Goal: Task Accomplishment & Management: Use online tool/utility

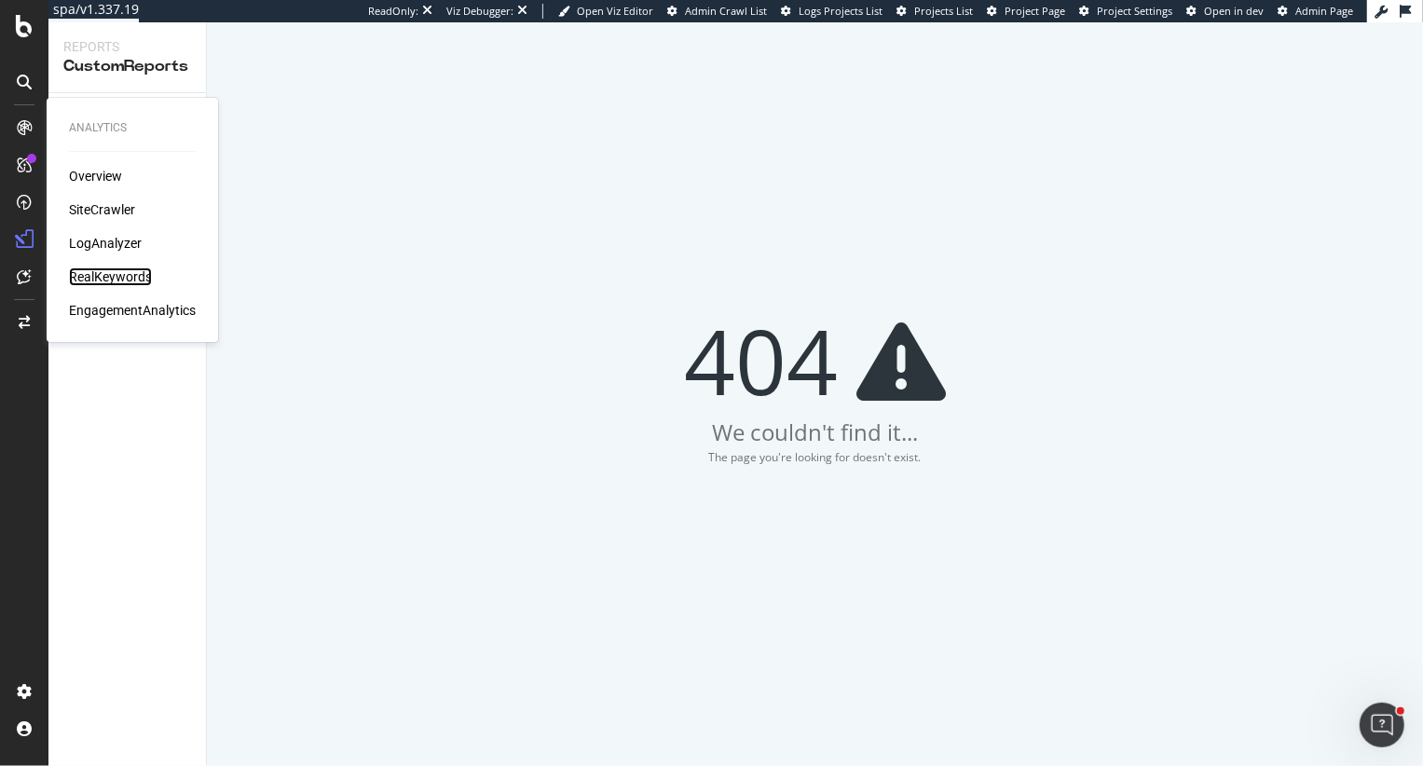
click at [105, 276] on div "RealKeywords" at bounding box center [110, 276] width 83 height 19
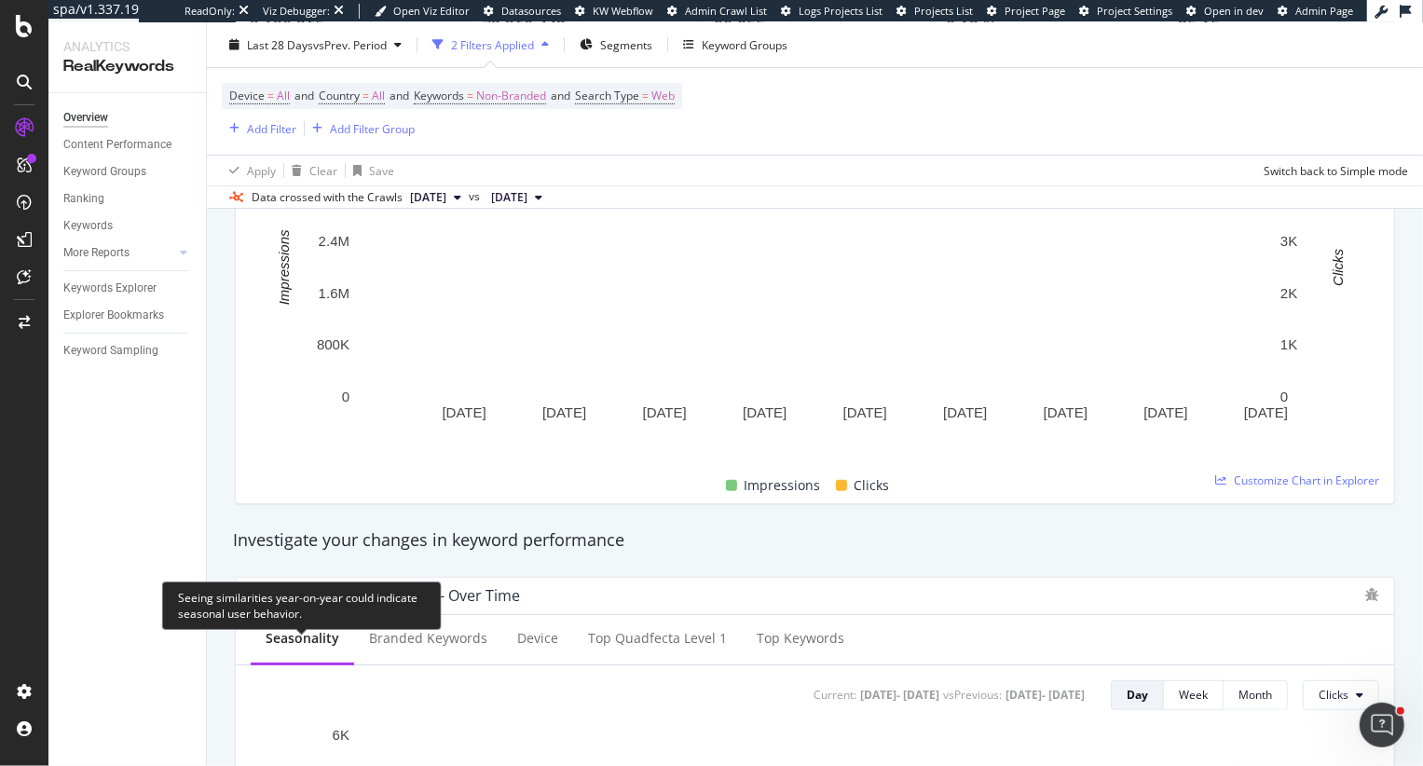
scroll to position [233, 0]
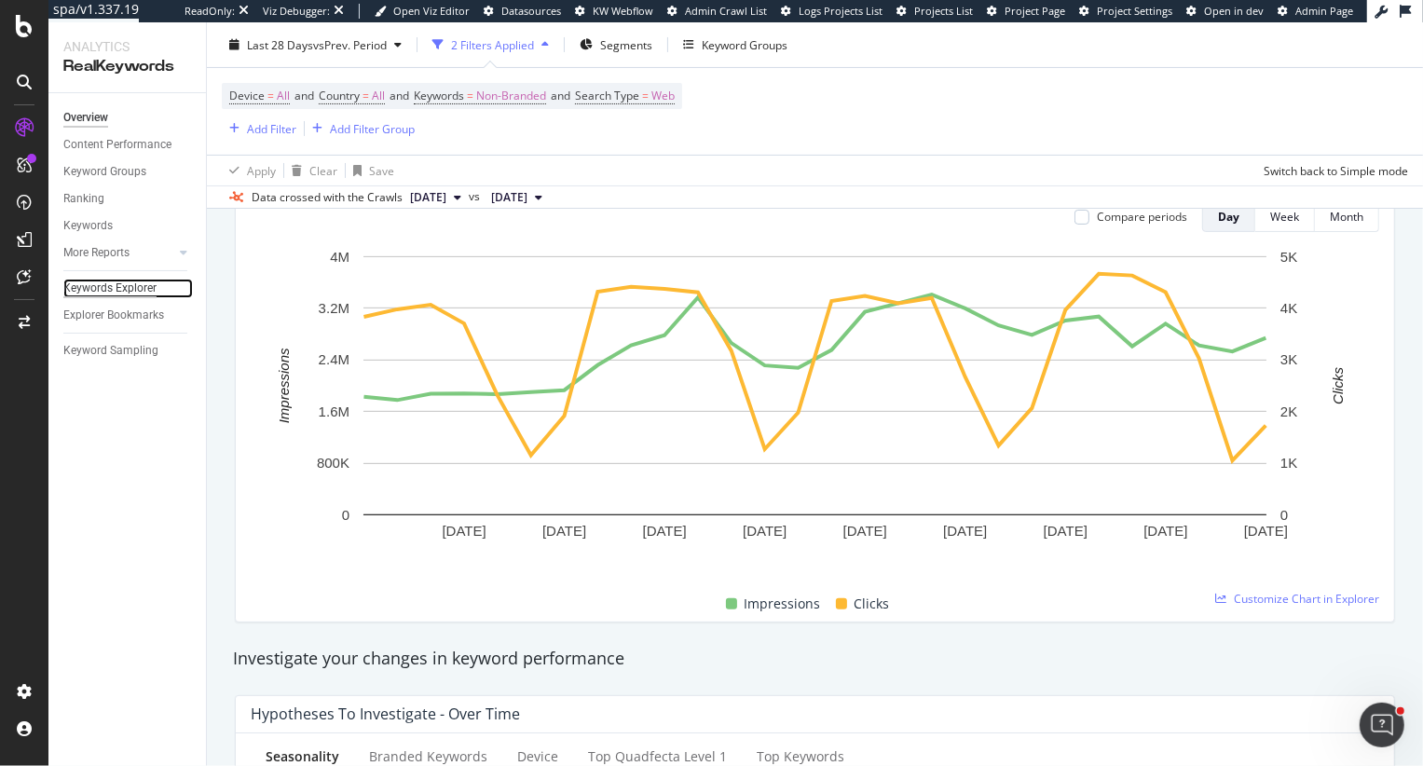
click at [143, 284] on div "Keywords Explorer" at bounding box center [109, 289] width 93 height 20
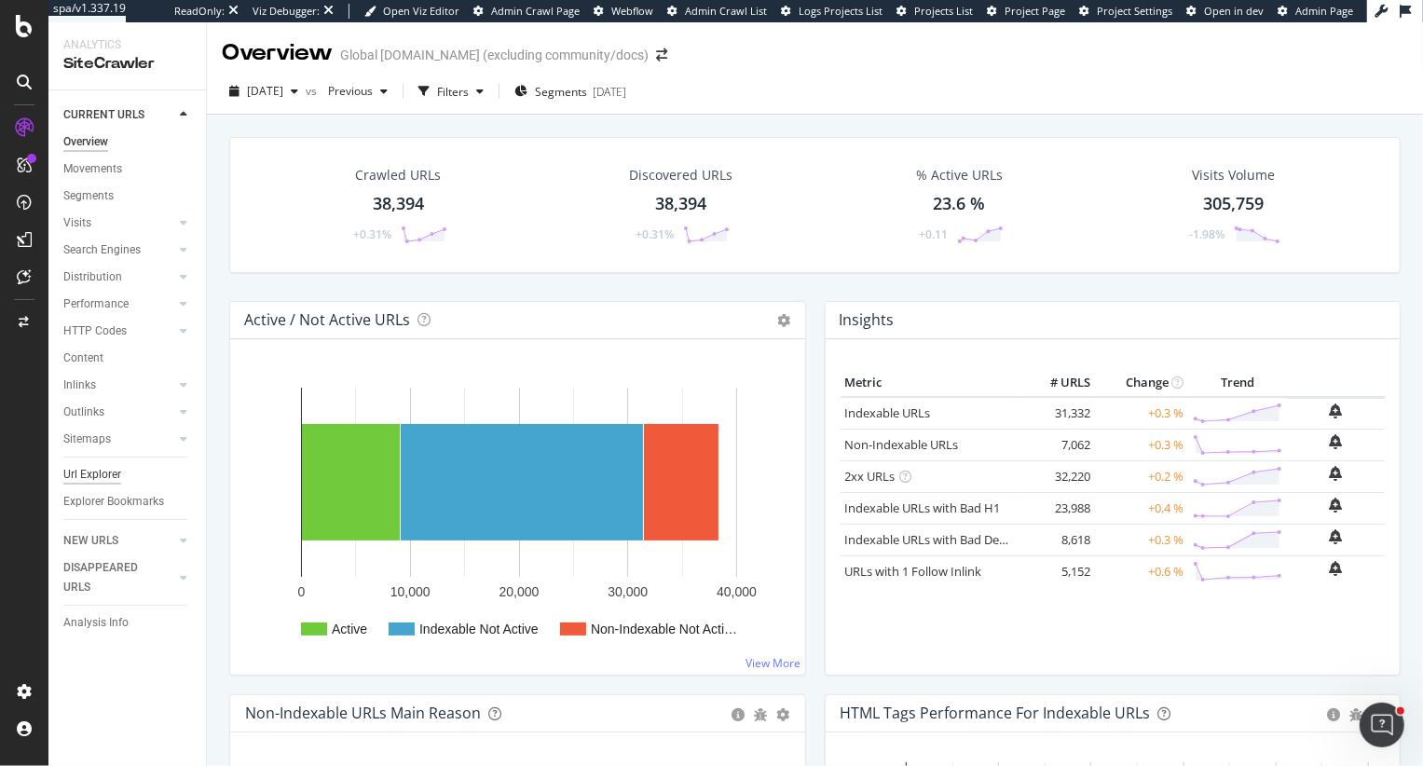
click at [89, 466] on div "Url Explorer" at bounding box center [92, 475] width 58 height 20
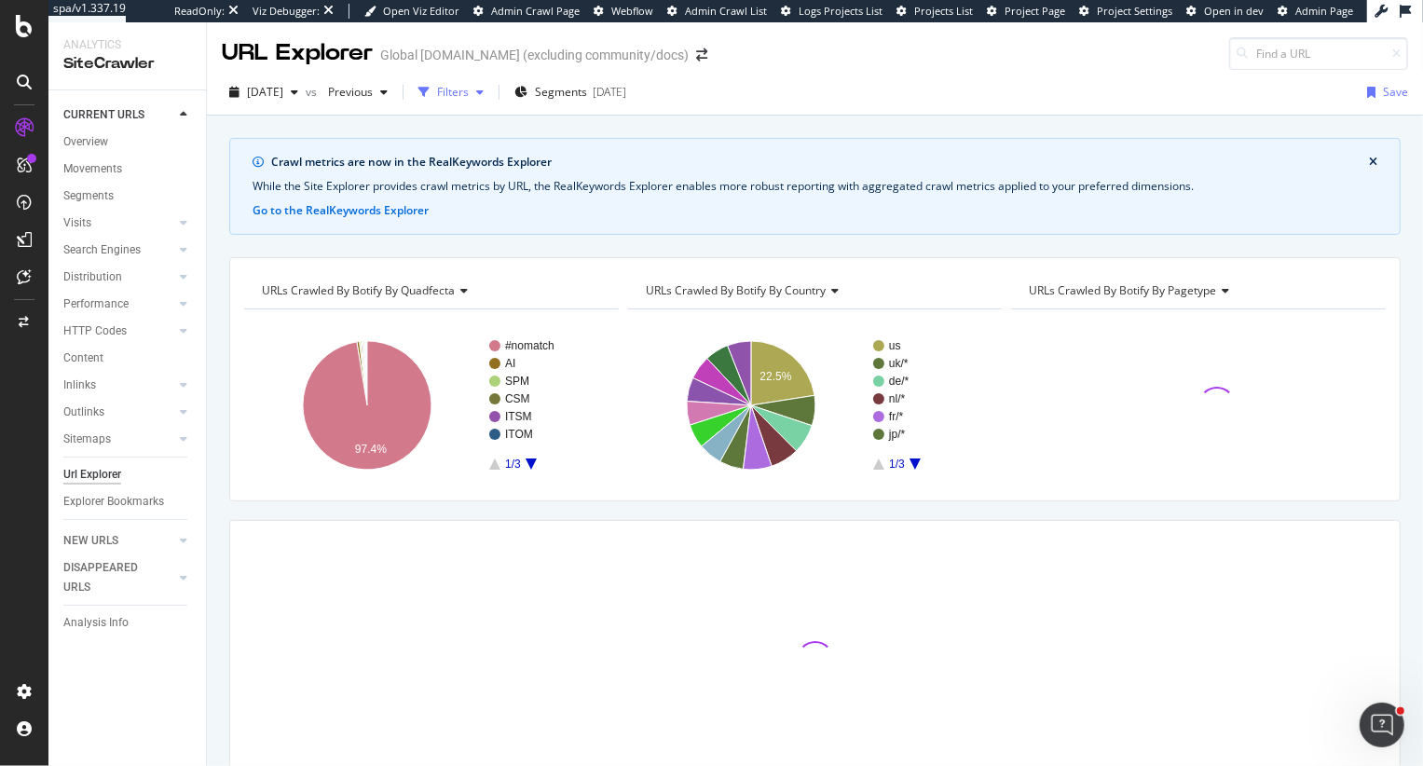
click at [470, 100] on div "Filters" at bounding box center [451, 92] width 80 height 28
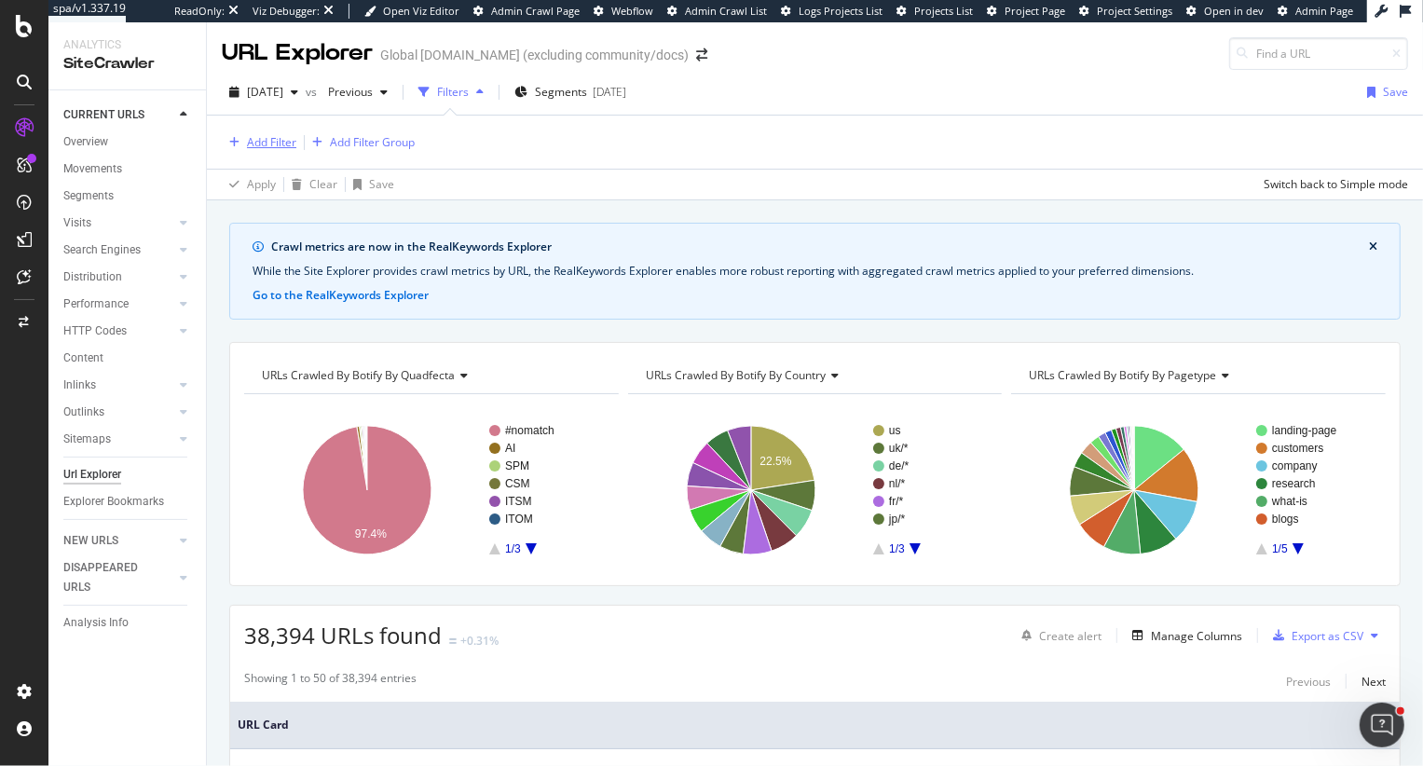
click at [274, 149] on div "Add Filter" at bounding box center [259, 142] width 75 height 20
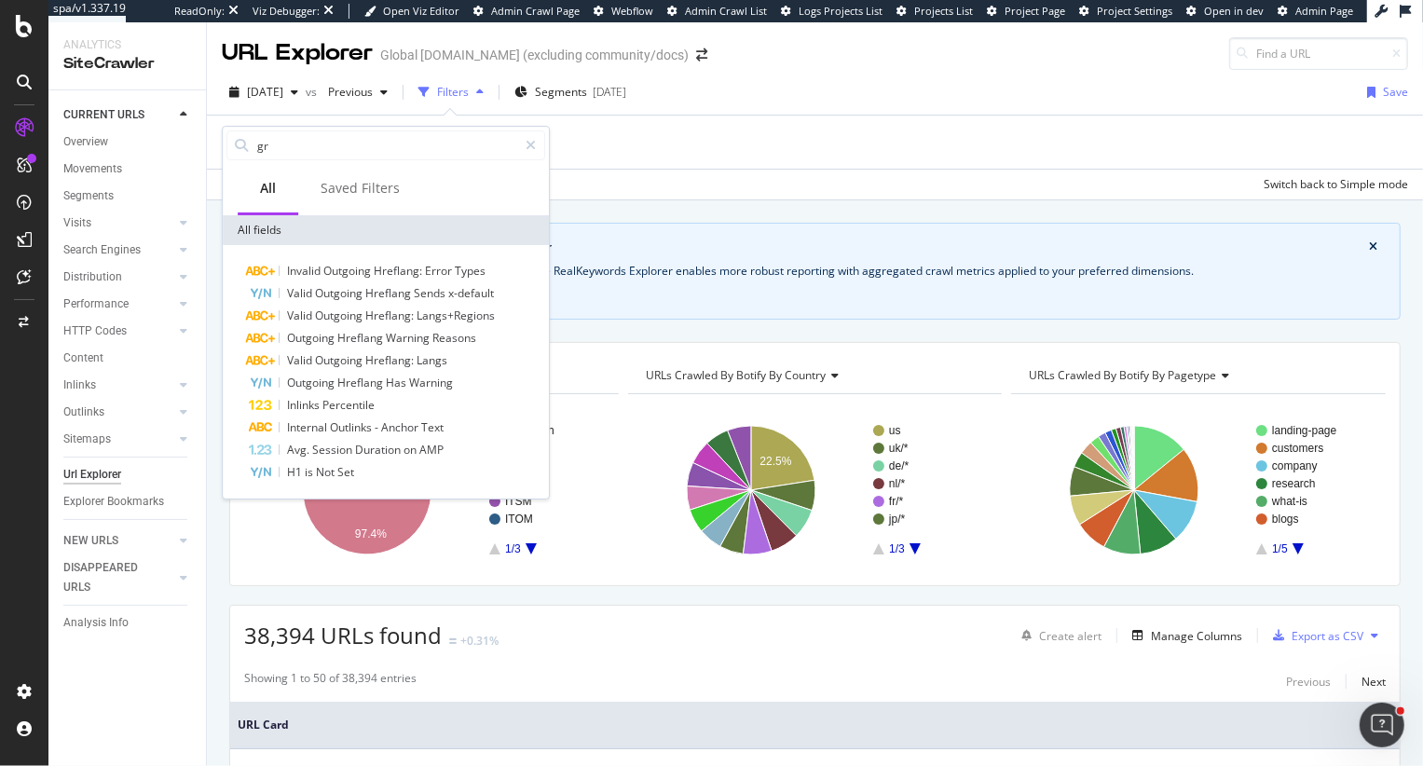
type input "g"
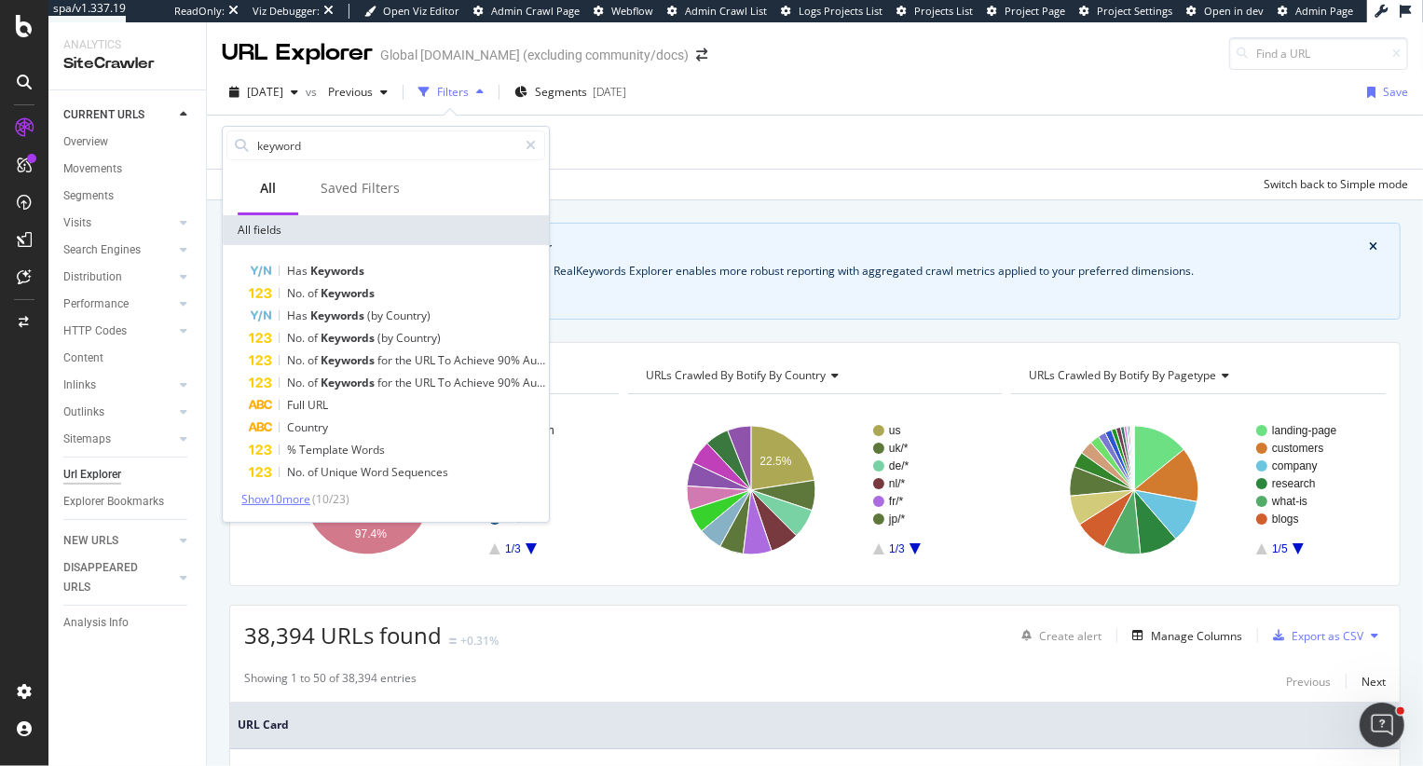
type input "keyword"
click at [292, 500] on span "Show 10 more" at bounding box center [275, 499] width 69 height 16
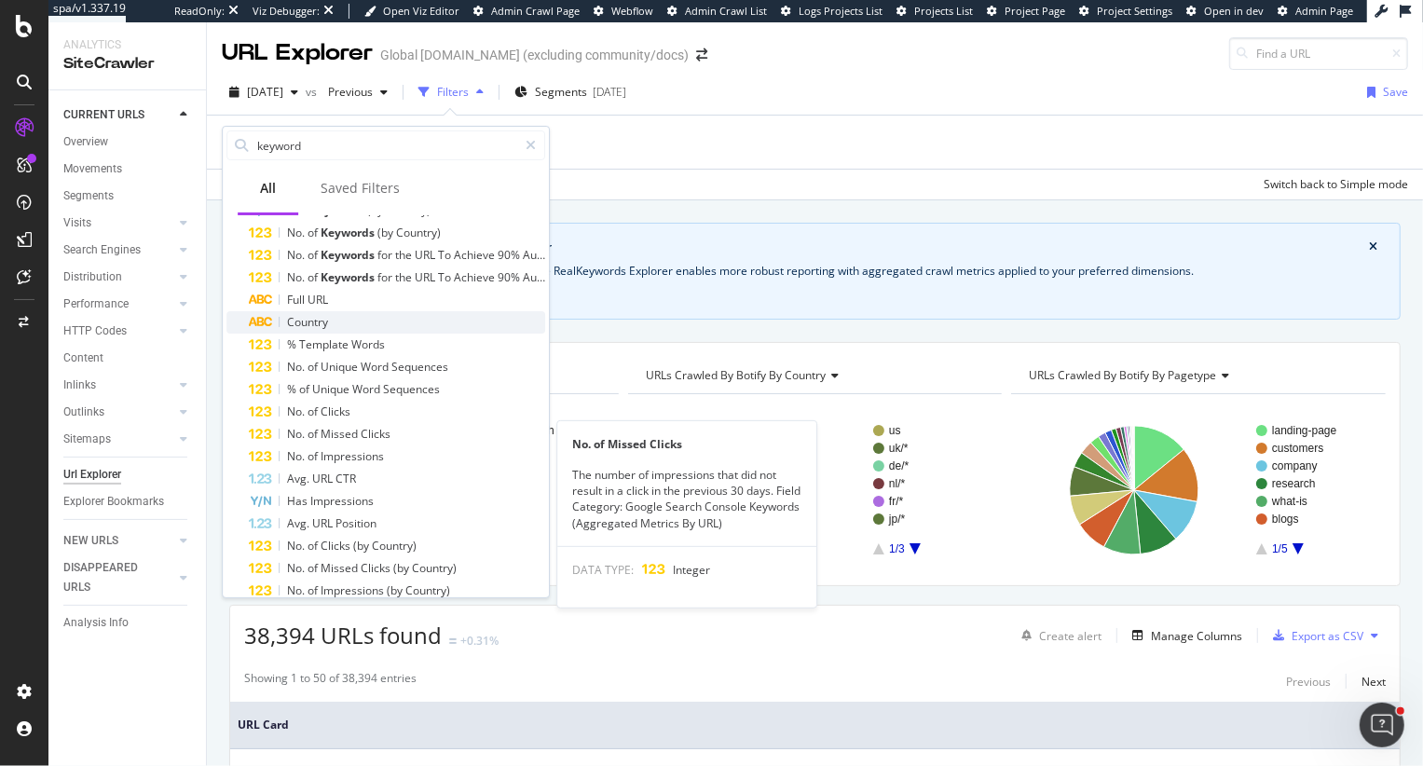
scroll to position [147, 0]
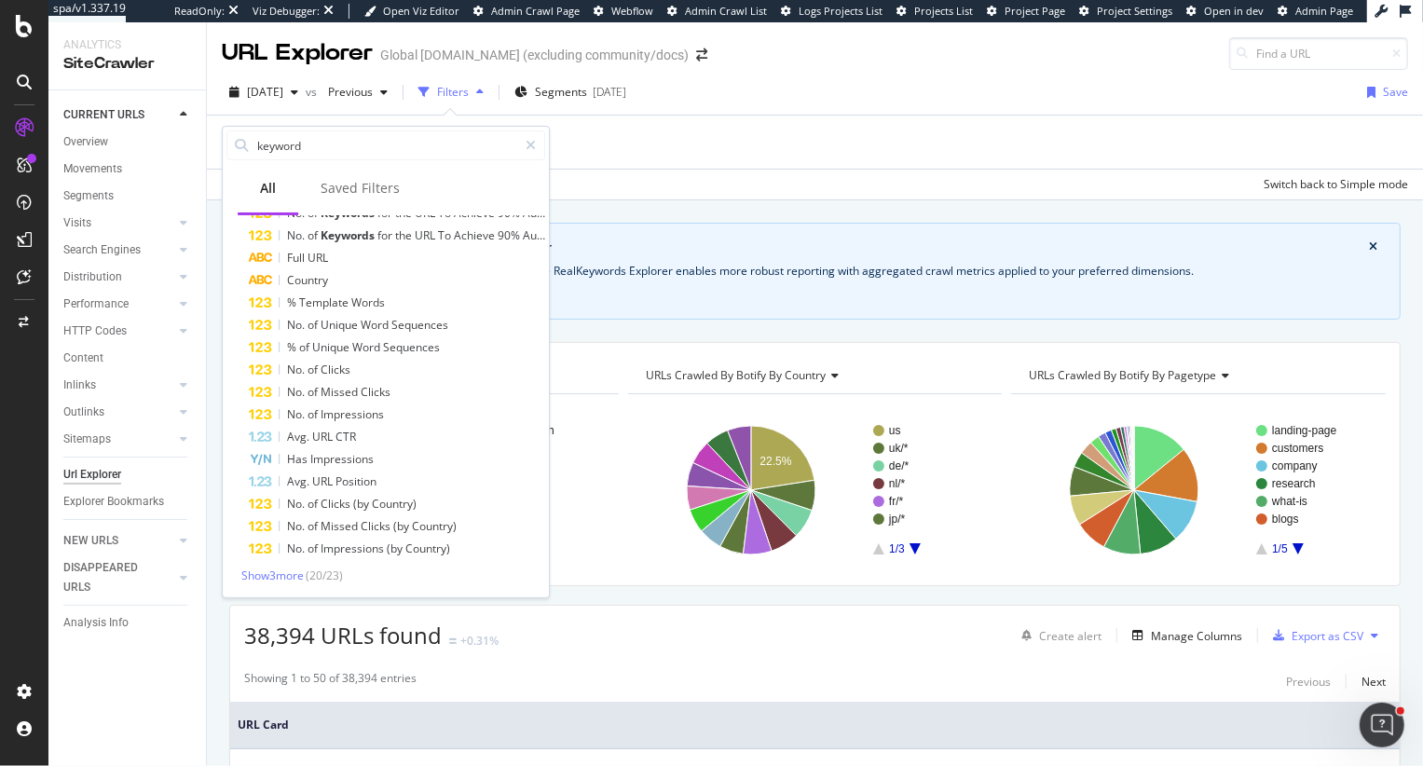
click at [635, 303] on div "Crawl metrics are now in the RealKeywords Explorer While the Site Explorer prov…" at bounding box center [814, 271] width 1171 height 97
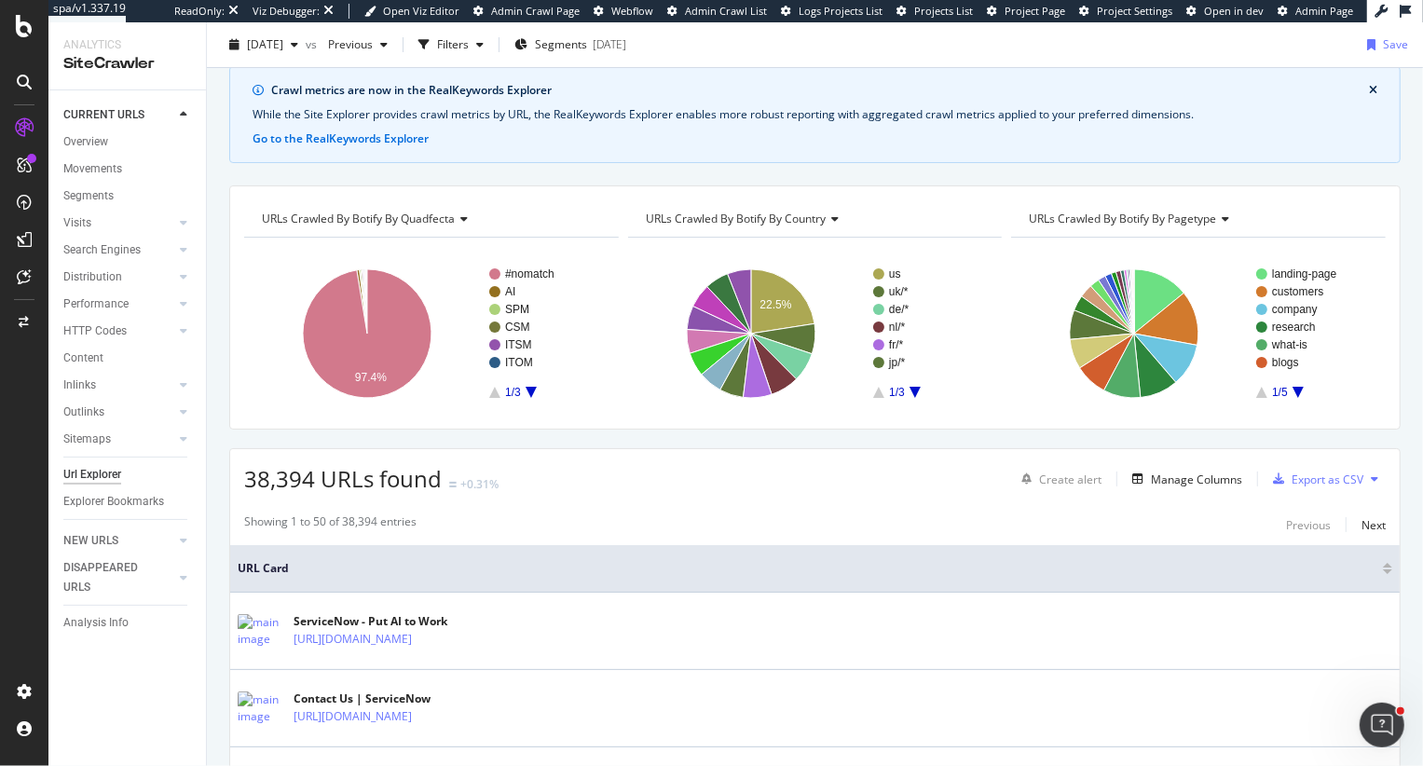
scroll to position [0, 0]
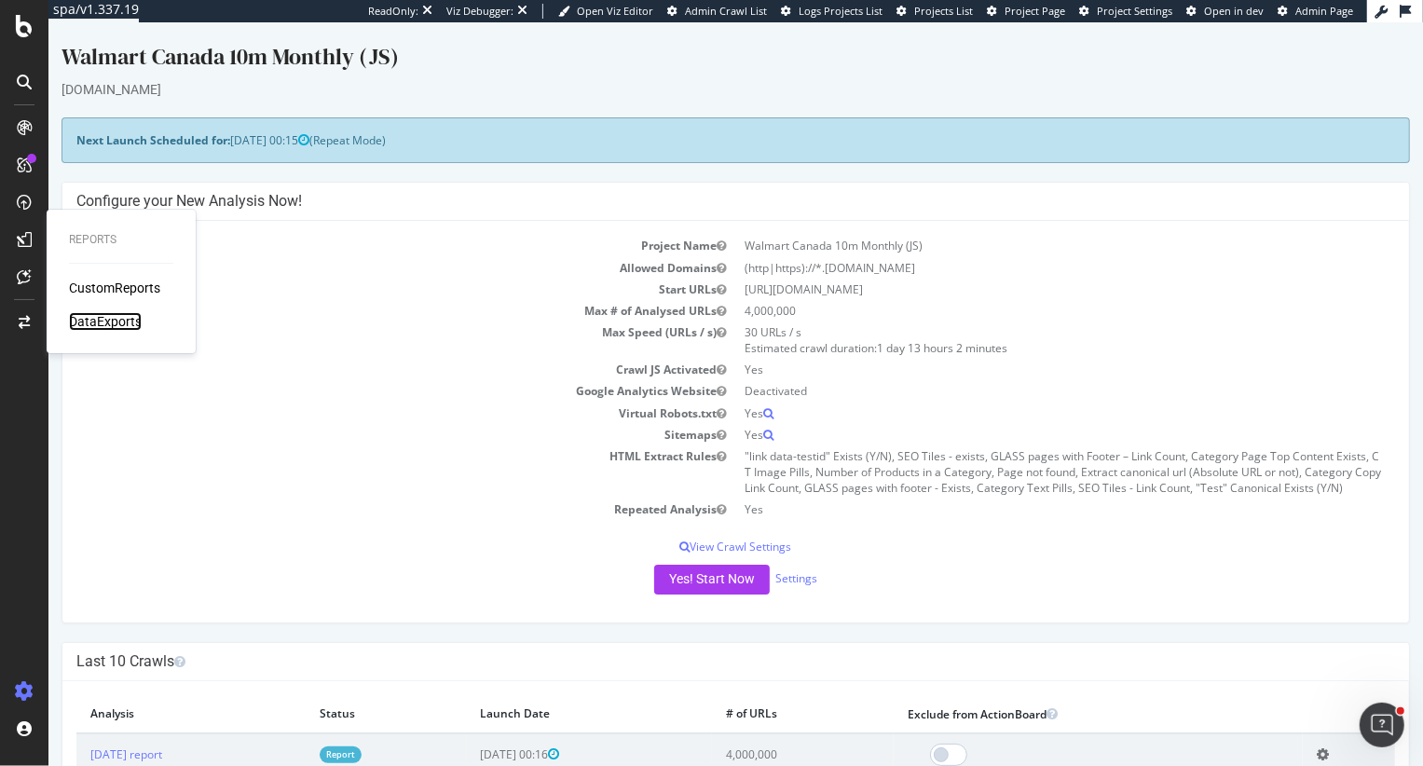
click at [93, 322] on div "DataExports" at bounding box center [105, 321] width 73 height 19
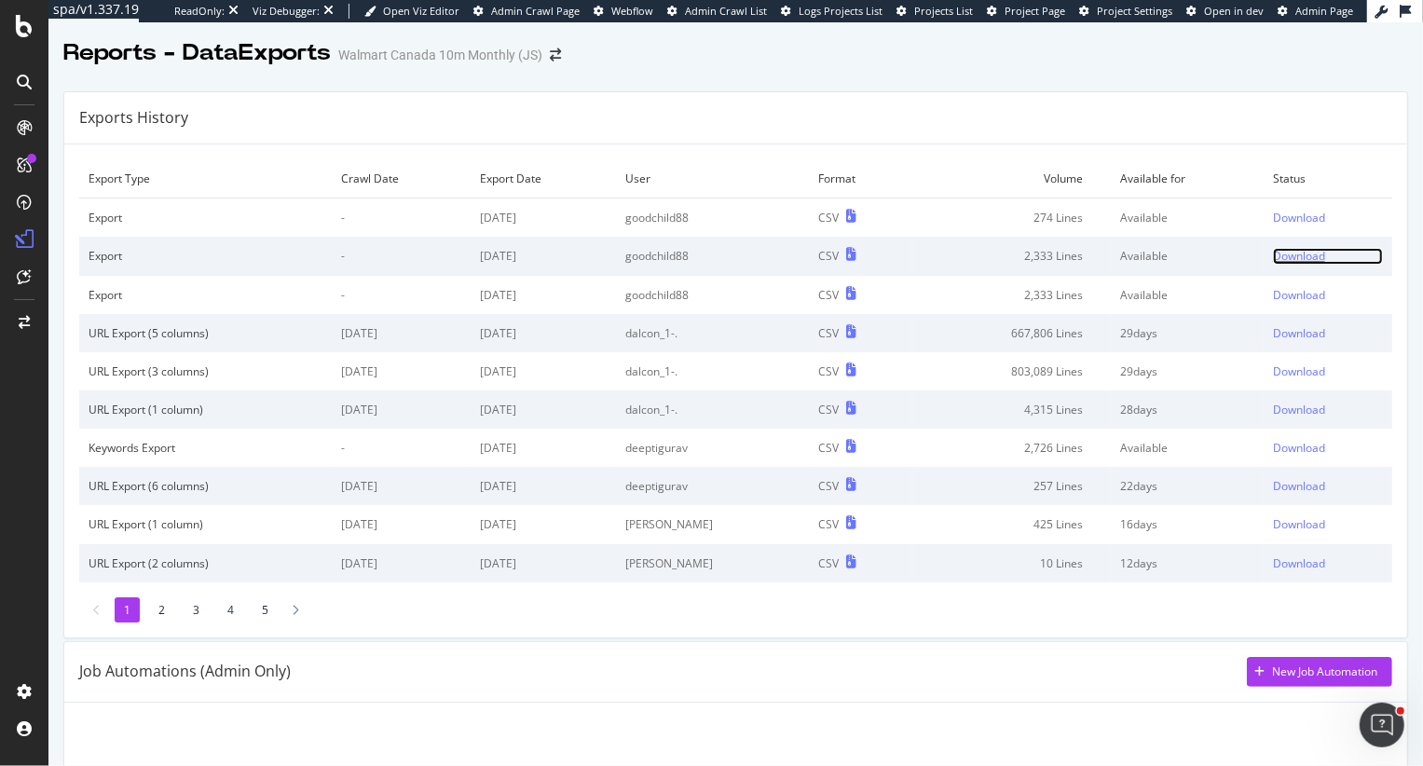
click at [1307, 258] on div "Download" at bounding box center [1299, 256] width 52 height 16
click at [1302, 223] on div "Download" at bounding box center [1299, 218] width 52 height 16
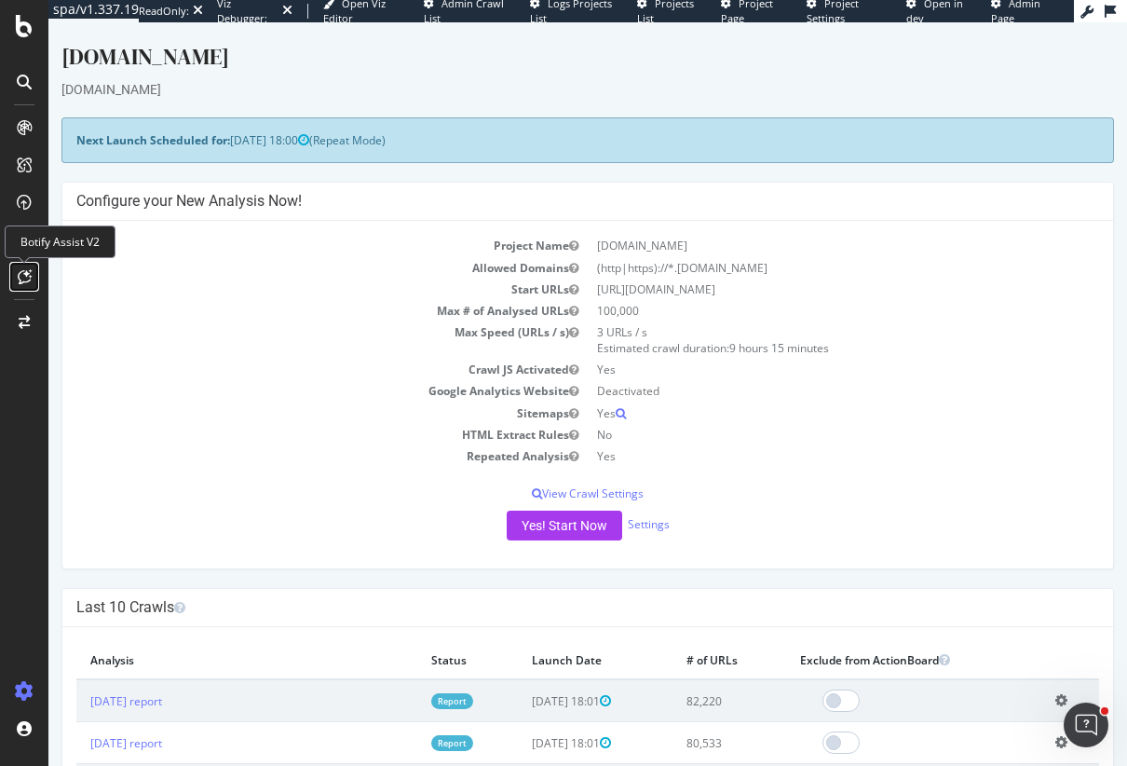
click at [23, 275] on icon at bounding box center [25, 276] width 14 height 15
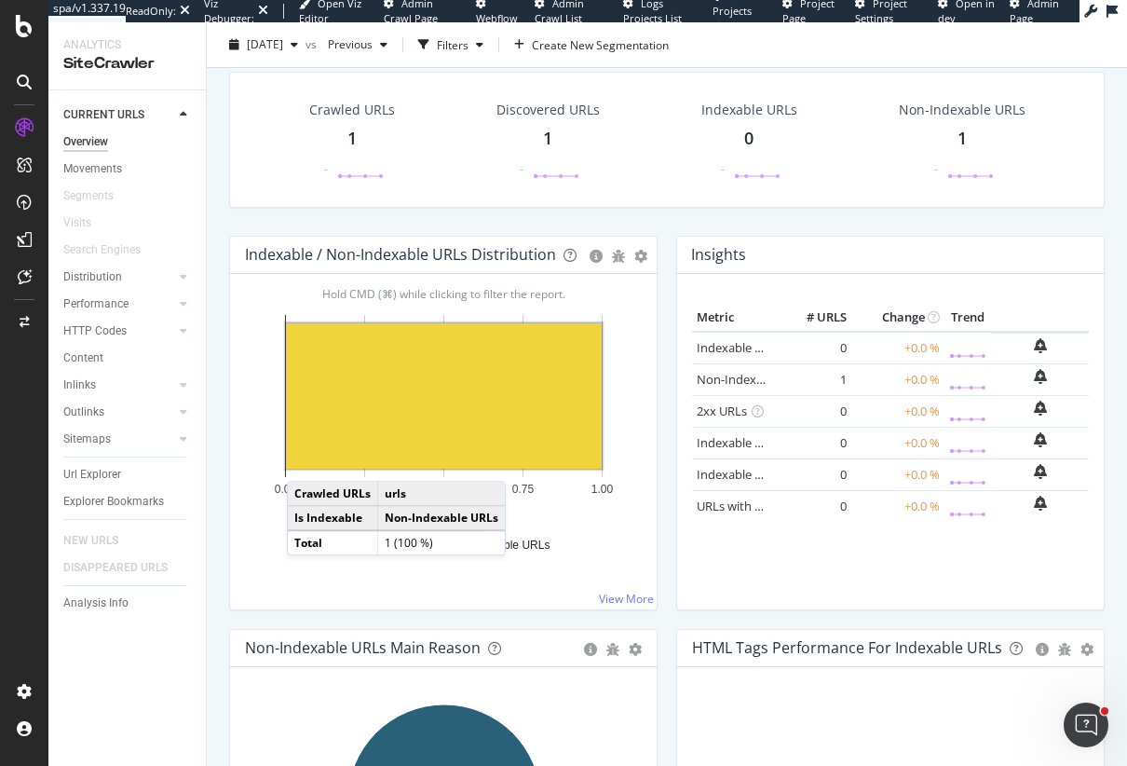
scroll to position [74, 0]
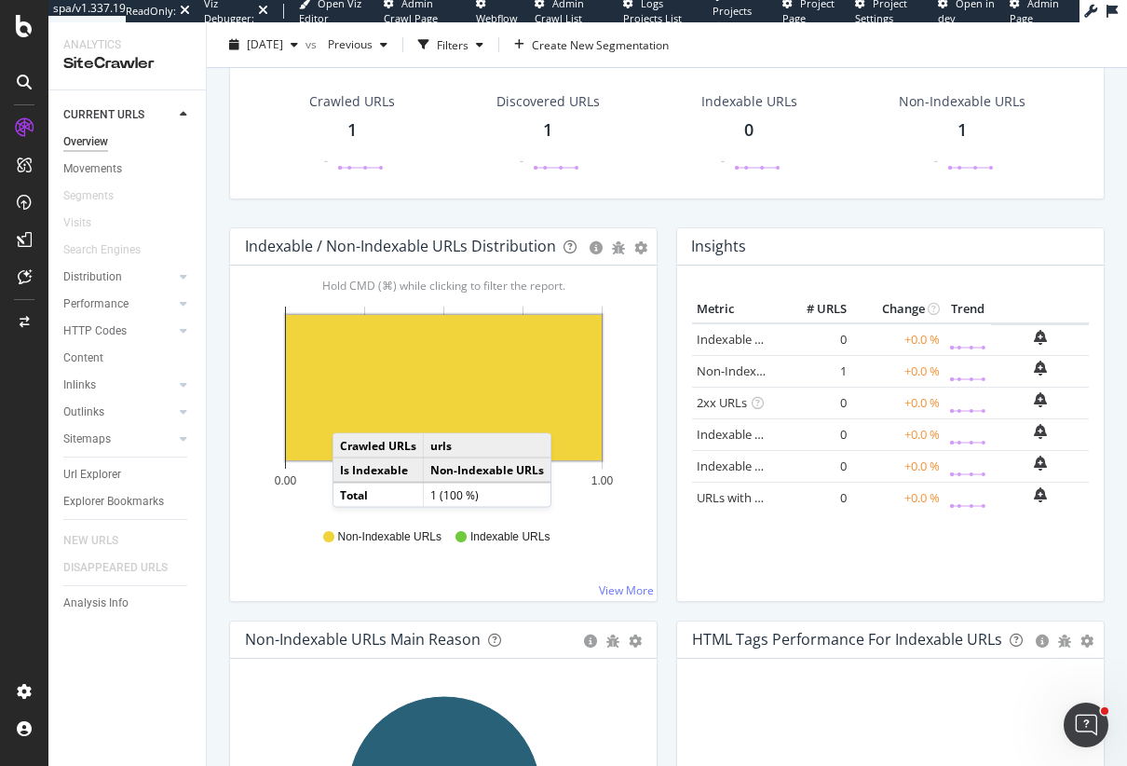
click at [351, 414] on rect "A chart." at bounding box center [444, 387] width 316 height 145
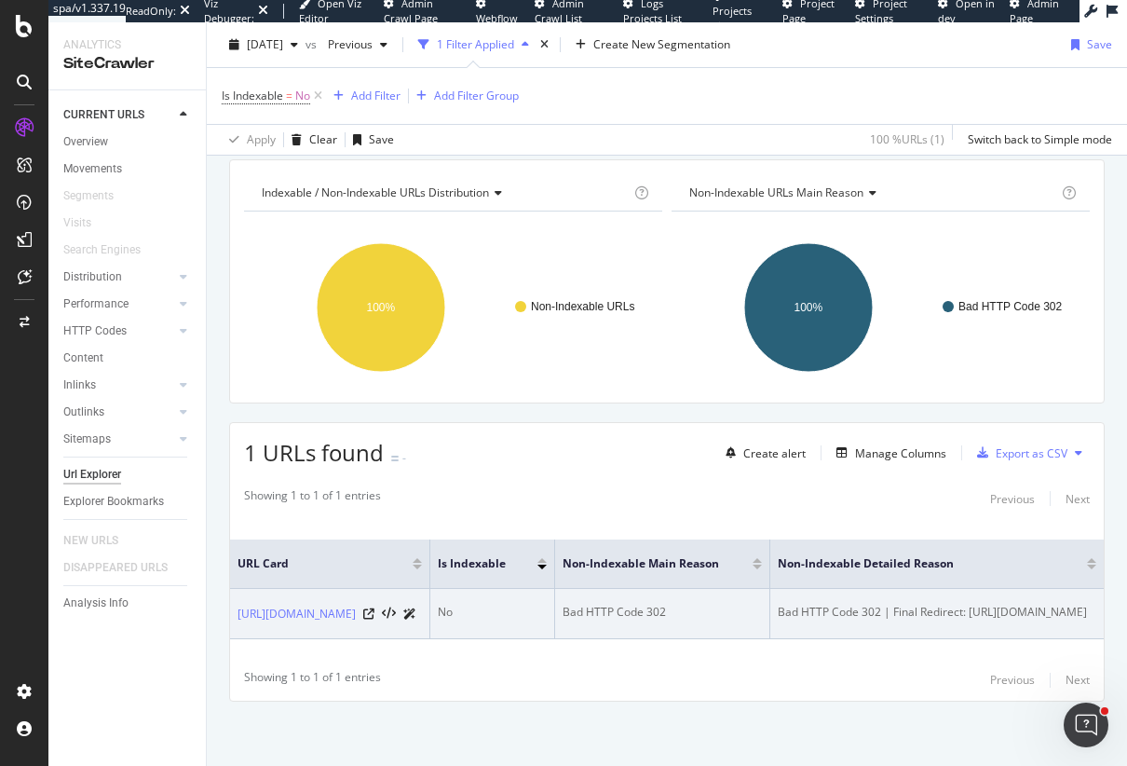
drag, startPoint x: 966, startPoint y: 603, endPoint x: 949, endPoint y: 627, distance: 29.5
click at [949, 620] on div "Bad HTTP Code 302 | Final Redirect: https://www.heydude.com/?shpxid=34c95eb6-1c…" at bounding box center [937, 612] width 319 height 17
copy div "https://www.heydude.com/?shpxid=34c95eb6-1c2d-40f6-a523-3dd3515876df"
click at [374, 608] on icon at bounding box center [368, 613] width 11 height 11
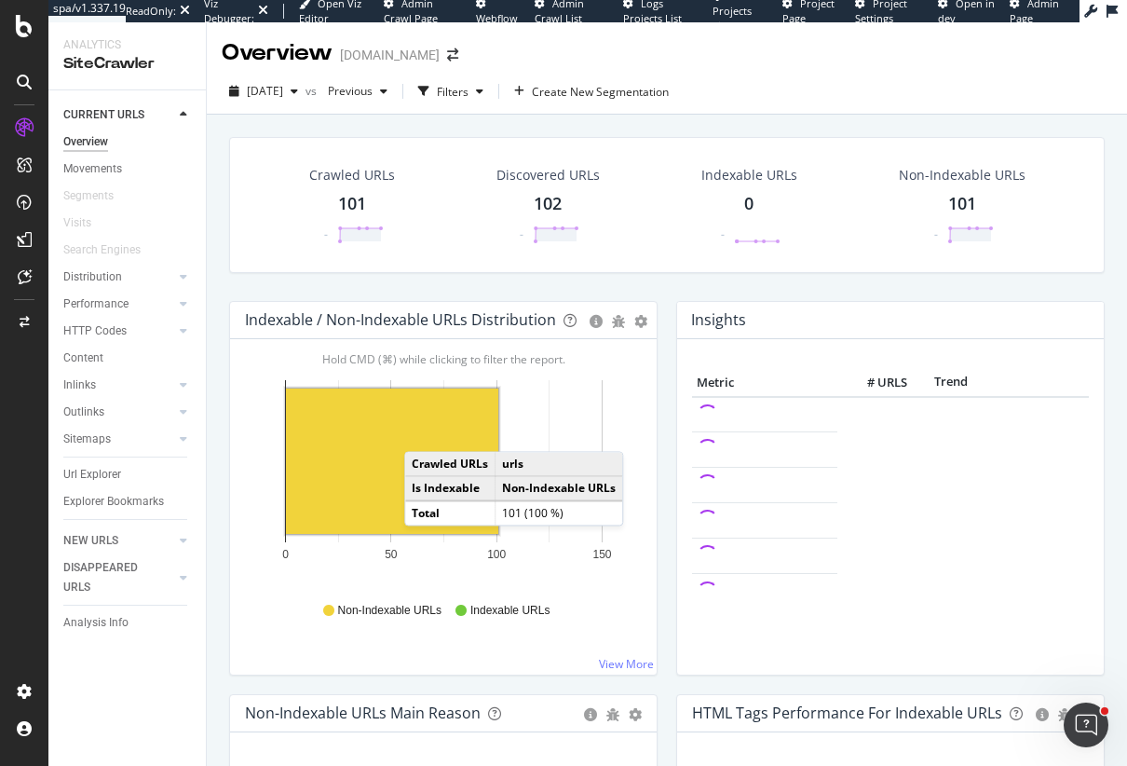
click at [423, 432] on rect "A chart." at bounding box center [392, 460] width 212 height 145
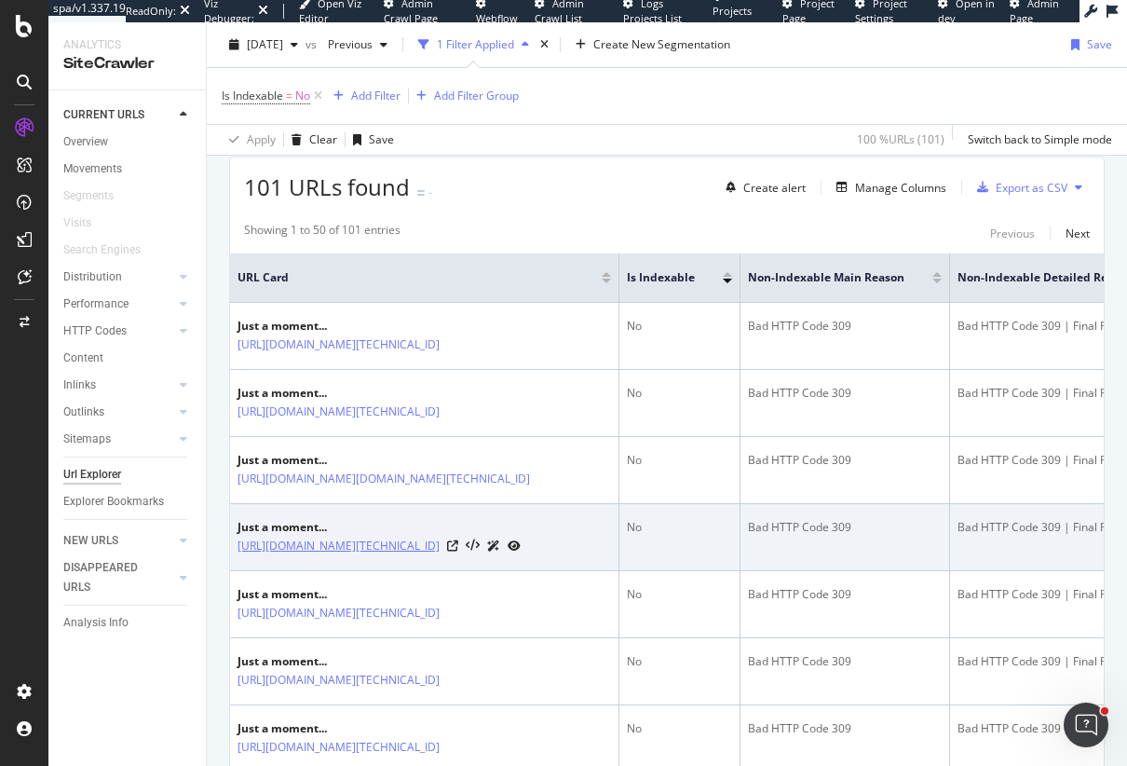
scroll to position [461, 0]
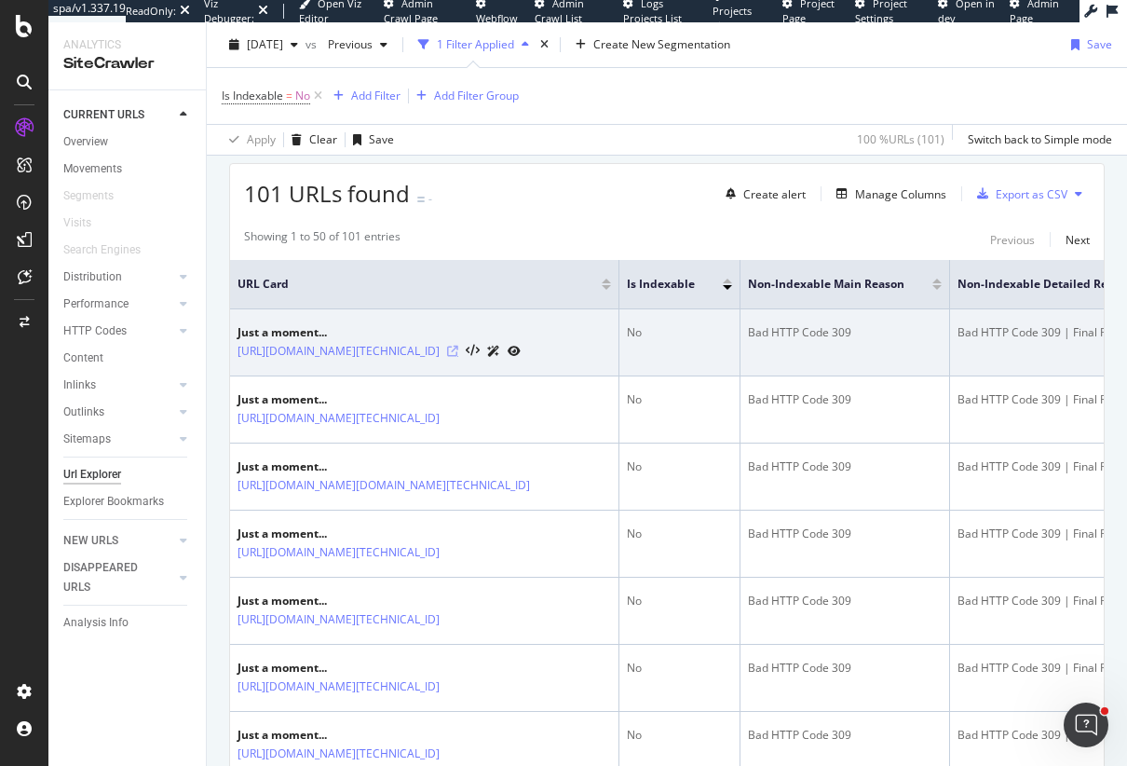
click at [458, 357] on icon at bounding box center [452, 351] width 11 height 11
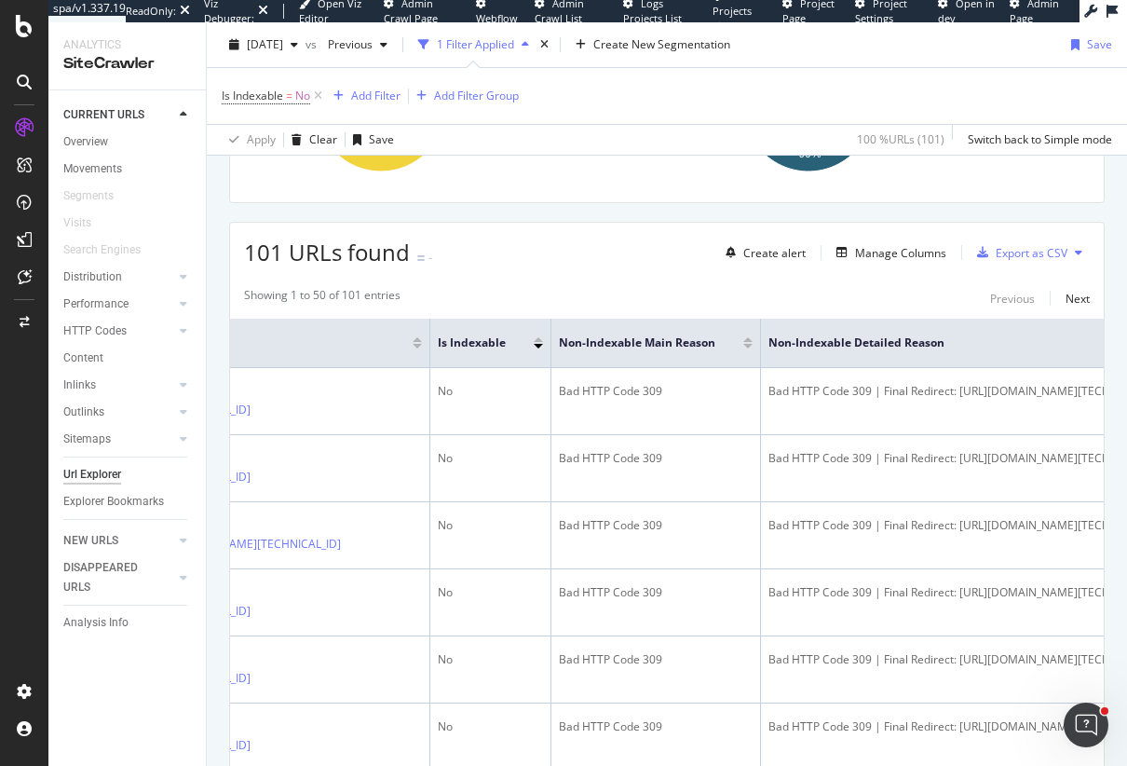
scroll to position [0, 0]
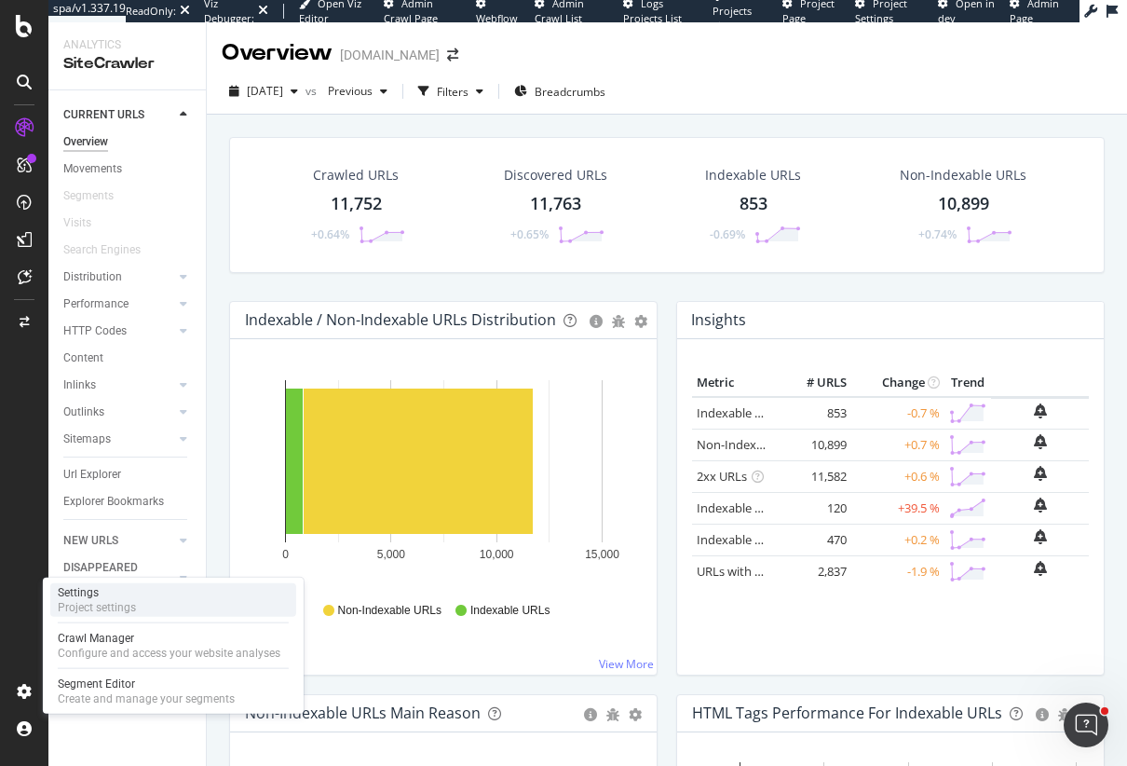
click at [89, 602] on div "Project settings" at bounding box center [97, 607] width 78 height 15
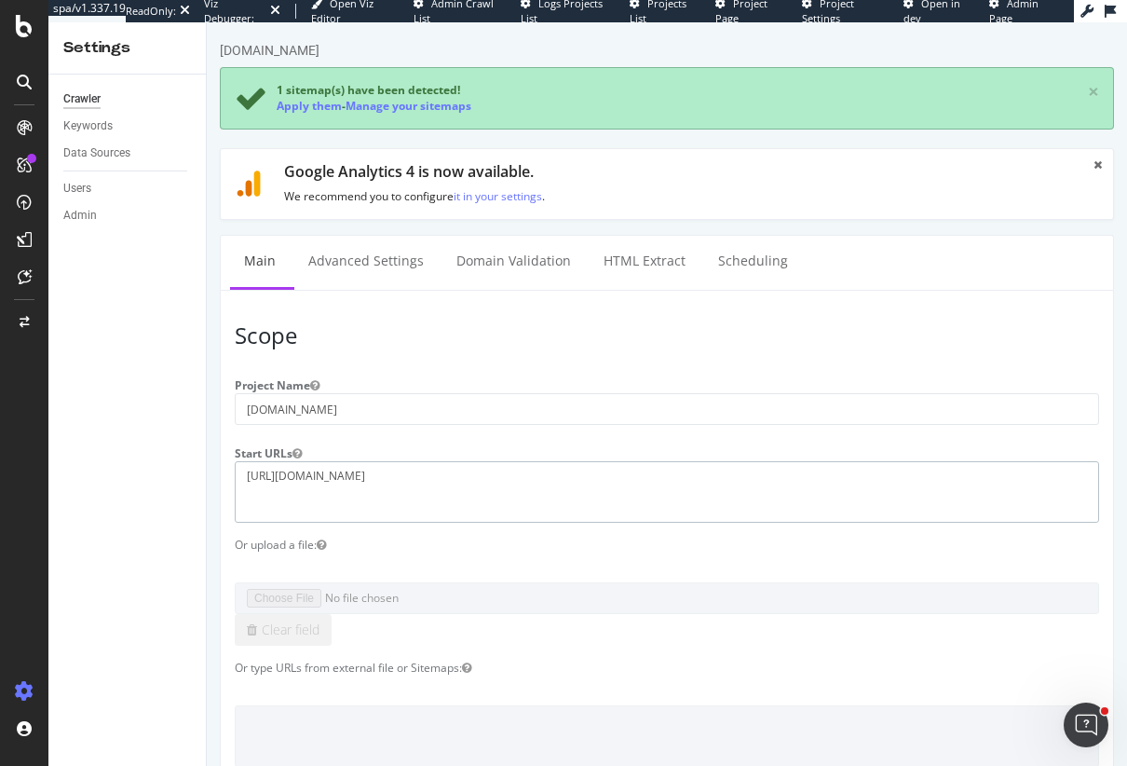
click at [363, 469] on textarea "https://www.crocs.nl" at bounding box center [667, 491] width 865 height 61
click at [94, 124] on div "Keywords" at bounding box center [87, 126] width 49 height 20
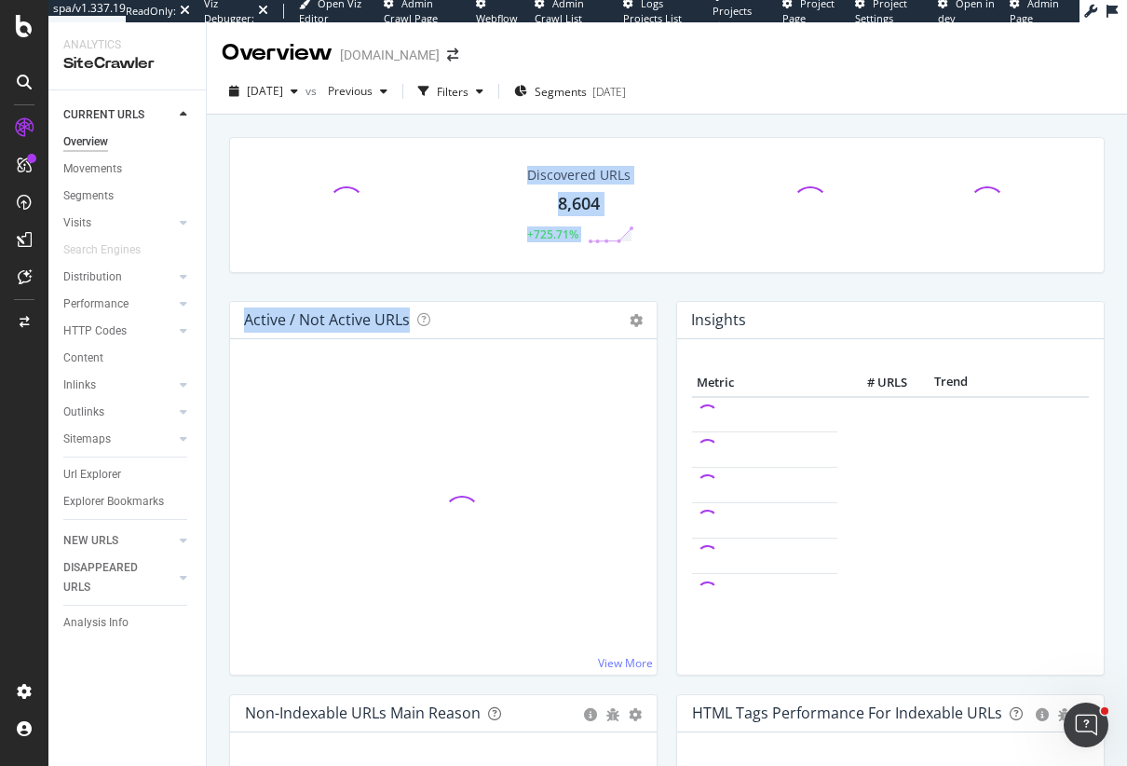
drag, startPoint x: 579, startPoint y: 753, endPoint x: 562, endPoint y: 606, distance: 148.1
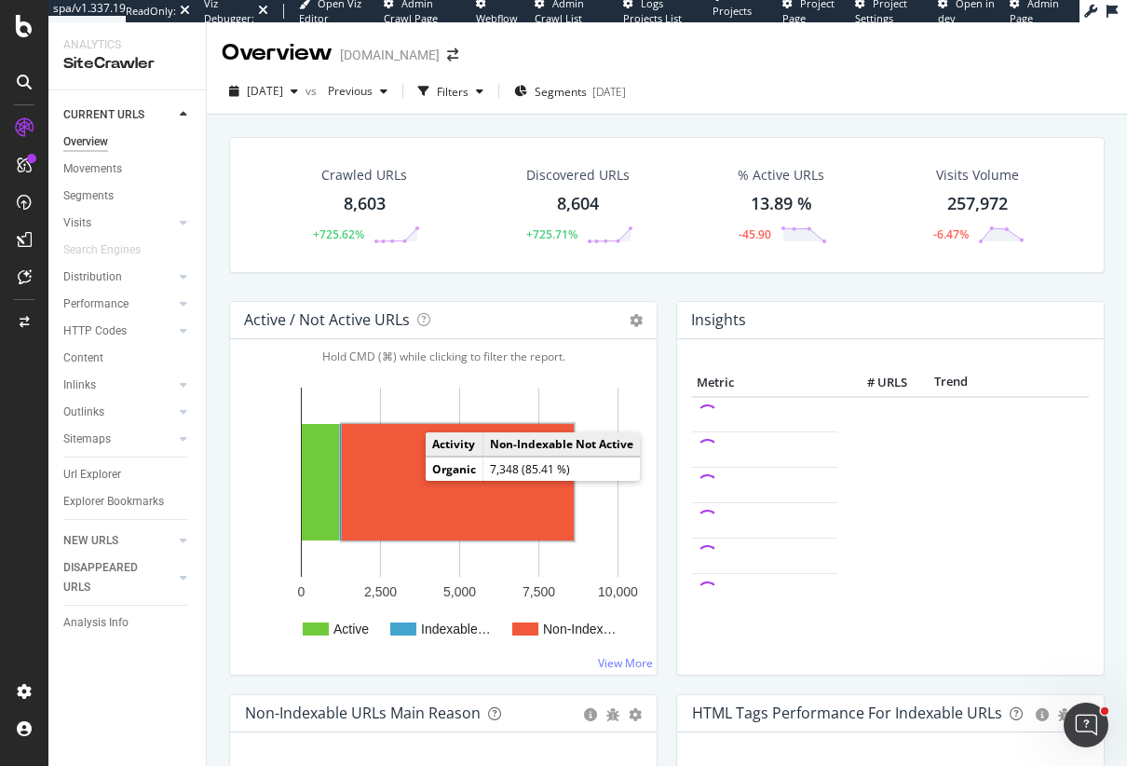
drag, startPoint x: 406, startPoint y: 465, endPoint x: 406, endPoint y: 443, distance: 21.4
click at [406, 462] on rect "A chart." at bounding box center [458, 482] width 232 height 116
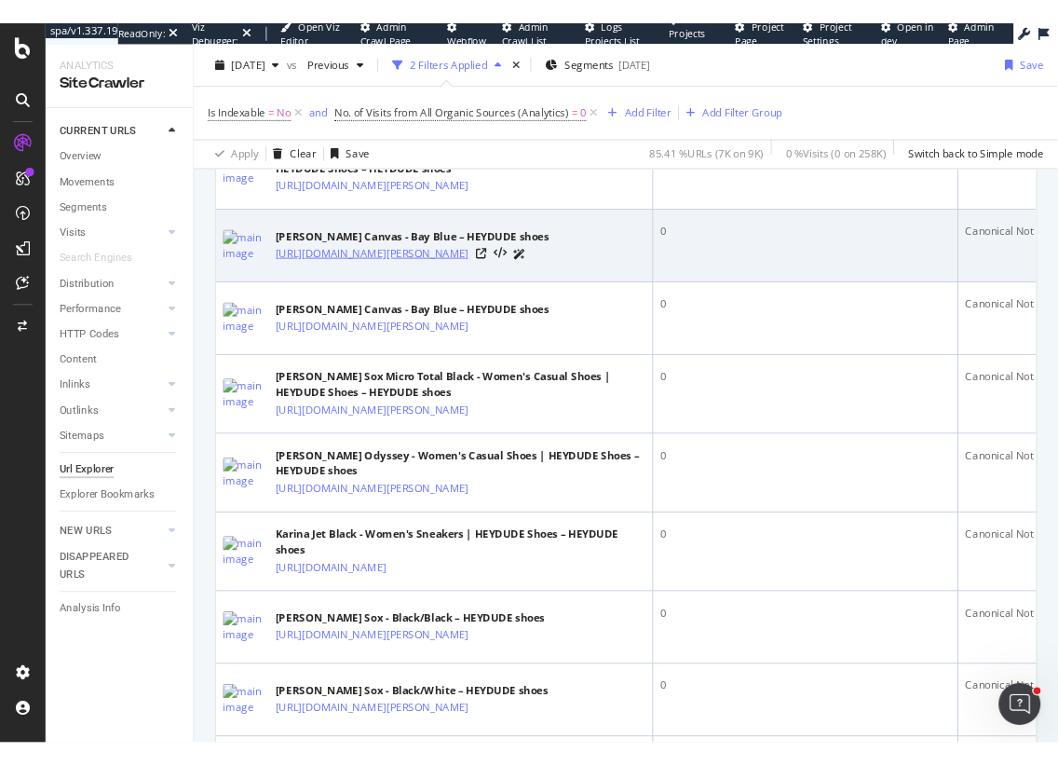
scroll to position [978, 0]
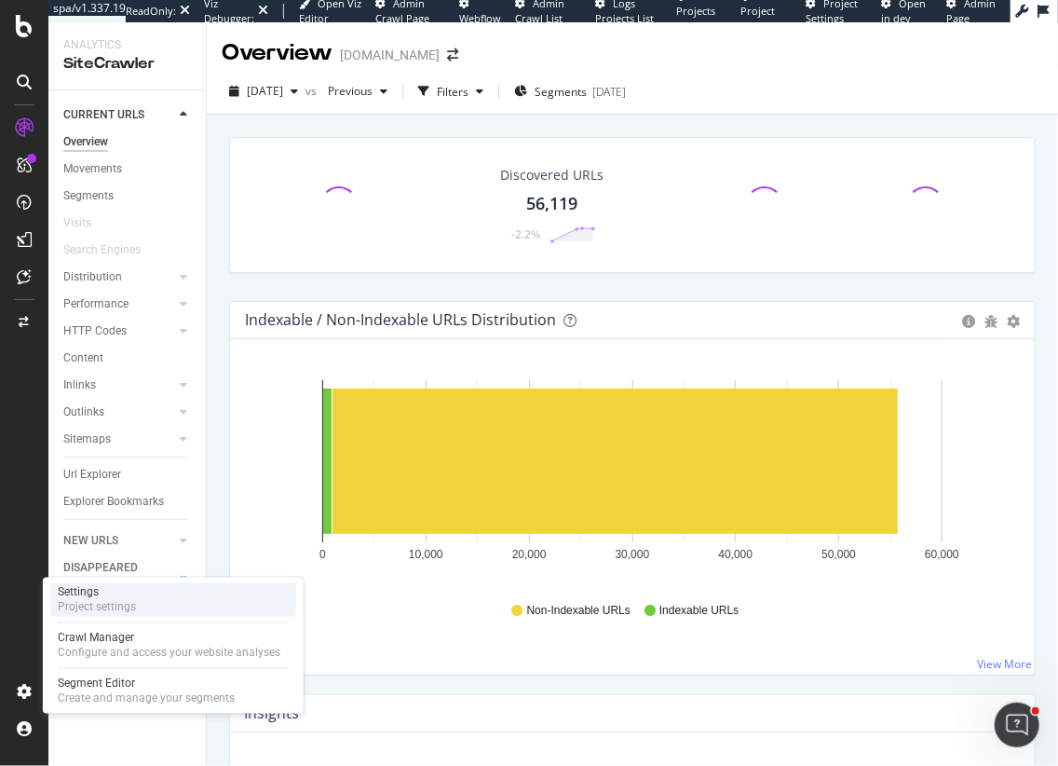
click at [77, 588] on div "Settings" at bounding box center [97, 592] width 78 height 15
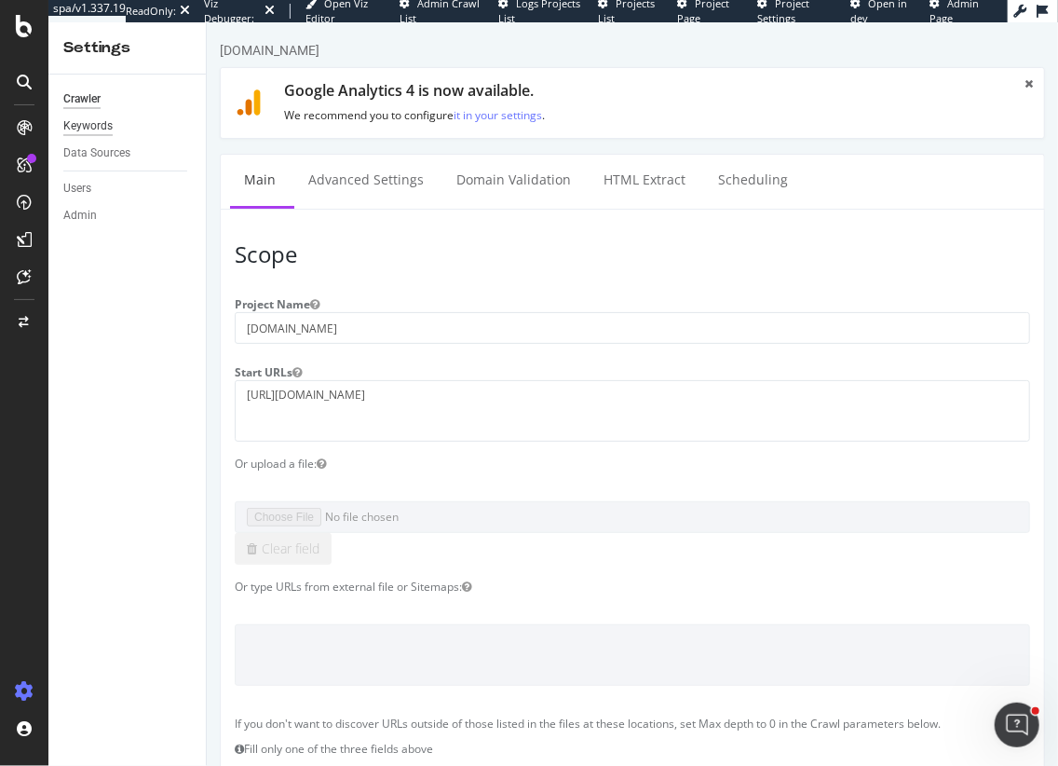
click at [92, 132] on div "Keywords" at bounding box center [87, 126] width 49 height 20
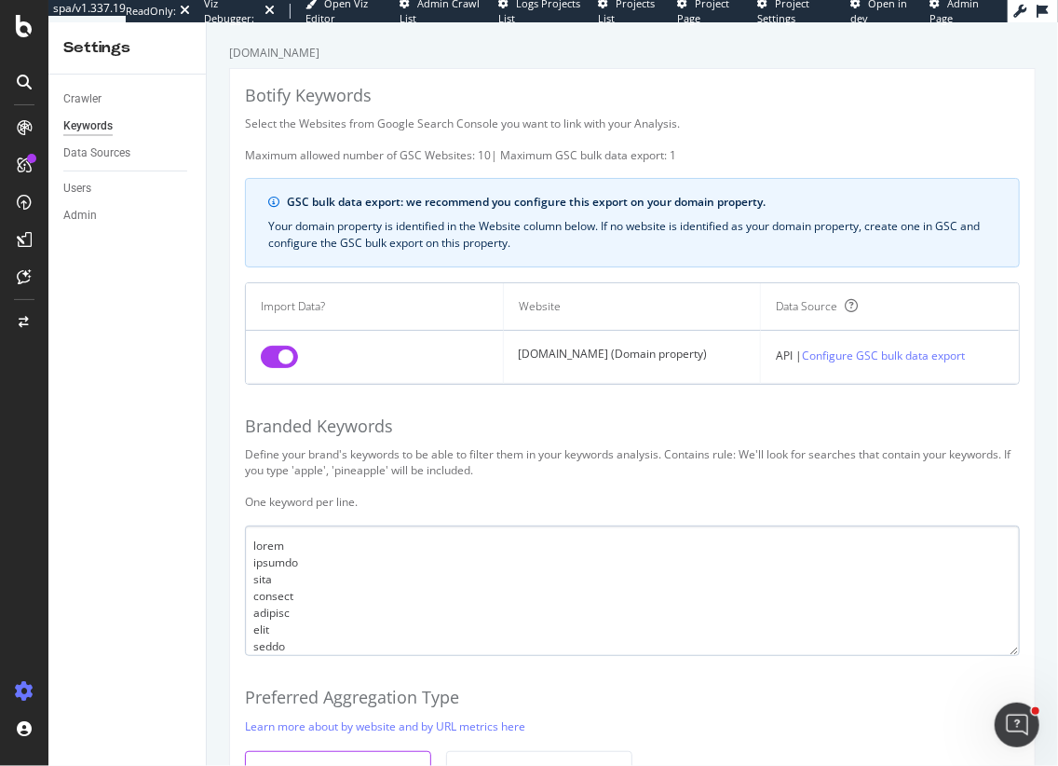
scroll to position [39, 0]
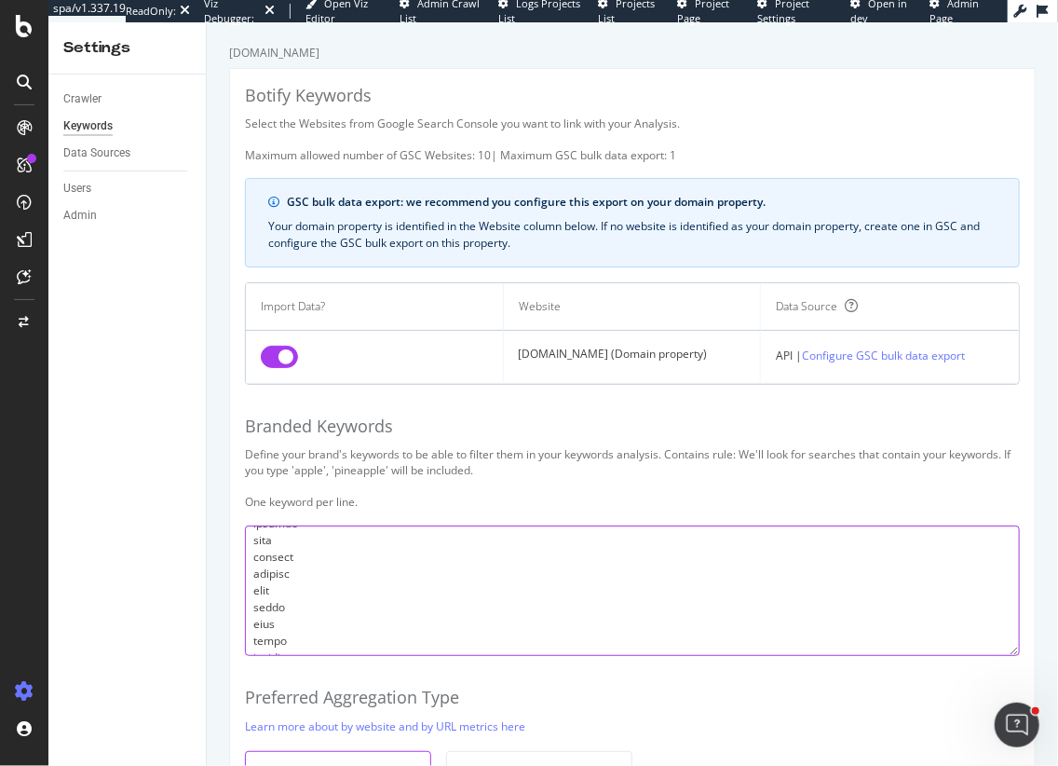
click at [427, 596] on textarea at bounding box center [632, 590] width 775 height 130
click at [336, 639] on textarea at bounding box center [632, 590] width 775 height 130
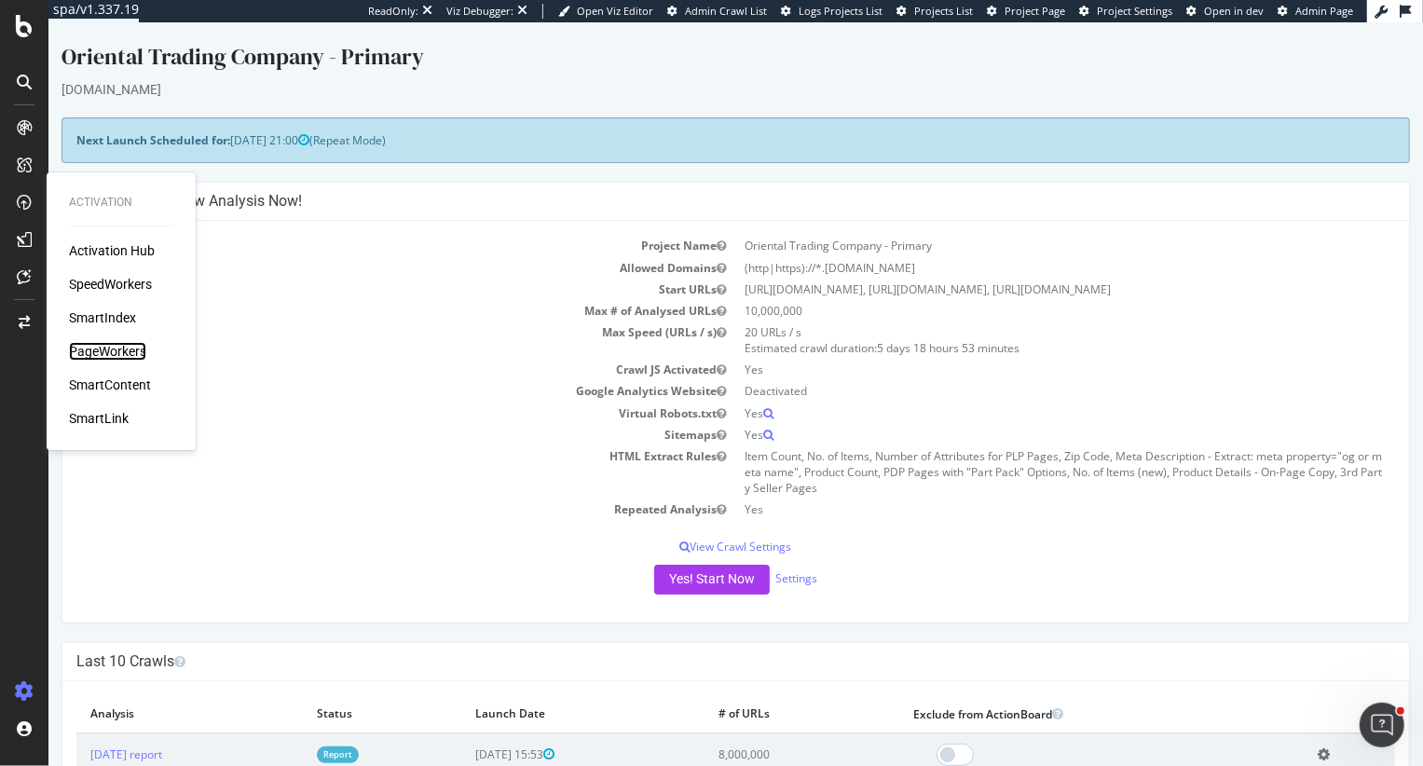
click at [143, 353] on div "PageWorkers" at bounding box center [107, 351] width 77 height 19
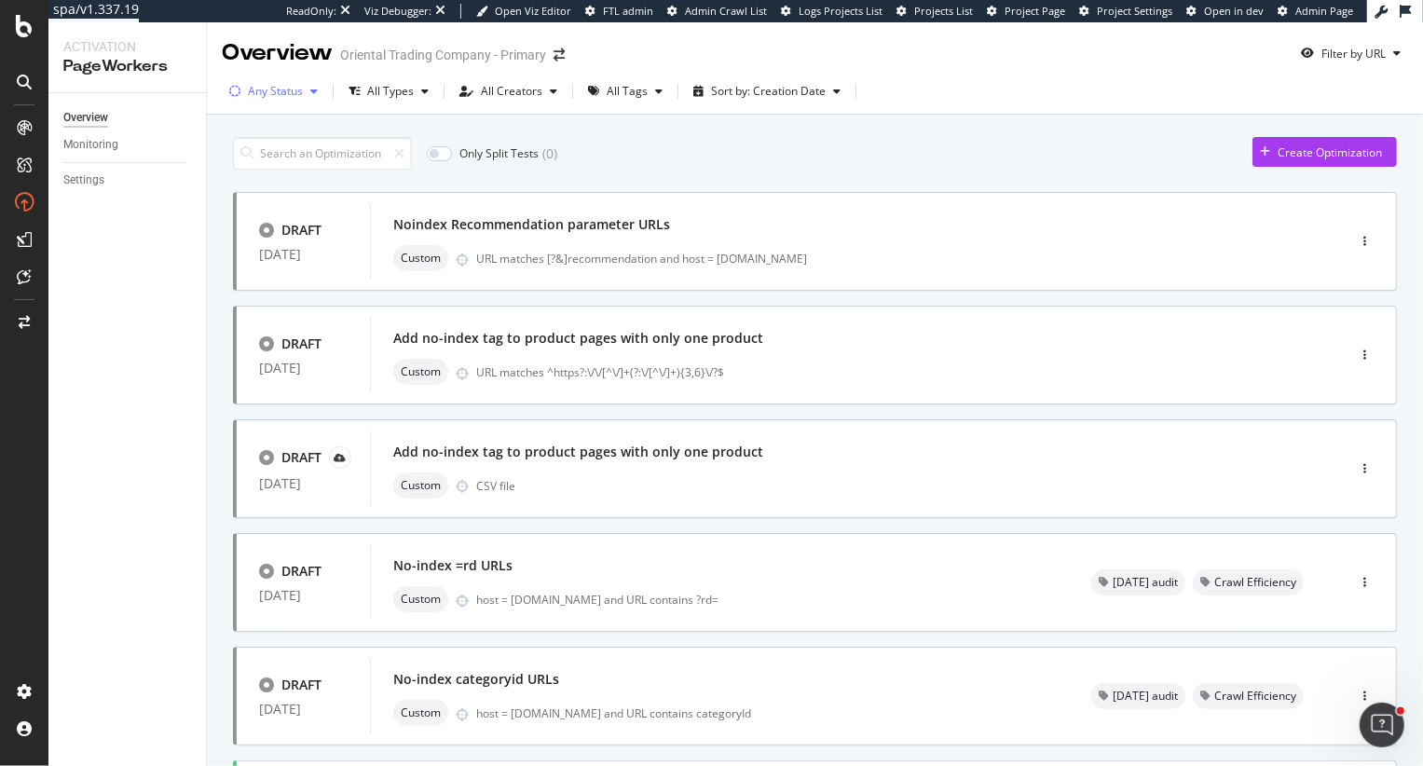
click at [254, 95] on div "Any Status" at bounding box center [275, 91] width 55 height 11
click at [260, 162] on div "Live" at bounding box center [270, 161] width 20 height 16
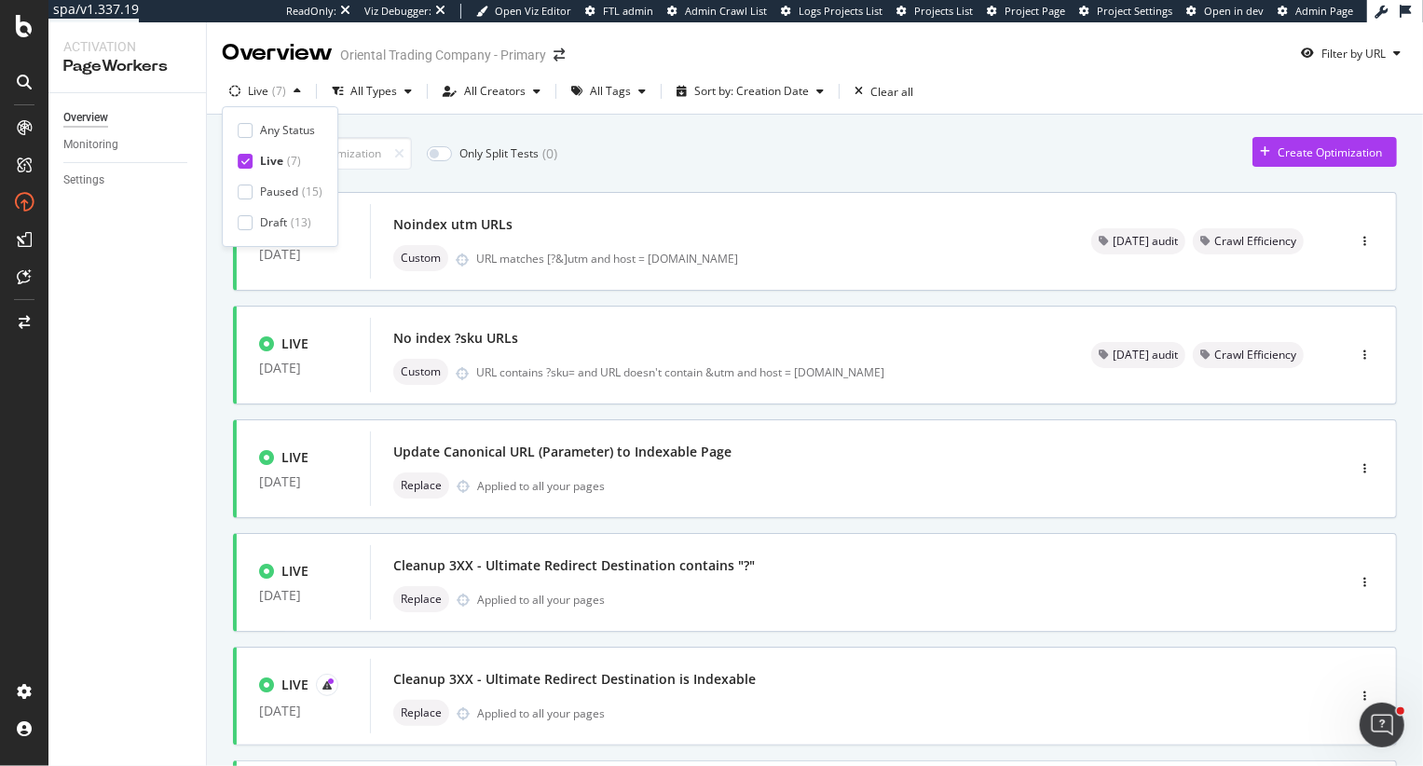
click at [653, 142] on div "Only Split Tests ( 0 ) Create Optimization" at bounding box center [815, 153] width 1164 height 33
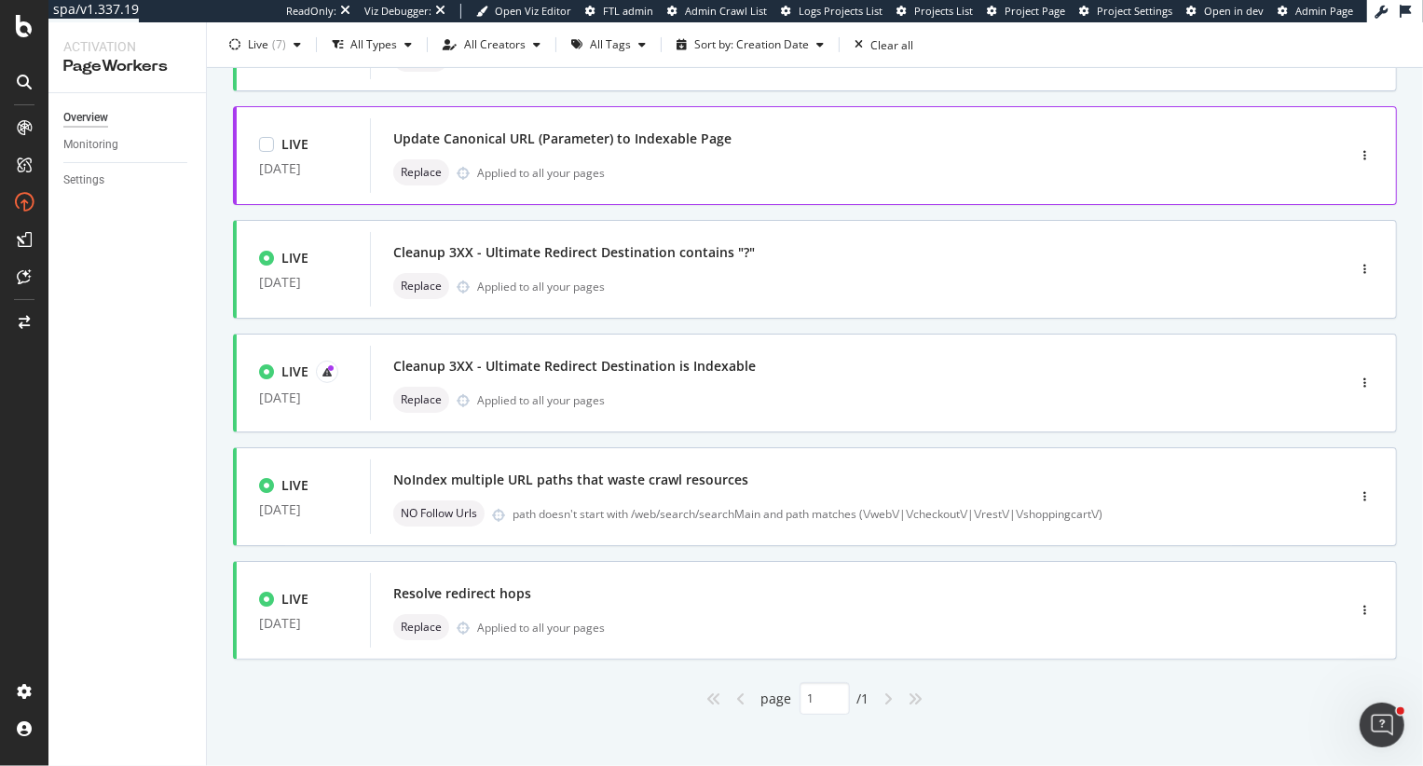
scroll to position [326, 0]
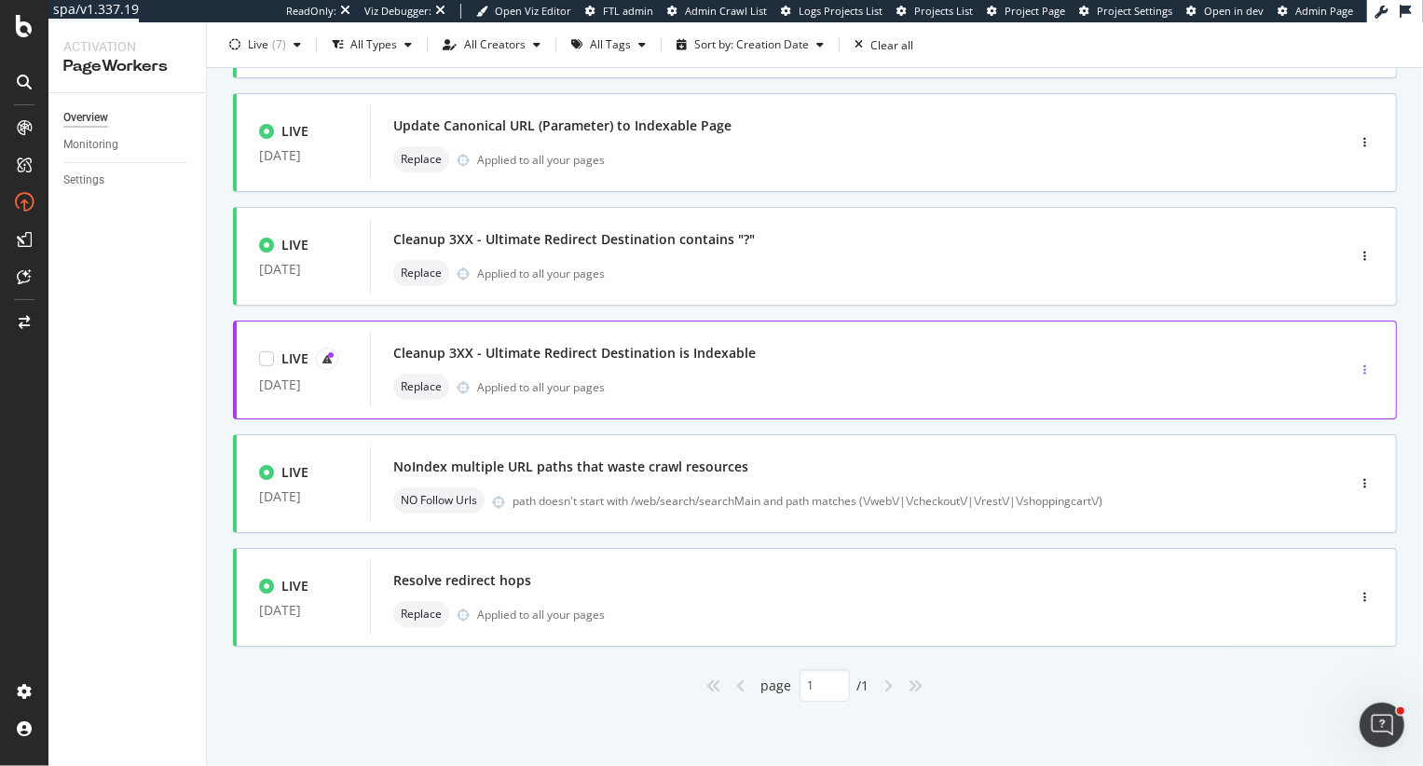
click at [1363, 365] on icon "button" at bounding box center [1364, 369] width 3 height 11
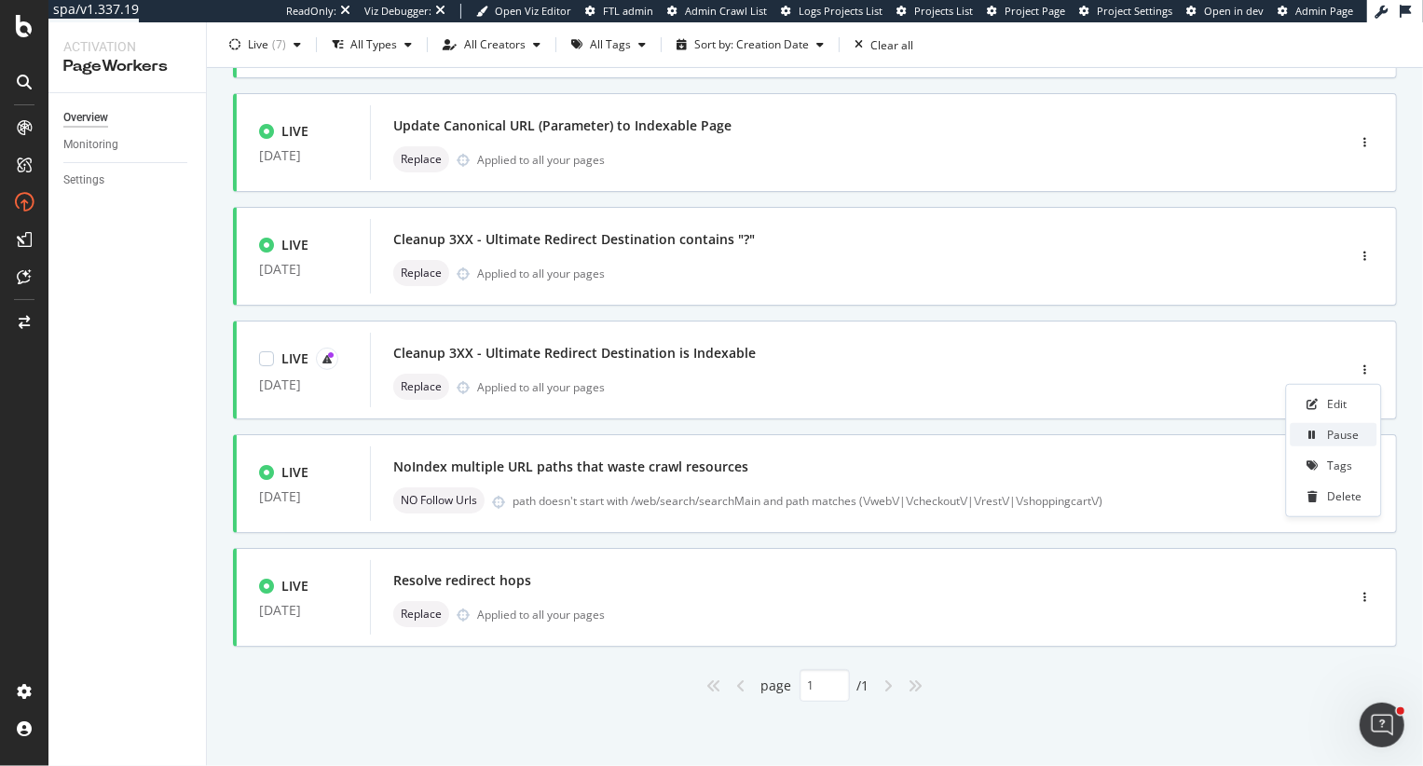
click at [1321, 436] on div "Pause" at bounding box center [1332, 434] width 87 height 23
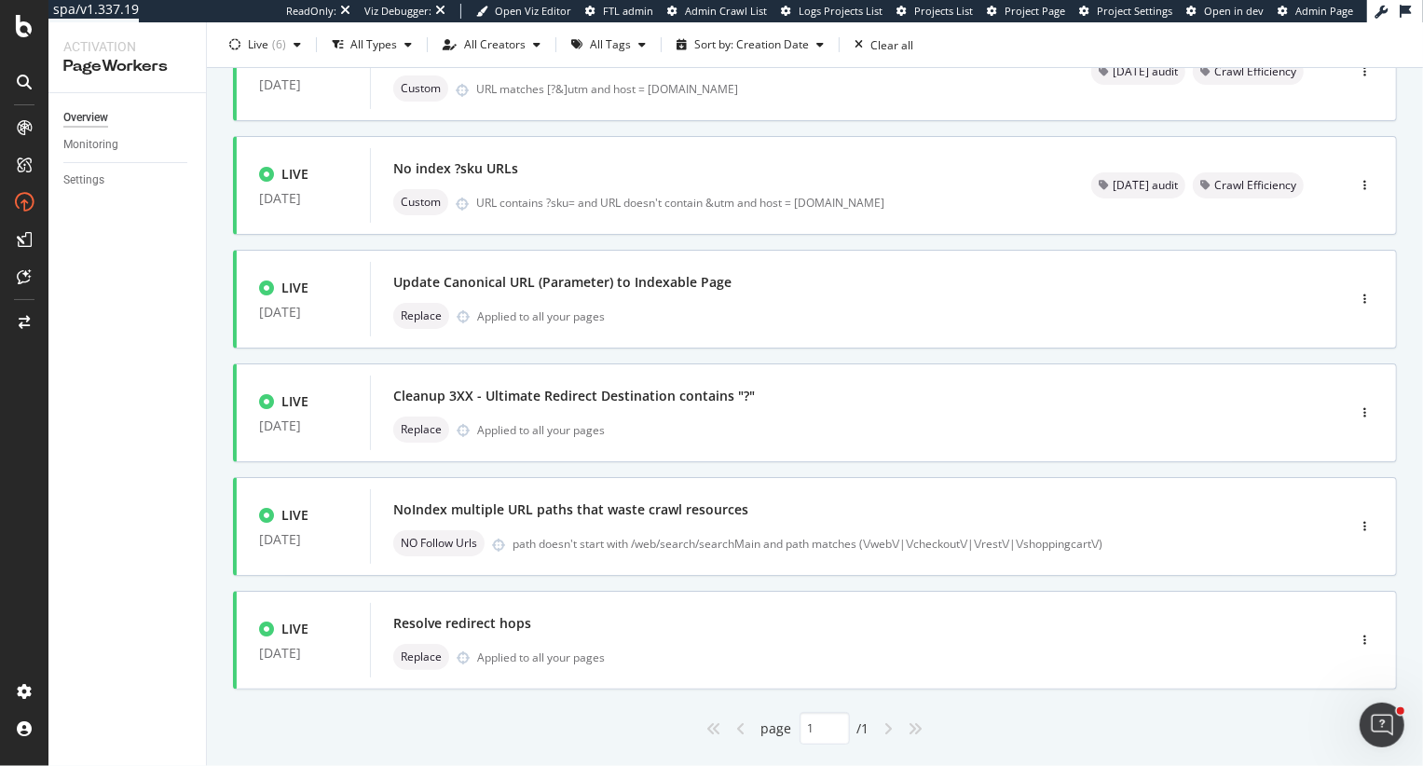
scroll to position [213, 0]
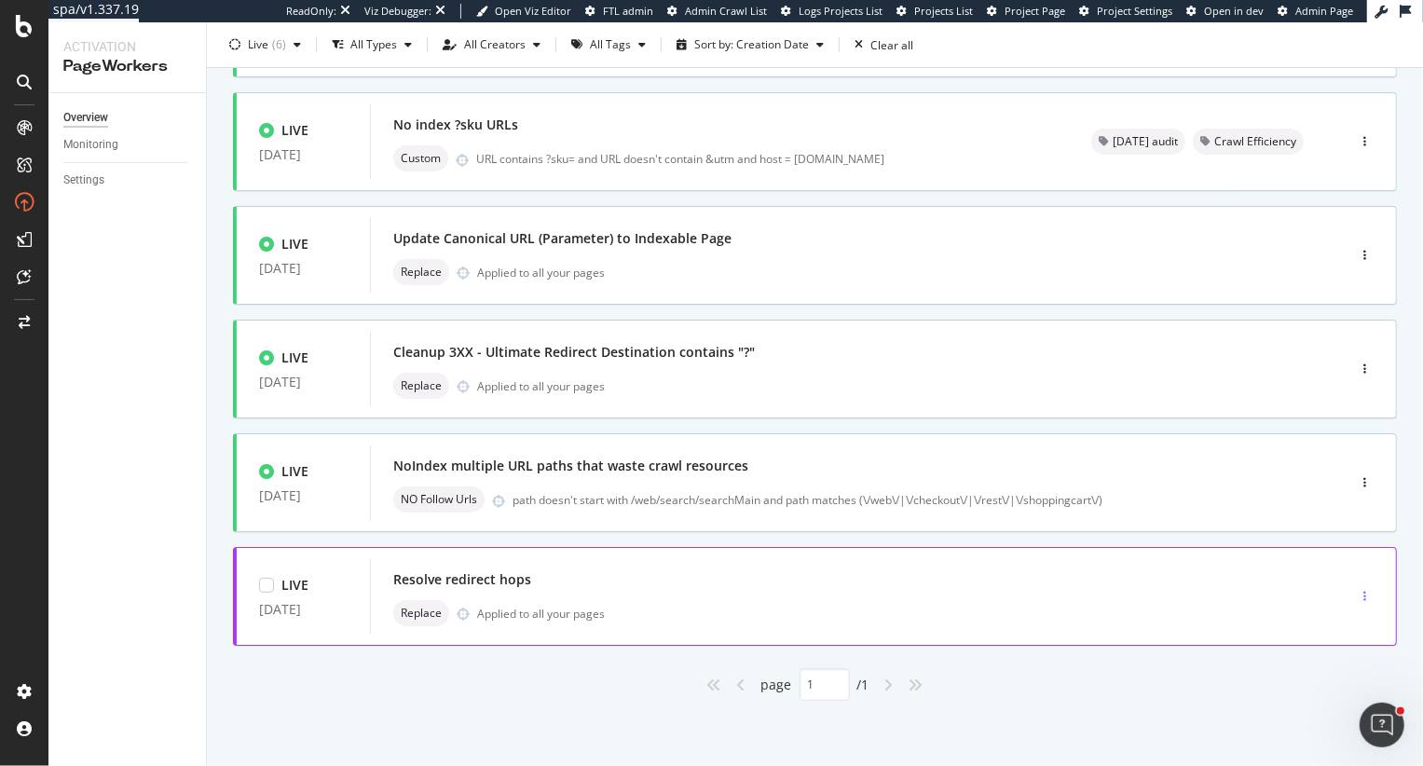
click at [1368, 597] on div "button" at bounding box center [1364, 596] width 18 height 11
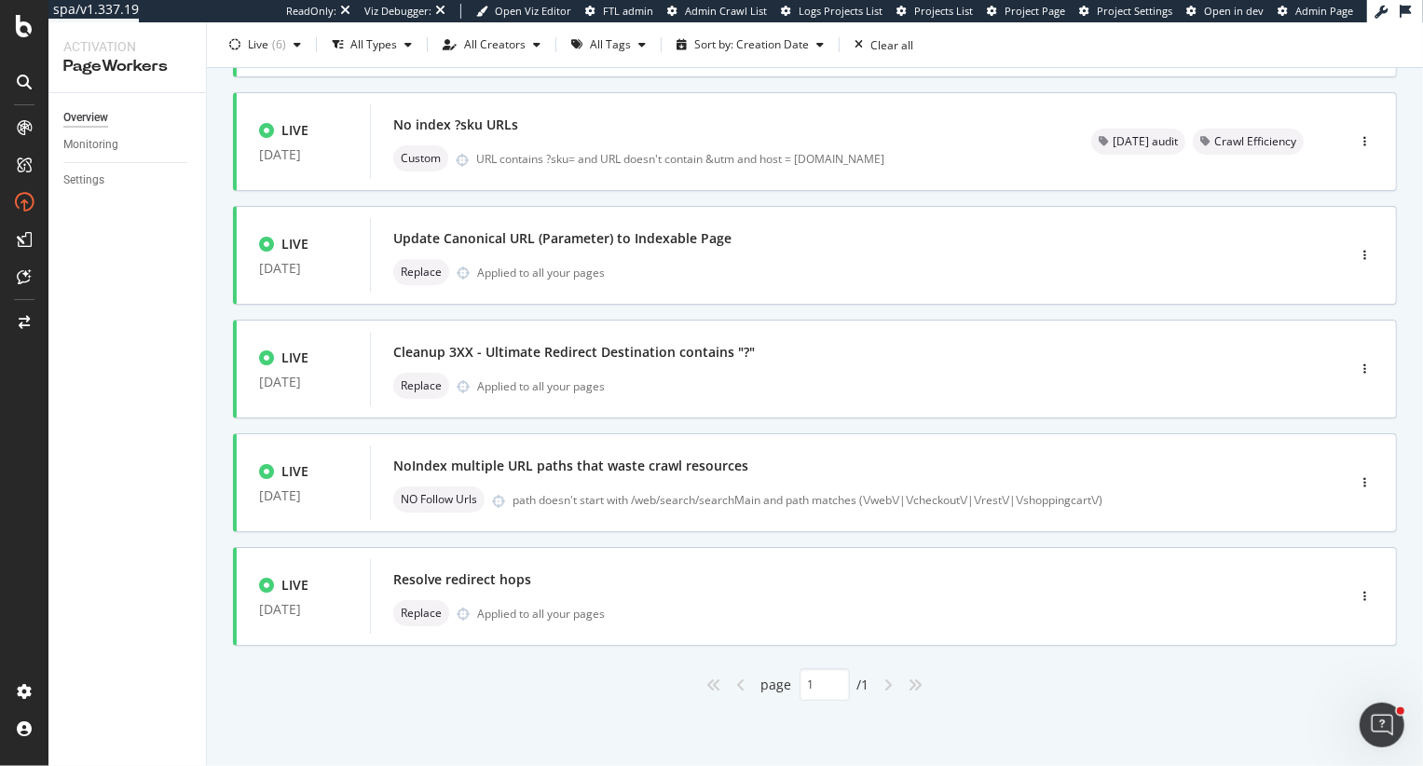
click at [427, 698] on div "page 1 / 1" at bounding box center [815, 684] width 1164 height 33
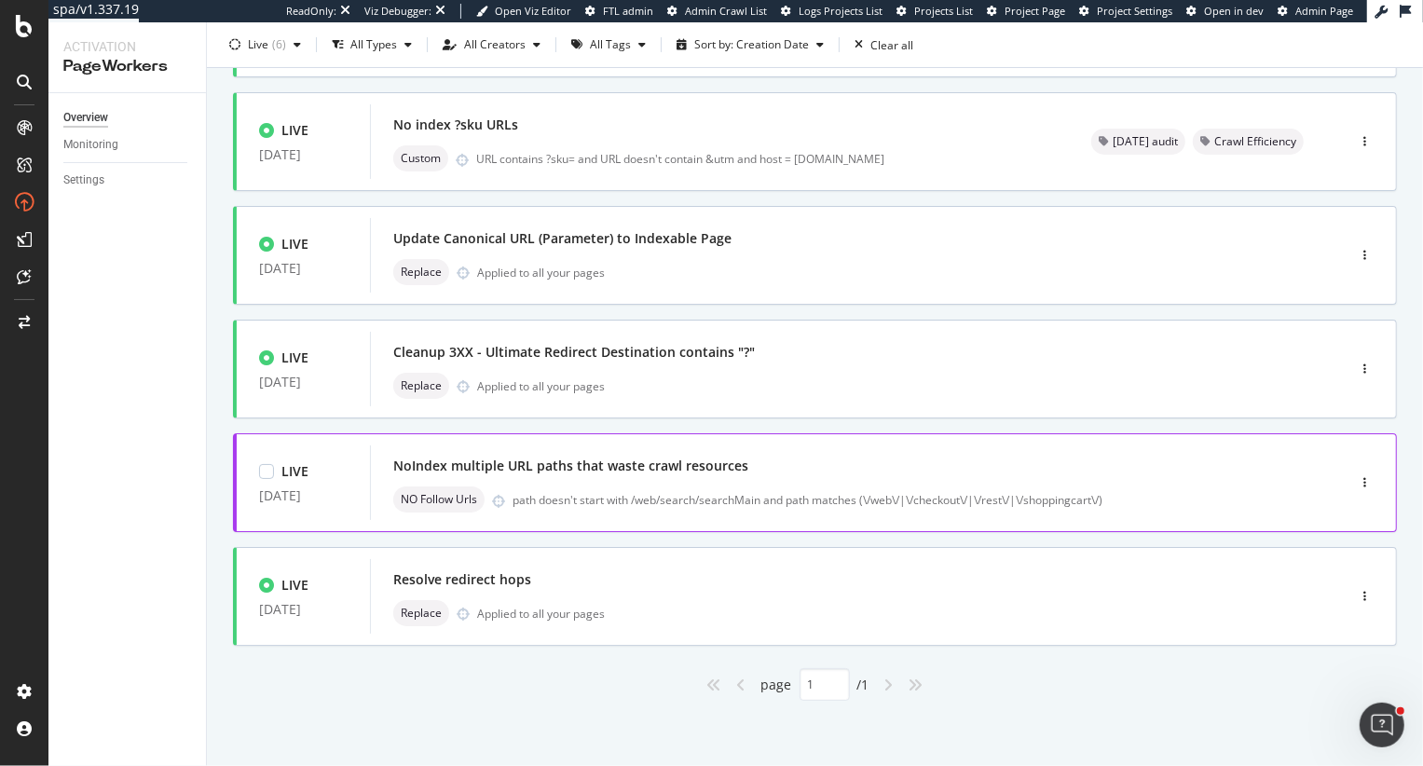
click at [724, 504] on div "path doesn't start with /web/search/searchMain and path matches (\/web\/|\/chec…" at bounding box center [889, 500] width 754 height 16
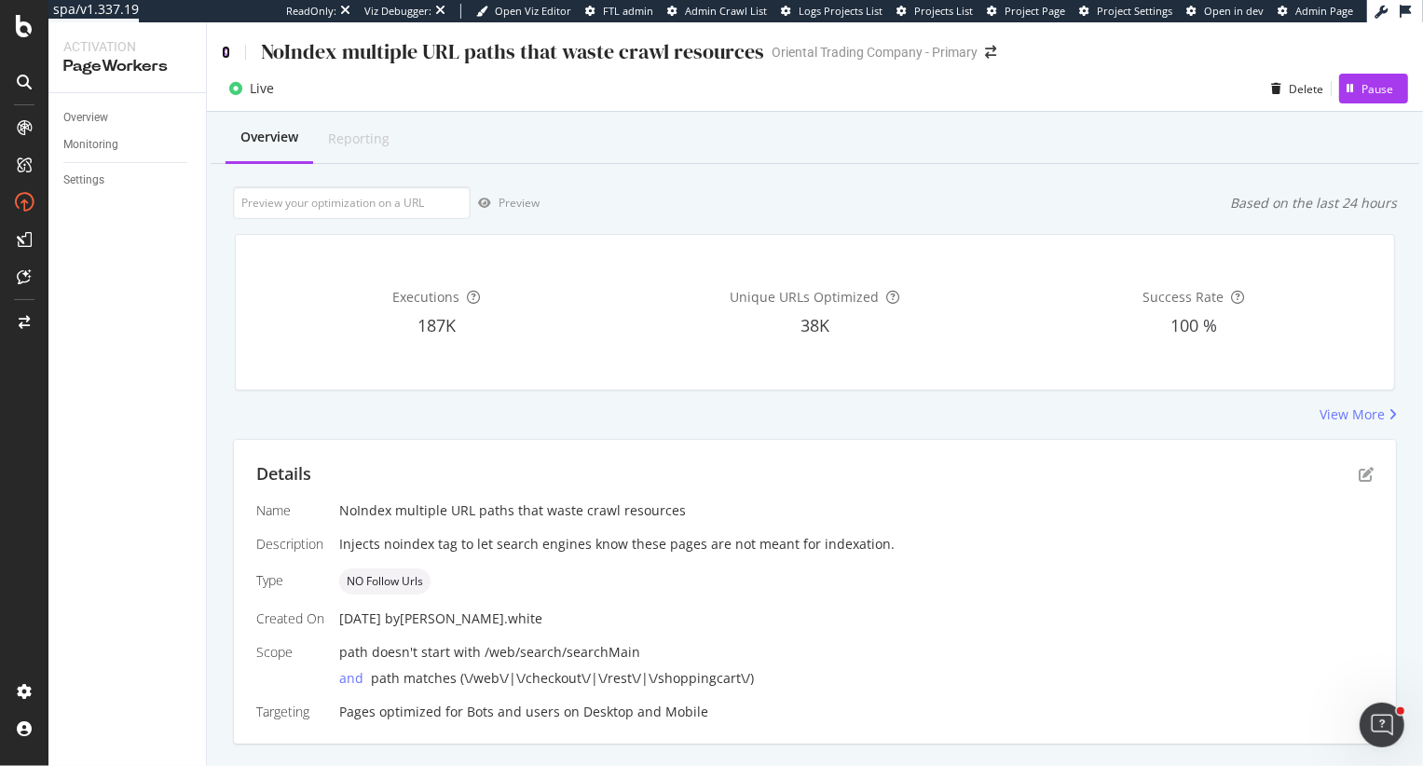
click at [223, 52] on icon at bounding box center [226, 52] width 8 height 13
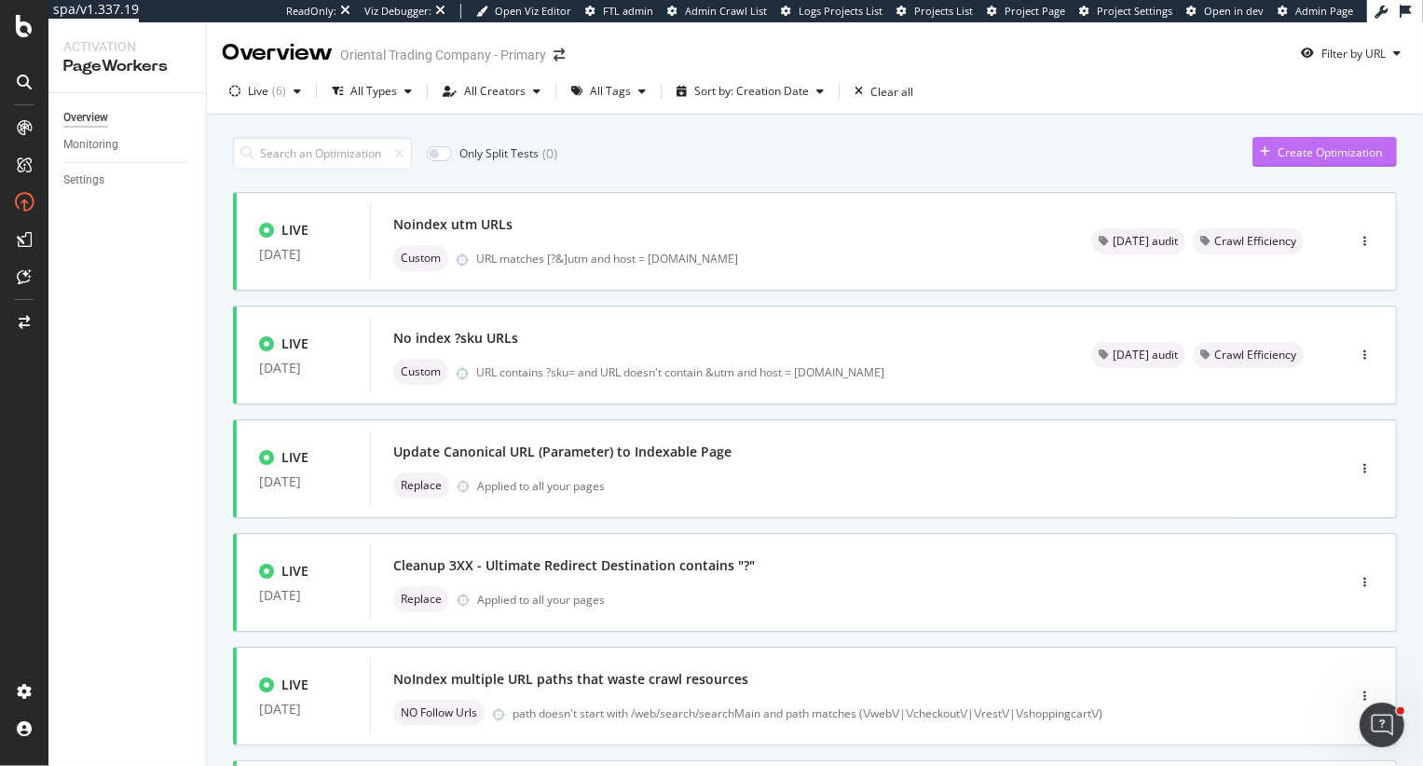
click at [1324, 149] on div "Create Optimization" at bounding box center [1329, 152] width 104 height 16
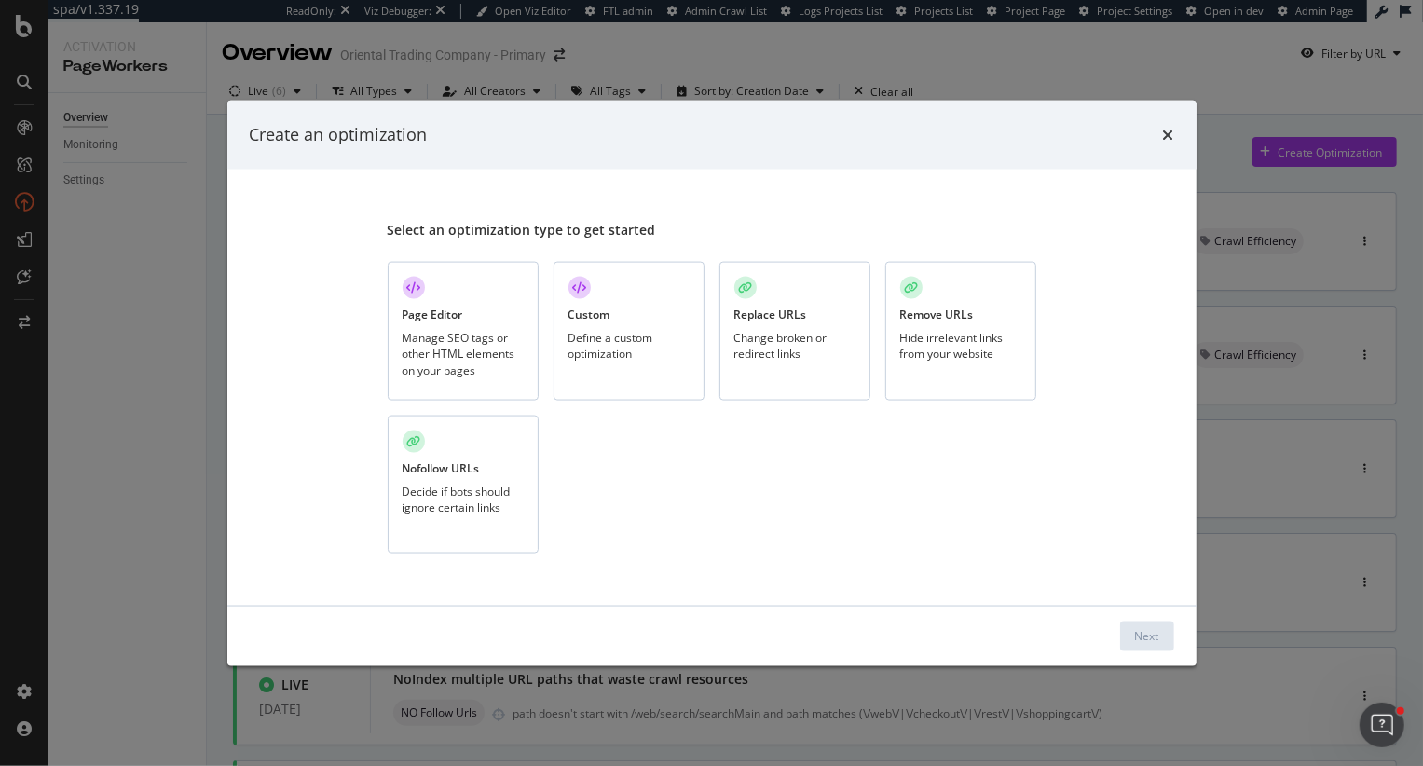
click at [781, 320] on div "Replace URLs" at bounding box center [770, 314] width 73 height 16
click at [1129, 643] on button "Next" at bounding box center [1147, 635] width 54 height 30
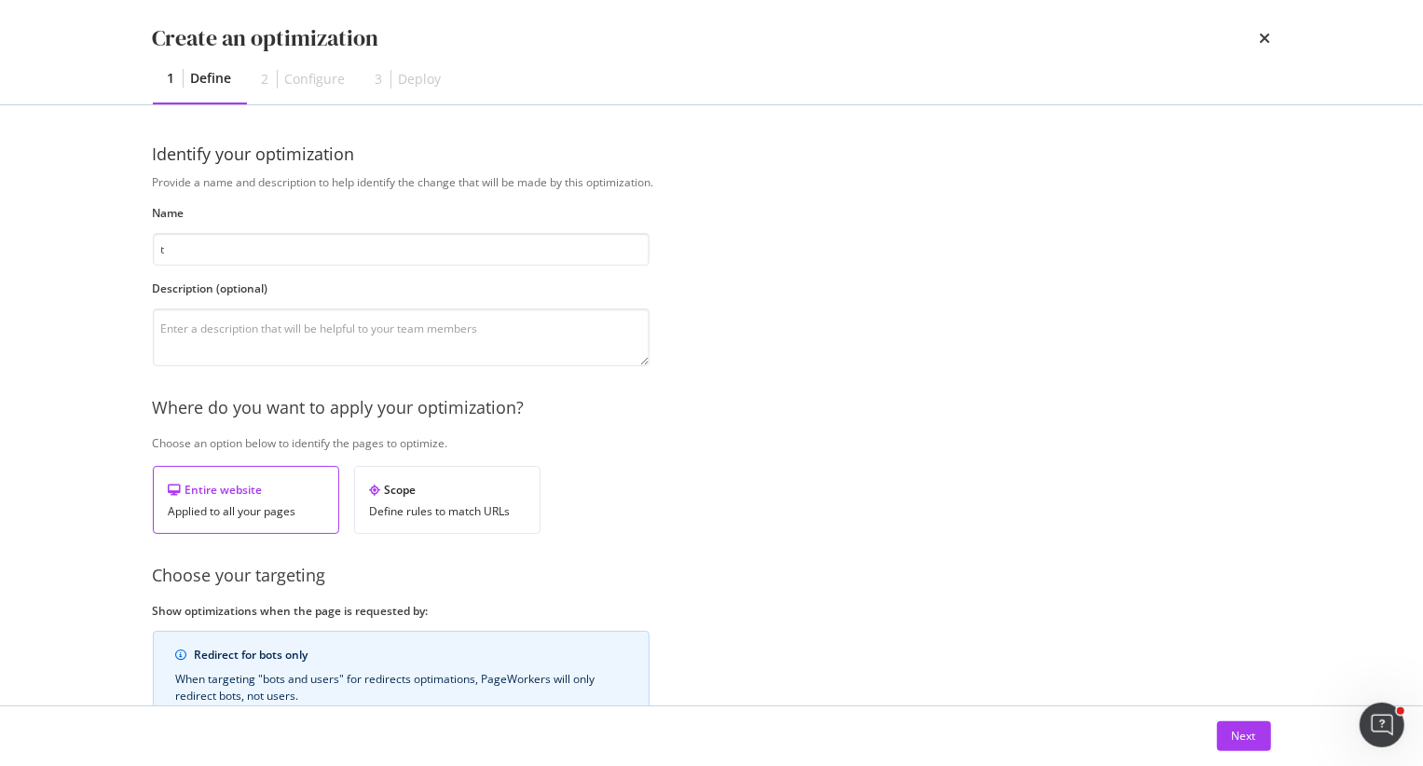
type input "t"
click at [226, 510] on div "Applied to all your pages" at bounding box center [246, 511] width 155 height 13
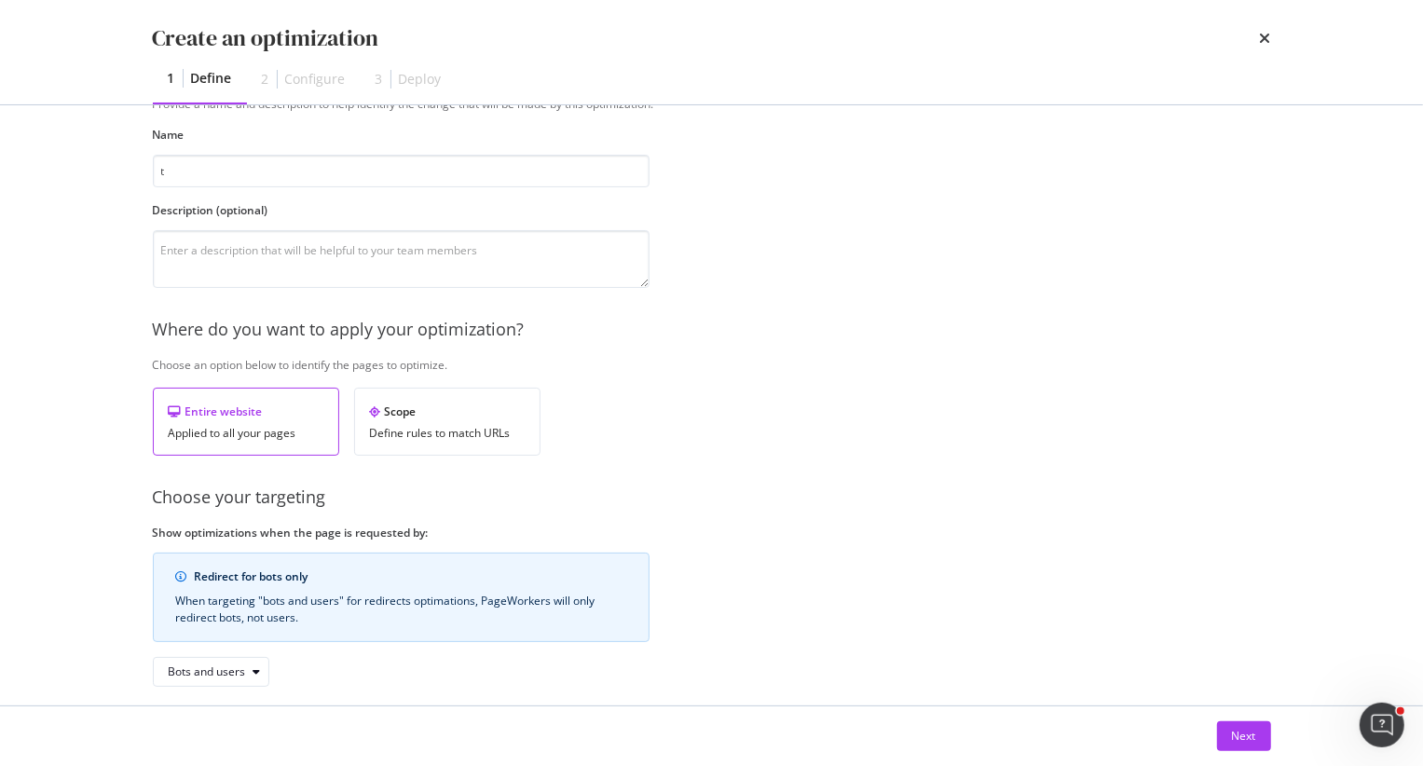
scroll to position [169, 0]
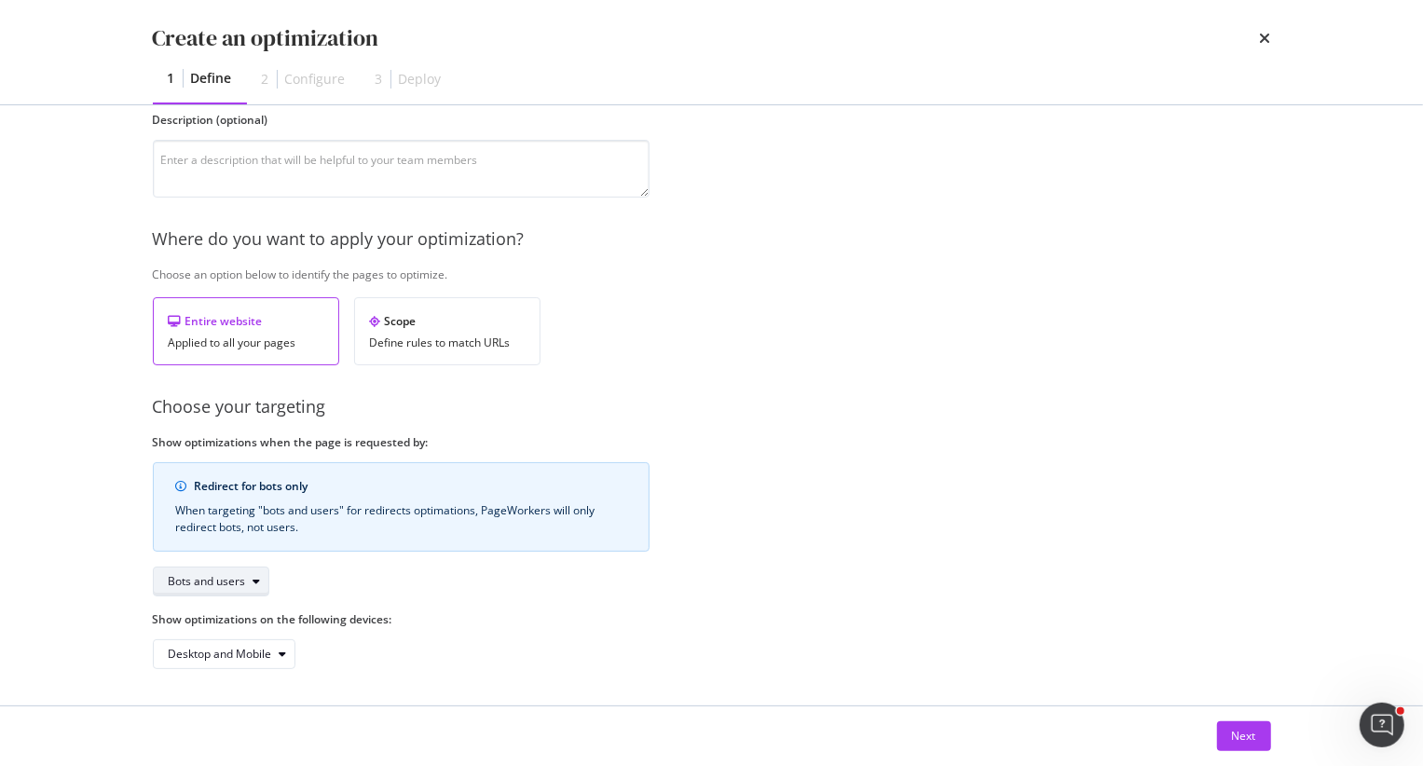
click at [234, 587] on div "Bots and users" at bounding box center [219, 581] width 100 height 26
click at [232, 647] on div "Bots only" at bounding box center [216, 642] width 111 height 23
click at [1241, 733] on div "Next" at bounding box center [1244, 736] width 24 height 16
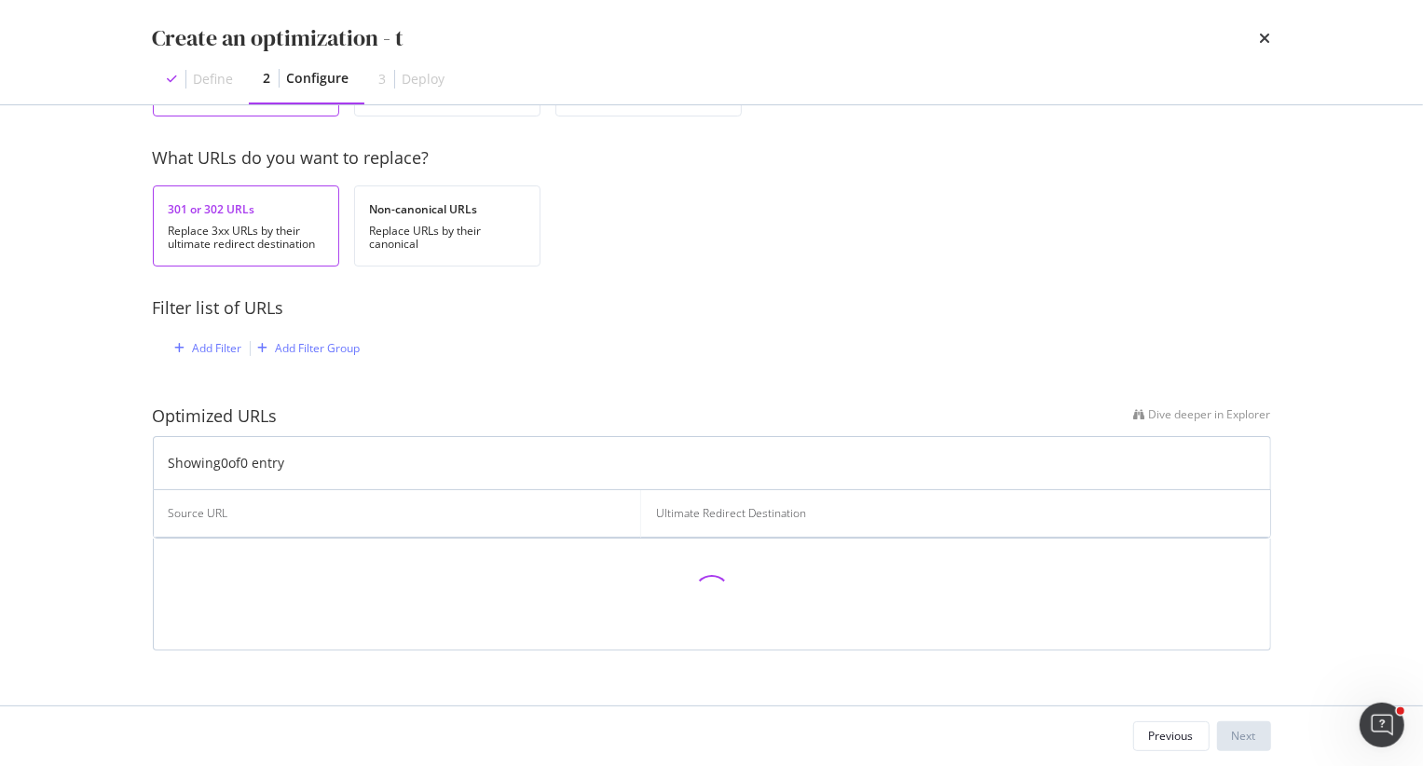
scroll to position [0, 0]
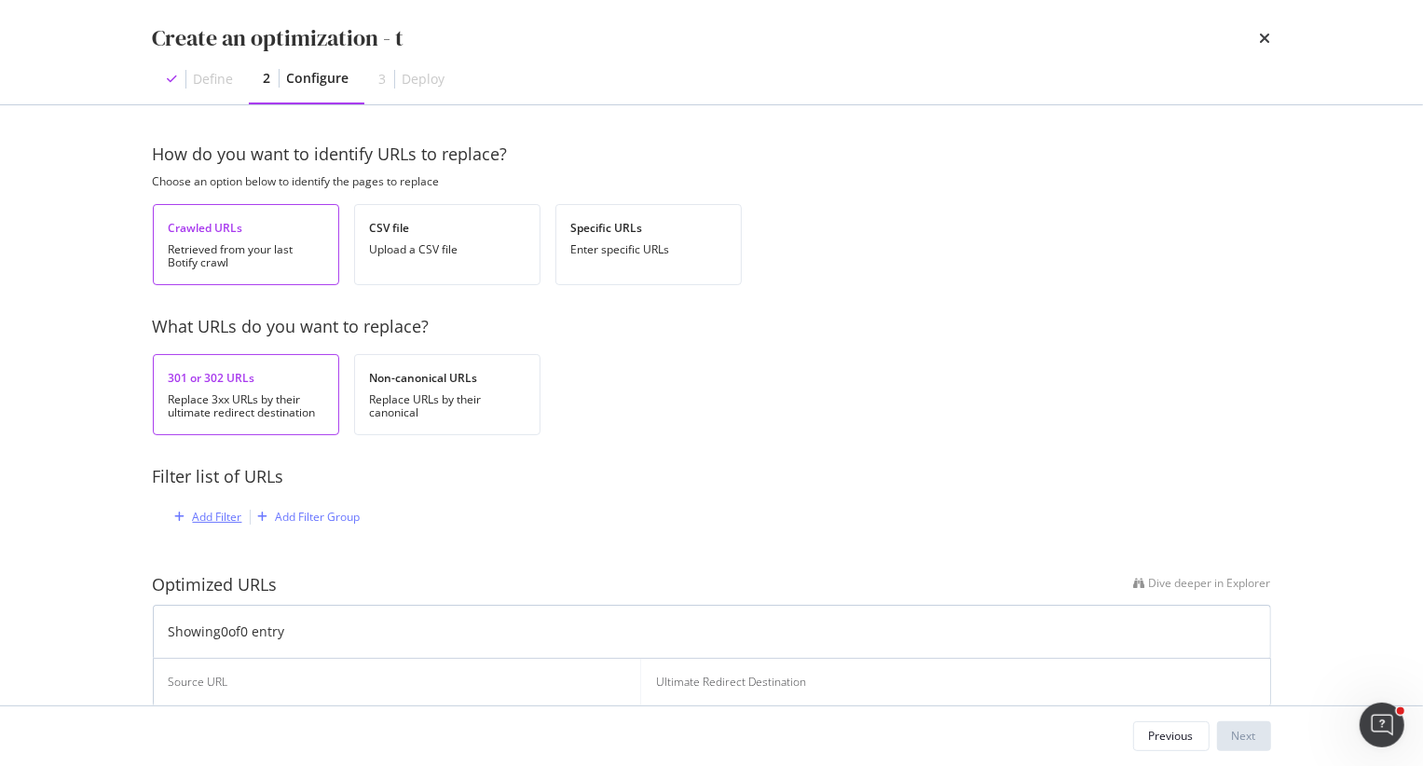
click at [195, 518] on div "Add Filter" at bounding box center [217, 517] width 49 height 16
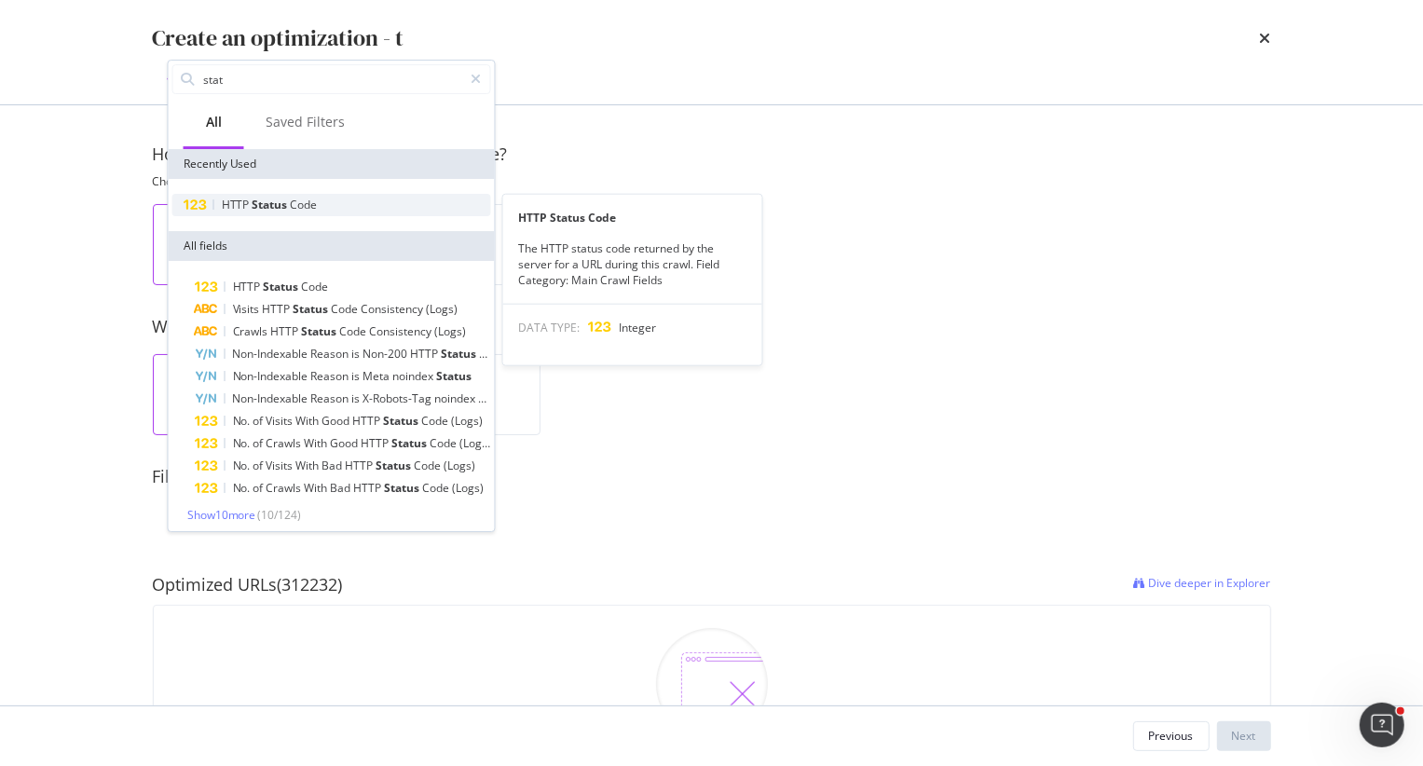
type input "stat"
click at [266, 207] on span "Status" at bounding box center [271, 205] width 38 height 16
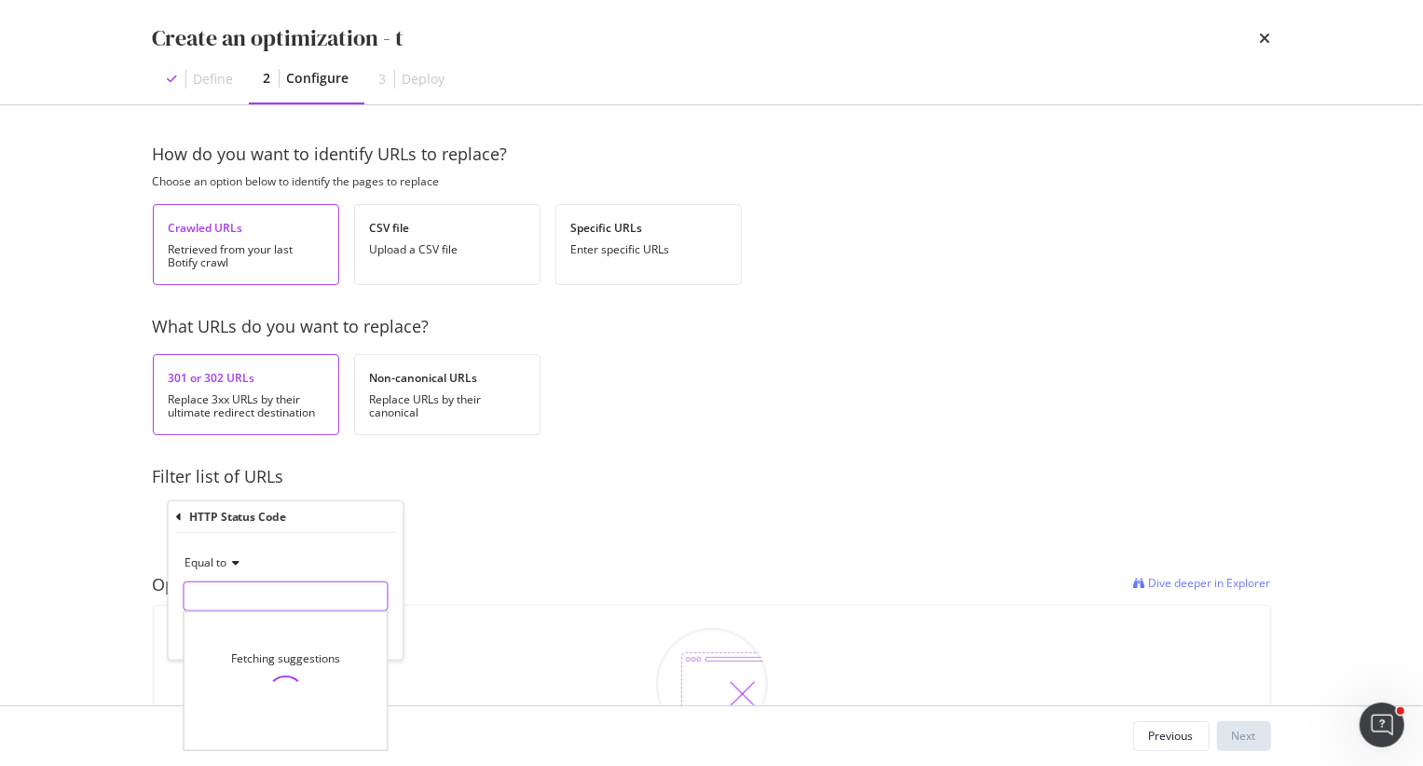
click at [225, 599] on input "modal" at bounding box center [286, 596] width 205 height 30
type input "301"
click at [239, 620] on span "301" at bounding box center [251, 621] width 124 height 16
click at [366, 633] on div "Apply" at bounding box center [374, 635] width 29 height 16
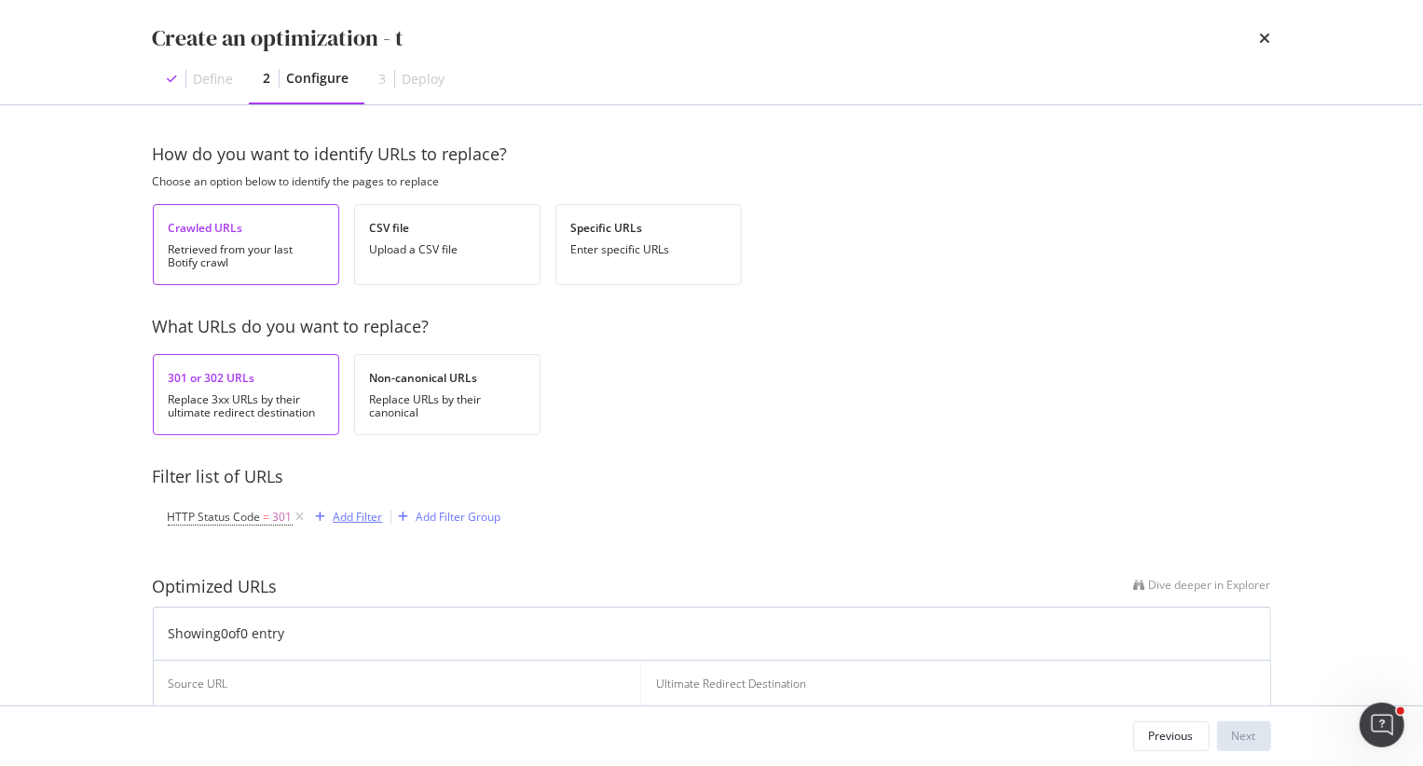
click at [350, 515] on div "Add Filter" at bounding box center [358, 517] width 49 height 16
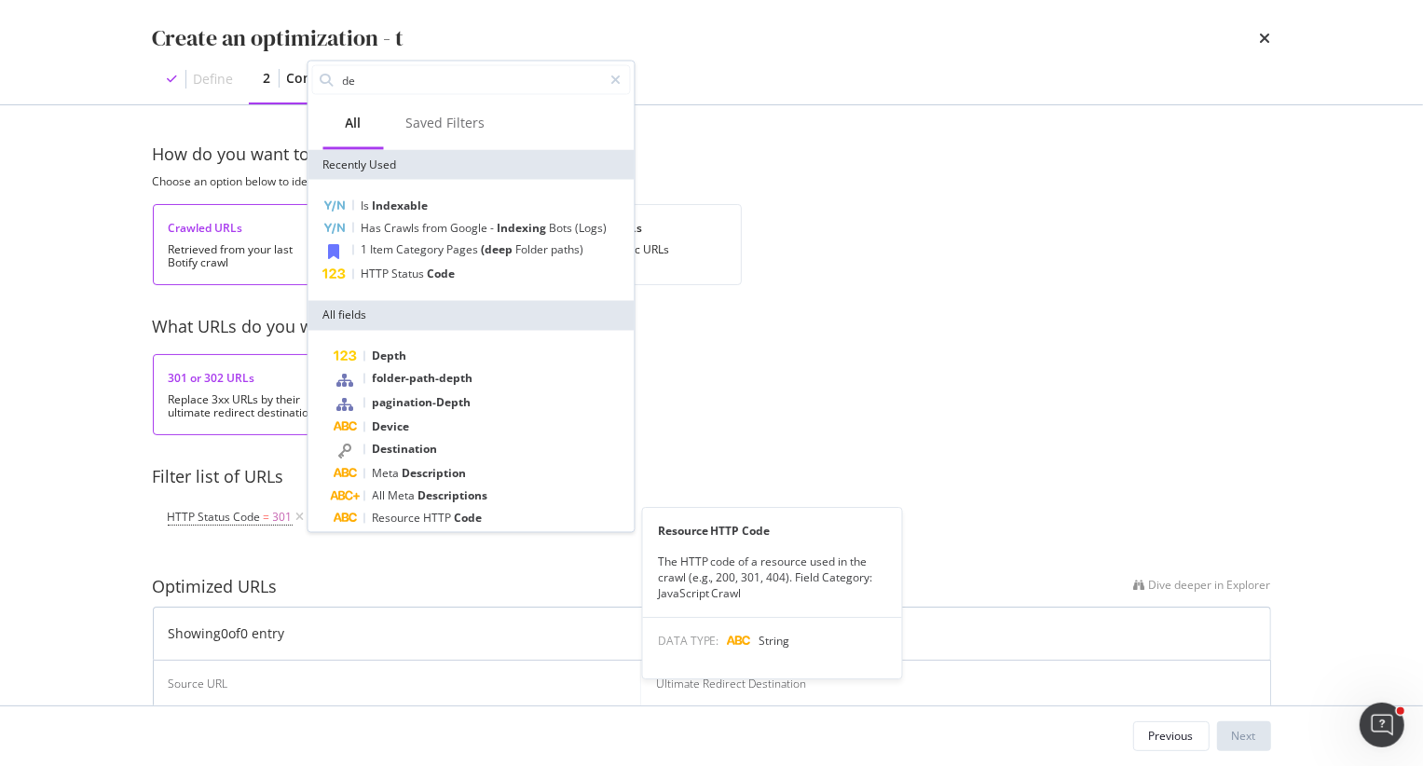
type input "d"
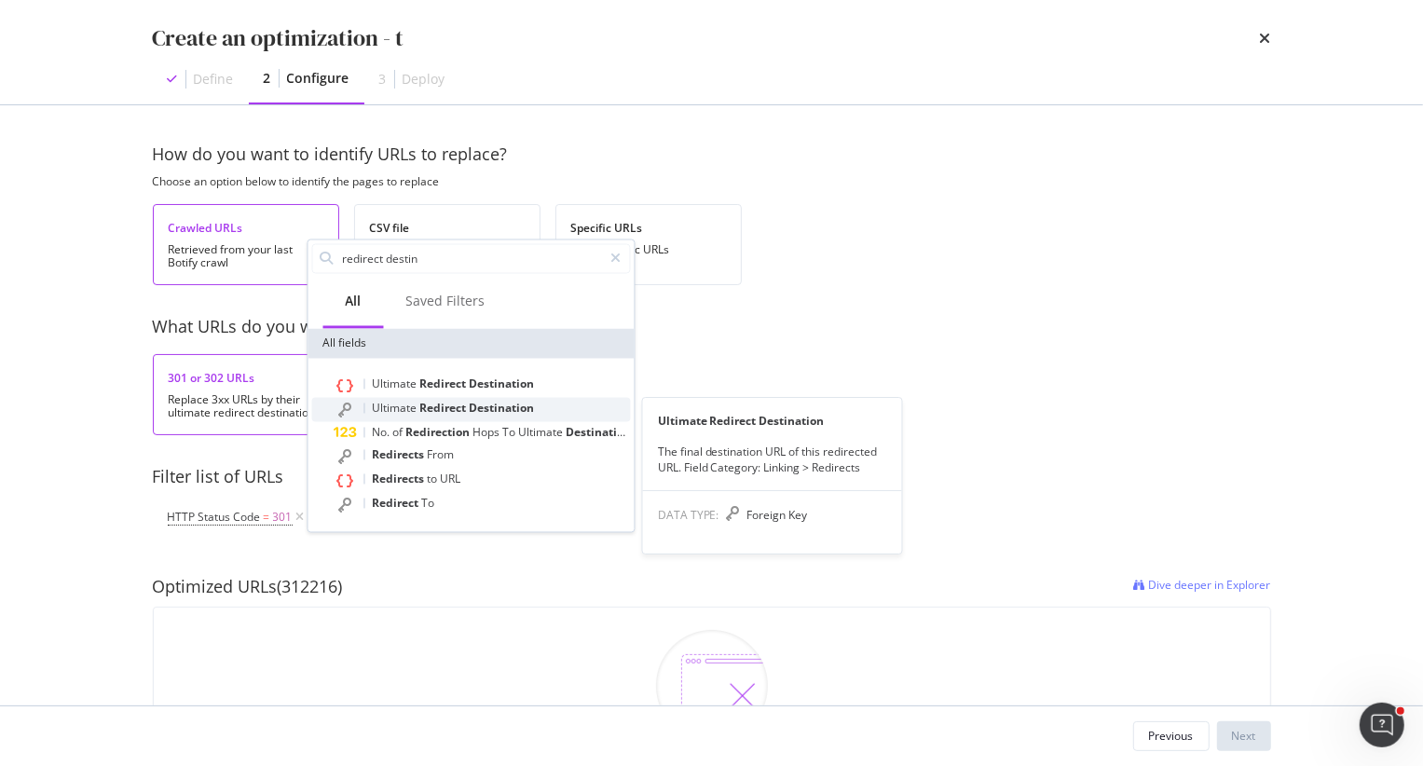
type input "redirect destin"
click at [442, 407] on span "Redirect" at bounding box center [444, 409] width 49 height 16
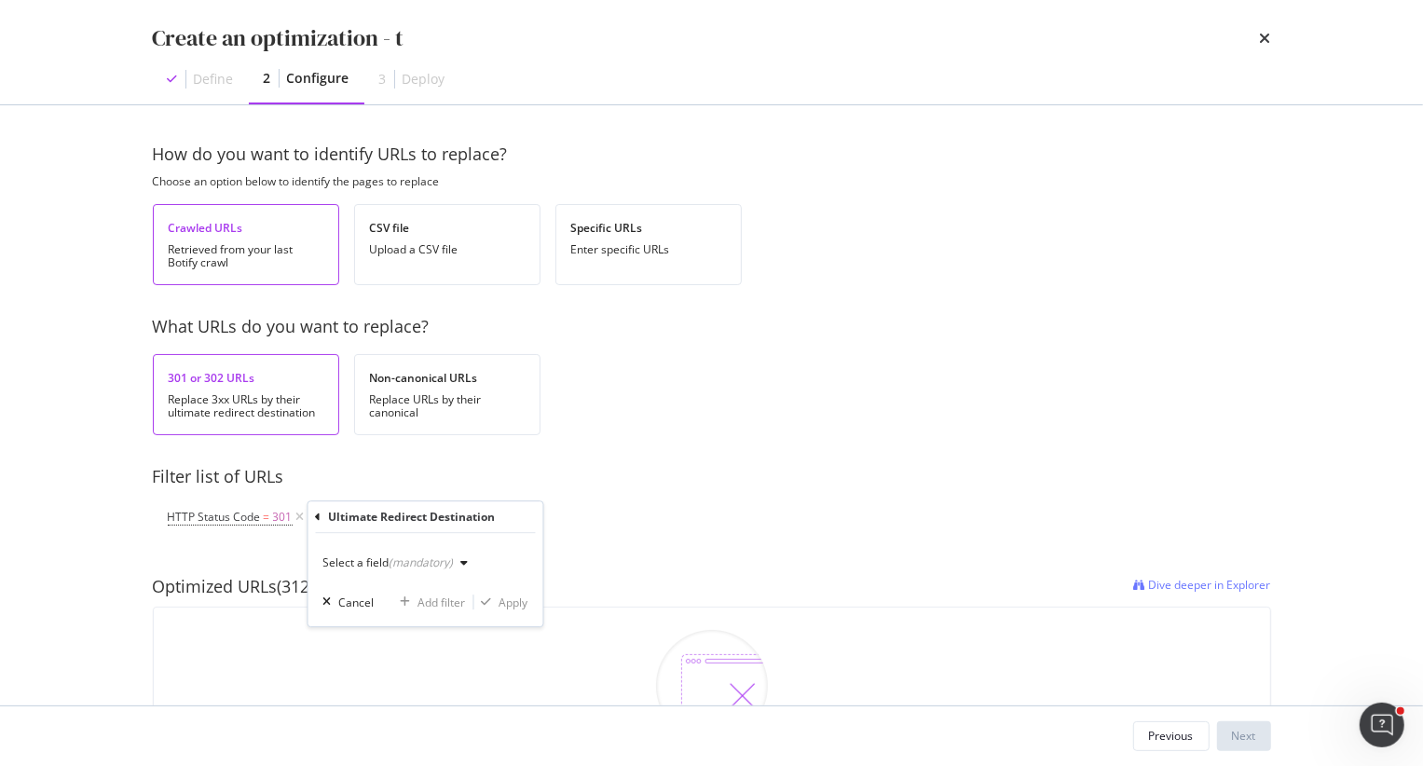
click at [412, 563] on div "(mandatory)" at bounding box center [421, 562] width 64 height 16
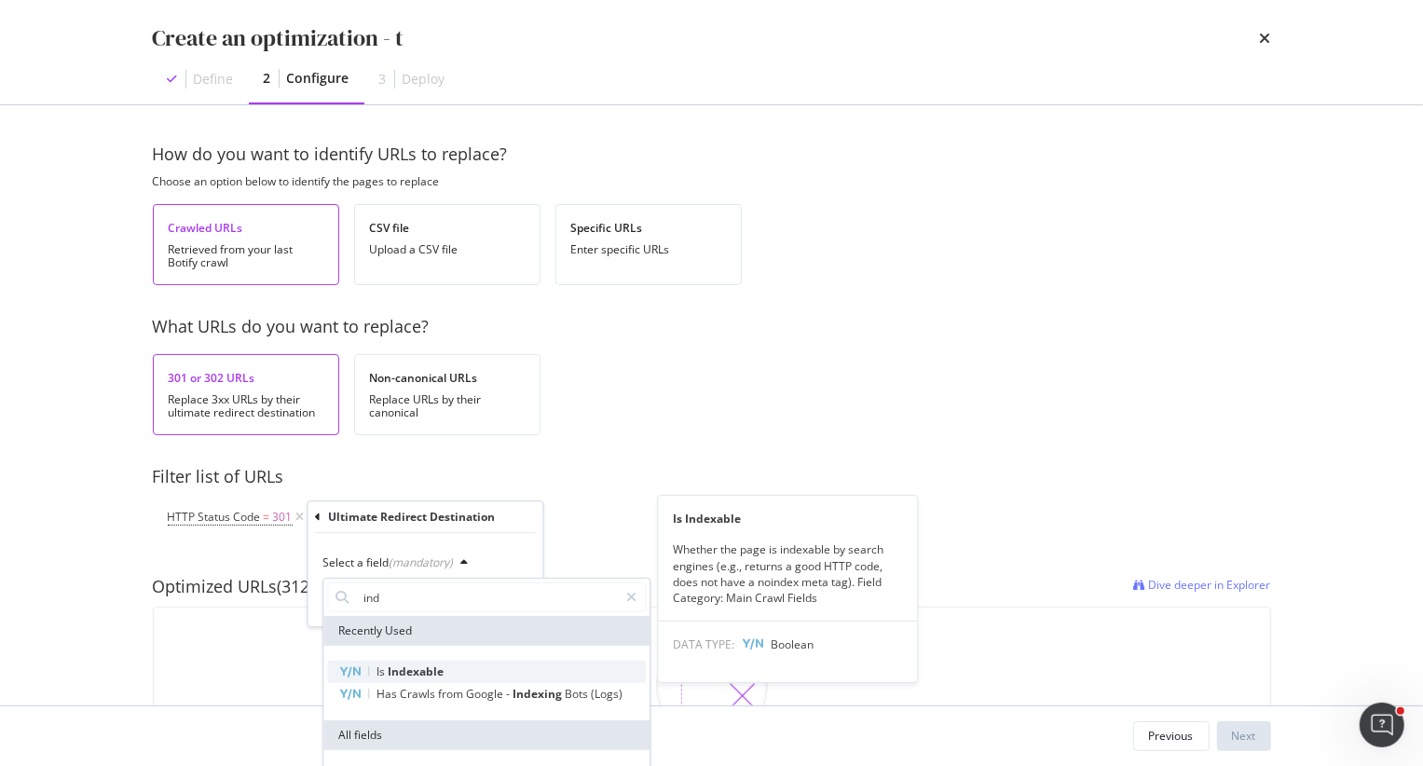
type input "ind"
click at [414, 672] on span "Indexable" at bounding box center [416, 671] width 56 height 16
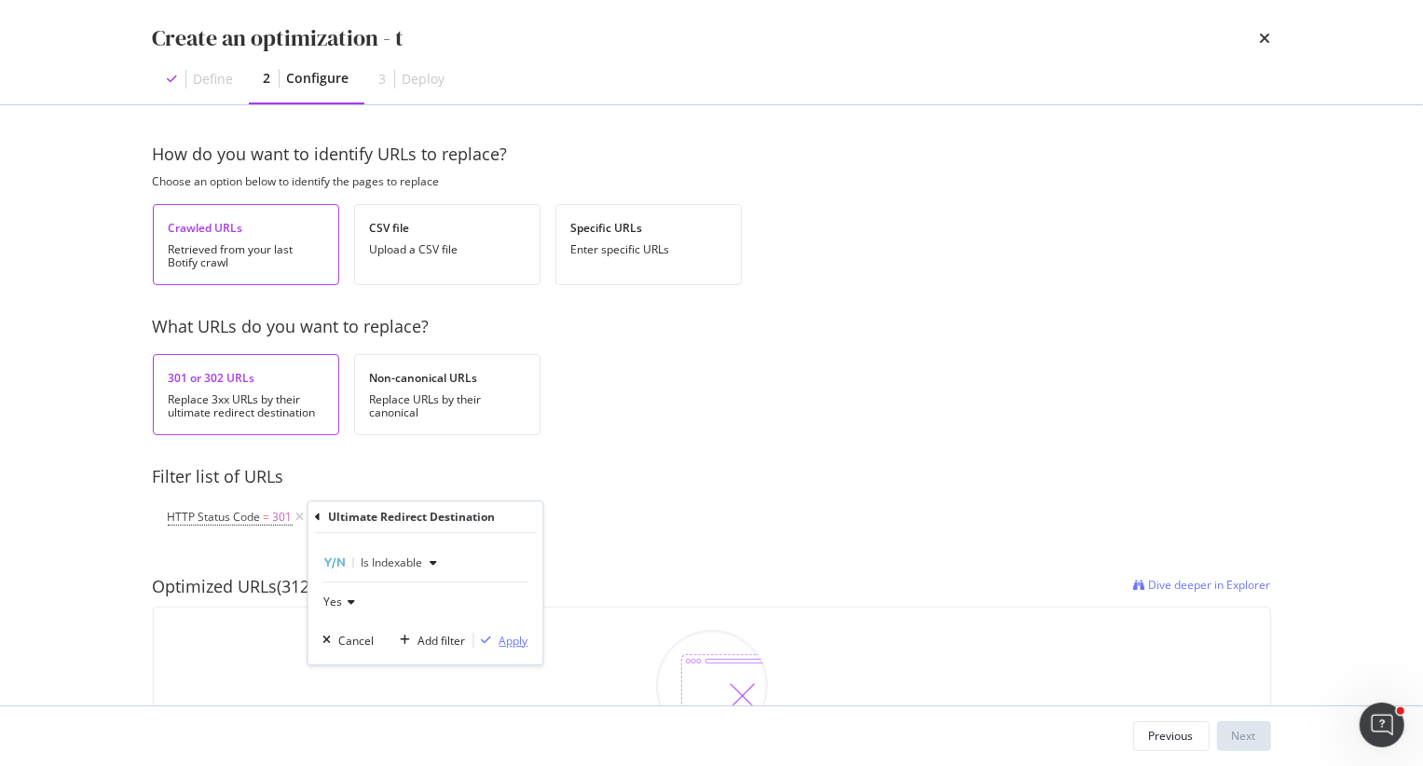
drag, startPoint x: 511, startPoint y: 637, endPoint x: 756, endPoint y: 274, distance: 437.7
click at [511, 637] on div "Apply" at bounding box center [513, 641] width 29 height 16
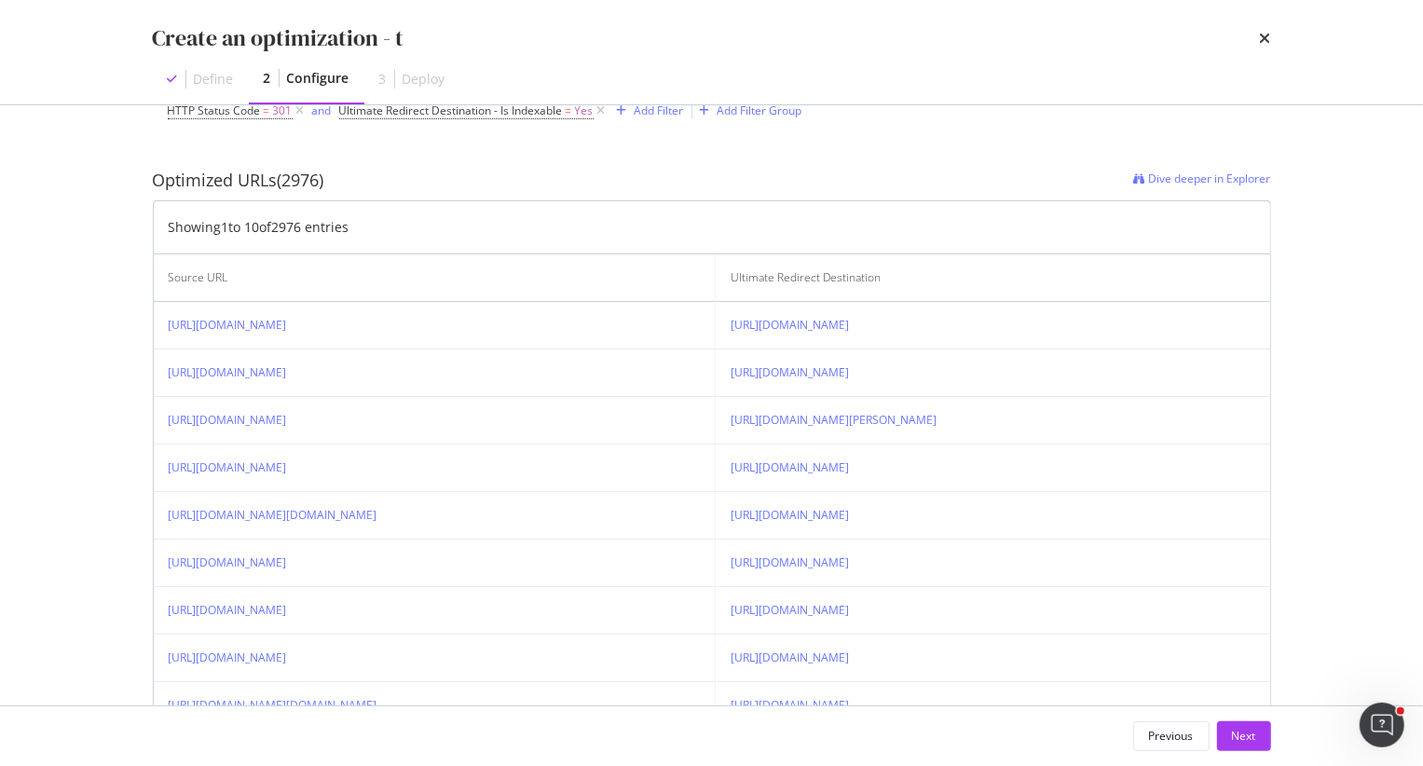
scroll to position [429, 0]
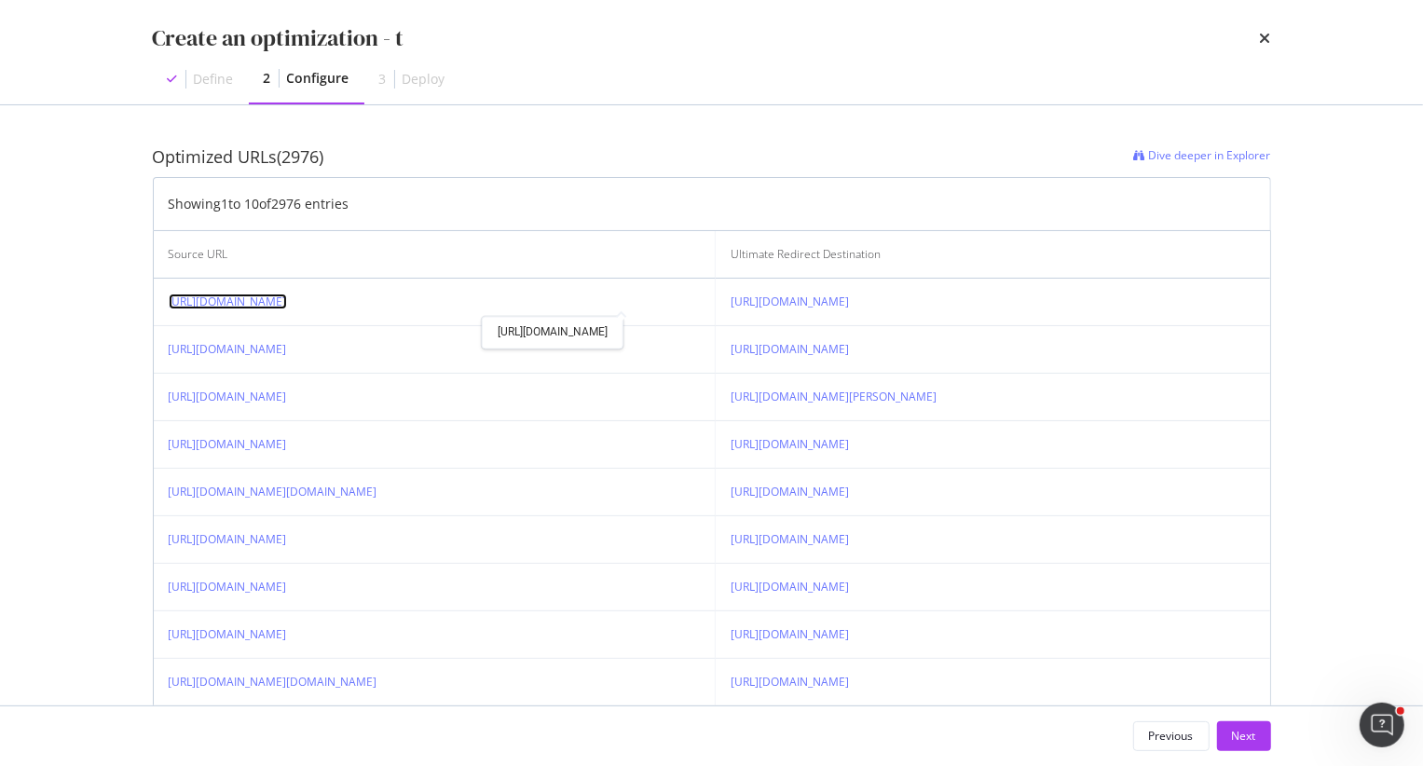
click at [287, 300] on link "https://www.orientaltrading.com/white-personalized-headbands-12-pc--a2-47_6087/…" at bounding box center [228, 301] width 118 height 16
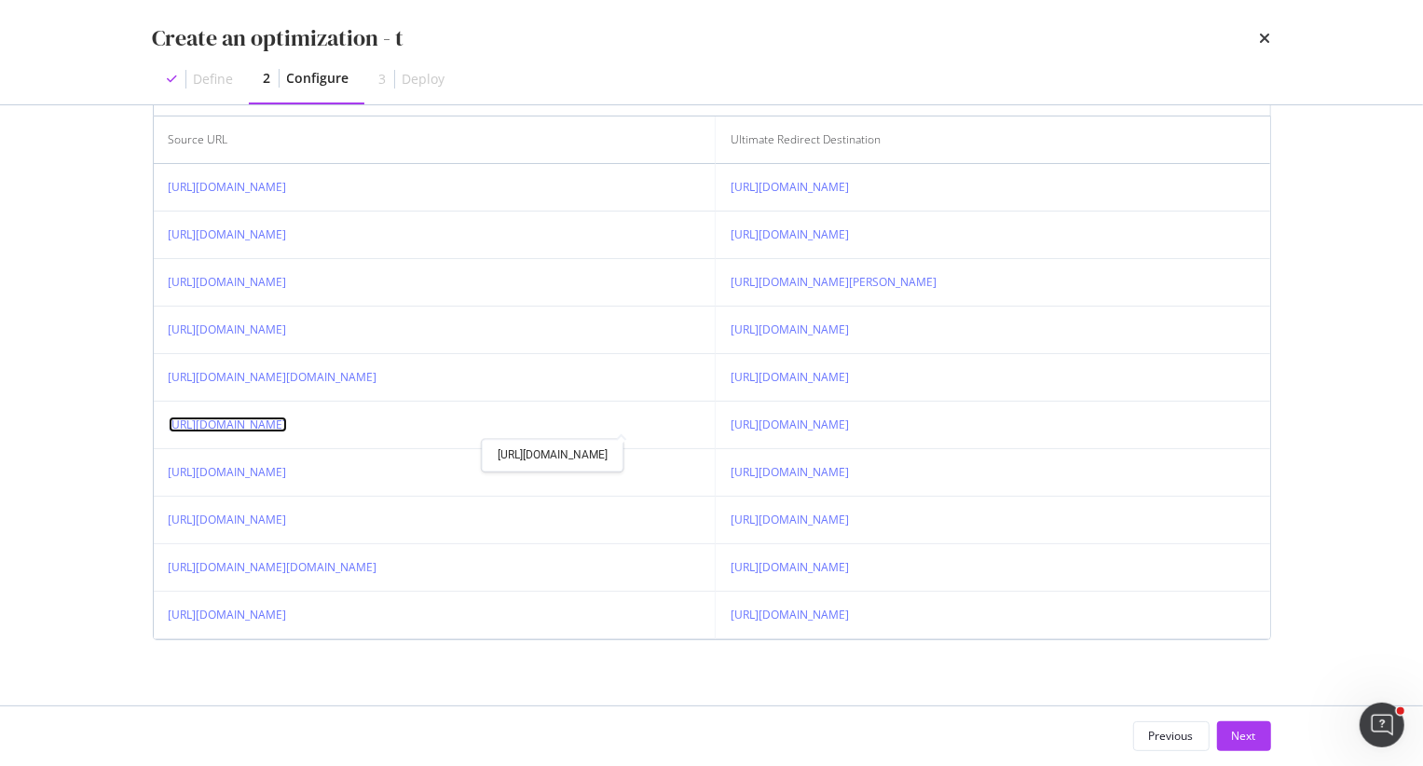
click at [287, 423] on link "https://www.orientaltrading.com/fadeless-art-paper-roll-orange-a2-13702901/cust…" at bounding box center [228, 424] width 118 height 16
click at [287, 515] on link "https://www.orientaltrading.com/3-ft--personalized-custom-photo-life-size-cardb…" at bounding box center [228, 519] width 118 height 16
click at [287, 611] on link "https://www.orientaltrading.com/ivory-love-laughter-and-happily-ever-after-pers…" at bounding box center [228, 614] width 118 height 16
click at [730, 189] on link "https://www.orientaltrading.com/personalized-headbands-12-pc--a2-13633427/custo…" at bounding box center [789, 187] width 118 height 16
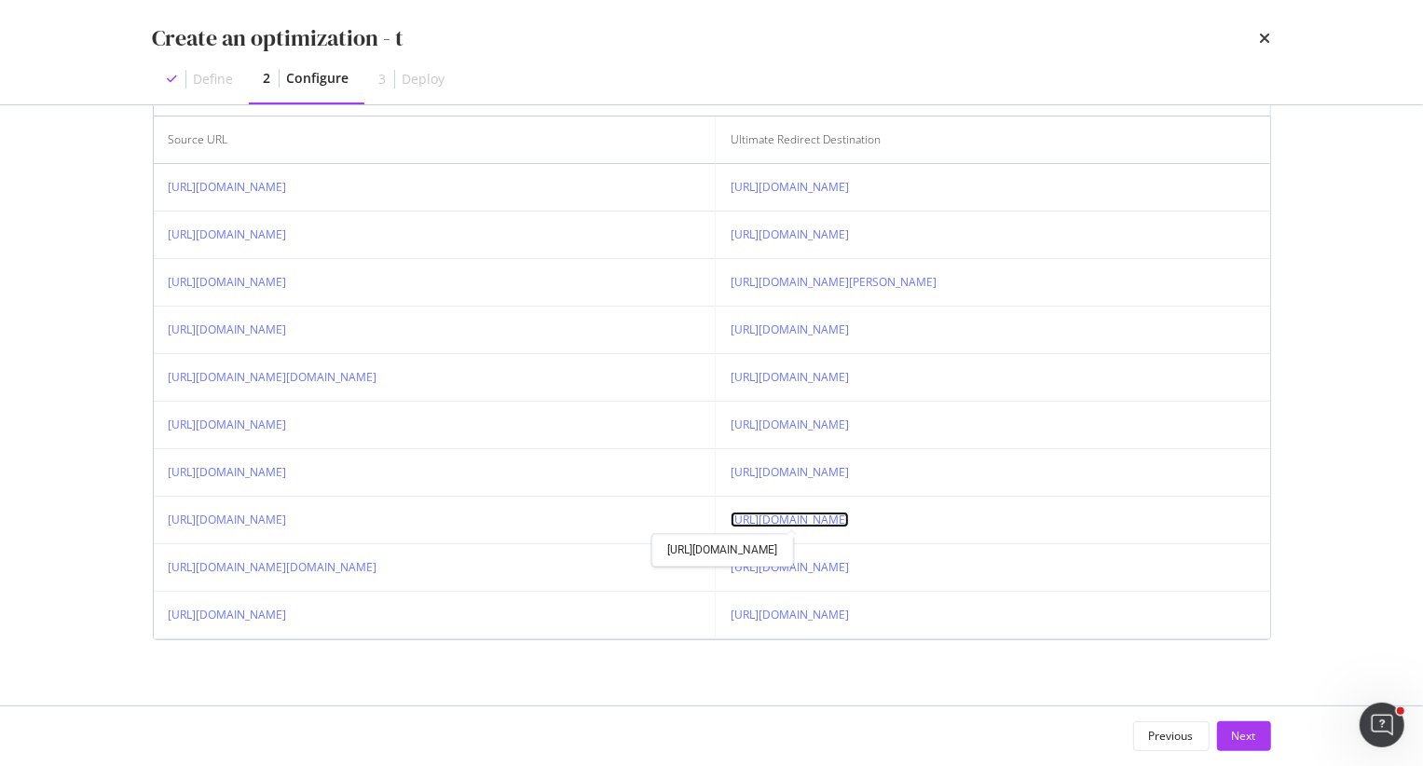
click at [730, 518] on link "https://www.orientaltrading.com/personalized-custom-photo-life-size-cardboard-c…" at bounding box center [789, 519] width 118 height 16
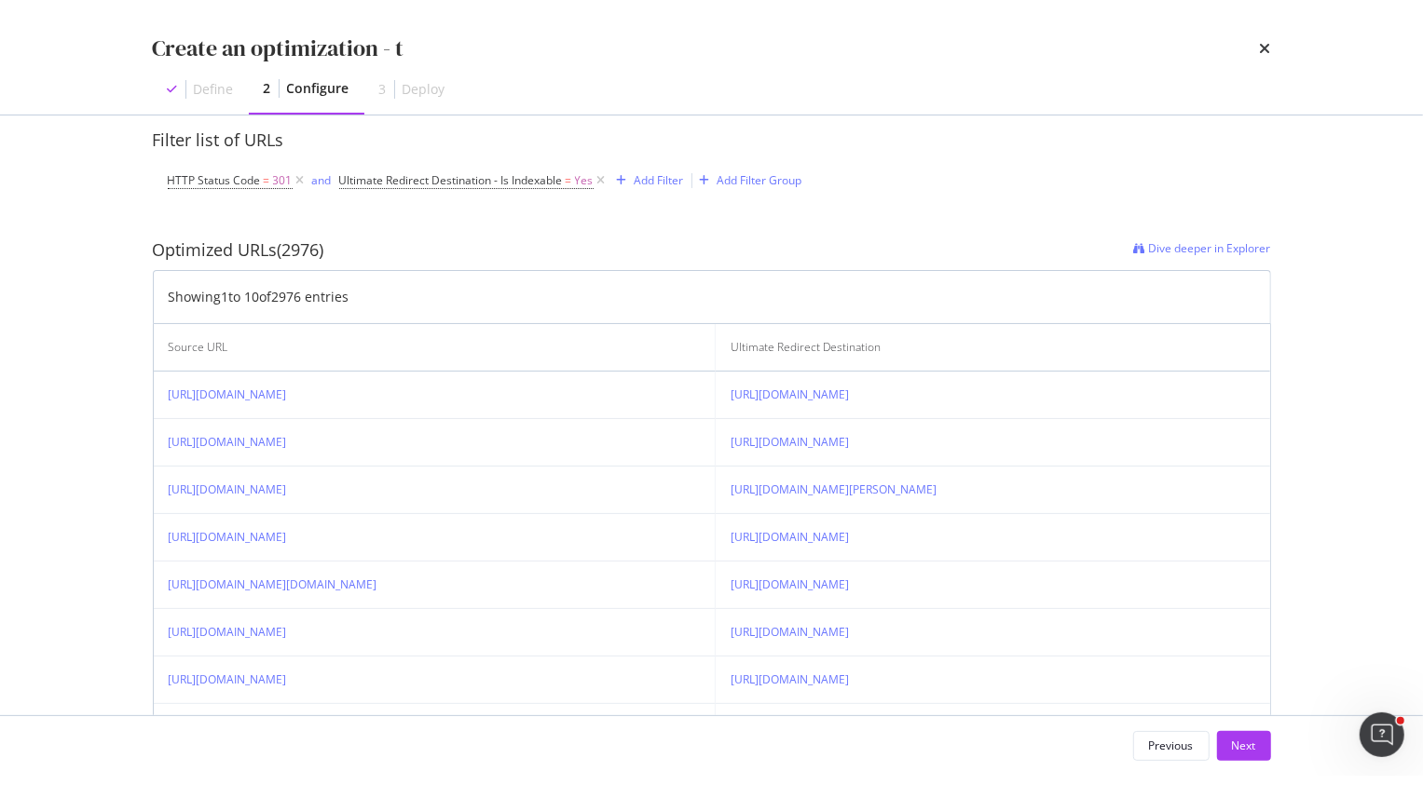
scroll to position [343, 0]
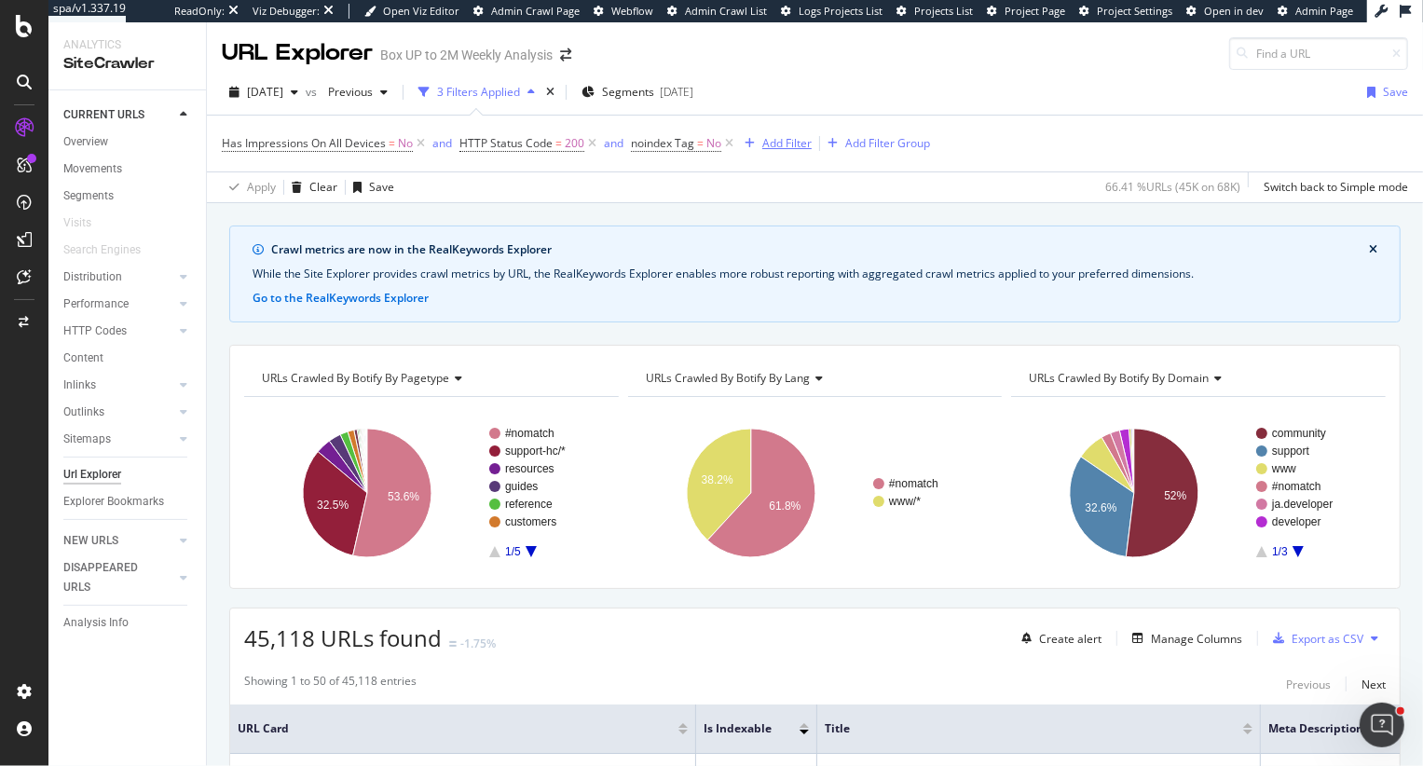
click at [786, 139] on div "Add Filter" at bounding box center [786, 143] width 49 height 16
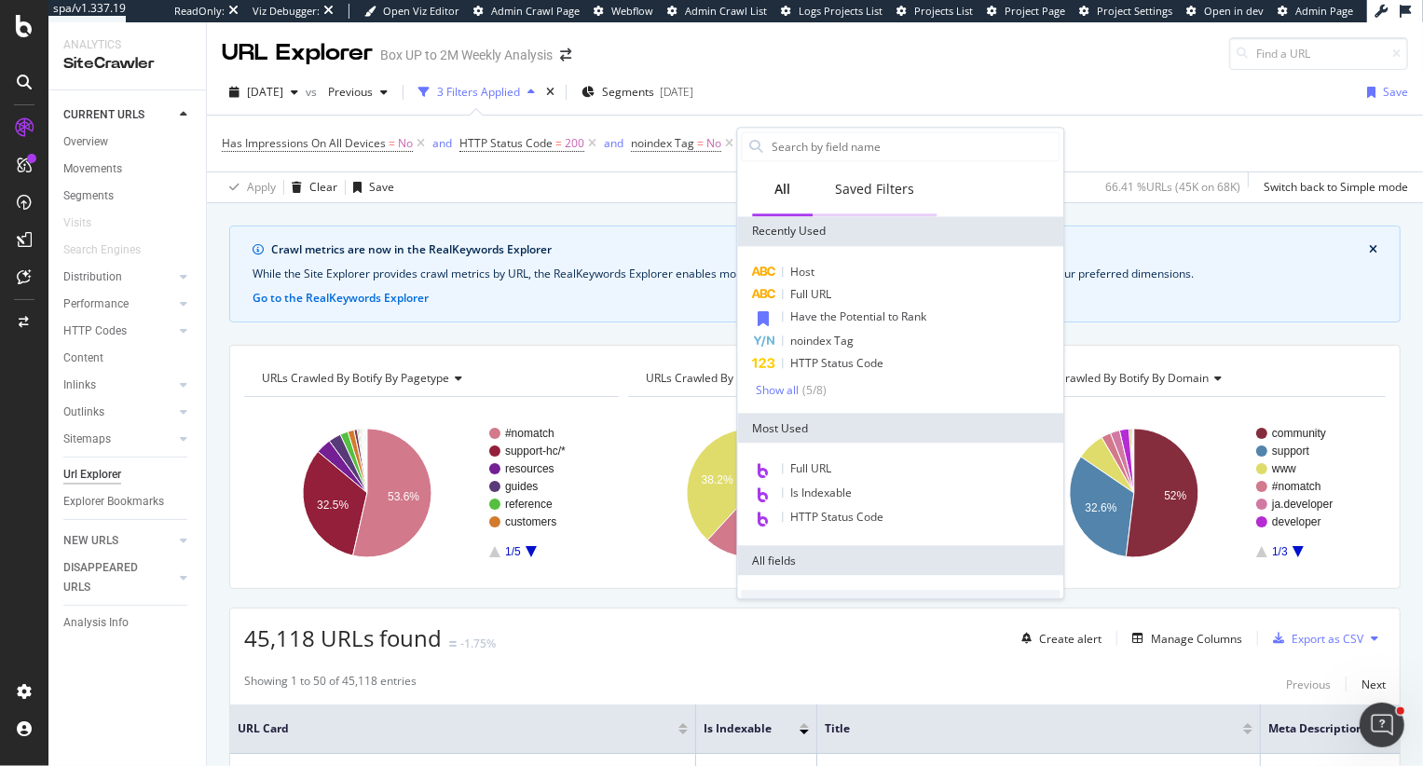
click at [874, 192] on div "Saved Filters" at bounding box center [874, 189] width 79 height 19
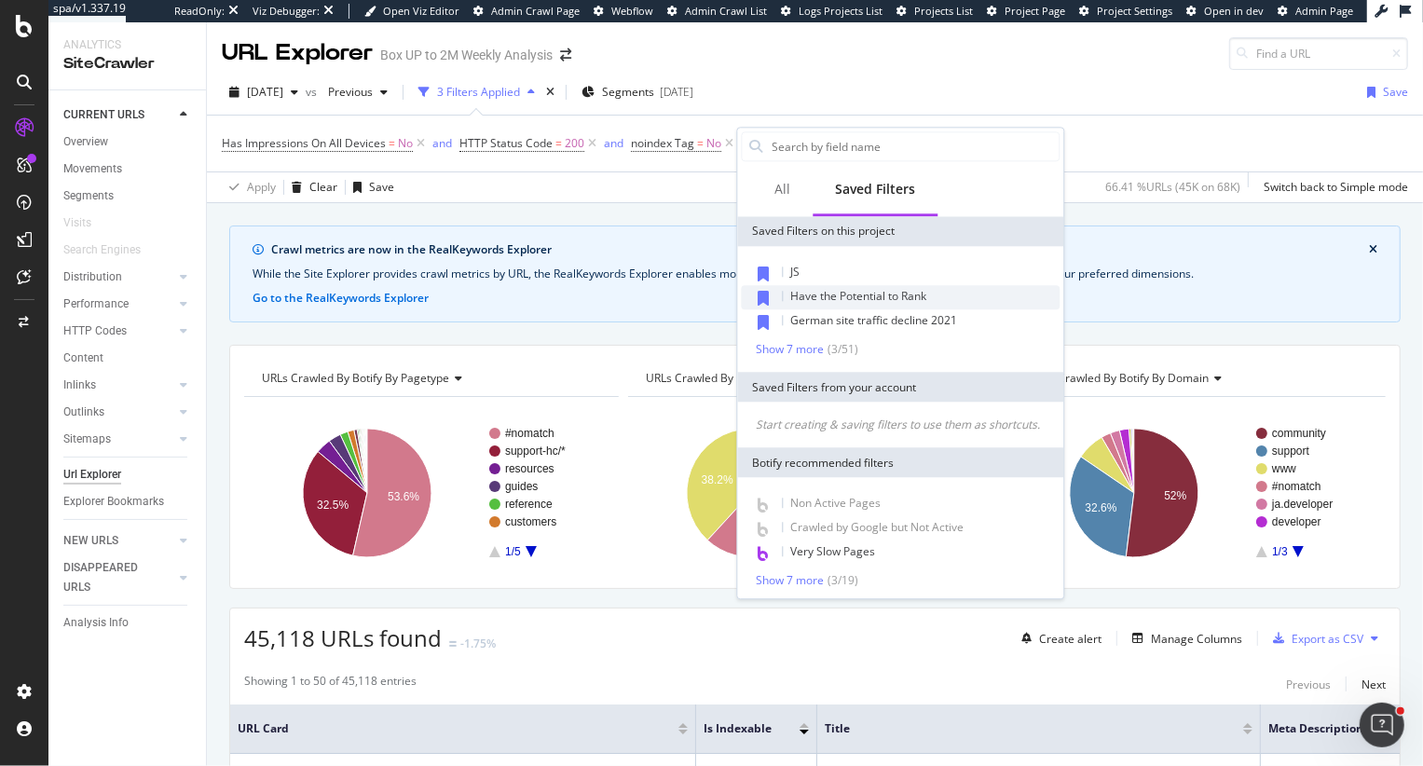
click at [816, 288] on span "Have the Potential to Rank" at bounding box center [858, 296] width 136 height 16
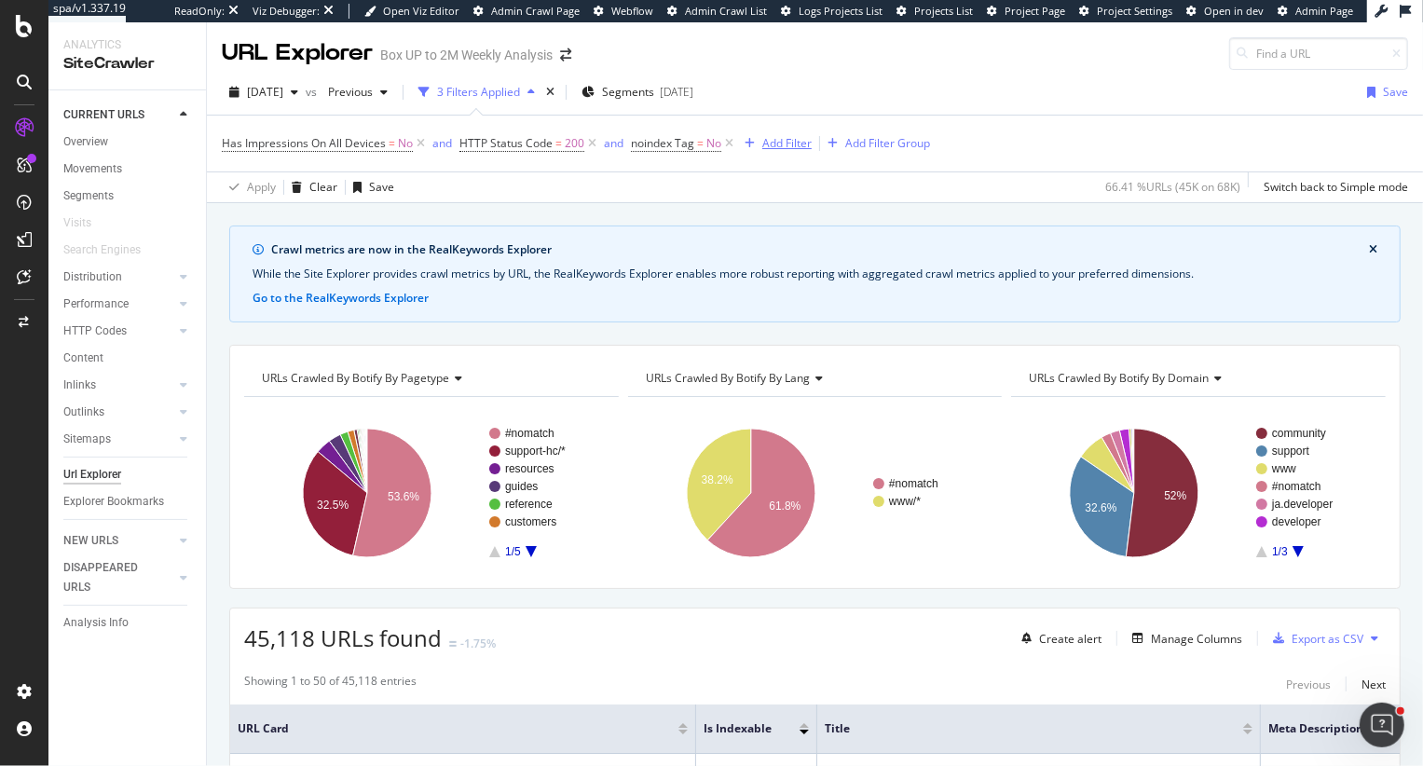
click at [772, 142] on div "Add Filter" at bounding box center [786, 143] width 49 height 16
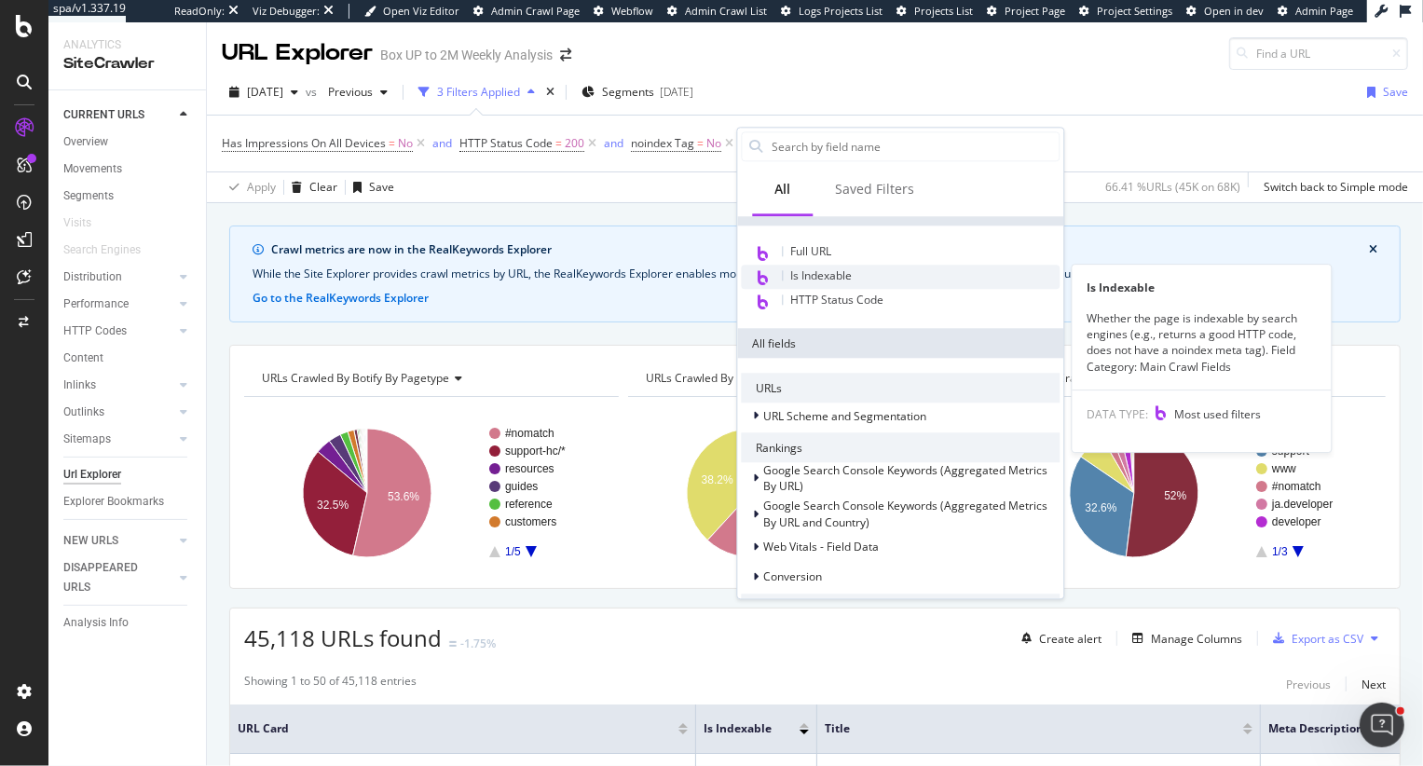
scroll to position [270, 0]
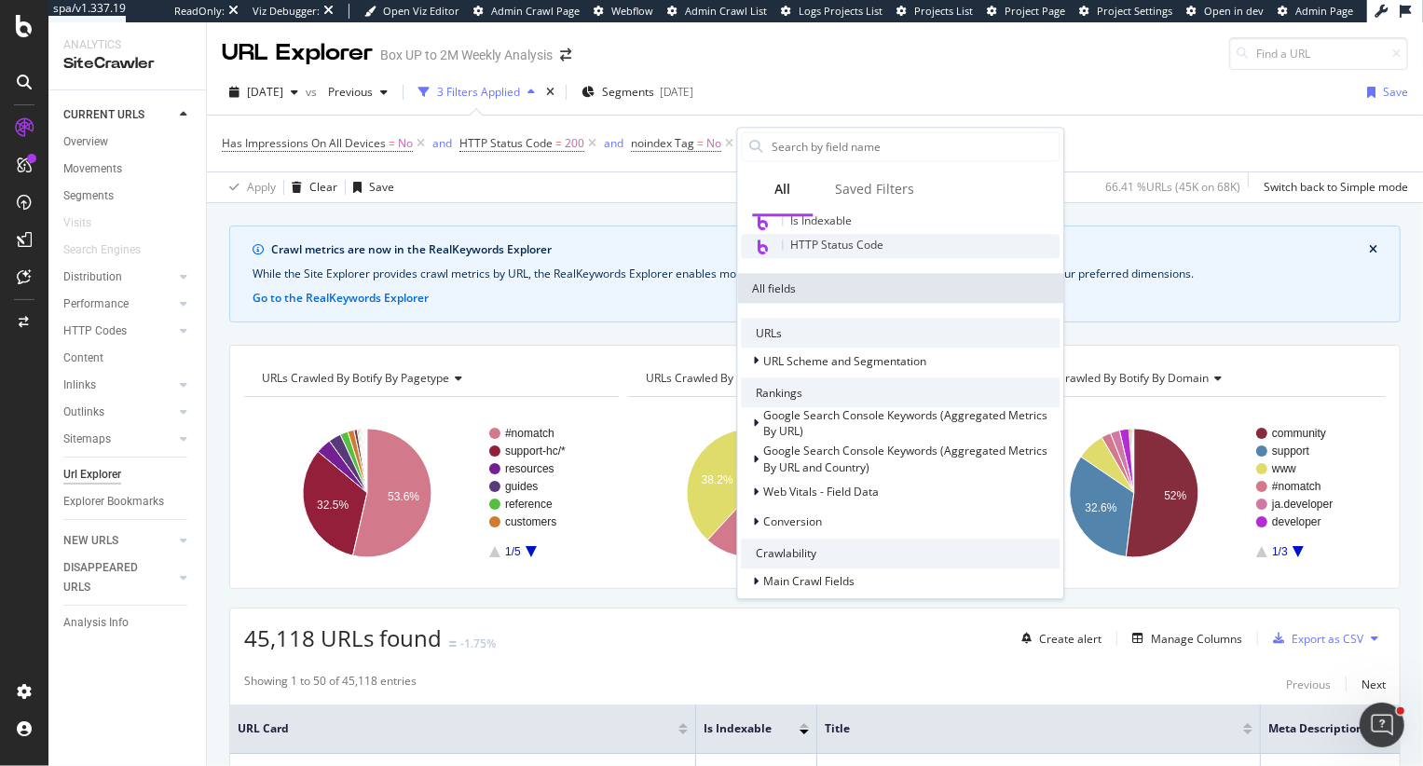
click at [802, 244] on span "HTTP Status Code" at bounding box center [836, 246] width 93 height 16
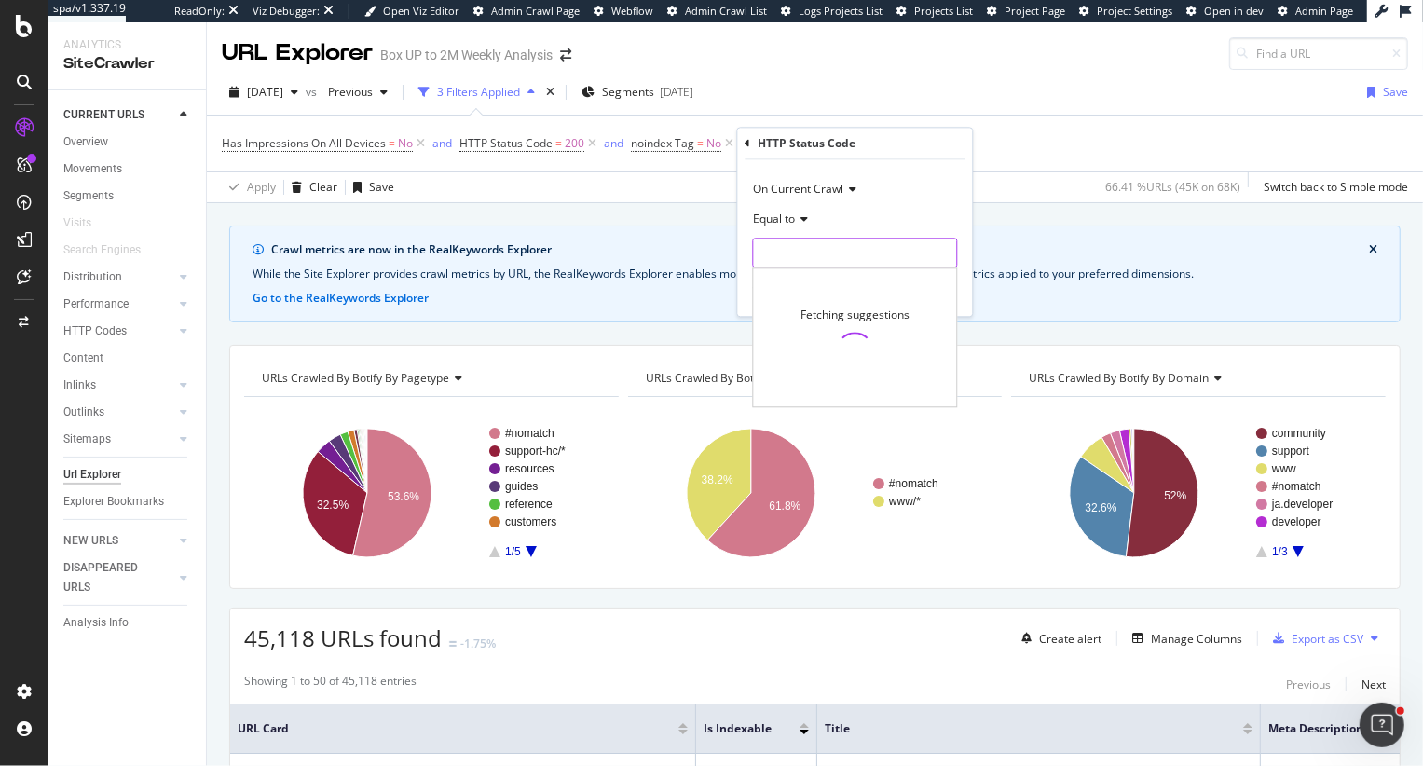
click at [802, 246] on input "number" at bounding box center [854, 253] width 205 height 30
click at [779, 192] on span "On Current Crawl" at bounding box center [798, 190] width 90 height 16
click at [791, 246] on span "On Compared Crawl" at bounding box center [813, 252] width 105 height 16
click at [791, 246] on input "number" at bounding box center [854, 253] width 205 height 30
type input "200"
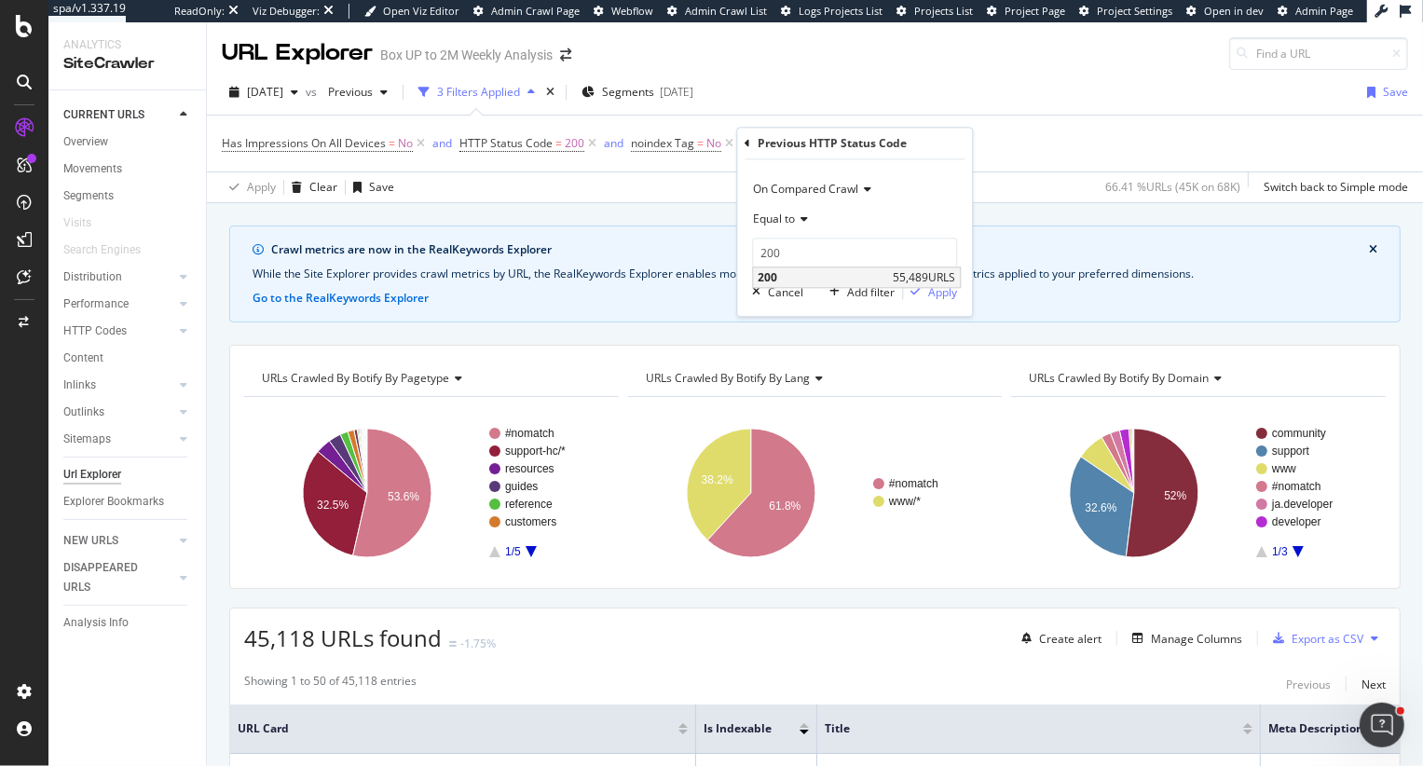
click at [801, 279] on span "200" at bounding box center [822, 278] width 130 height 16
drag, startPoint x: 934, startPoint y: 297, endPoint x: 929, endPoint y: 203, distance: 94.3
click at [934, 298] on div "Apply" at bounding box center [942, 292] width 29 height 16
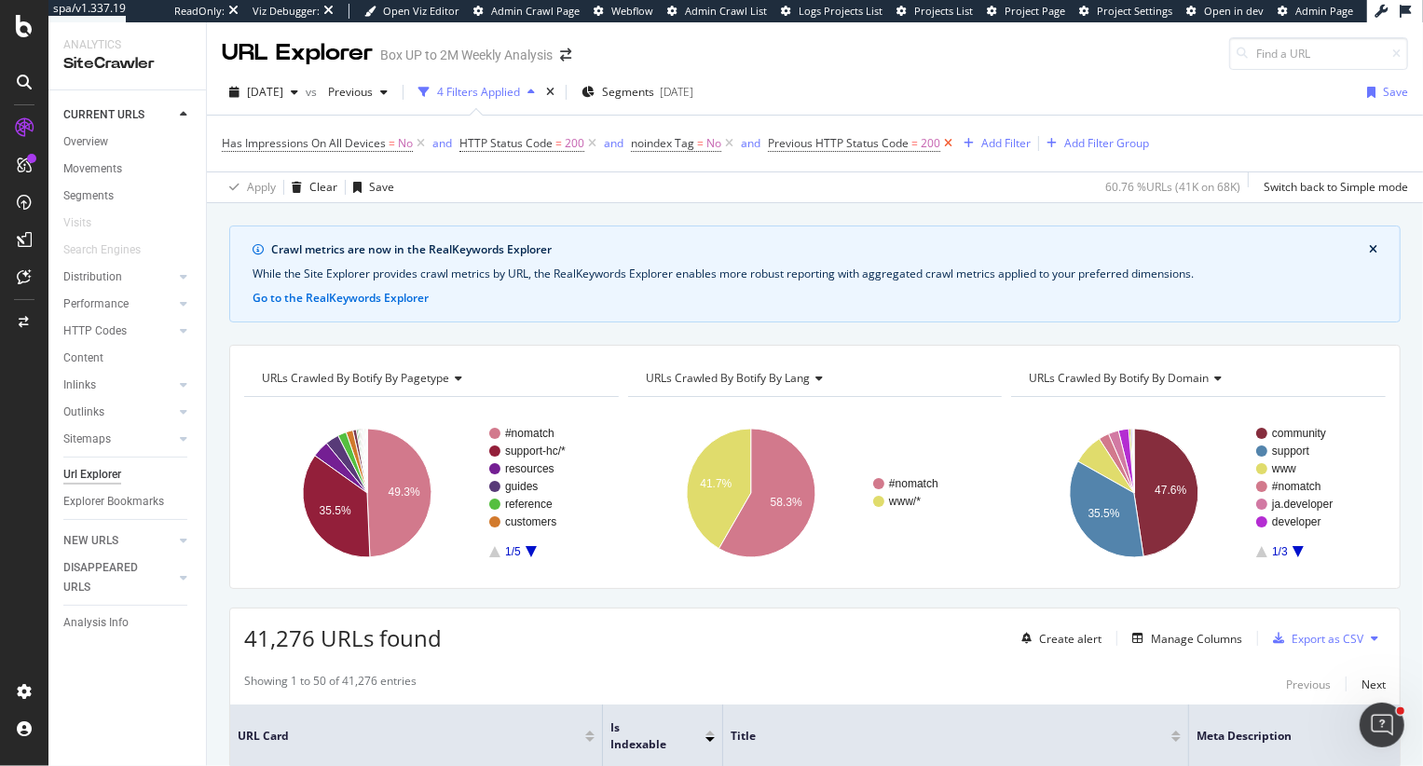
click at [944, 140] on icon at bounding box center [948, 143] width 16 height 19
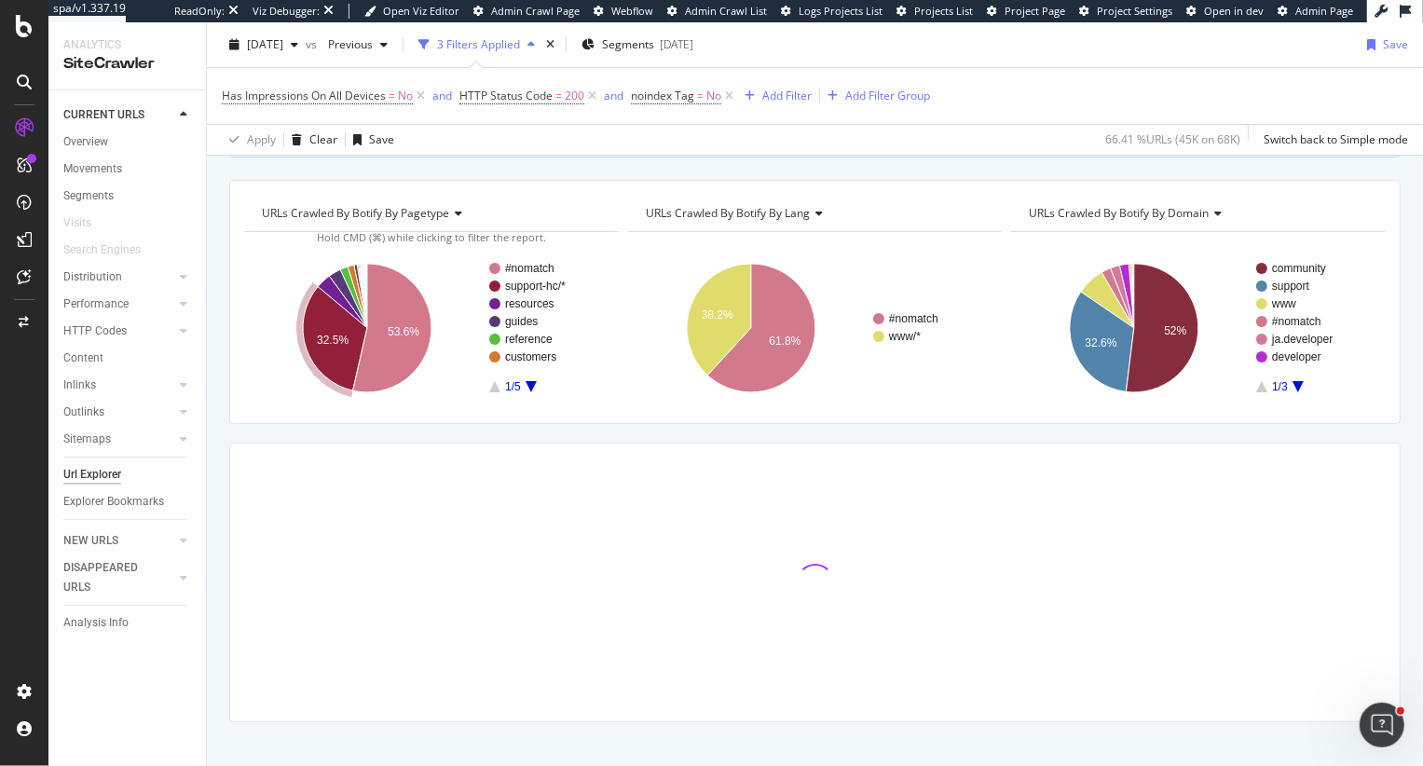
scroll to position [185, 0]
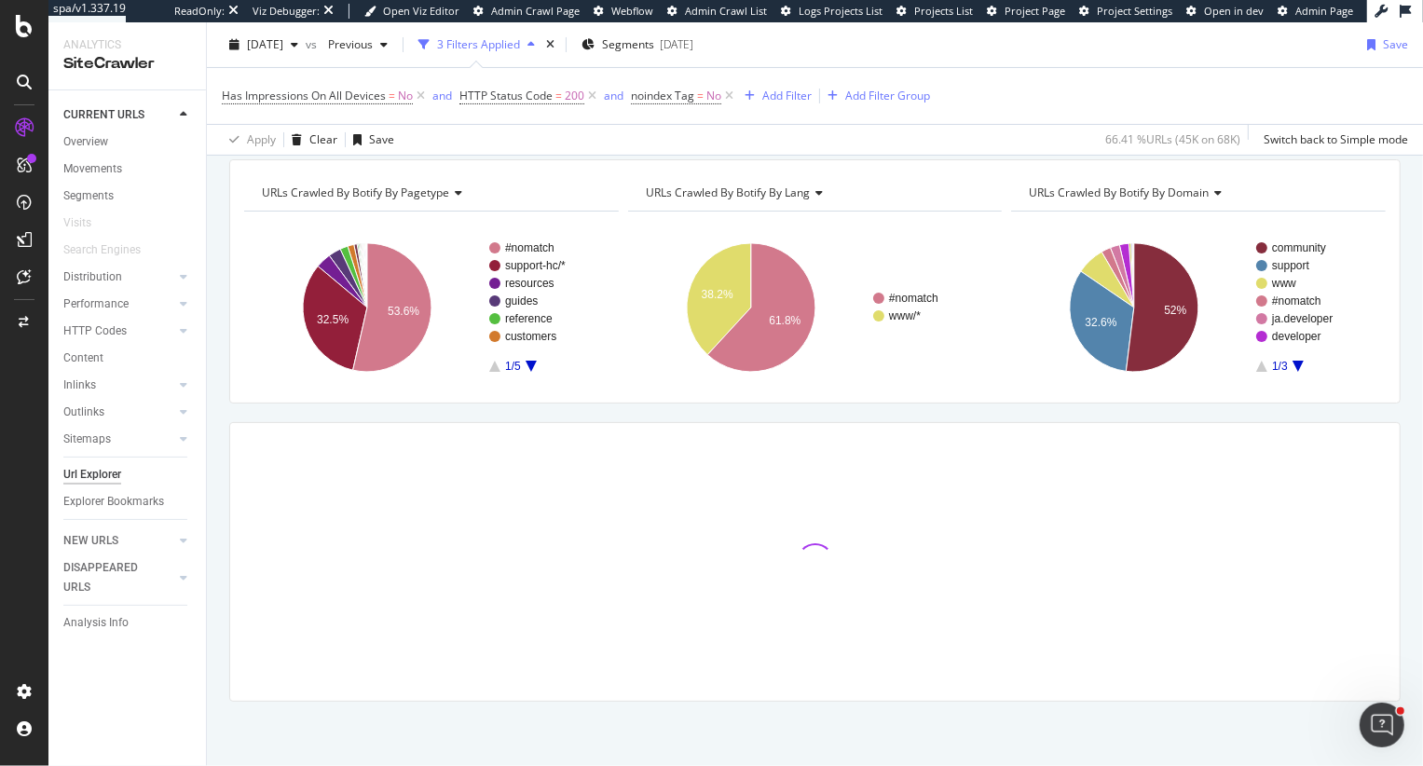
click at [209, 355] on div "Crawl metrics are now in the RealKeywords Explorer While the Site Explorer prov…" at bounding box center [815, 403] width 1216 height 727
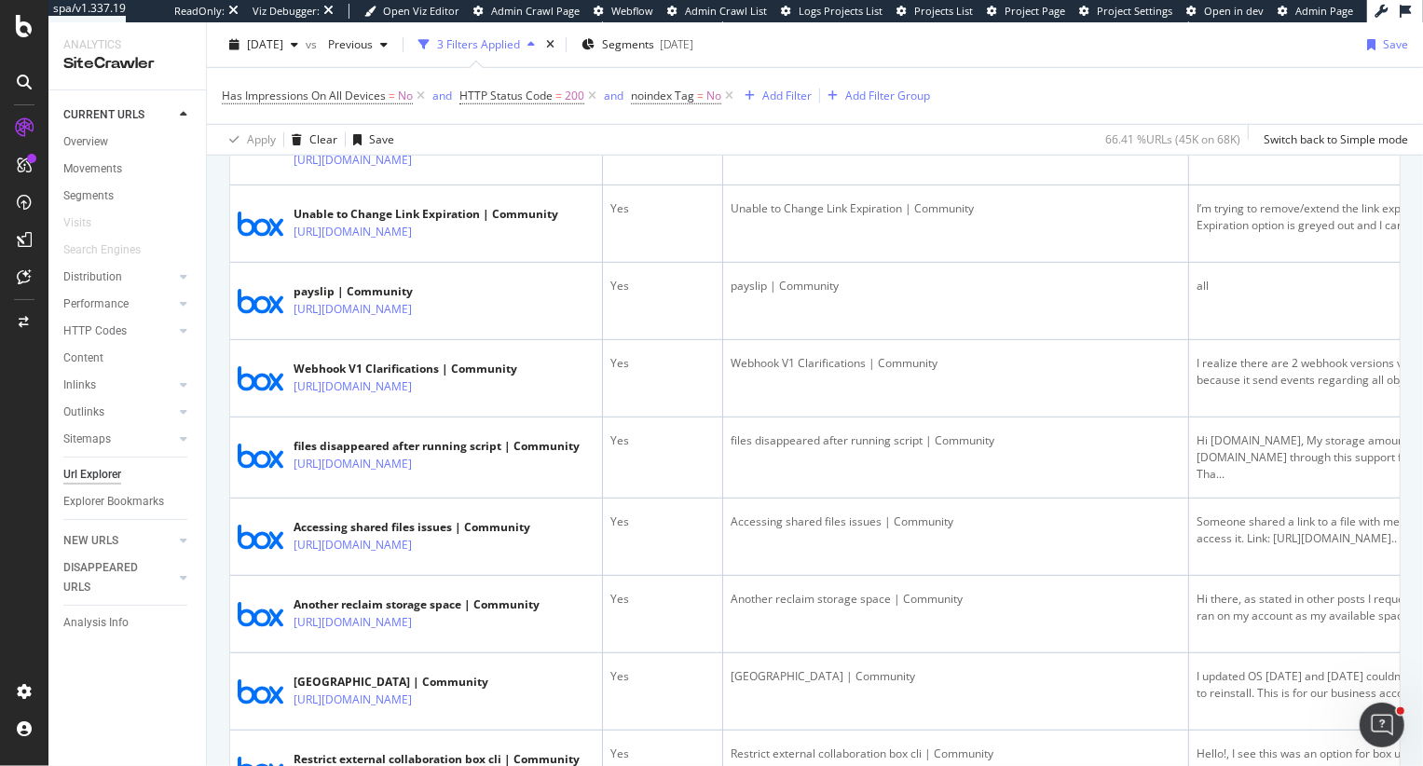
scroll to position [1203, 0]
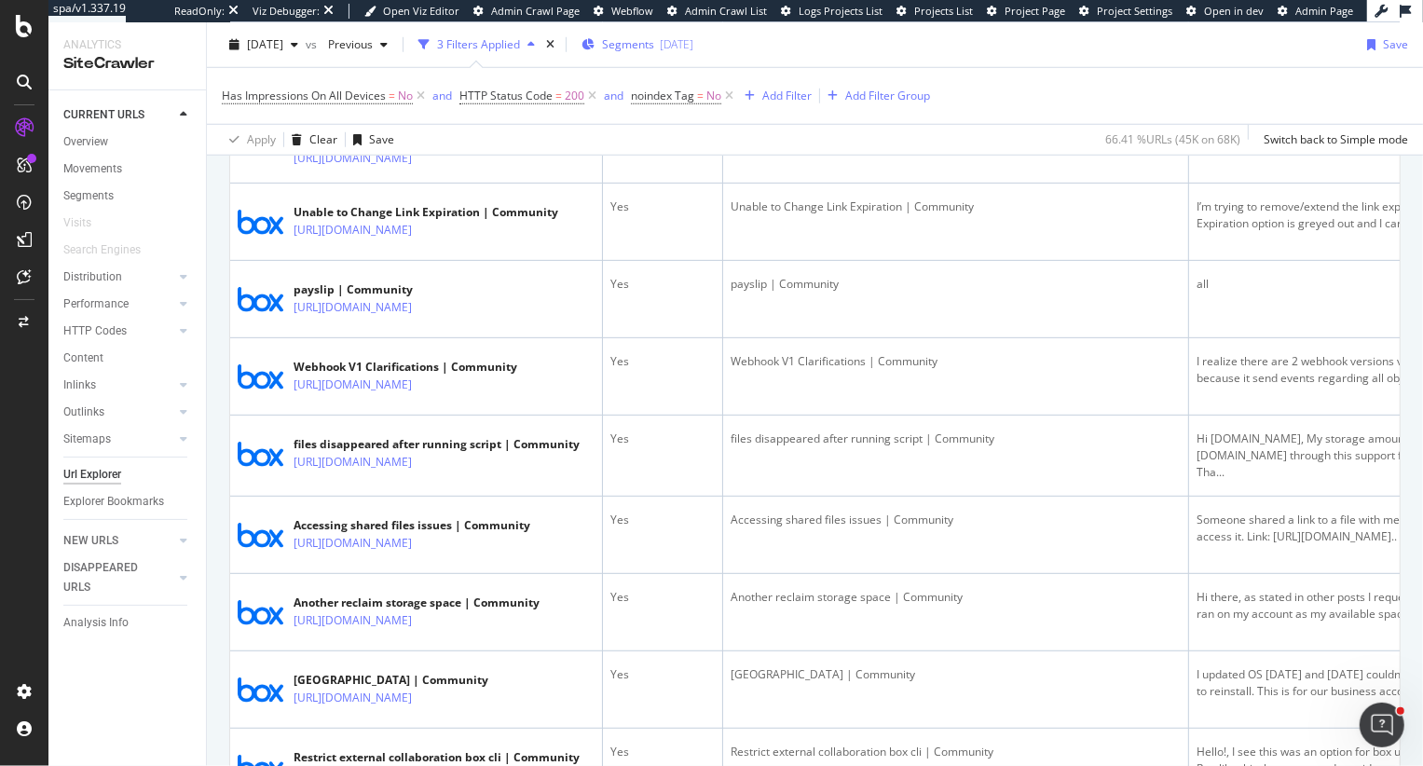
click at [654, 44] on span "Segments" at bounding box center [628, 44] width 52 height 16
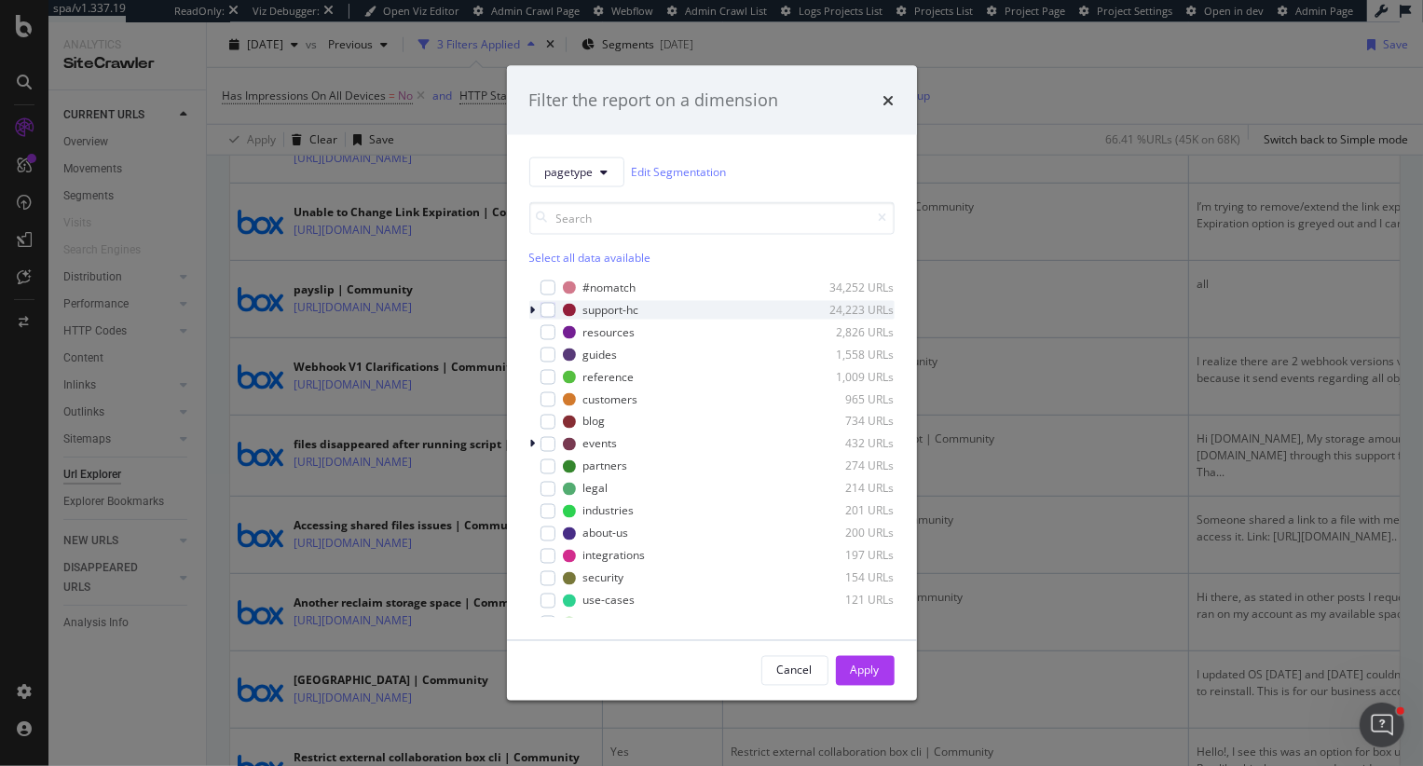
click at [529, 305] on div "modal" at bounding box center [534, 309] width 11 height 19
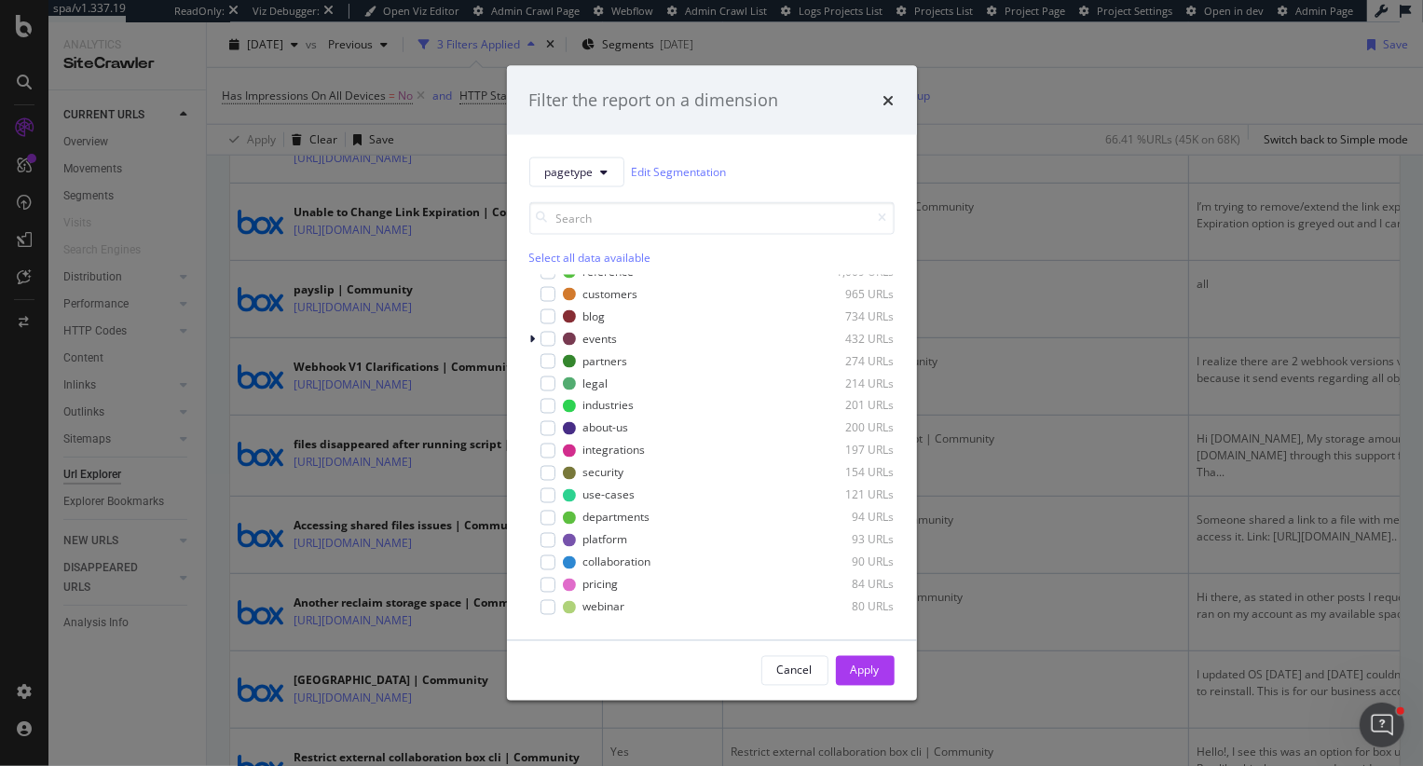
scroll to position [181, 0]
click at [886, 99] on icon "times" at bounding box center [888, 99] width 11 height 15
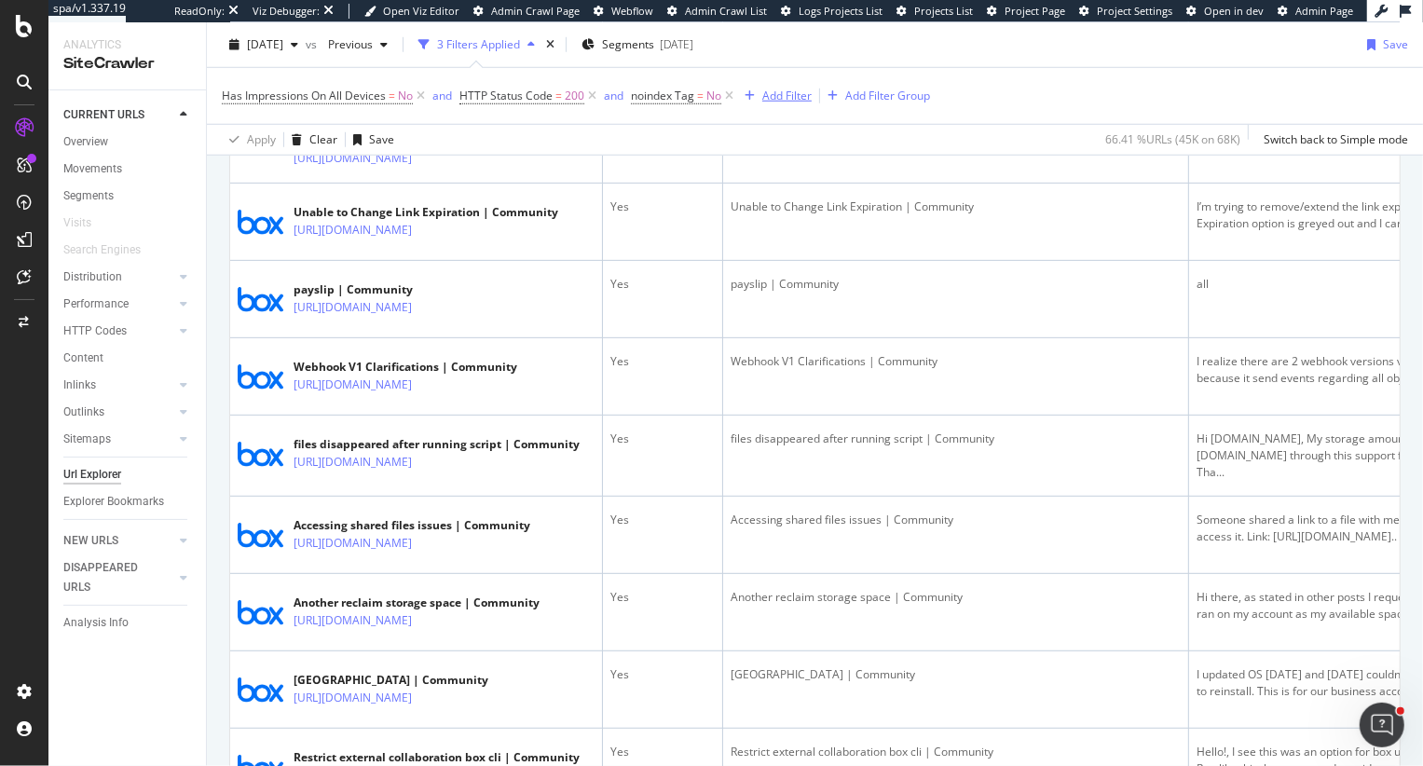
click at [792, 92] on div "Add Filter" at bounding box center [786, 96] width 49 height 16
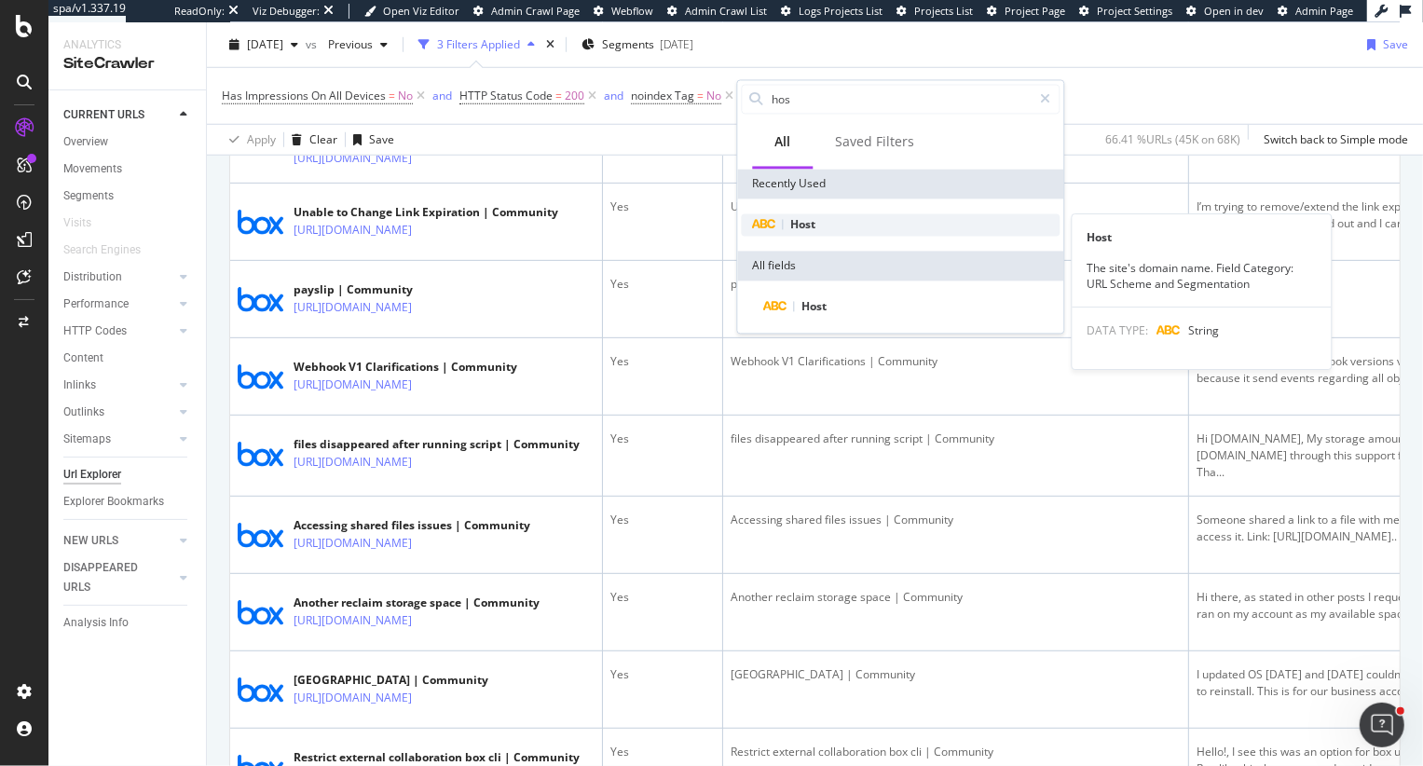
type input "hos"
click at [808, 228] on span "Host" at bounding box center [802, 224] width 25 height 16
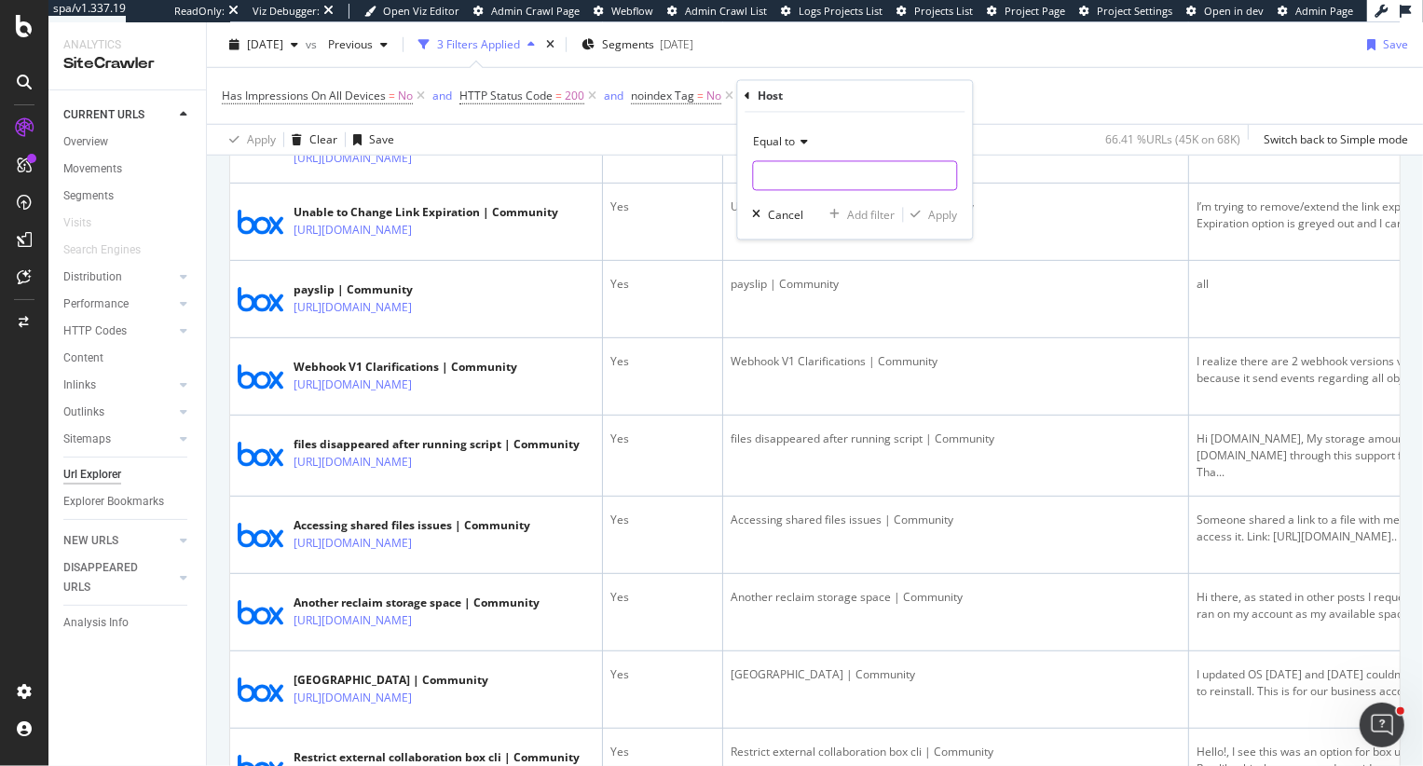
click at [783, 176] on input "text" at bounding box center [854, 176] width 203 height 30
click at [801, 205] on span "community.box.com" at bounding box center [822, 201] width 130 height 16
type input "community.box.com"
click at [769, 142] on span "Equal to" at bounding box center [774, 142] width 42 height 16
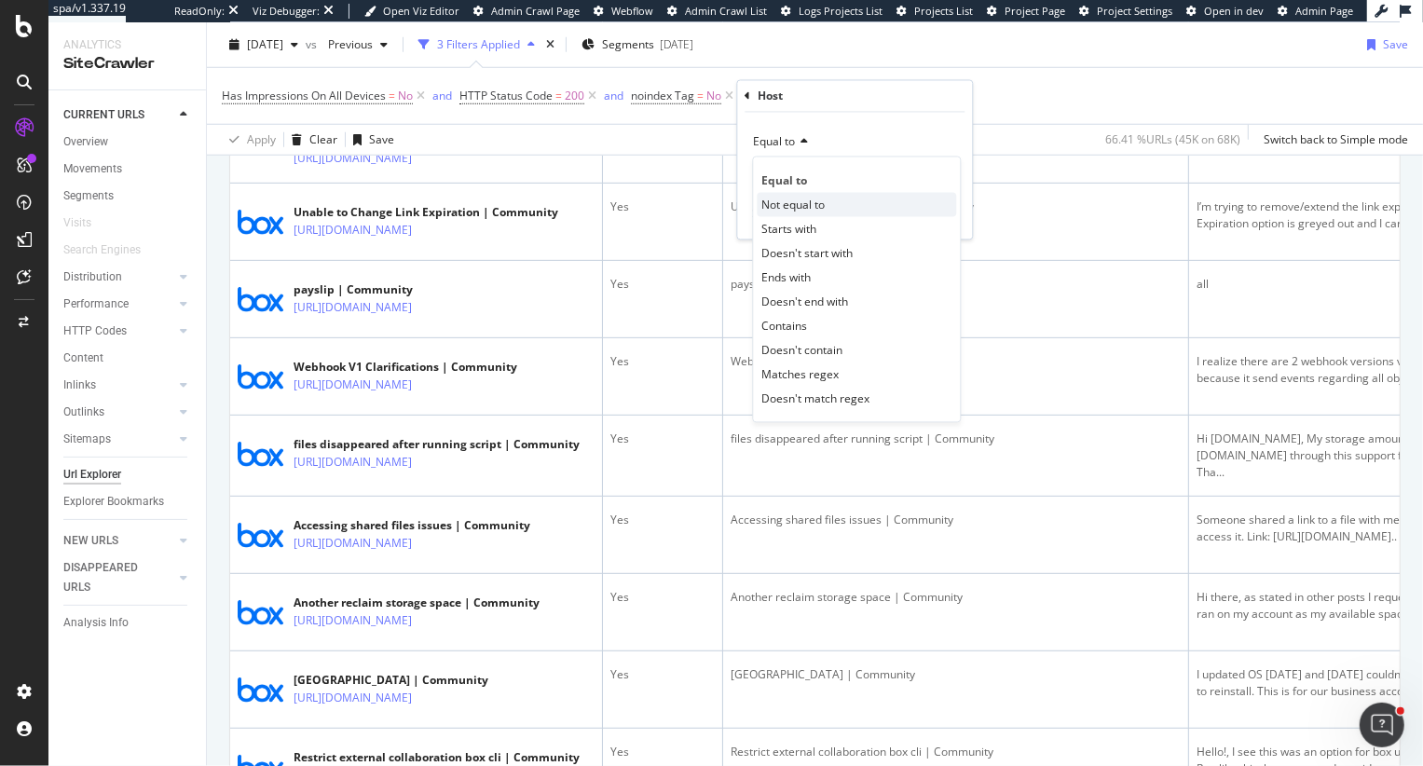
click at [789, 197] on span "Not equal to" at bounding box center [792, 205] width 63 height 16
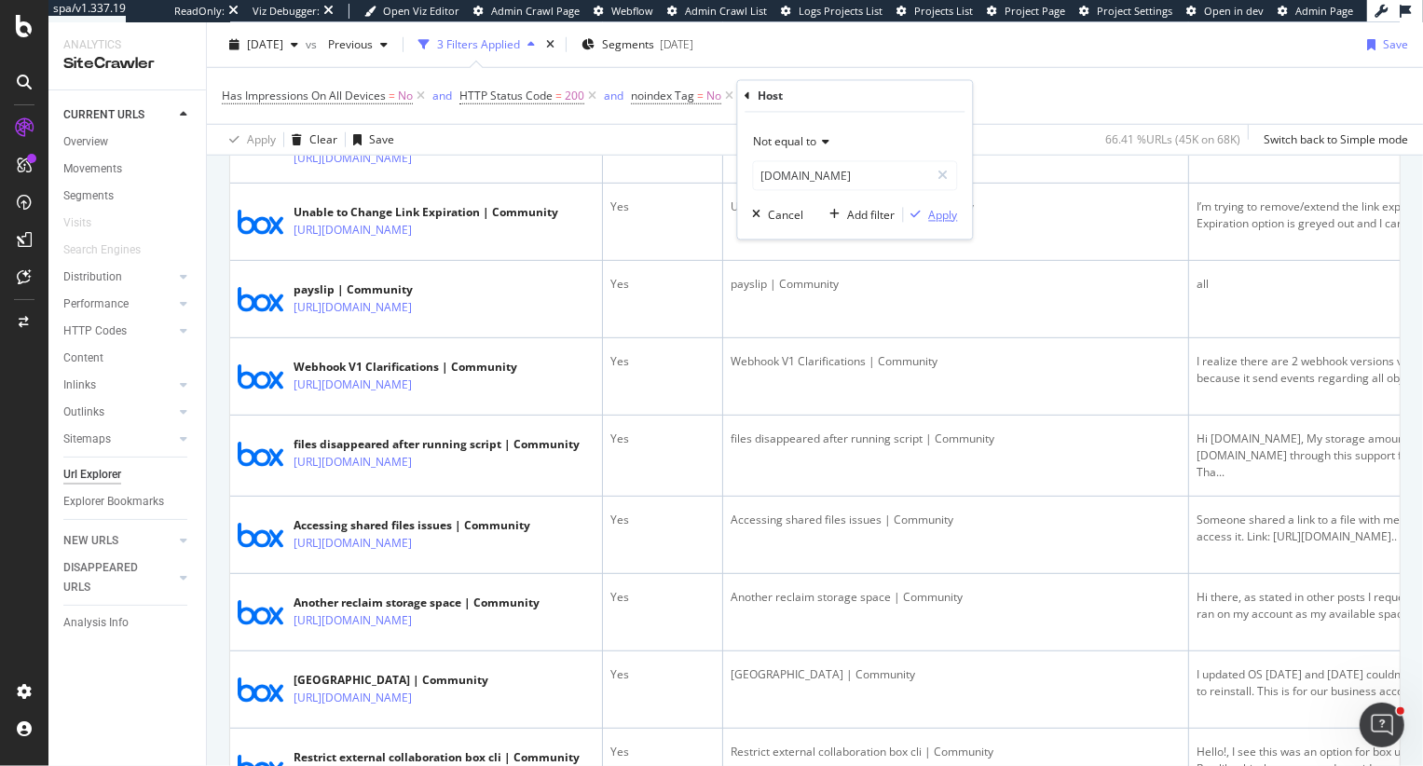
click at [935, 210] on div "Apply" at bounding box center [942, 215] width 29 height 16
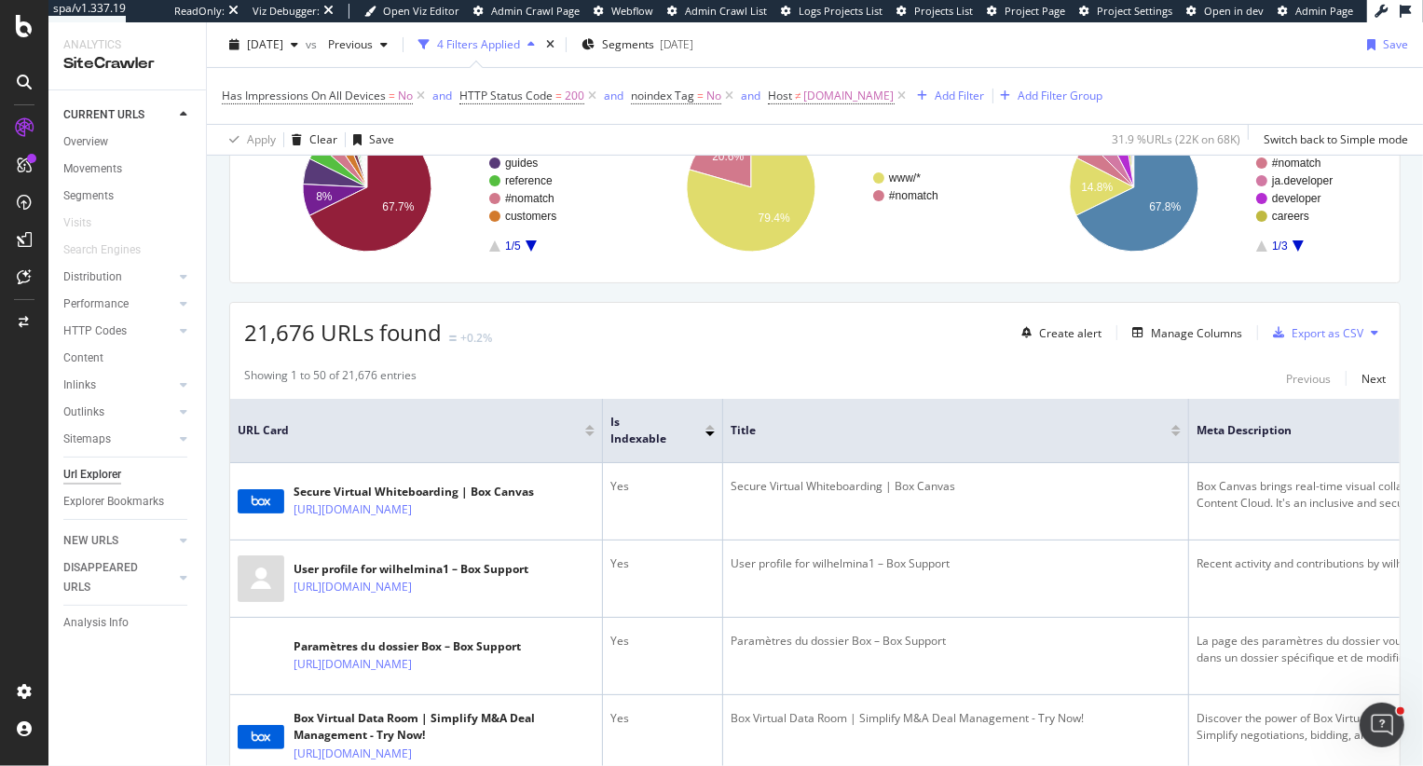
scroll to position [34, 0]
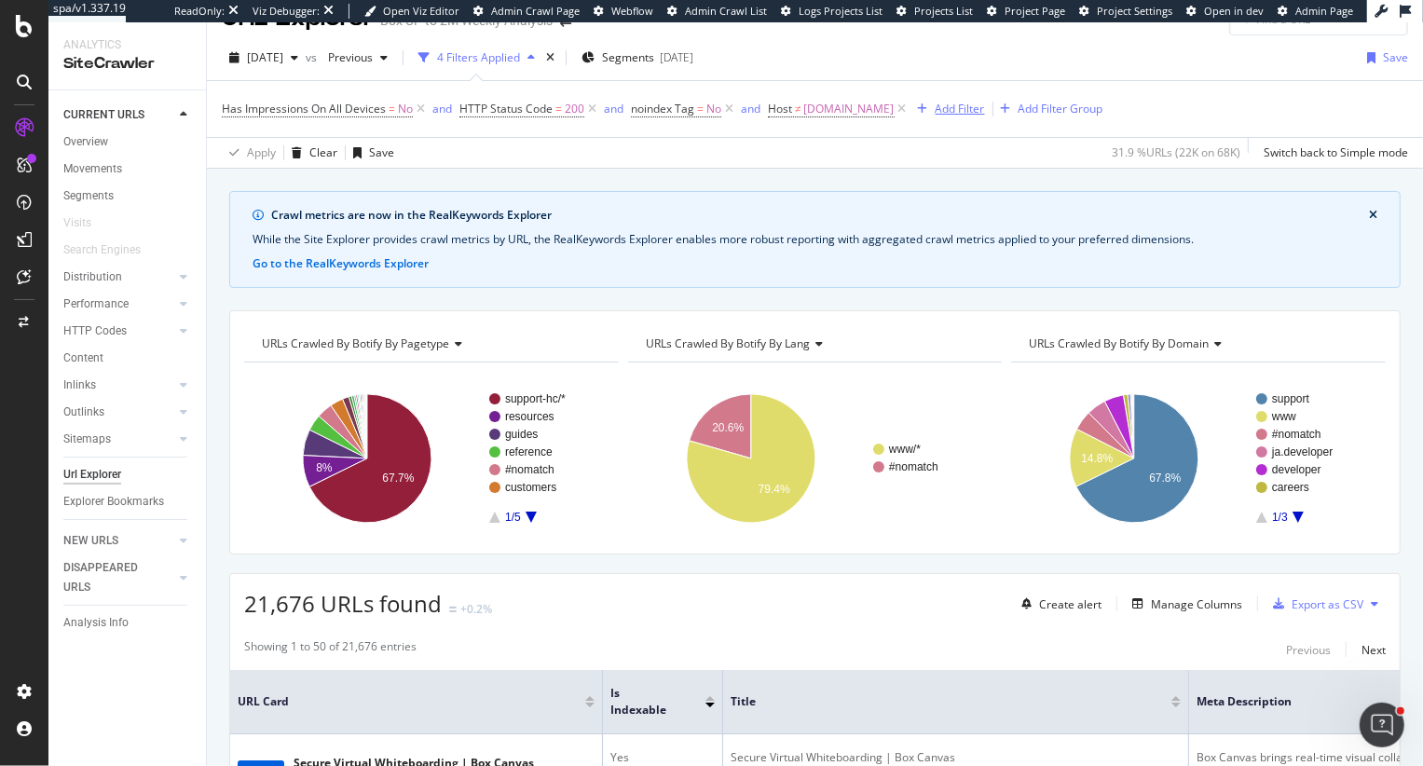
click at [960, 109] on div "Add Filter" at bounding box center [959, 109] width 49 height 16
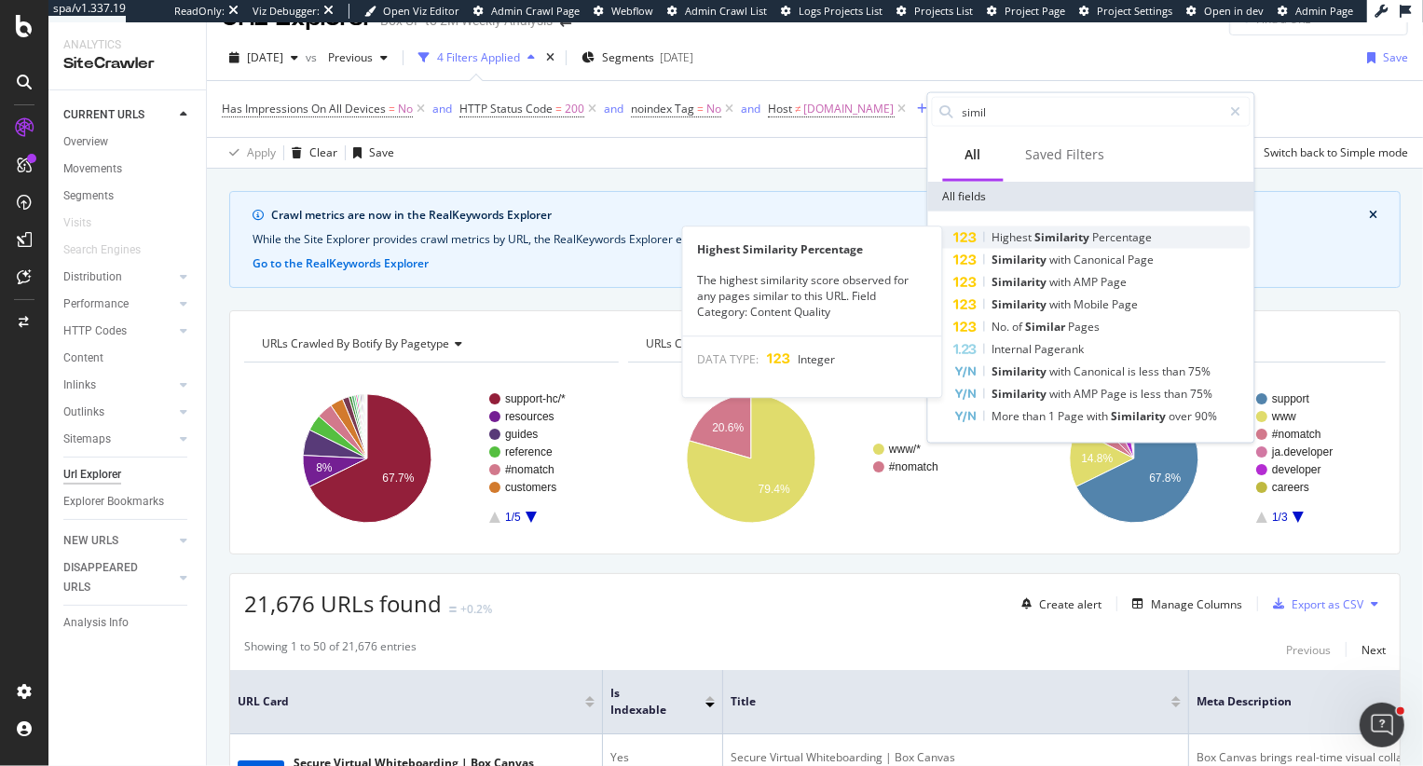
type input "simil"
click at [1080, 240] on span "Similarity" at bounding box center [1064, 237] width 58 height 16
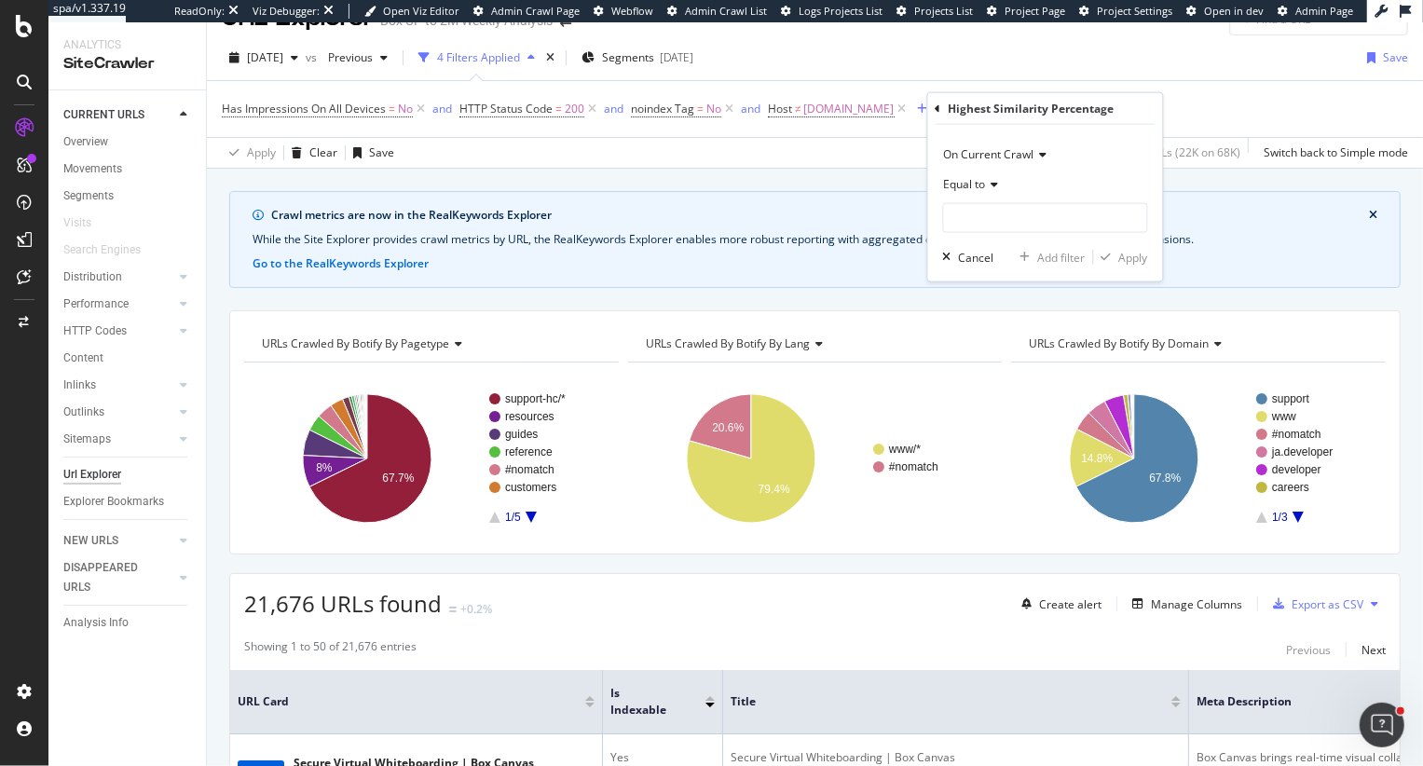
click at [968, 185] on span "Equal to" at bounding box center [965, 184] width 42 height 16
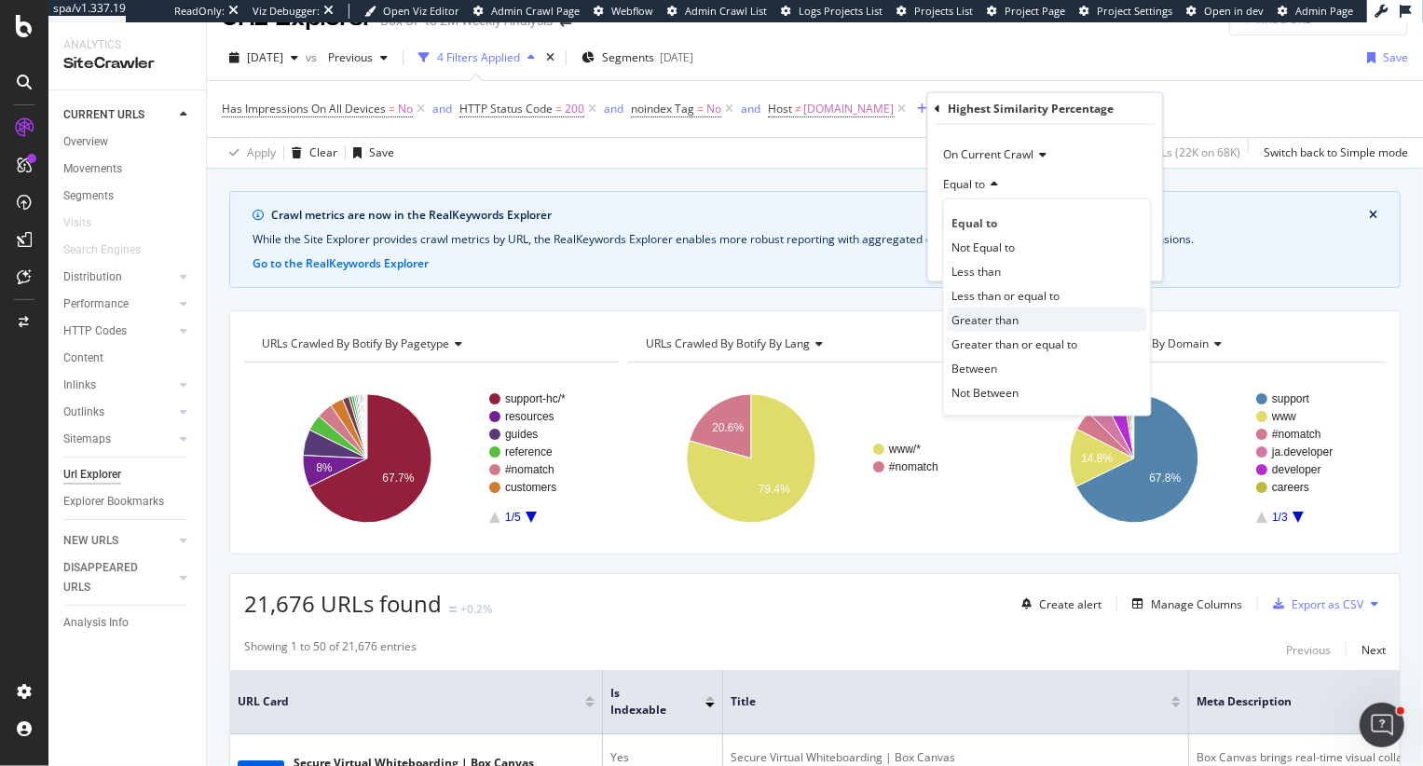
click at [985, 321] on span "Greater than" at bounding box center [985, 319] width 67 height 16
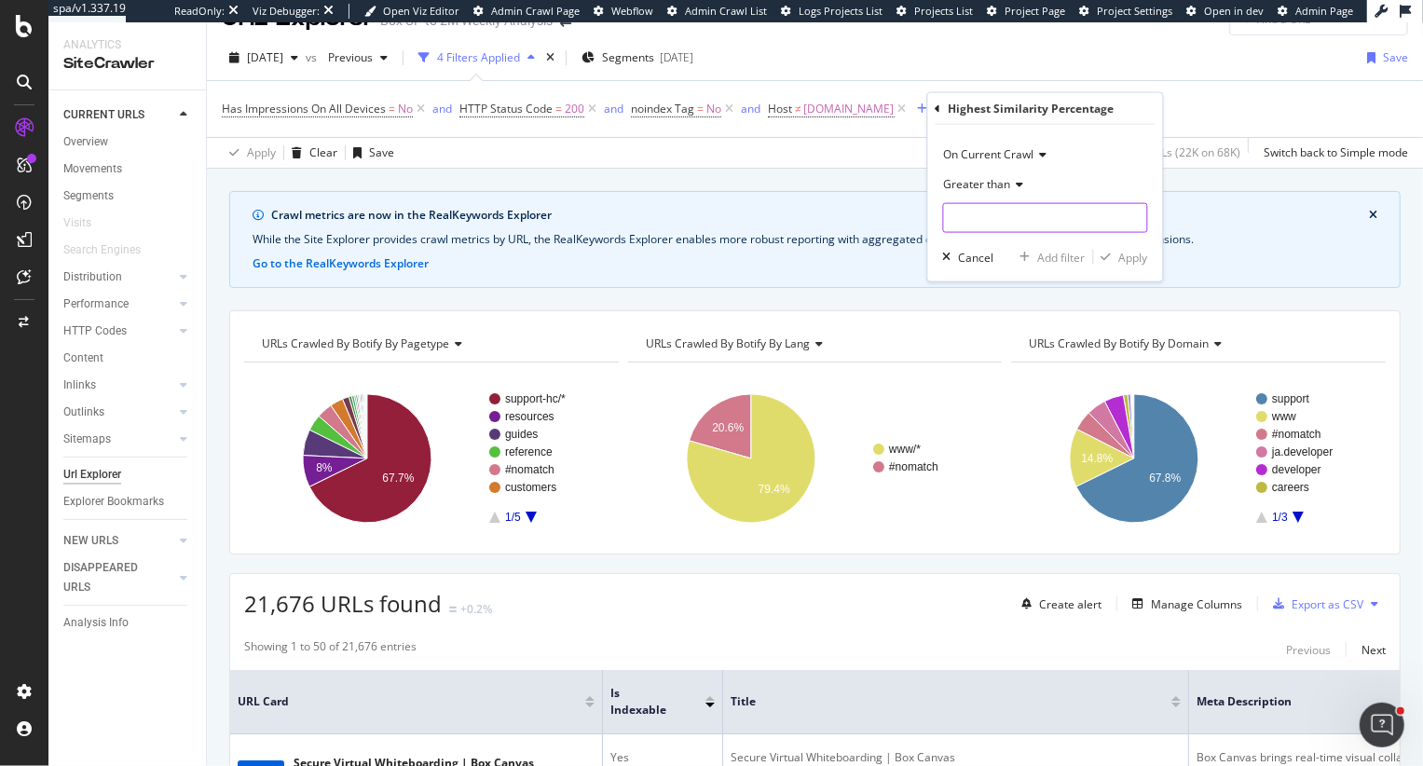
click at [983, 223] on input "number" at bounding box center [1045, 218] width 205 height 30
type input "80"
click at [1125, 252] on div "Apply" at bounding box center [1133, 257] width 29 height 16
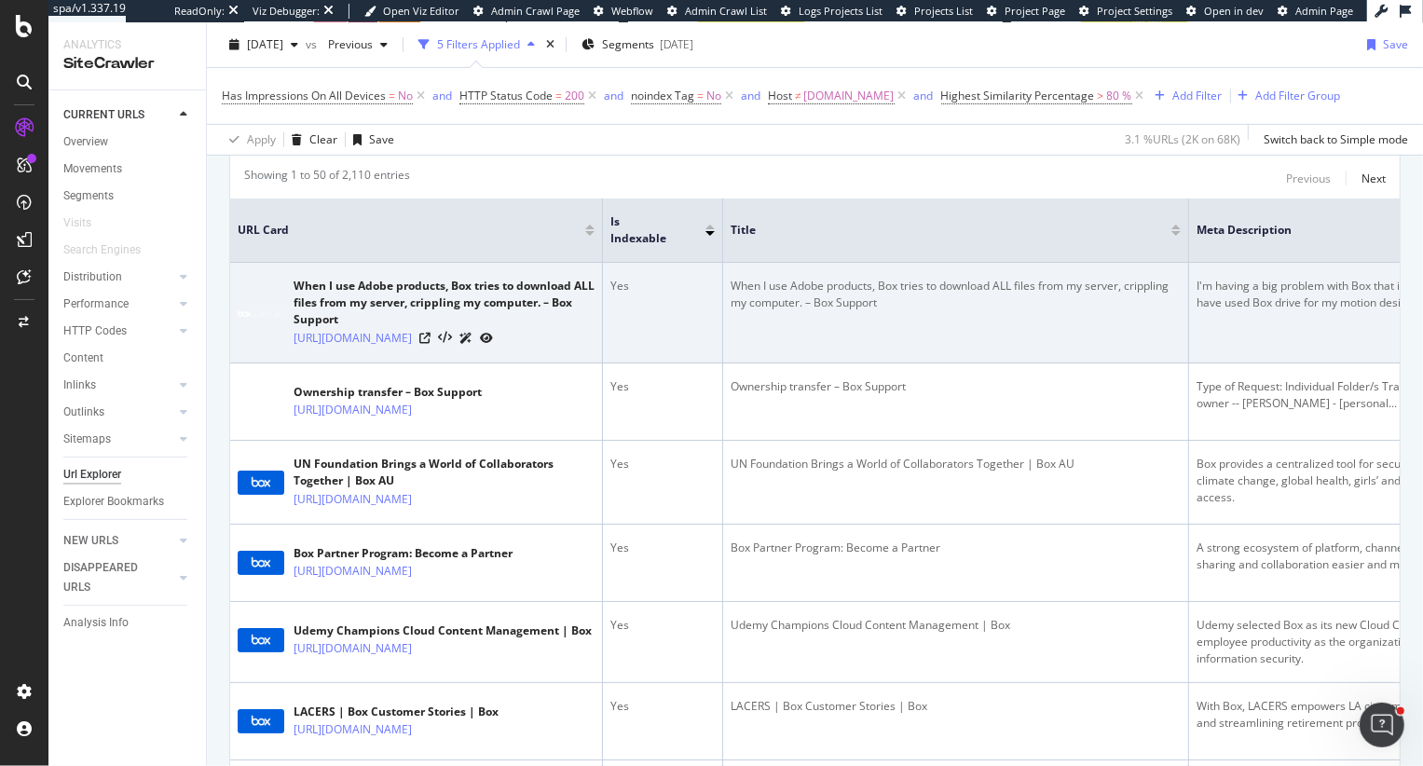
scroll to position [511, 0]
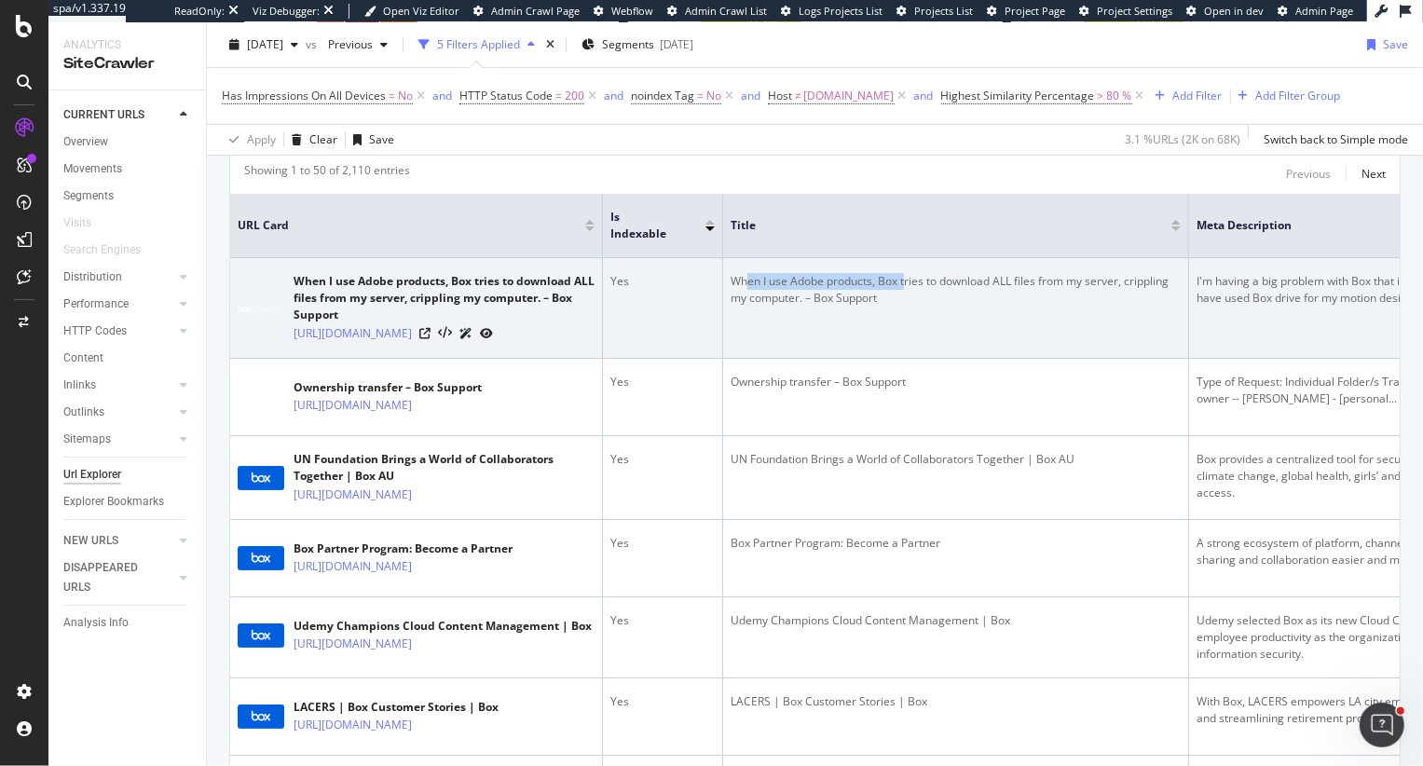
drag, startPoint x: 750, startPoint y: 274, endPoint x: 906, endPoint y: 277, distance: 156.5
click at [906, 277] on div "When I use Adobe products, Box tries to download ALL files from my server, crip…" at bounding box center [955, 290] width 450 height 34
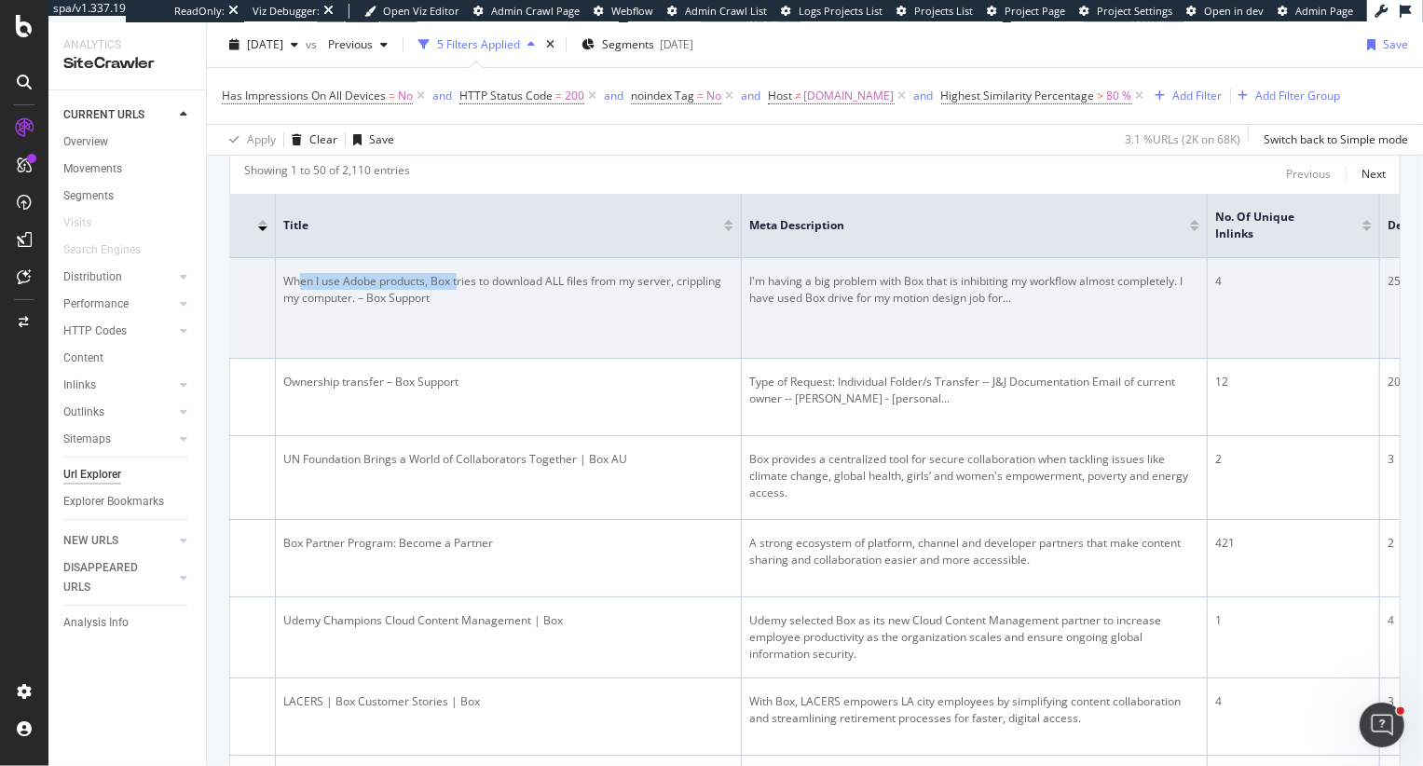
scroll to position [0, 865]
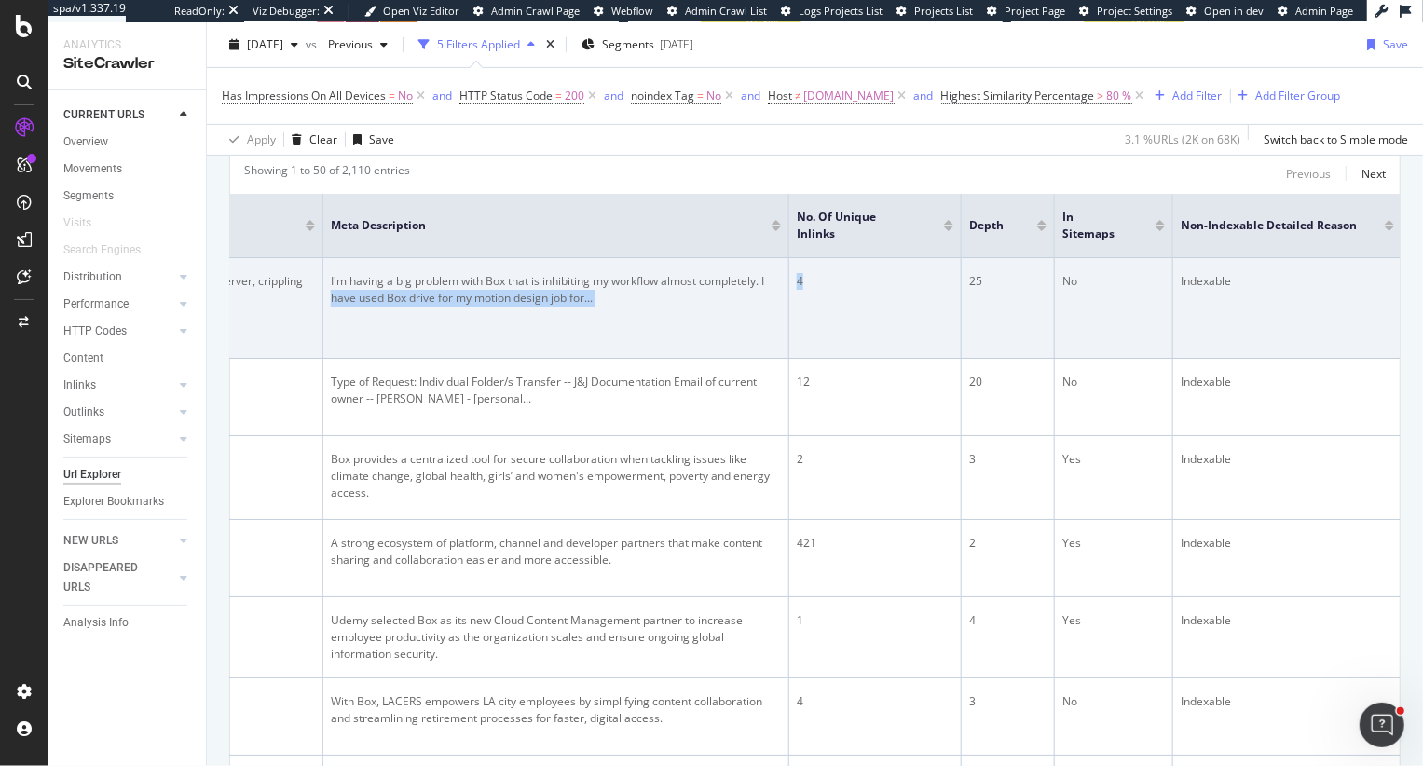
drag, startPoint x: 815, startPoint y: 278, endPoint x: 785, endPoint y: 278, distance: 29.8
click at [785, 278] on tr "When I use Adobe products, Box tries to download ALL files from my server, crip…" at bounding box center [383, 308] width 2036 height 101
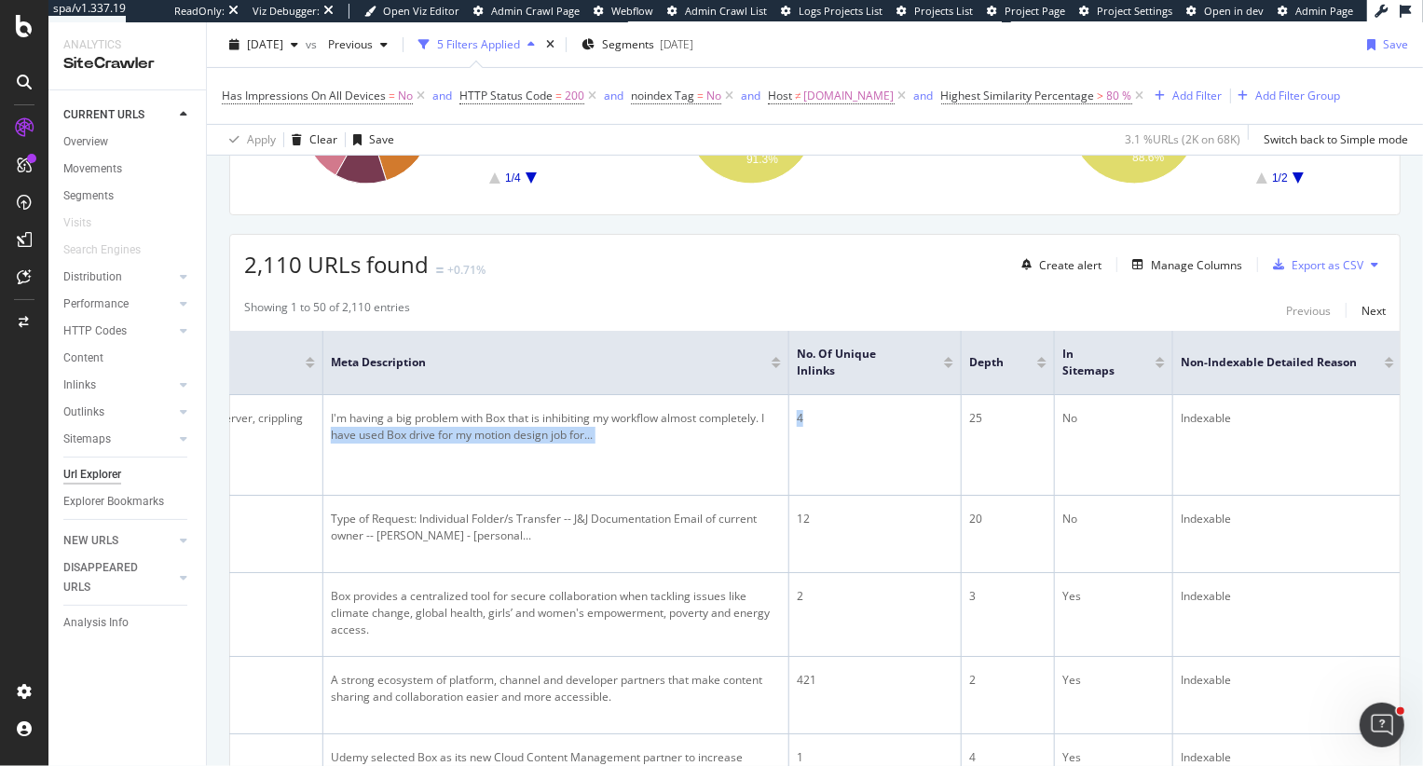
scroll to position [333, 0]
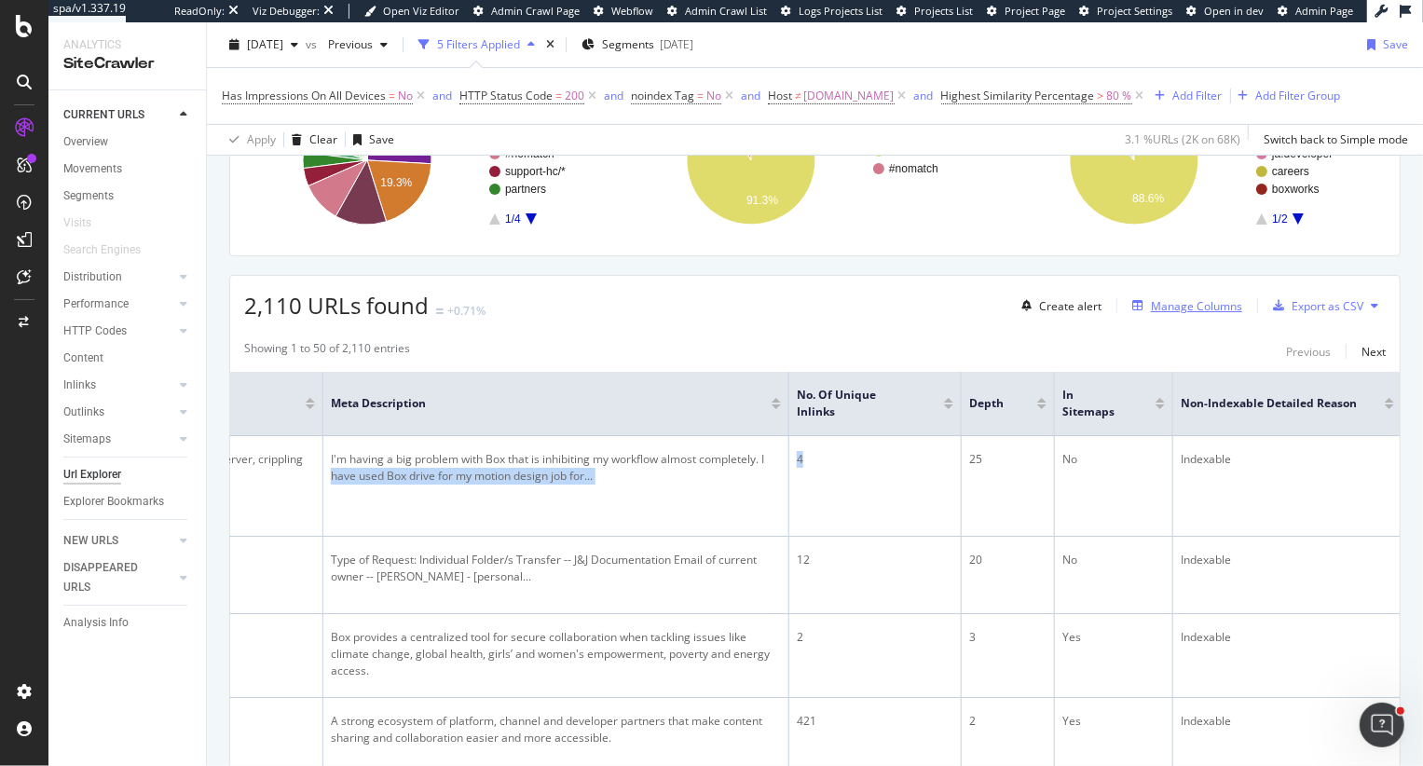
click at [1197, 298] on div "Manage Columns" at bounding box center [1195, 306] width 91 height 16
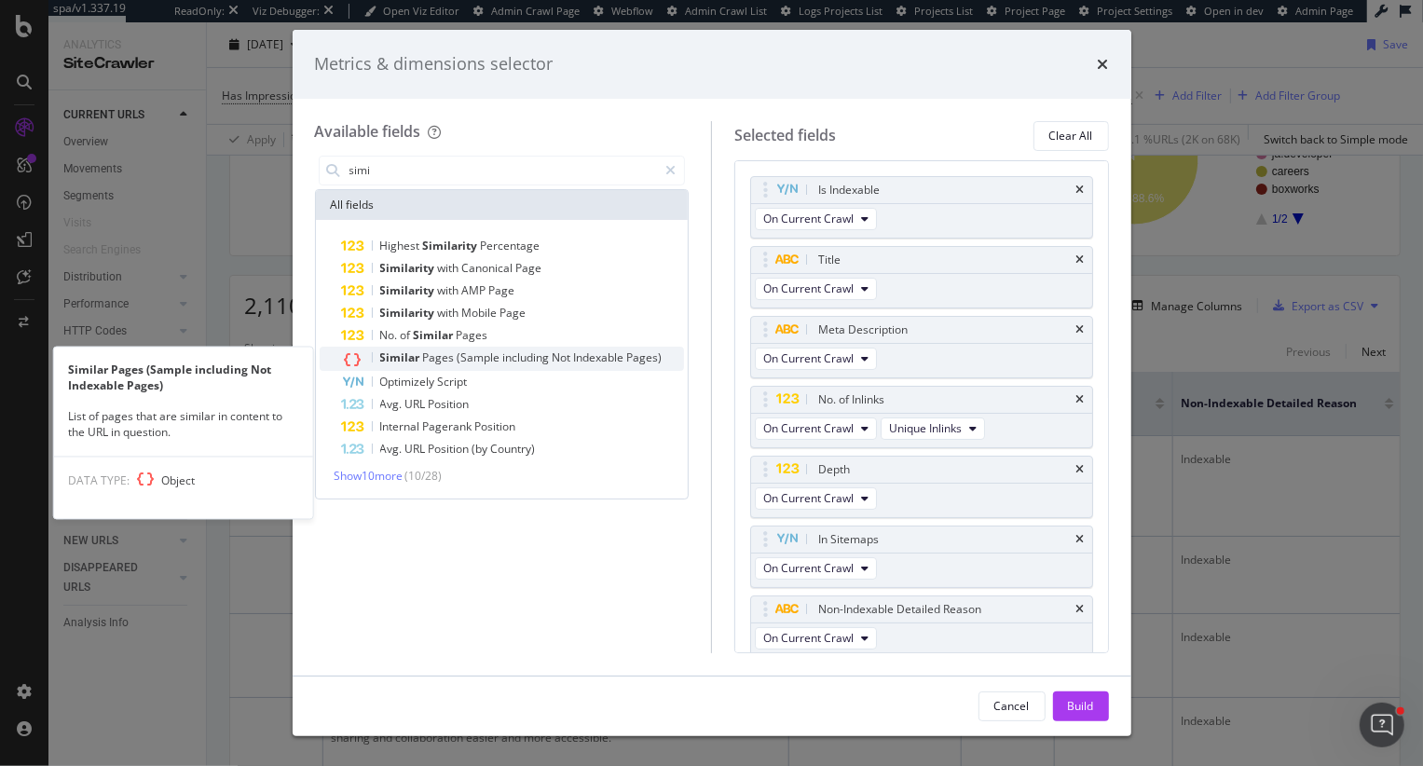
type input "simi"
click at [653, 351] on span "Pages)" at bounding box center [644, 357] width 35 height 16
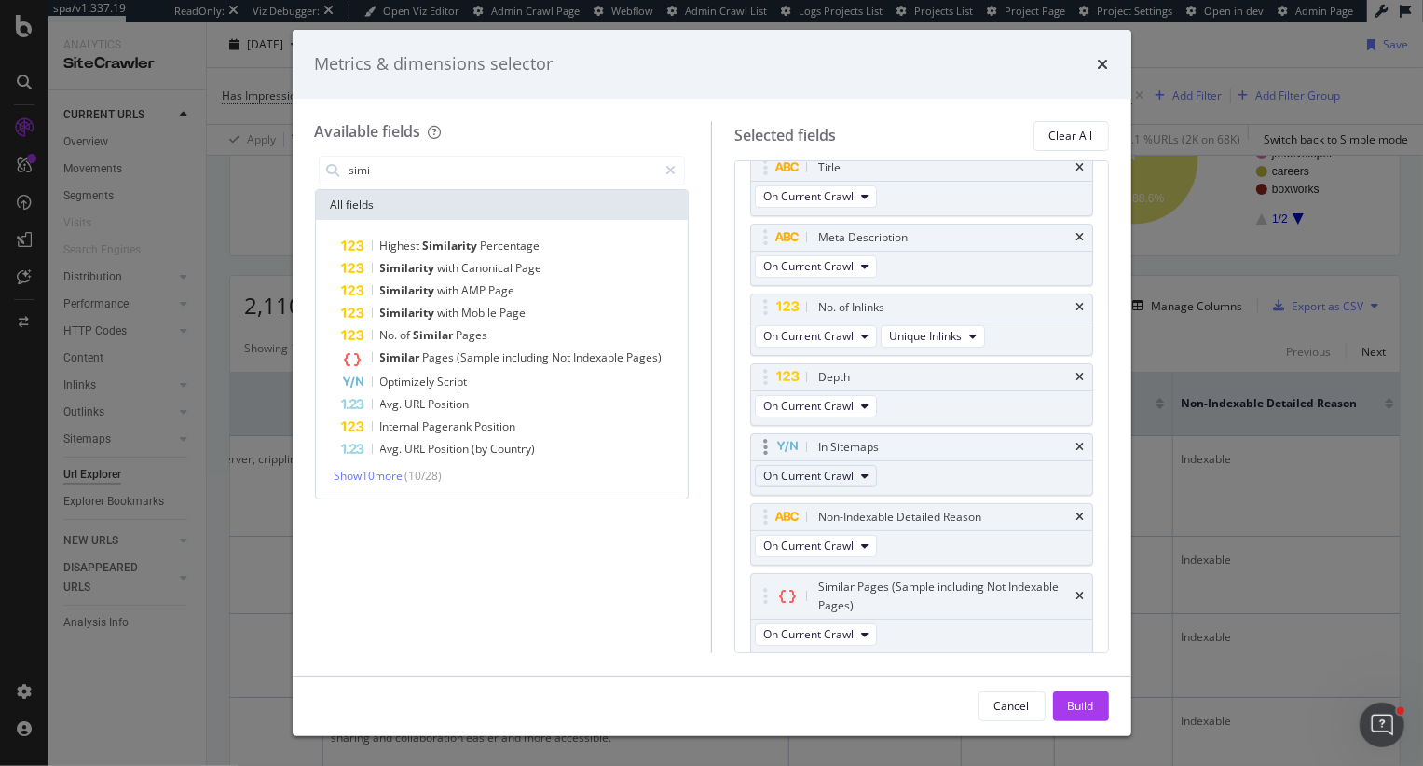
scroll to position [154, 0]
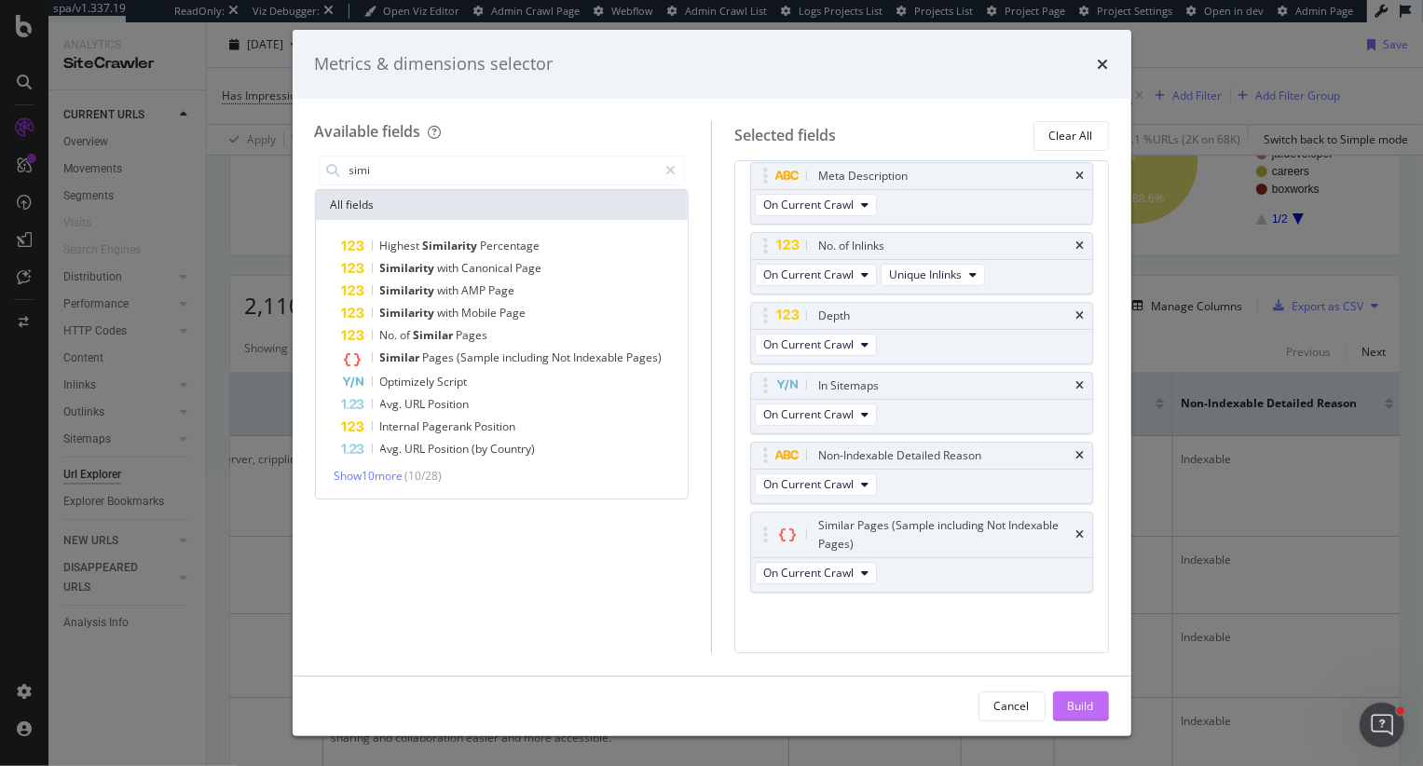
click at [1068, 713] on div "Build" at bounding box center [1081, 706] width 26 height 16
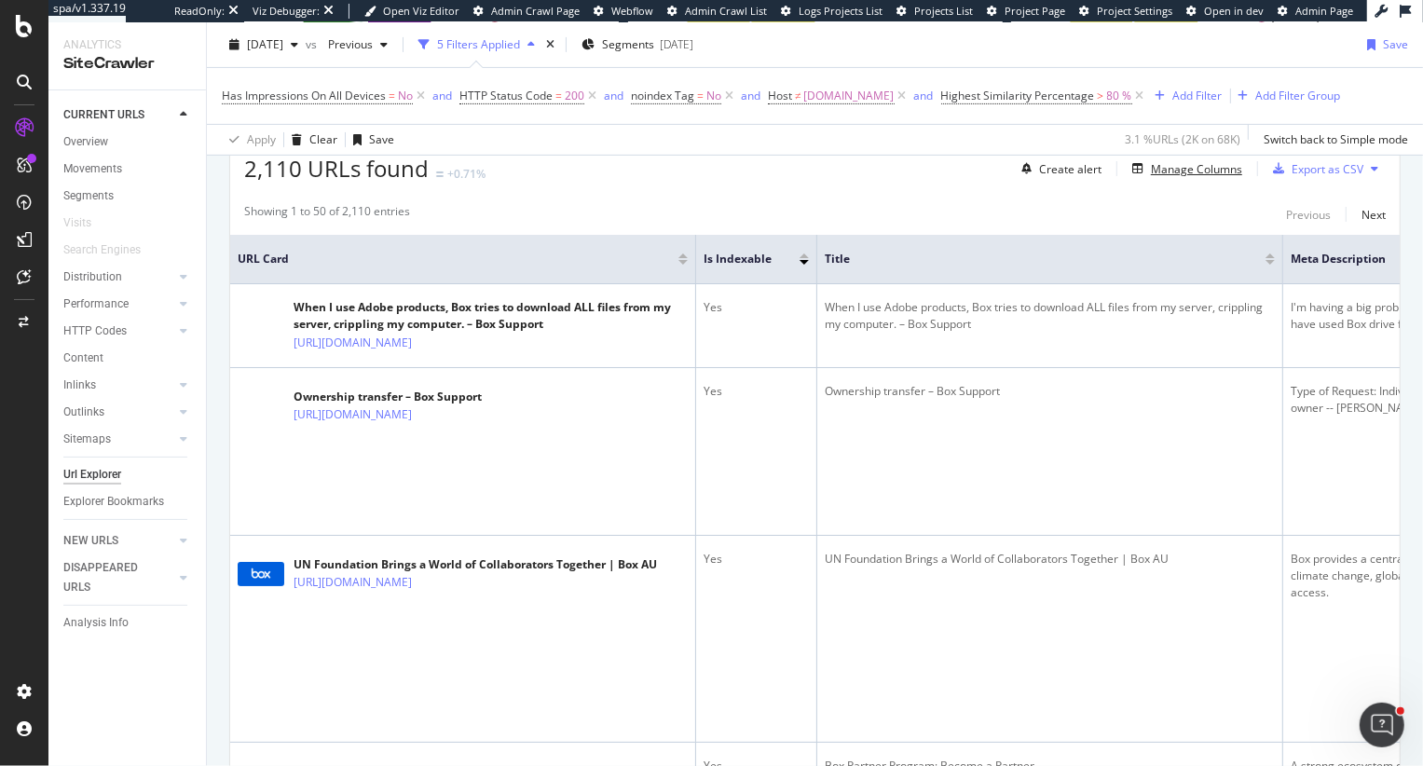
scroll to position [478, 0]
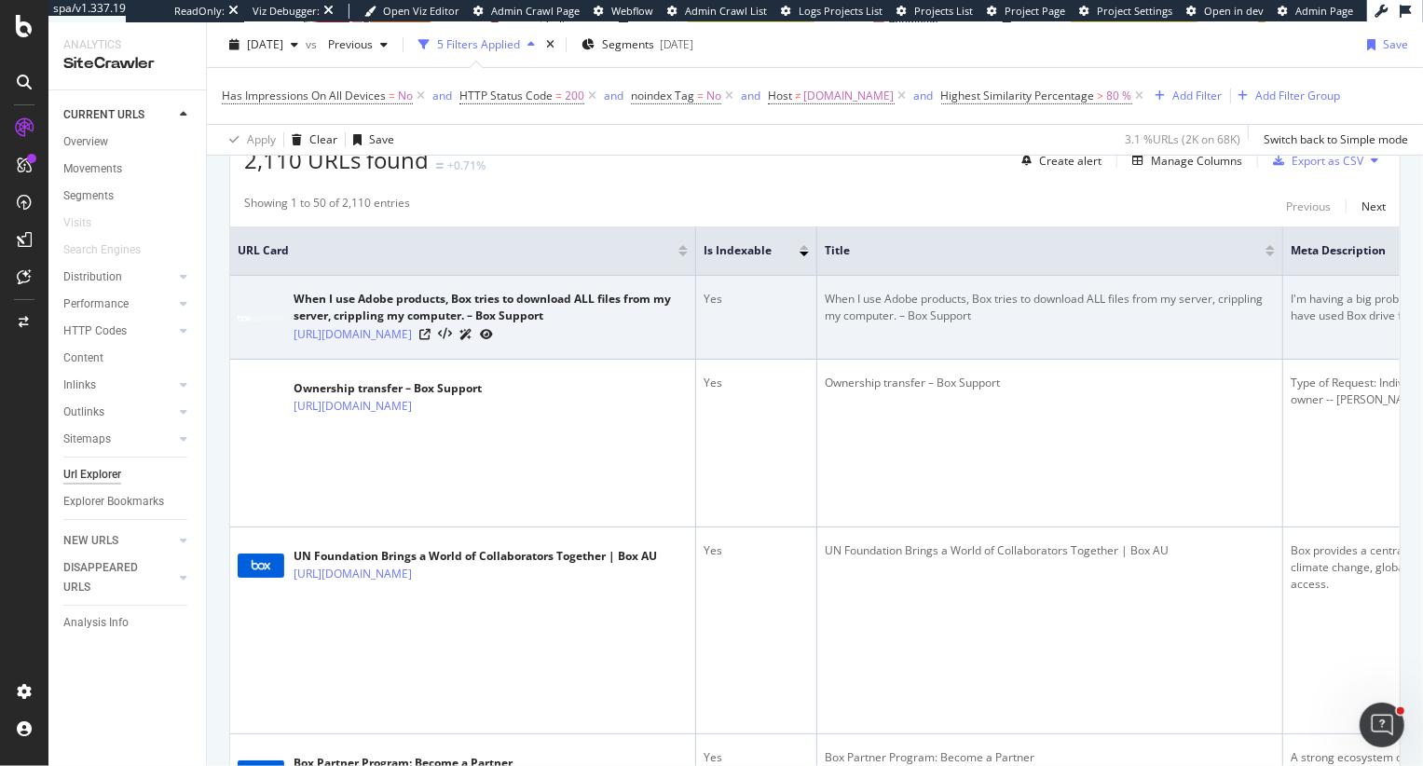
click at [1108, 360] on td "When I use Adobe products, Box tries to download ALL files from my server, crip…" at bounding box center [1050, 318] width 466 height 84
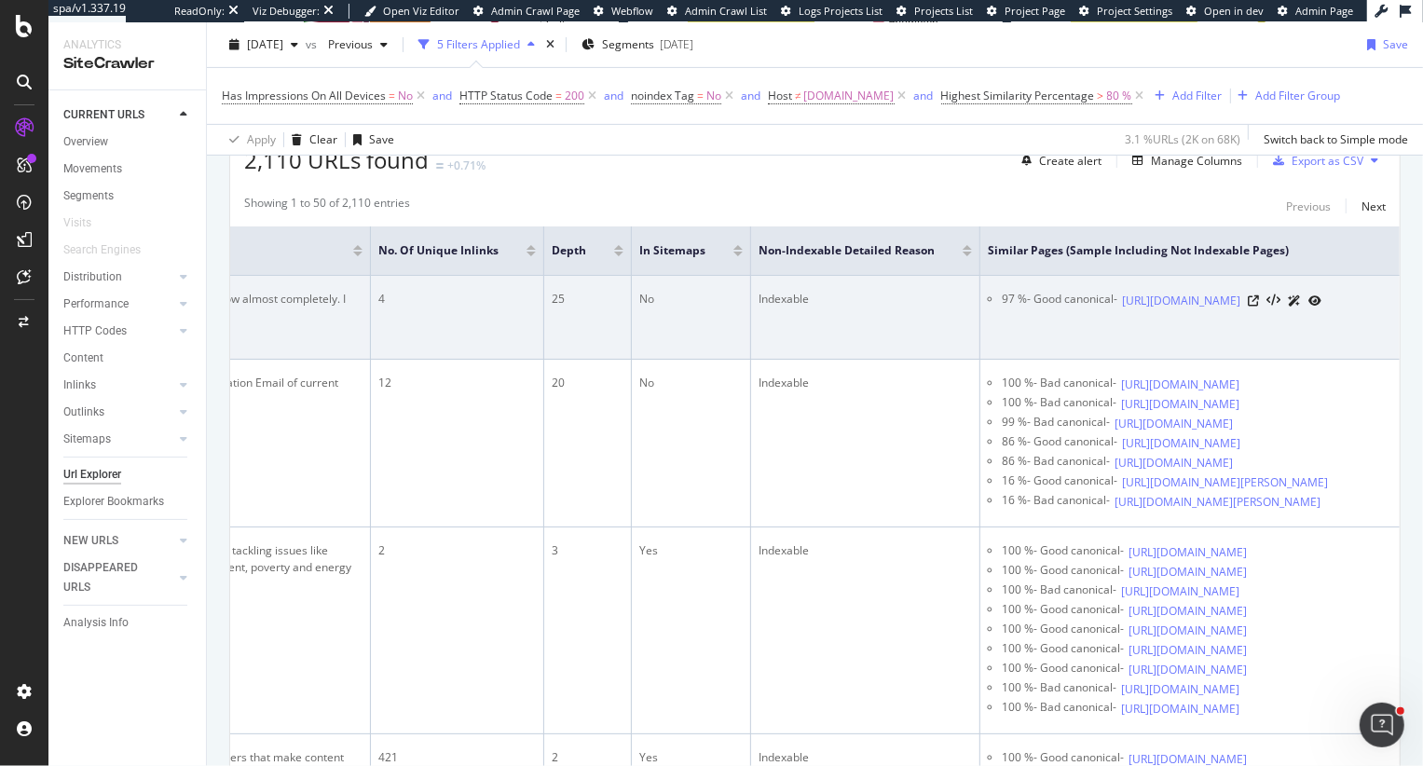
scroll to position [0, 1420]
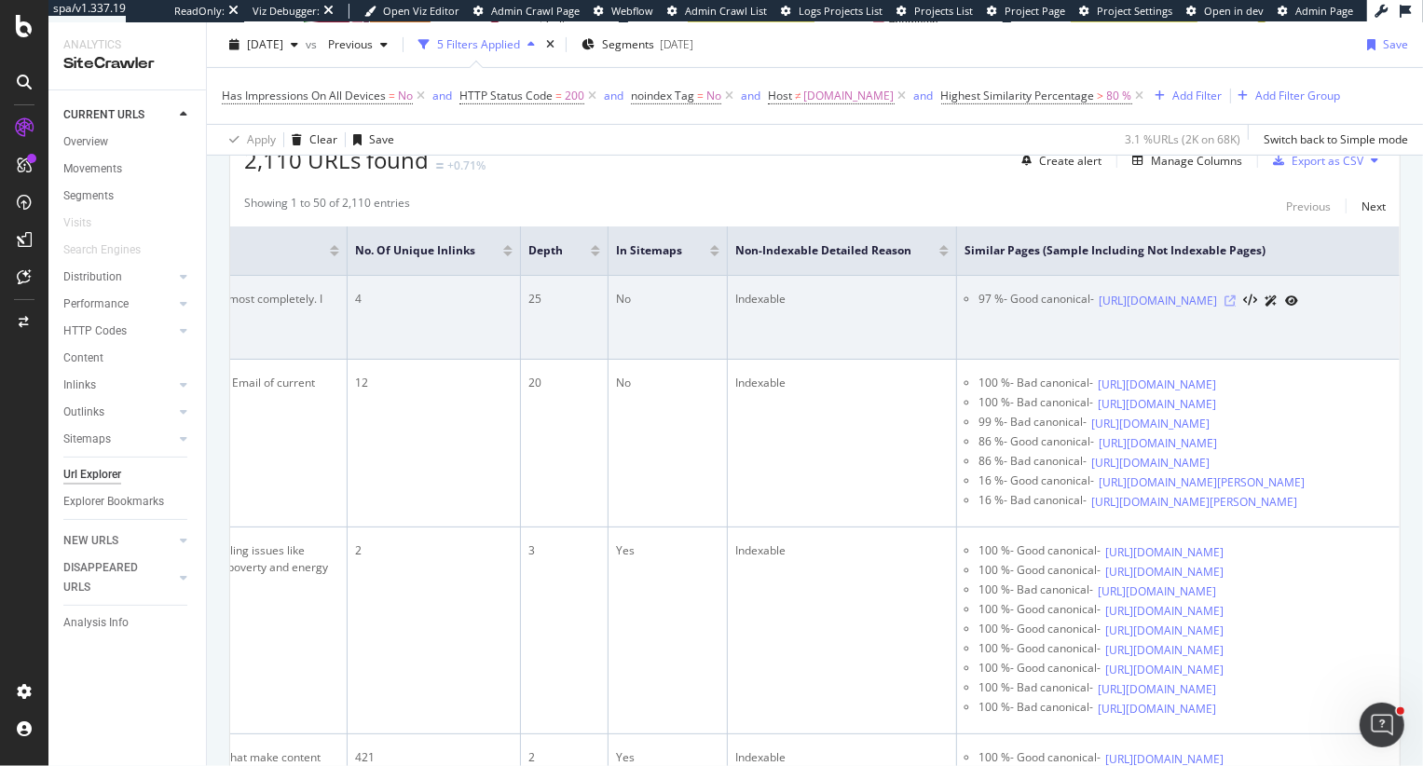
click at [1235, 306] on icon at bounding box center [1229, 300] width 11 height 11
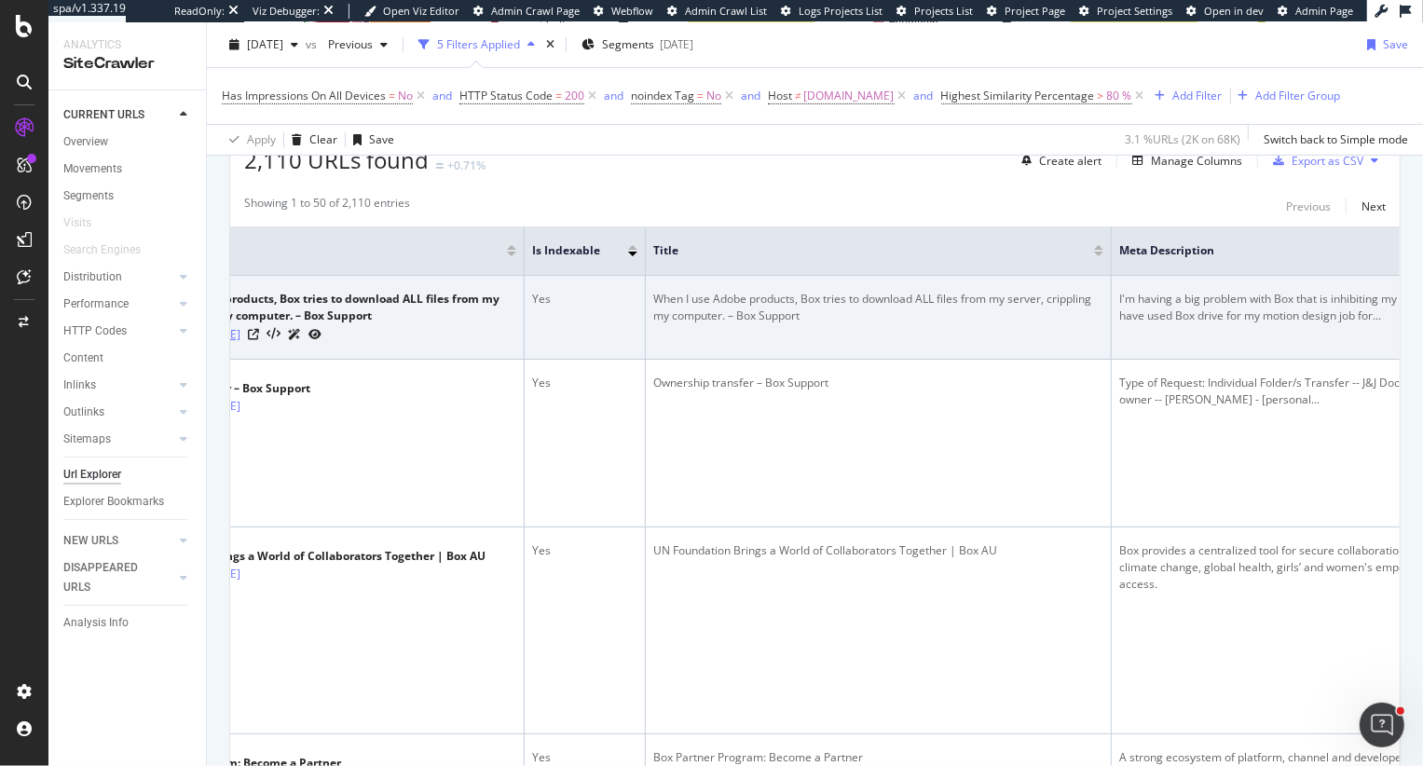
scroll to position [0, 108]
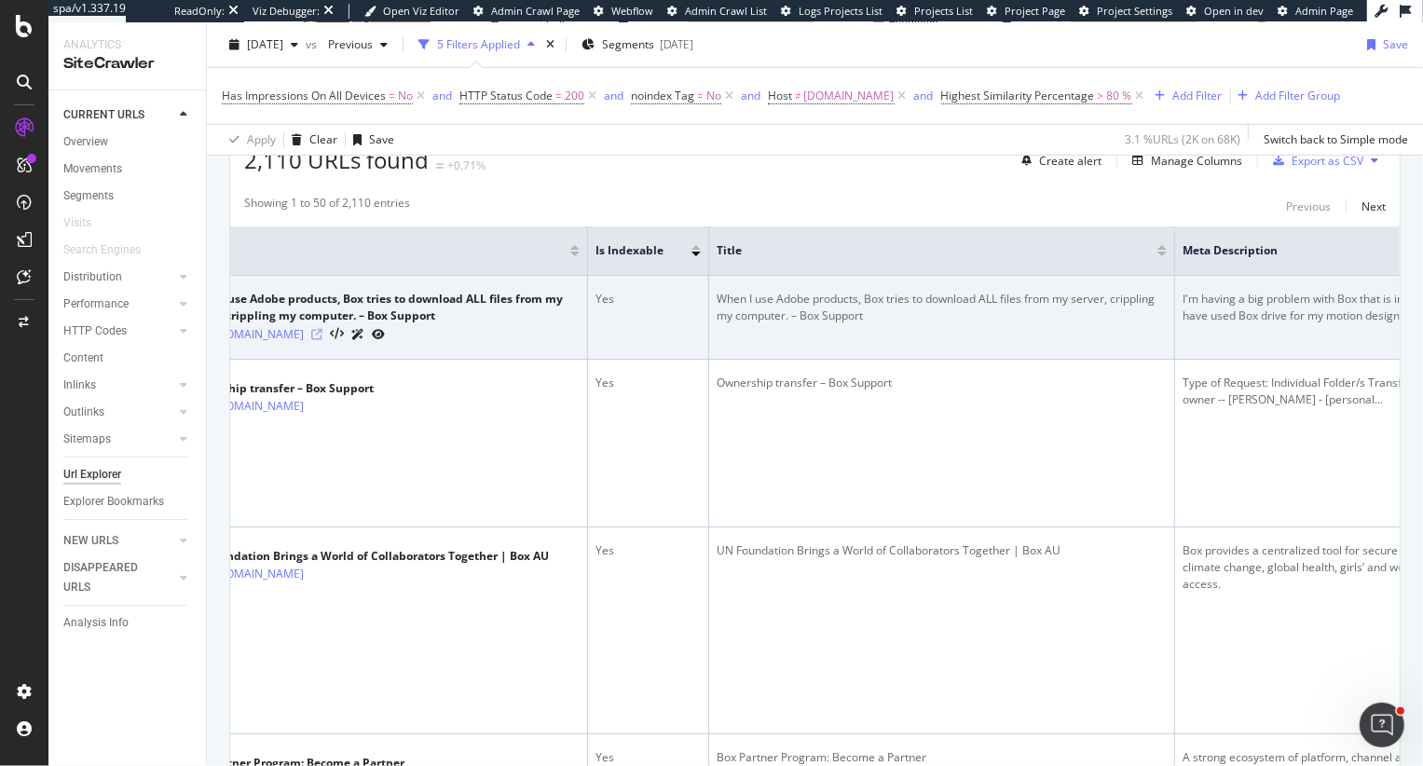
click at [322, 340] on icon at bounding box center [316, 334] width 11 height 11
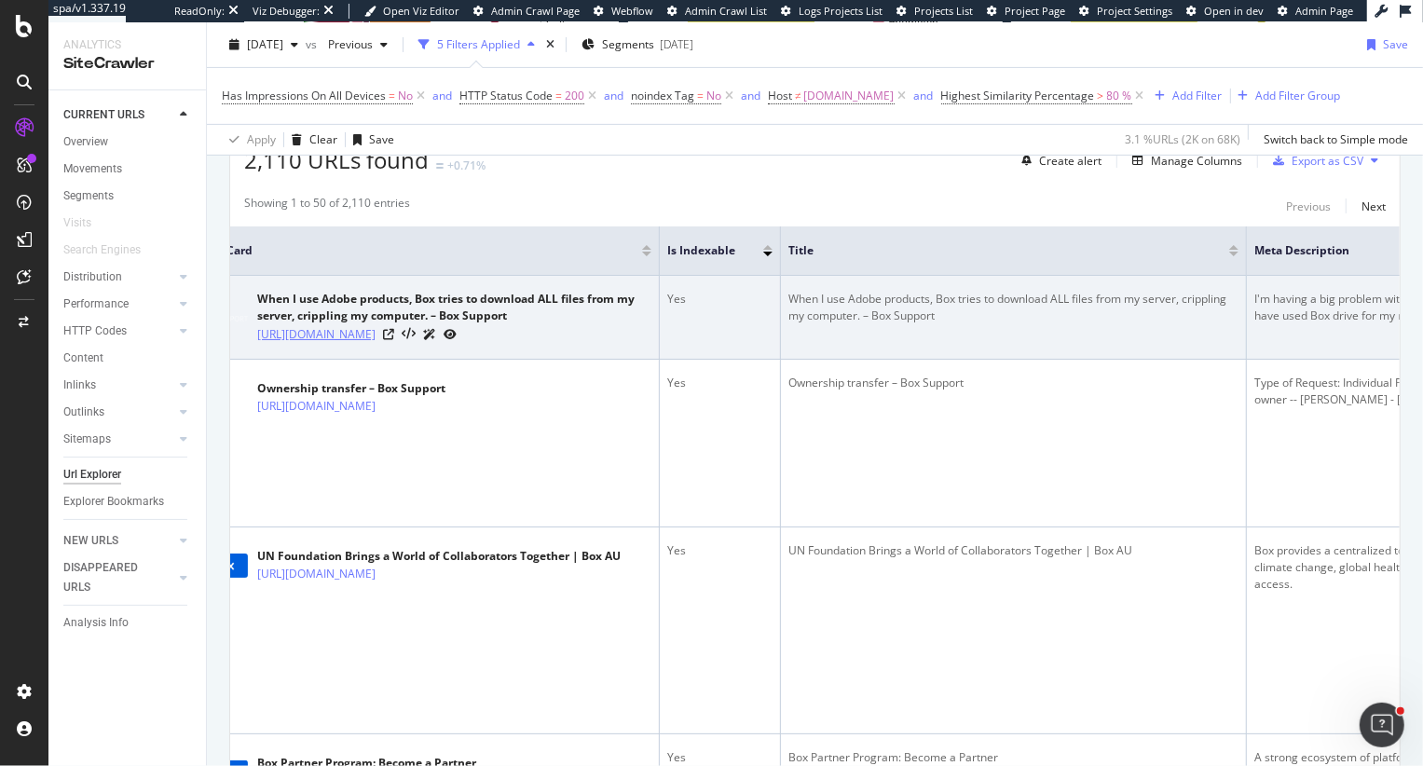
scroll to position [0, 0]
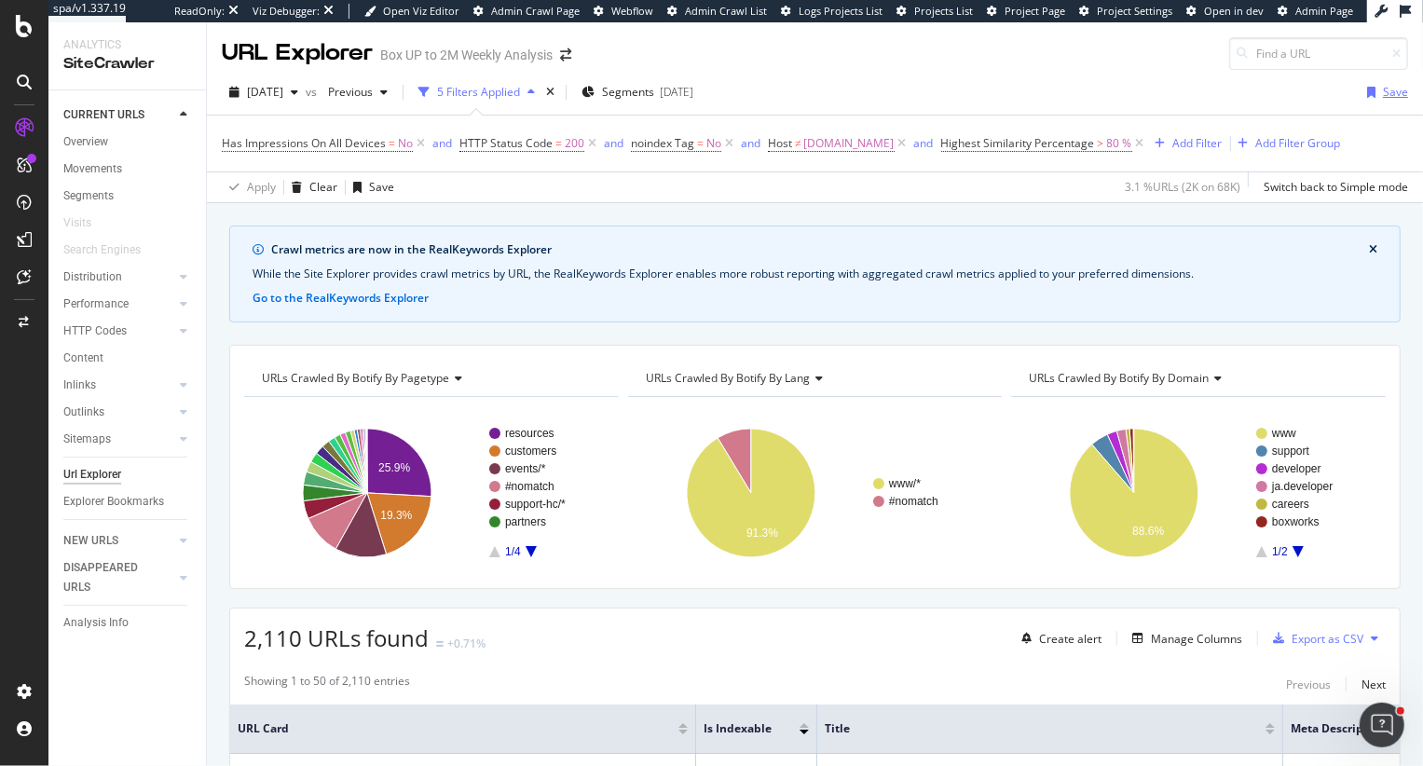
click at [1382, 92] on div "button" at bounding box center [1370, 92] width 23 height 11
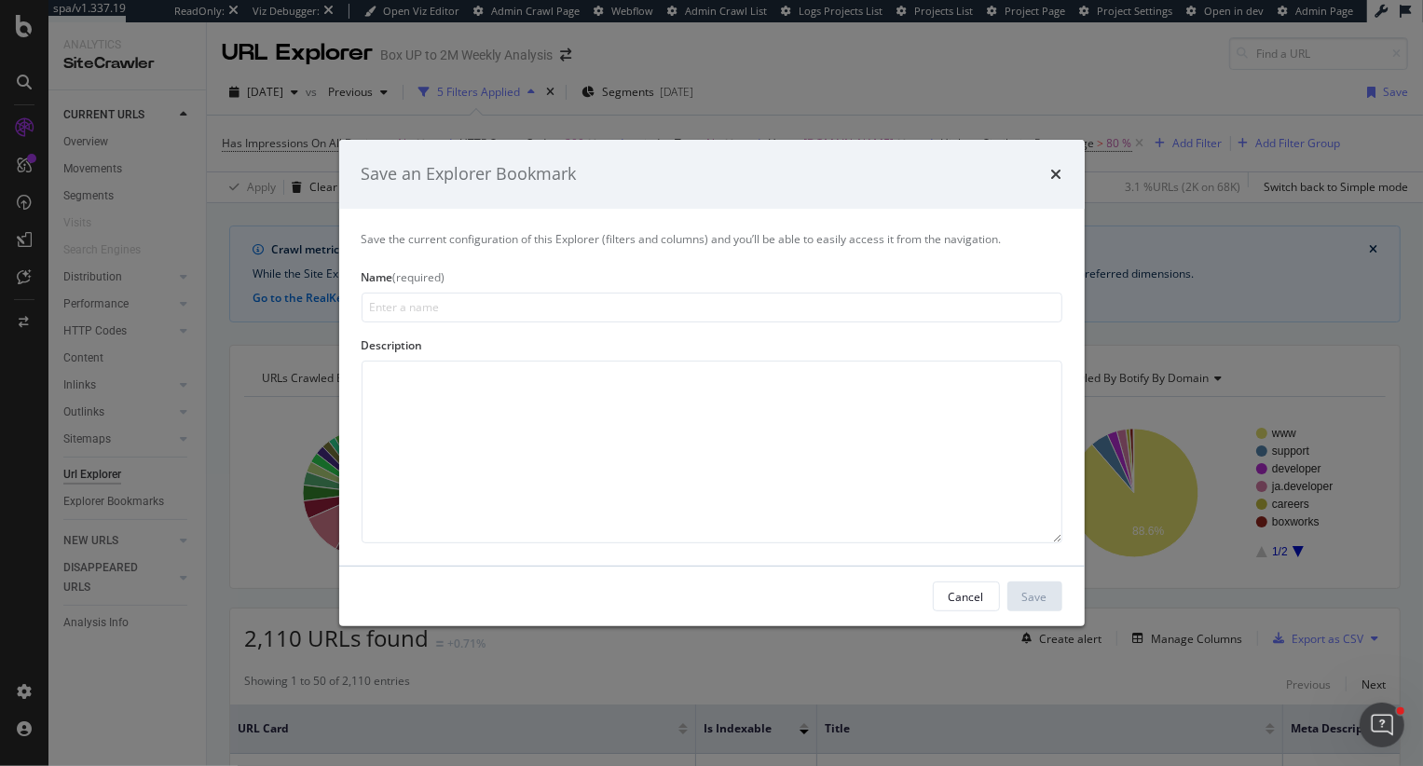
click at [484, 306] on input "modal" at bounding box center [711, 308] width 701 height 30
click at [561, 309] on input "Duplicate content on pages that can potentially rank" at bounding box center [711, 308] width 701 height 30
type input "Duplicate content on pages that can "potentially" rank"
drag, startPoint x: 1032, startPoint y: 593, endPoint x: 801, endPoint y: 473, distance: 260.4
click at [801, 473] on div "Save an Explorer Bookmark Save the current configuration of this Explorer (filt…" at bounding box center [711, 383] width 745 height 486
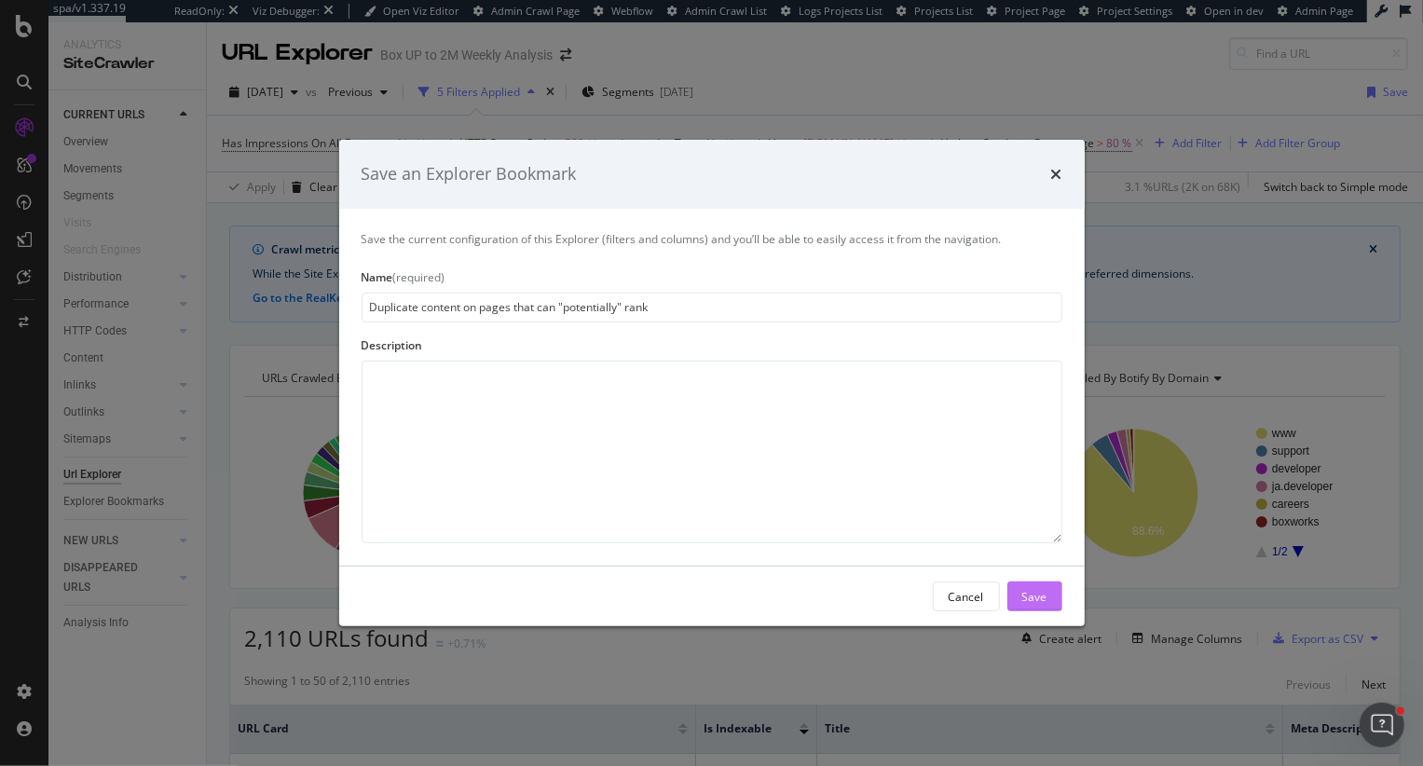
click at [1032, 590] on div "Save" at bounding box center [1034, 596] width 25 height 16
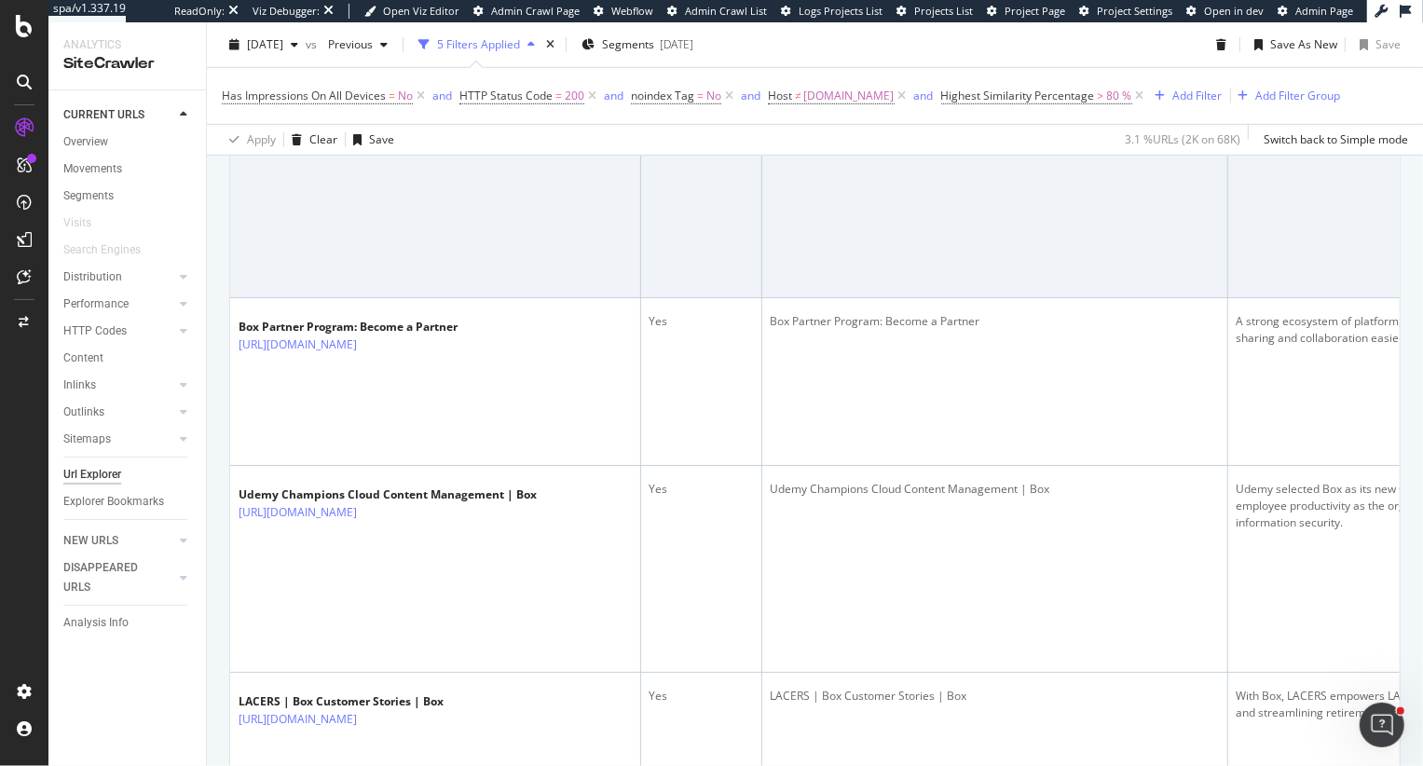
scroll to position [0, 38]
click at [392, 143] on icon at bounding box center [386, 137] width 11 height 11
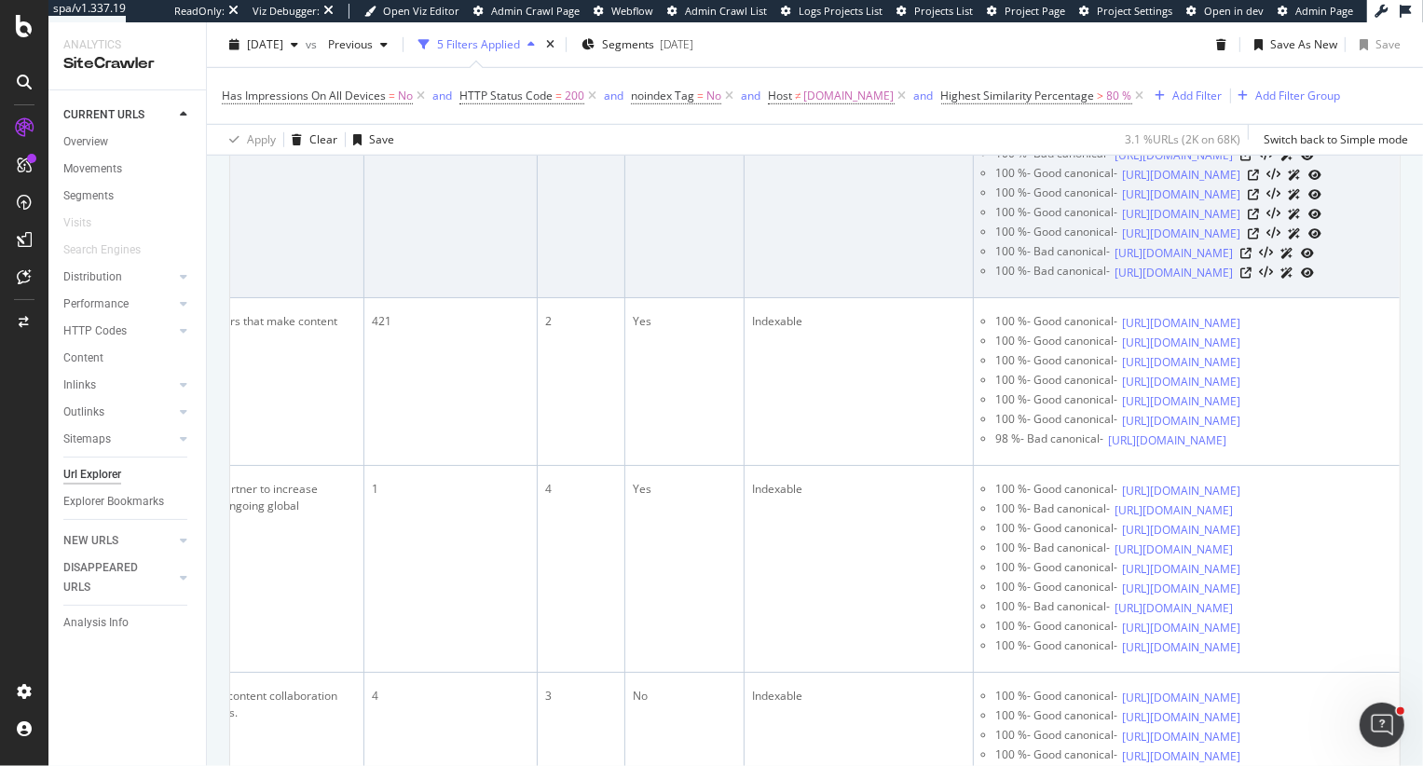
scroll to position [0, 1420]
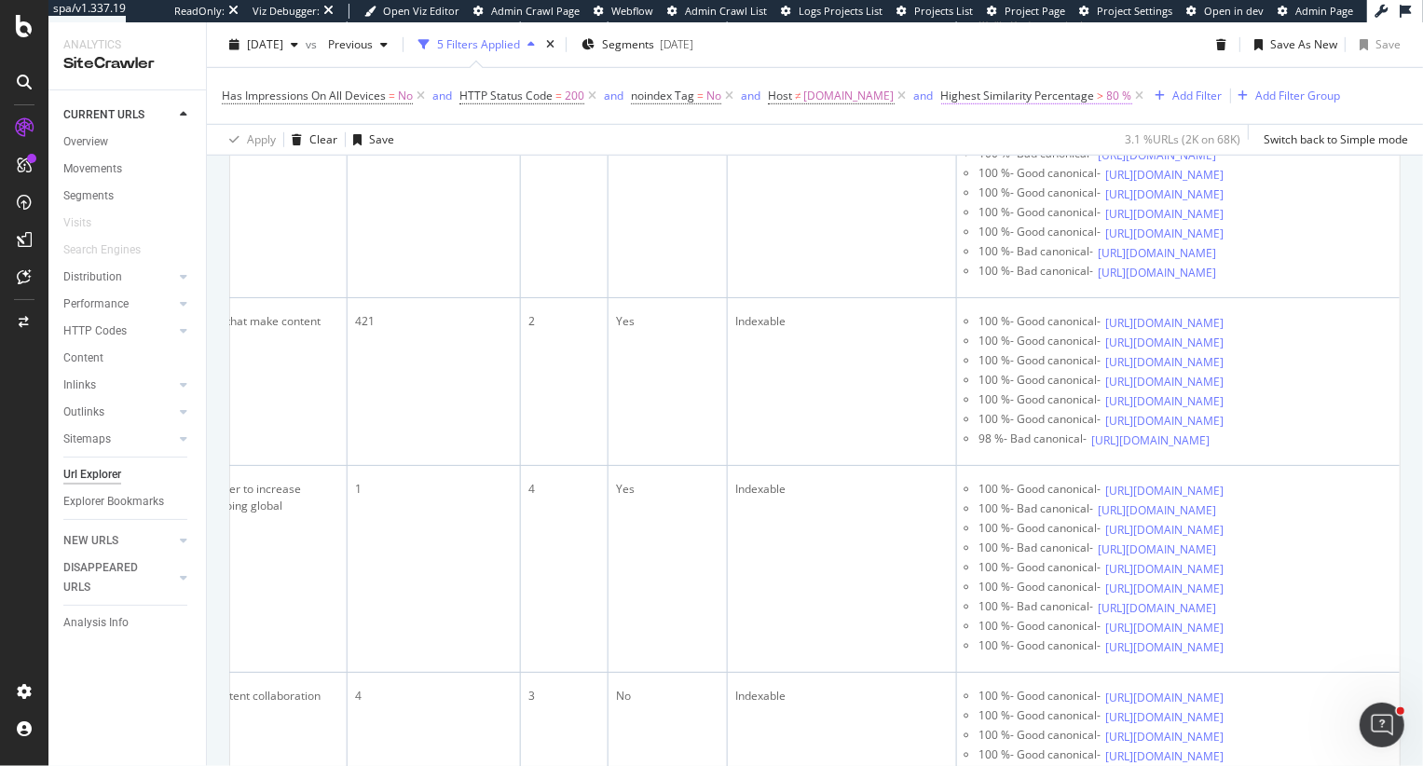
click at [1057, 91] on span "Highest Similarity Percentage" at bounding box center [1018, 96] width 154 height 16
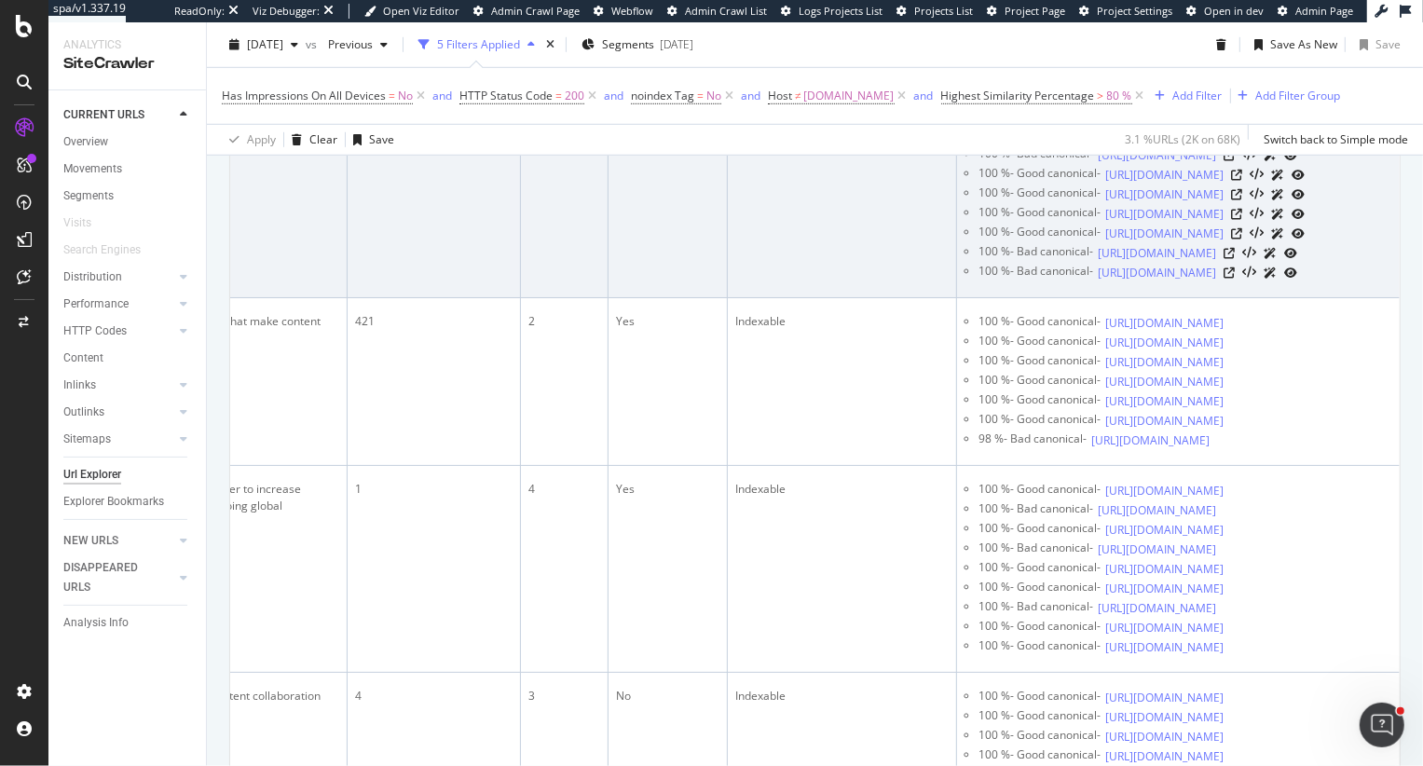
click at [854, 298] on td "Indexable" at bounding box center [842, 194] width 229 height 207
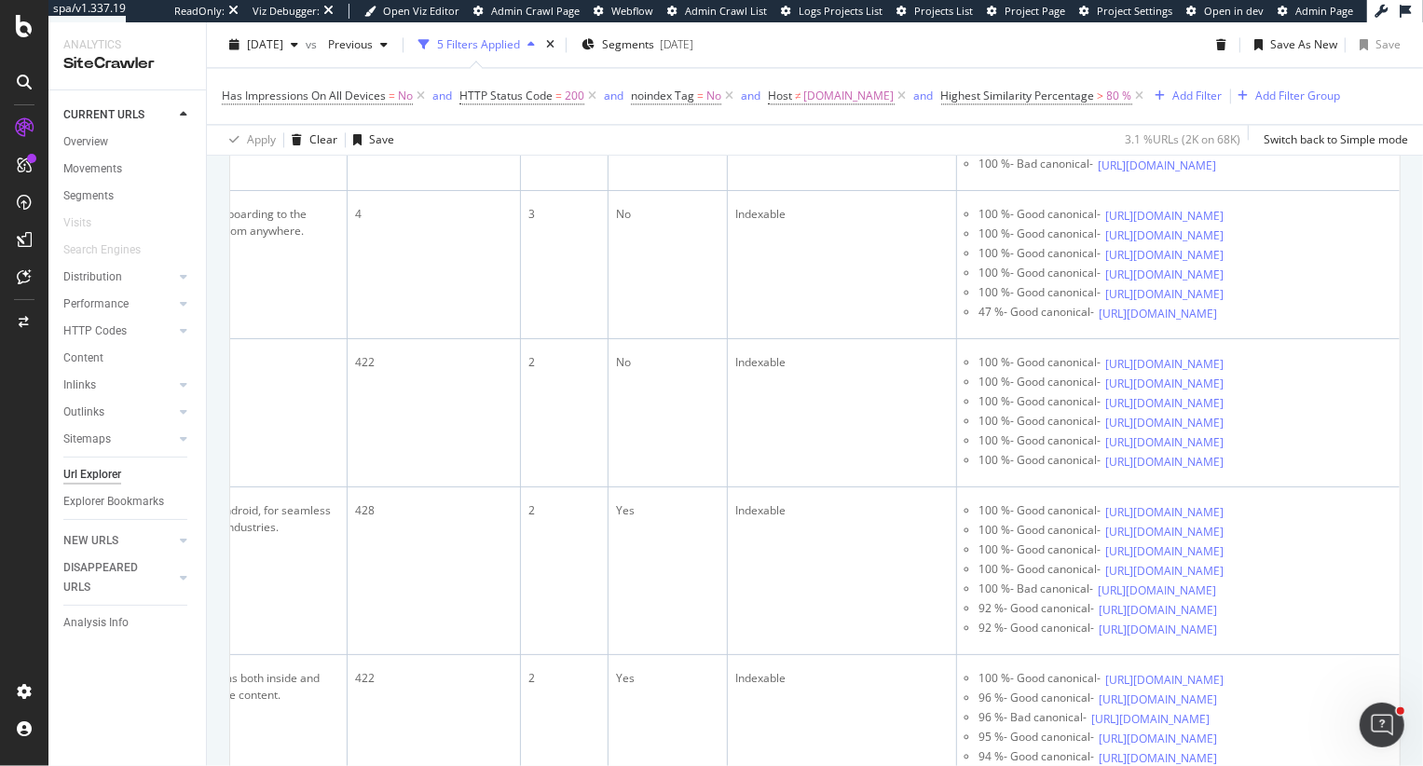
scroll to position [3049, 0]
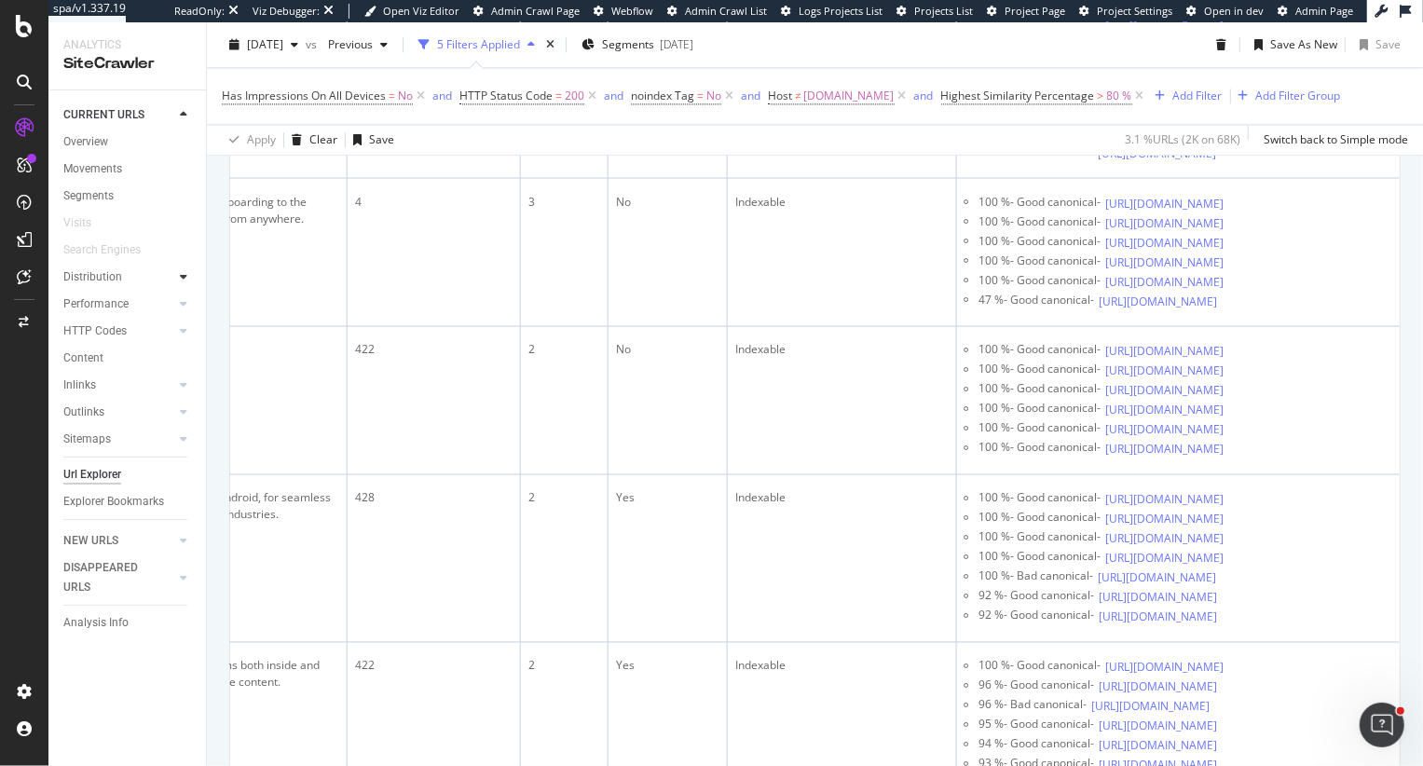
click at [182, 277] on icon at bounding box center [183, 276] width 7 height 11
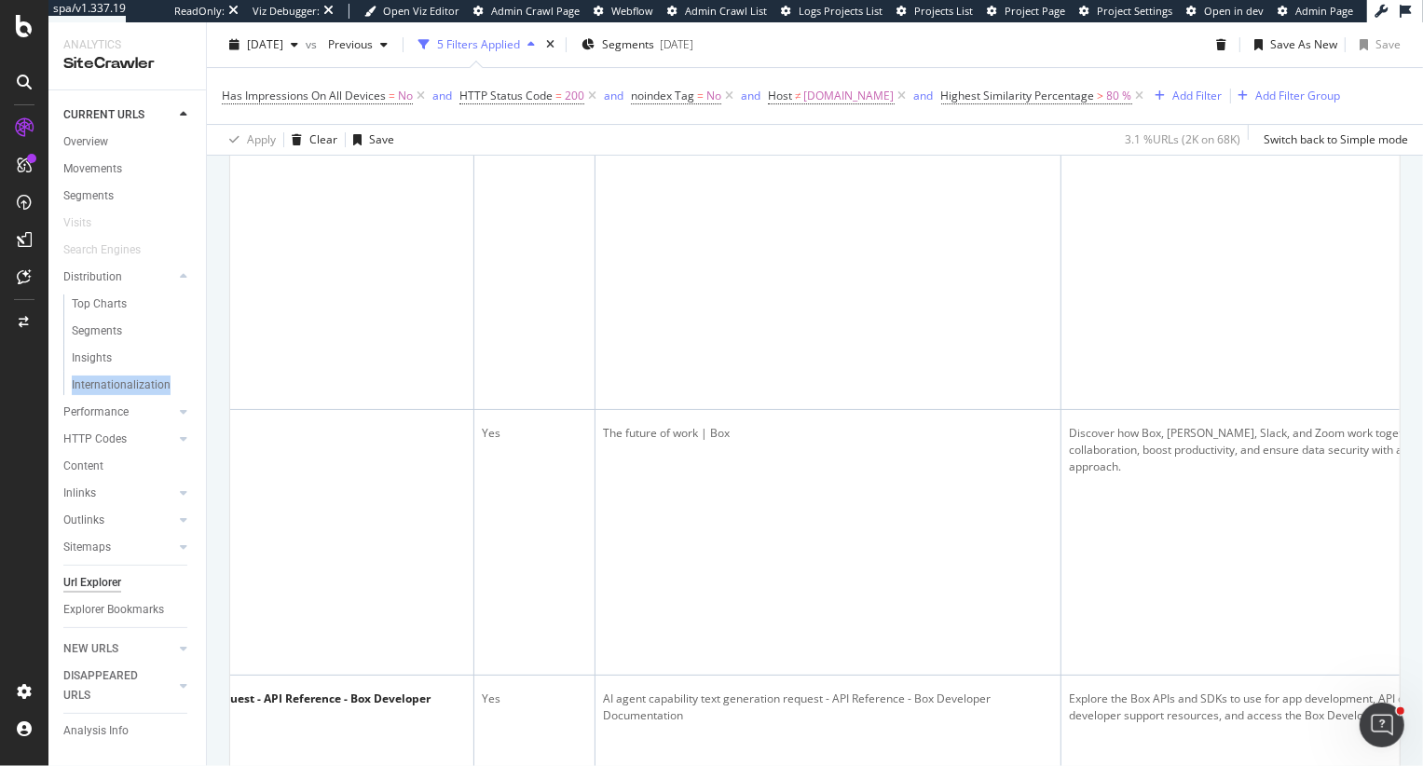
scroll to position [0, 0]
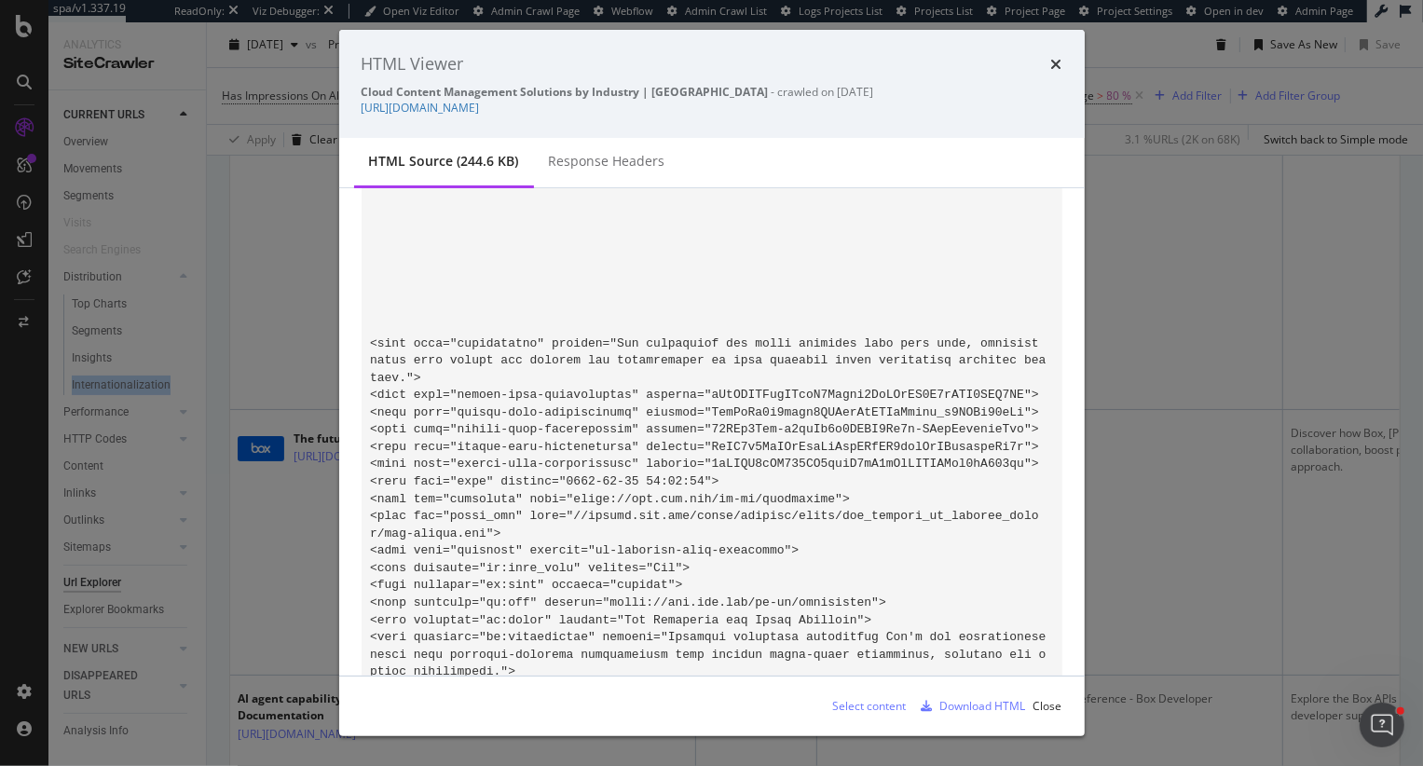
scroll to position [574, 0]
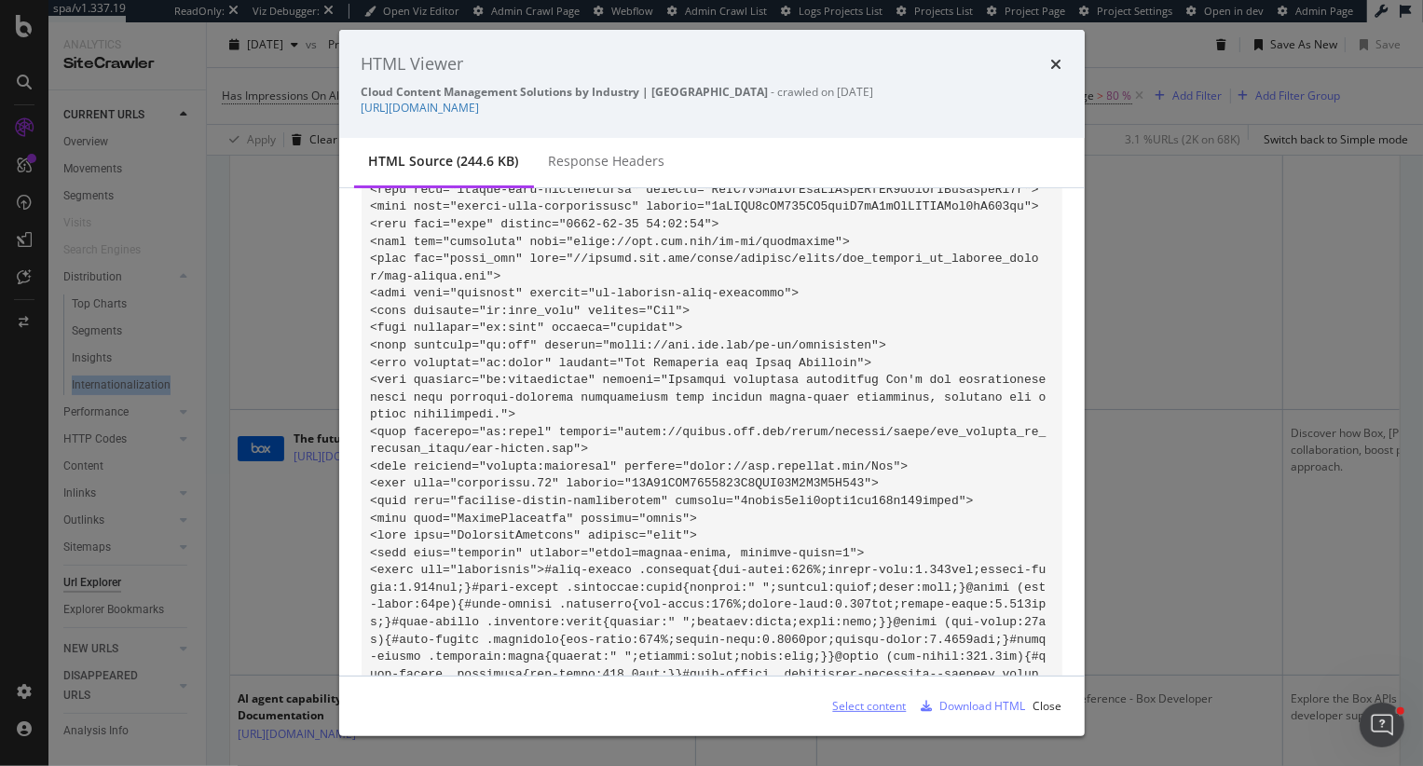
click at [884, 706] on div "Select content" at bounding box center [870, 706] width 74 height 16
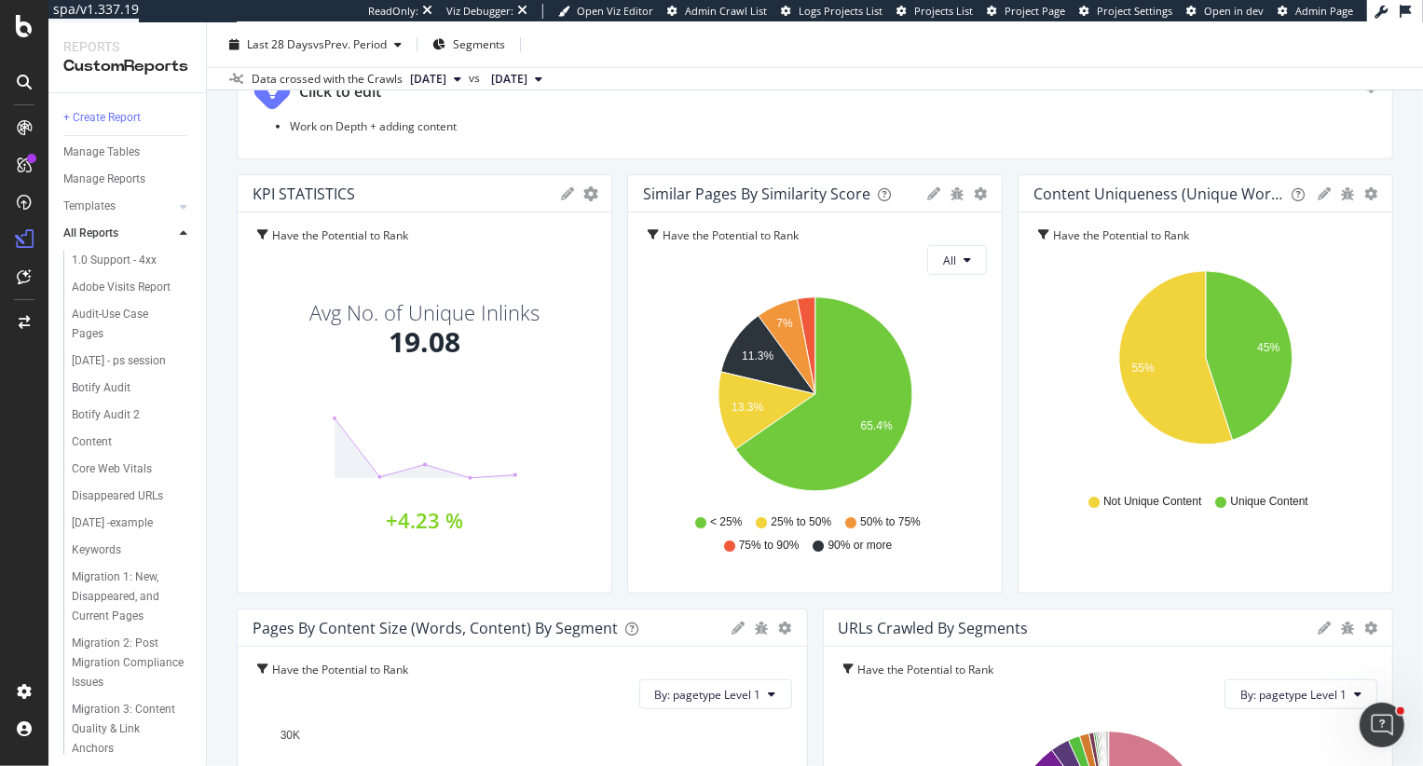
scroll to position [615, 0]
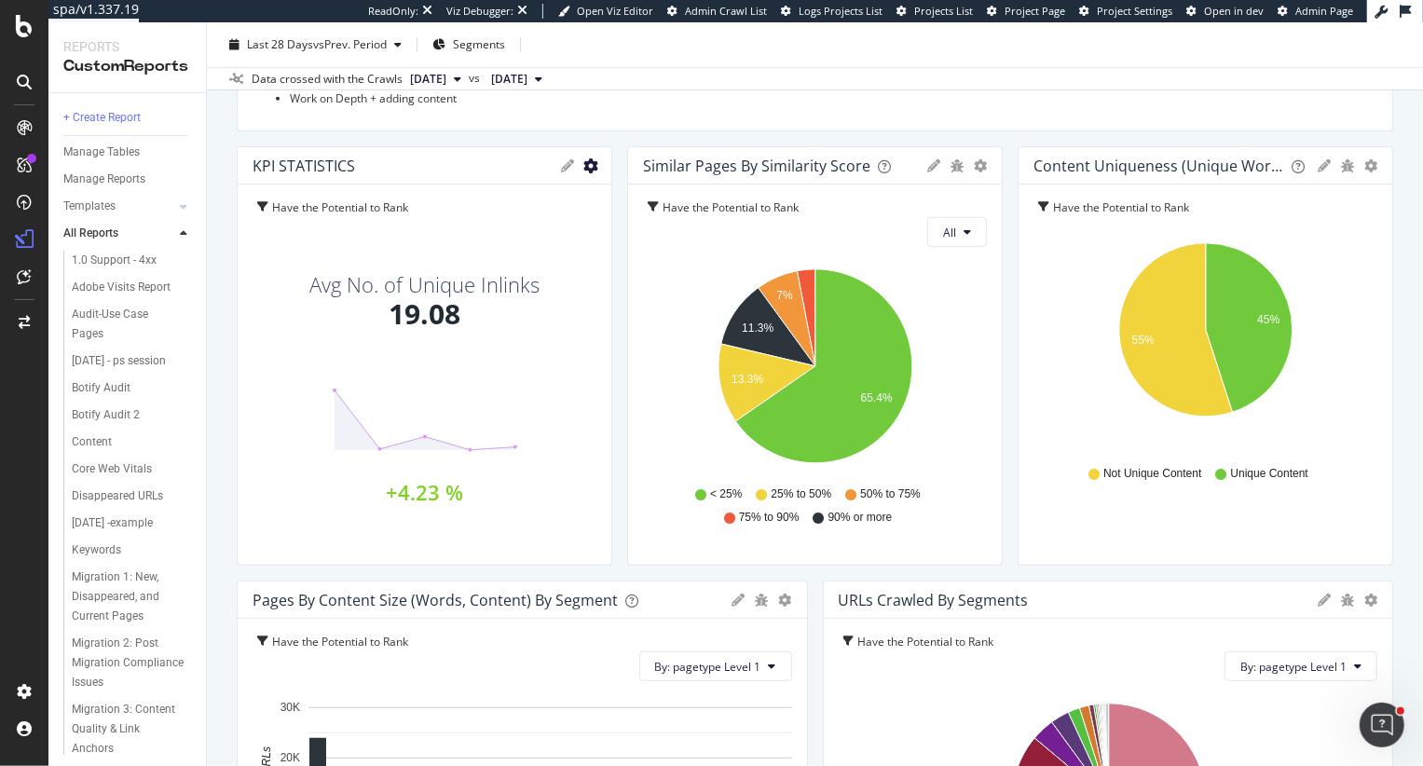
click at [591, 166] on icon "gear" at bounding box center [590, 165] width 15 height 15
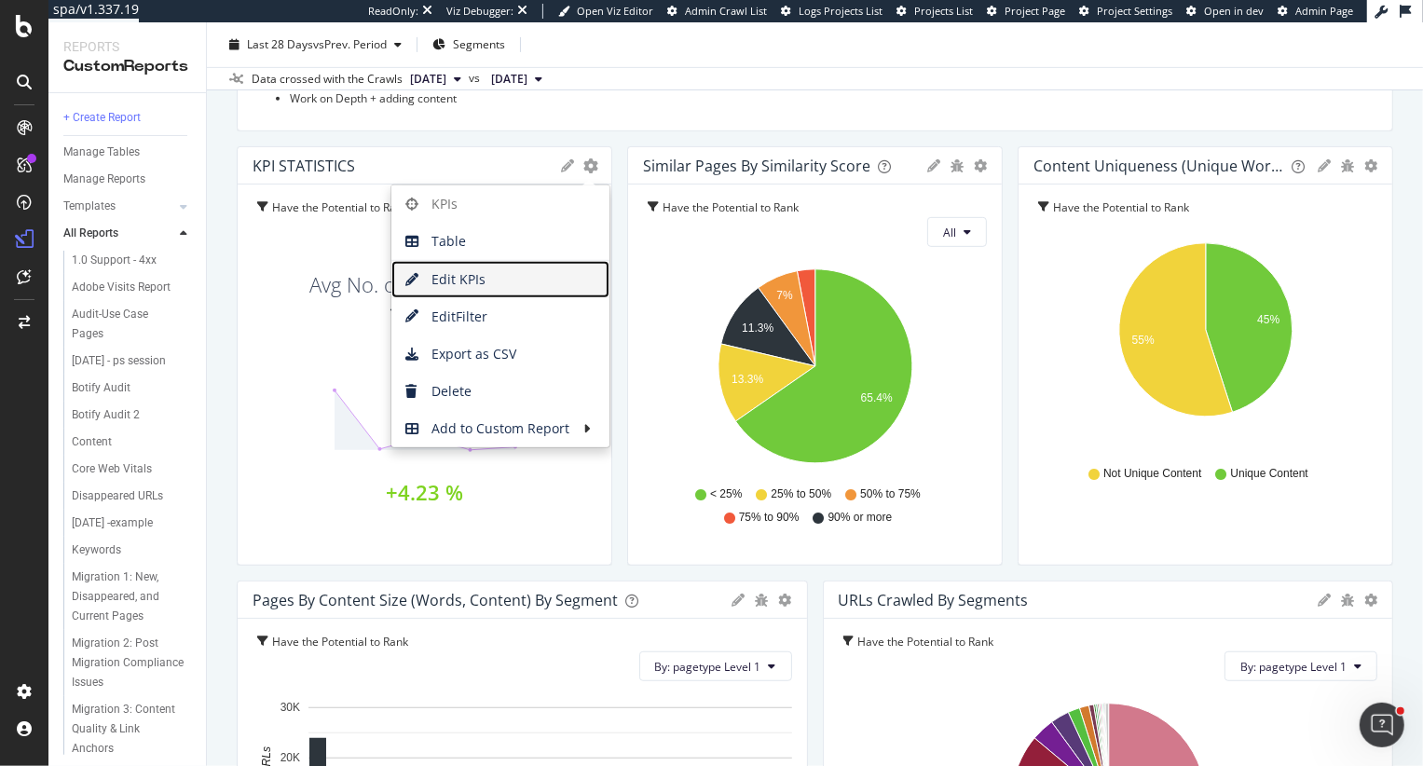
click at [468, 283] on span "Edit KPIs" at bounding box center [500, 279] width 218 height 28
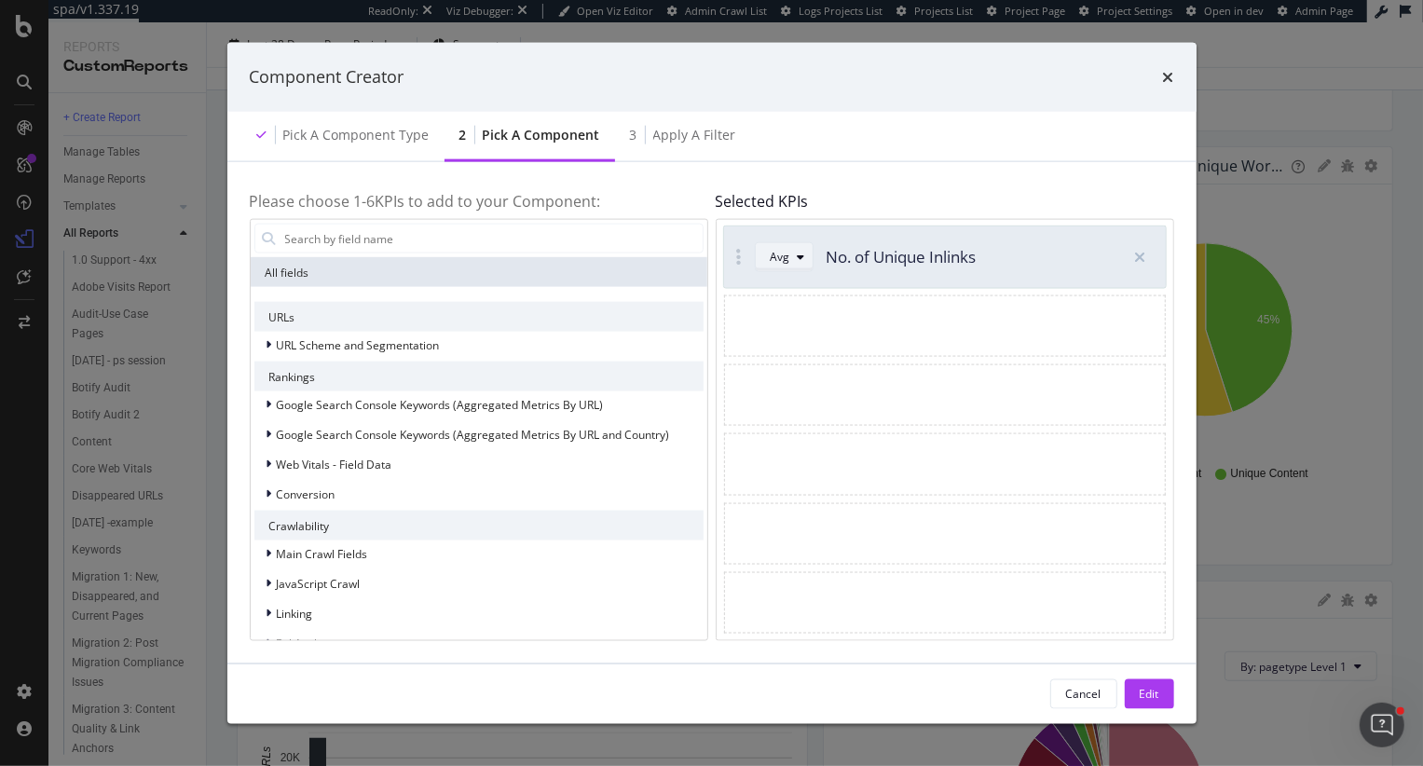
click at [790, 255] on div "modal" at bounding box center [801, 257] width 22 height 11
click at [1165, 79] on icon "times" at bounding box center [1168, 76] width 11 height 15
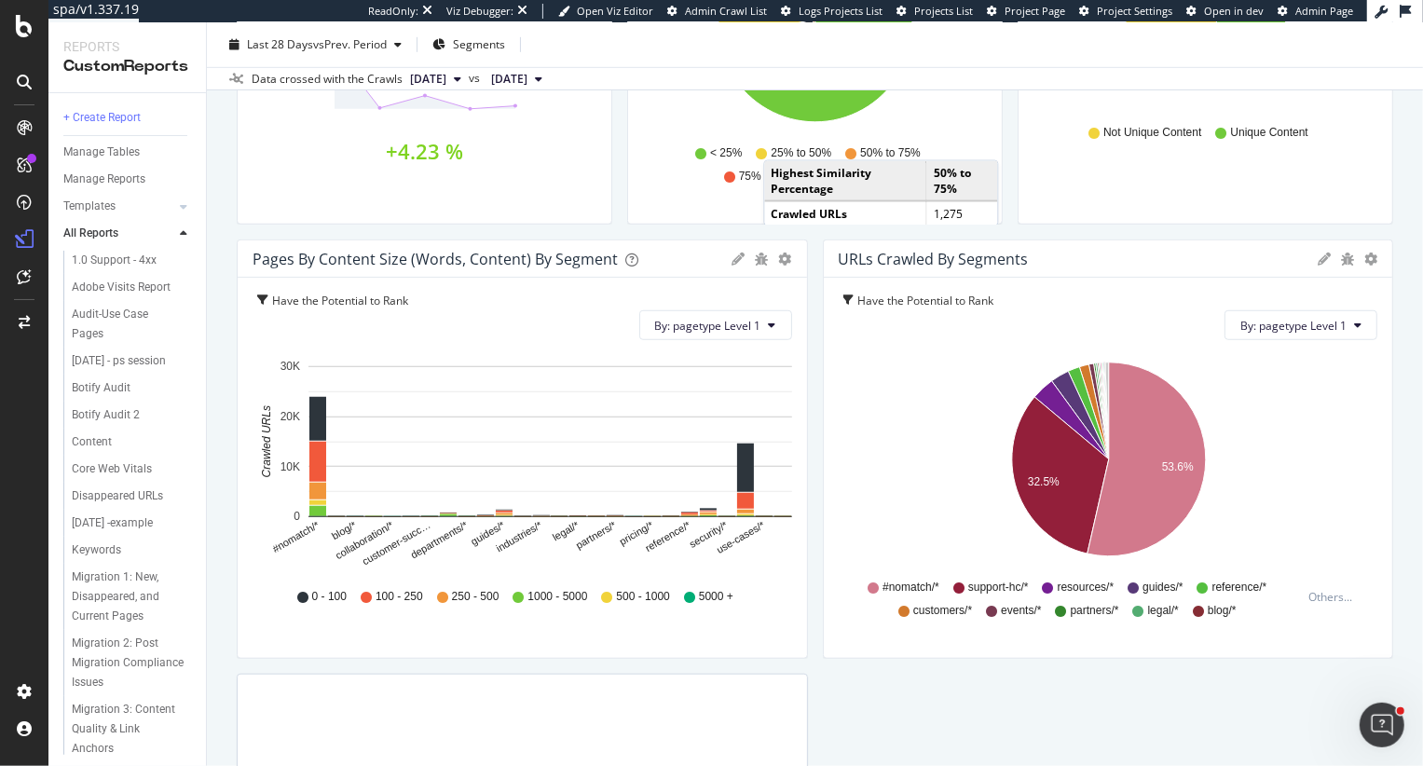
scroll to position [901, 0]
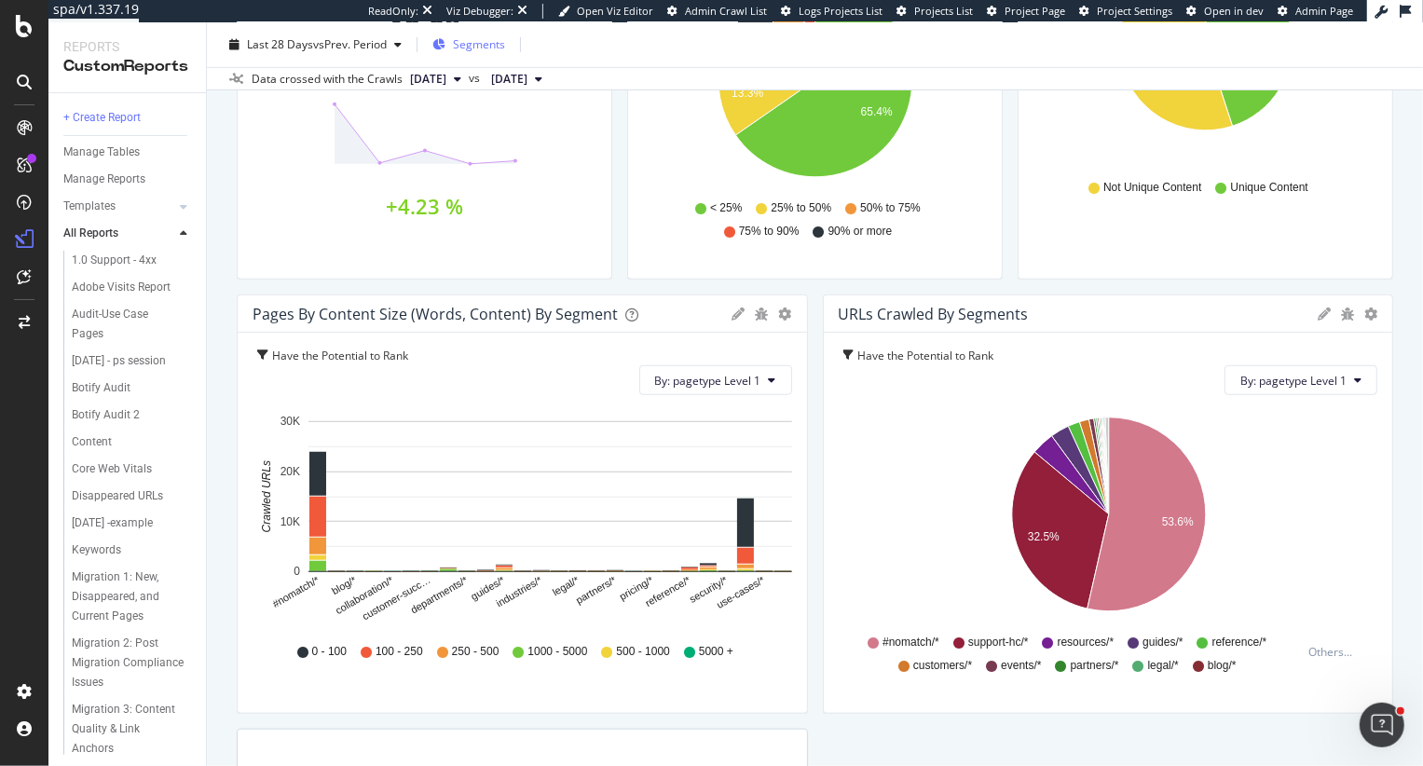
click at [486, 42] on span "Segments" at bounding box center [479, 44] width 52 height 16
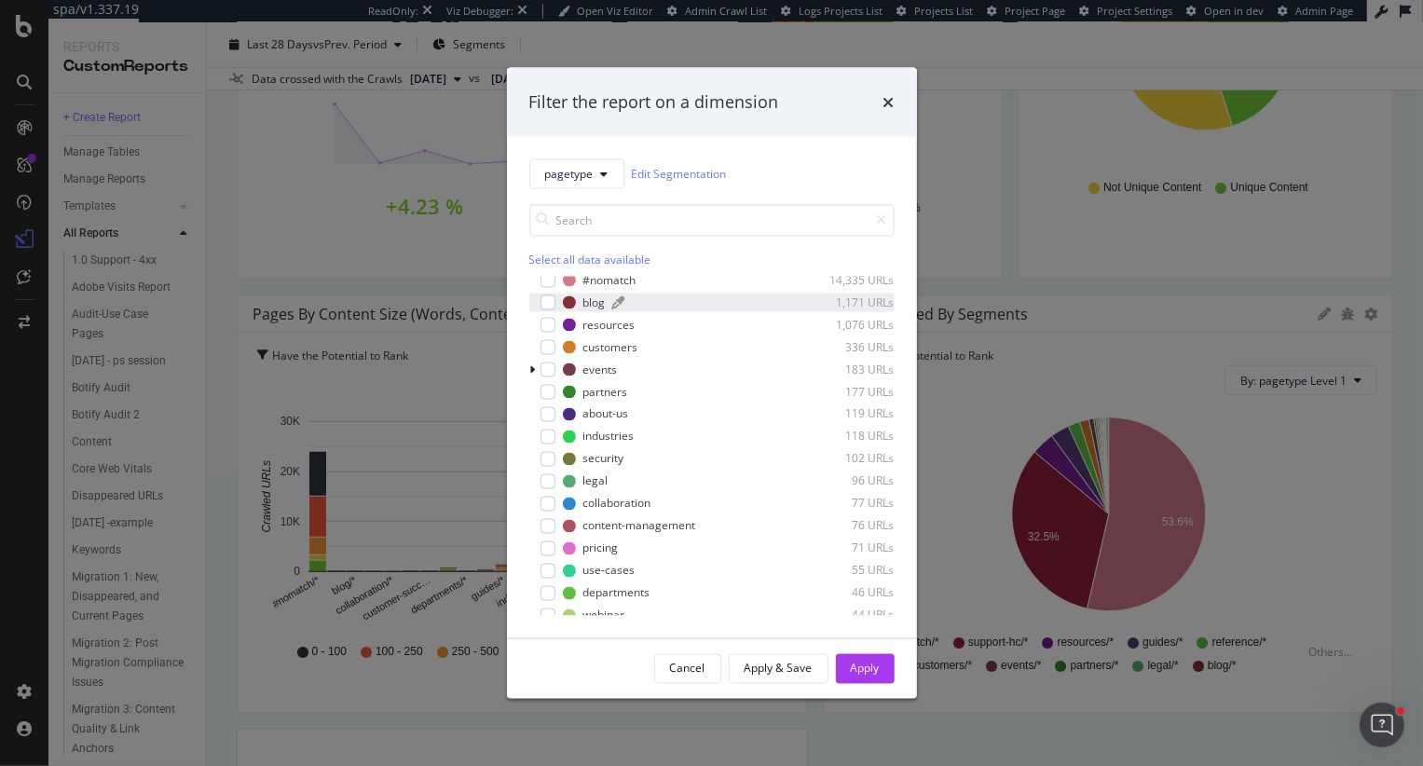
scroll to position [0, 0]
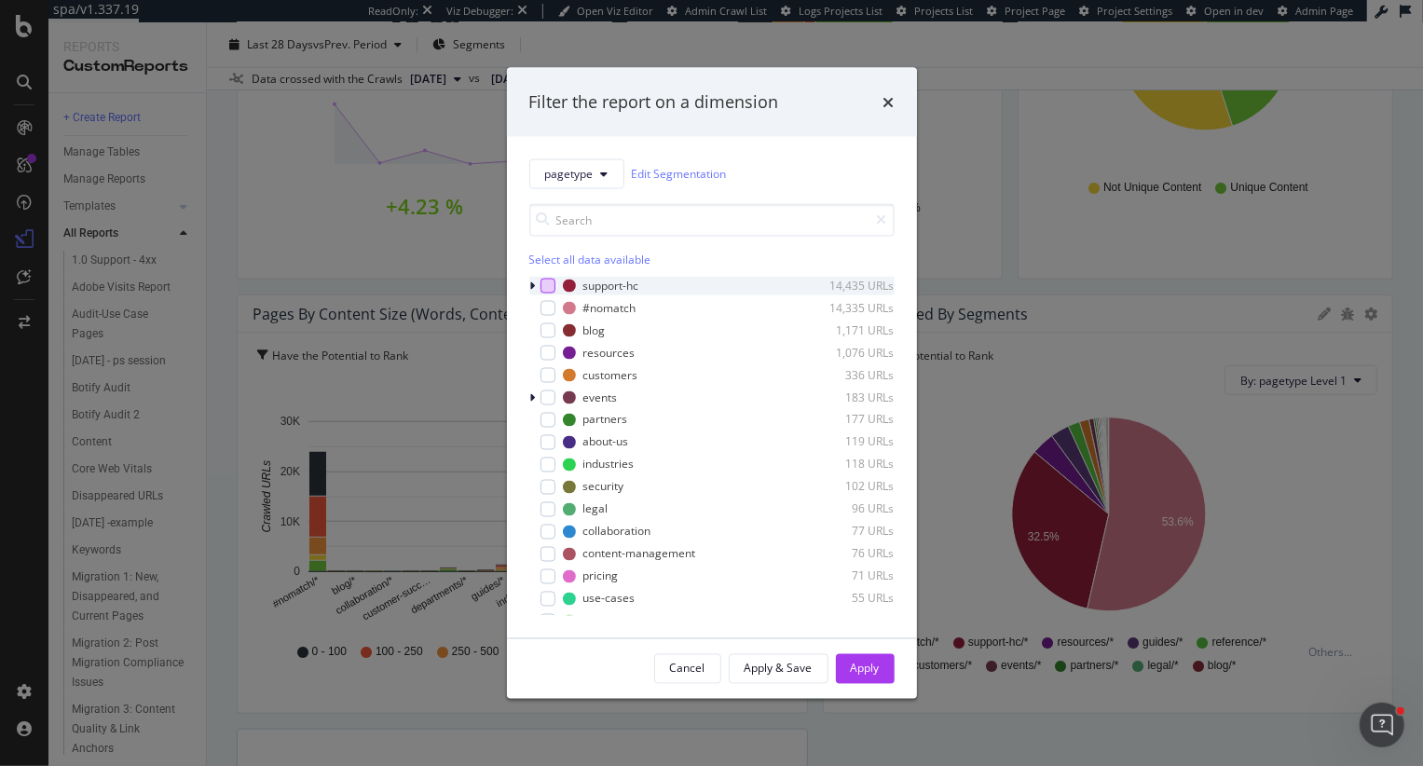
click at [551, 279] on div "modal" at bounding box center [547, 285] width 15 height 15
click at [885, 97] on icon "times" at bounding box center [888, 101] width 11 height 15
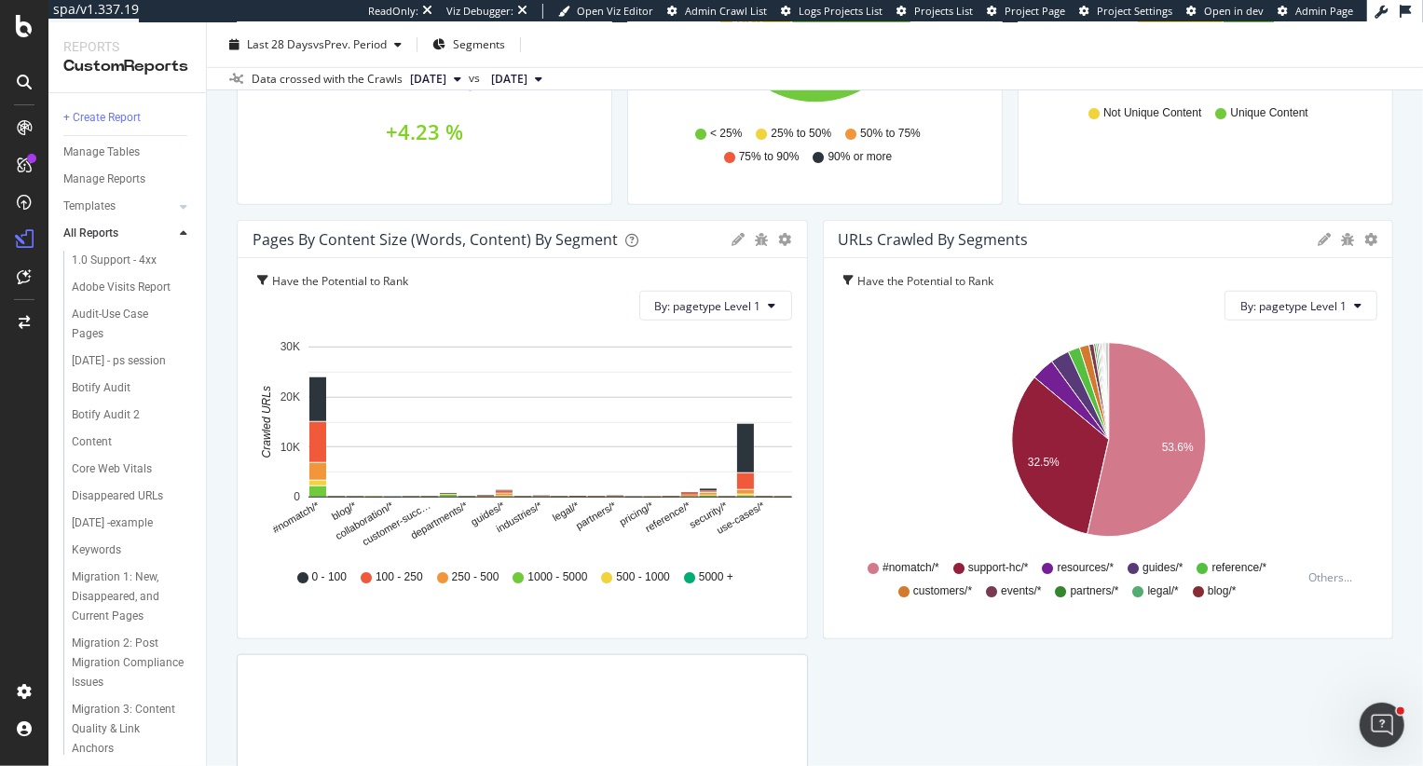
scroll to position [976, 0]
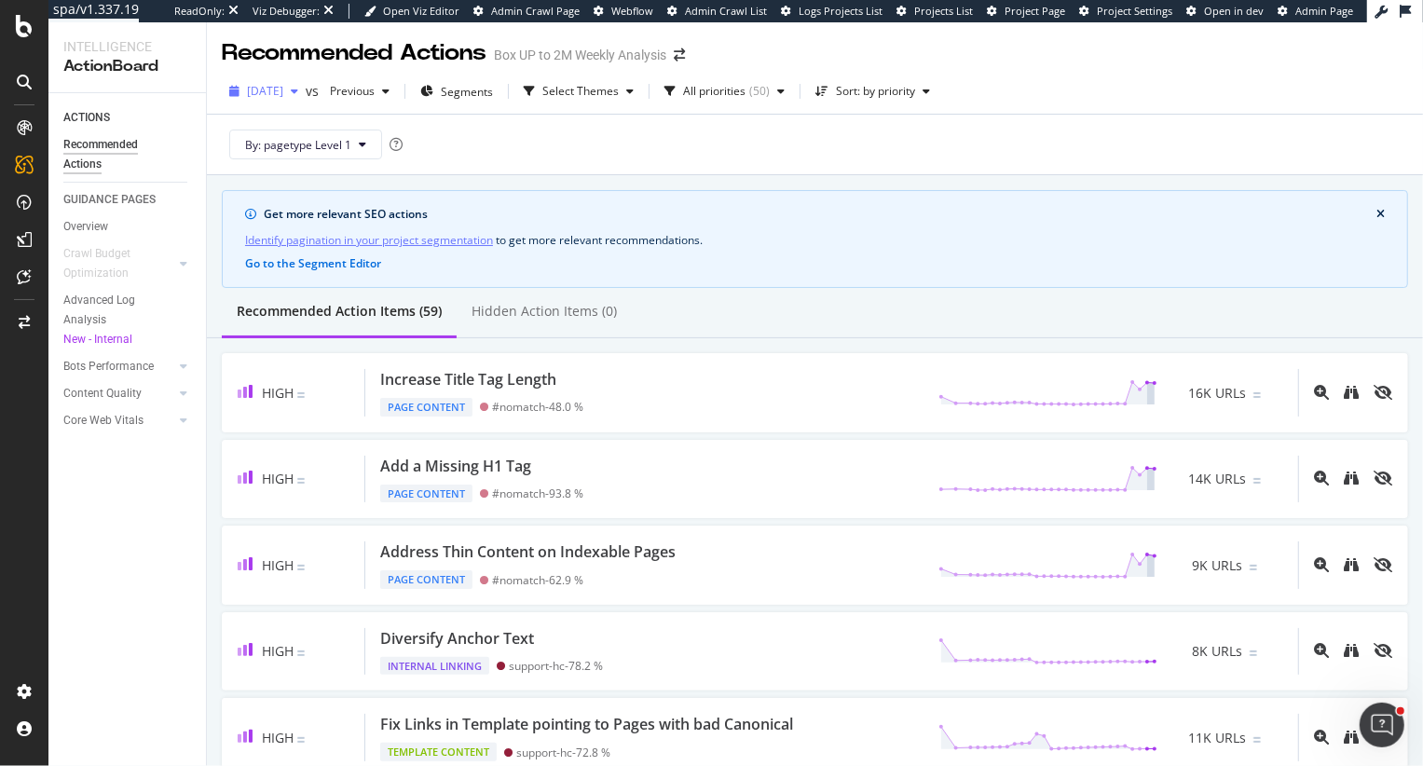
click at [290, 100] on div "[DATE]" at bounding box center [264, 91] width 84 height 28
click at [598, 100] on div "Select Themes" at bounding box center [578, 91] width 125 height 28
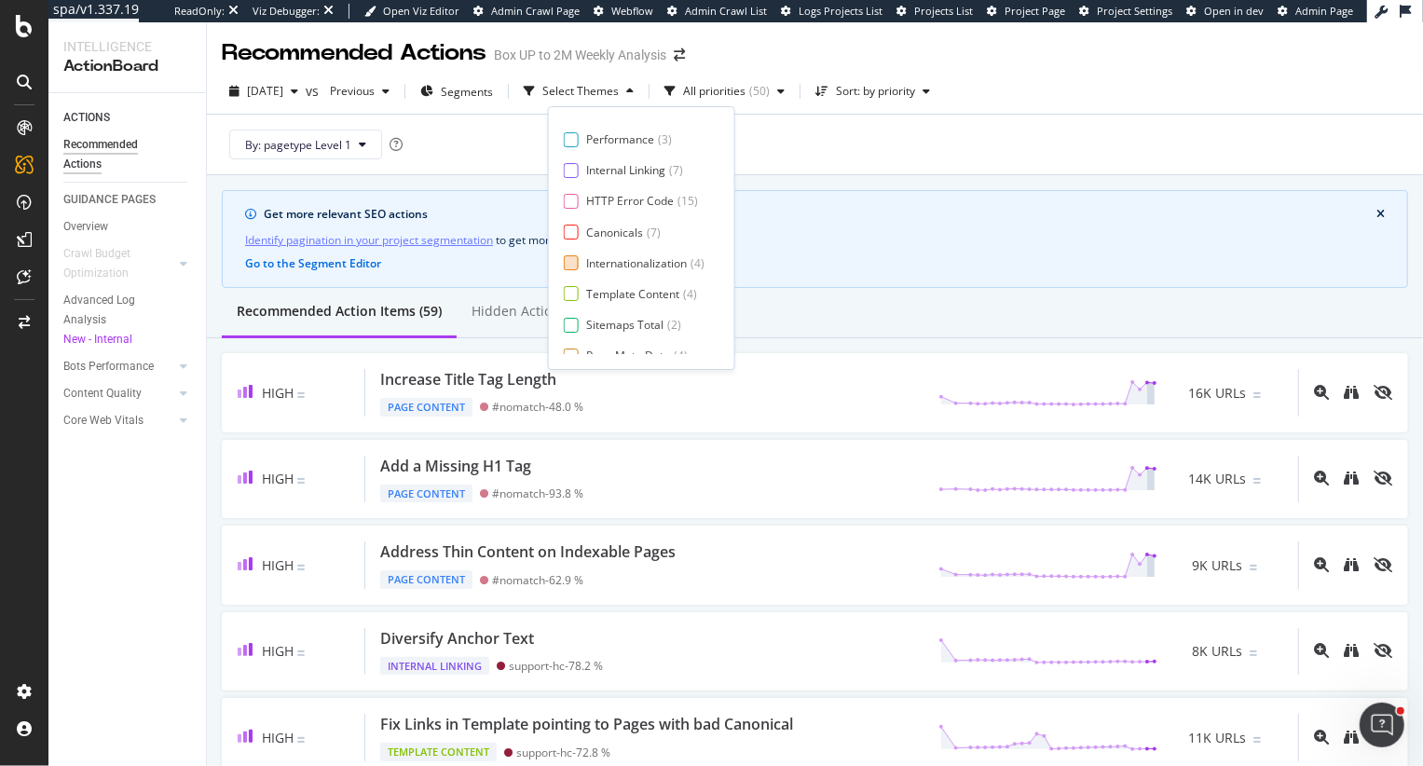
scroll to position [31, 0]
click at [586, 348] on div "Page Meta Data" at bounding box center [628, 346] width 84 height 16
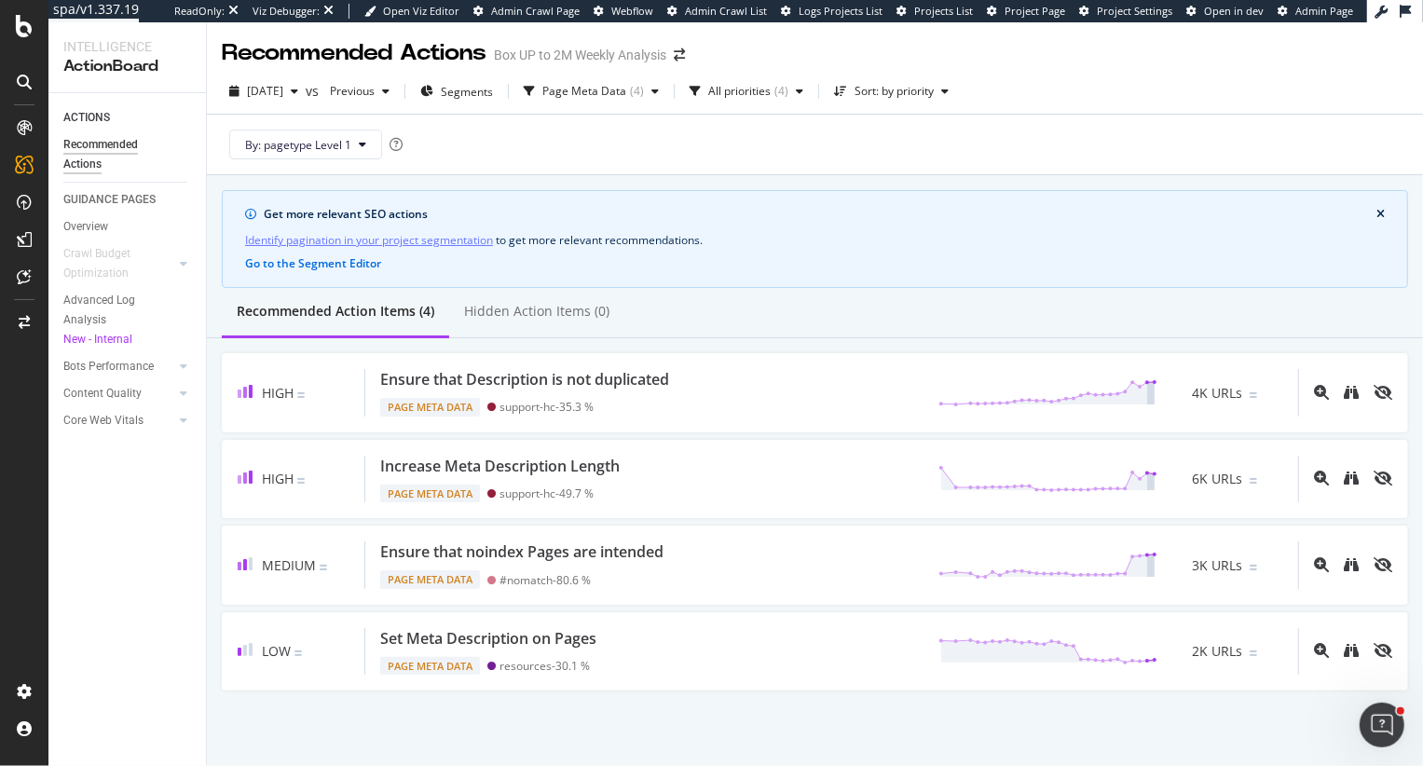
click at [922, 180] on div "Get more relevant SEO actions Identify pagination in your project segmentation …" at bounding box center [815, 440] width 1216 height 530
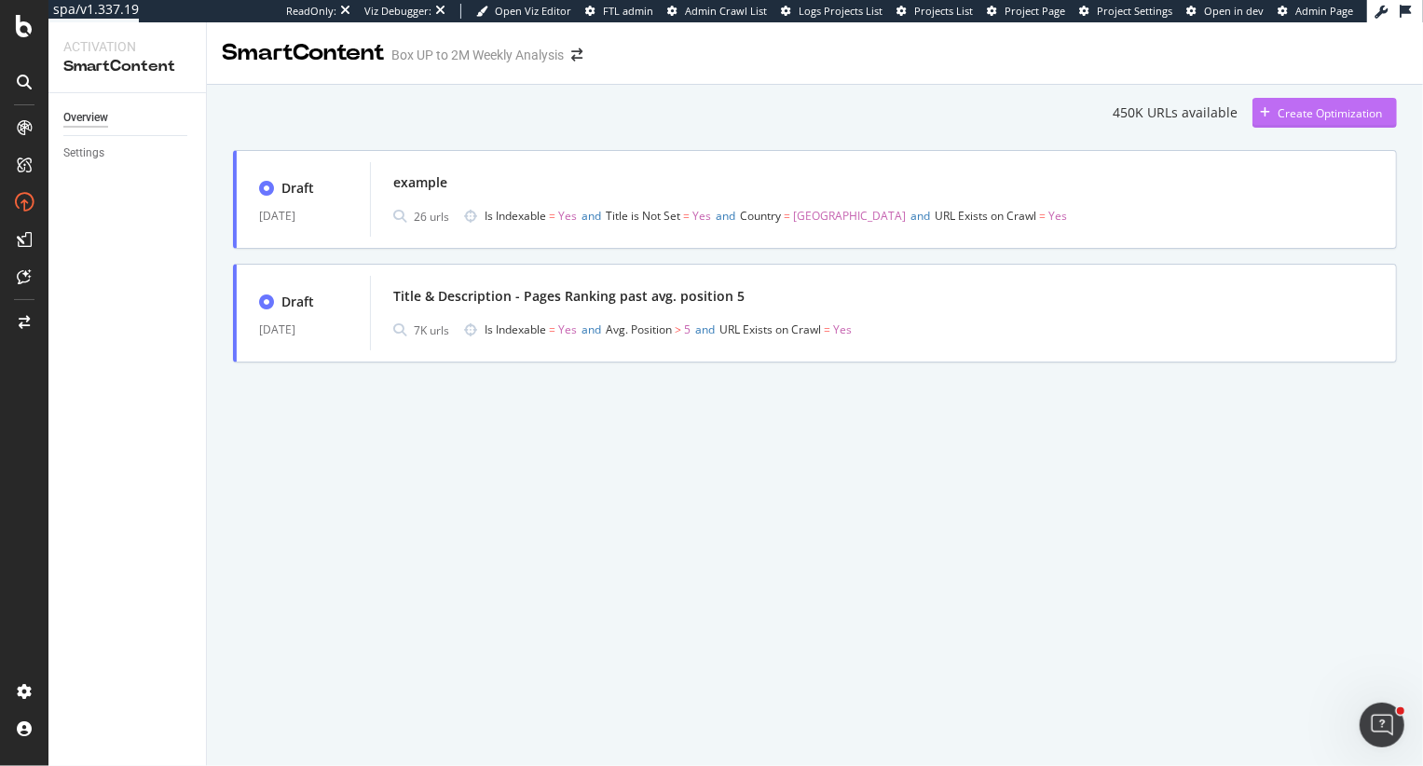
click at [1292, 110] on div "Create Optimization" at bounding box center [1329, 113] width 104 height 16
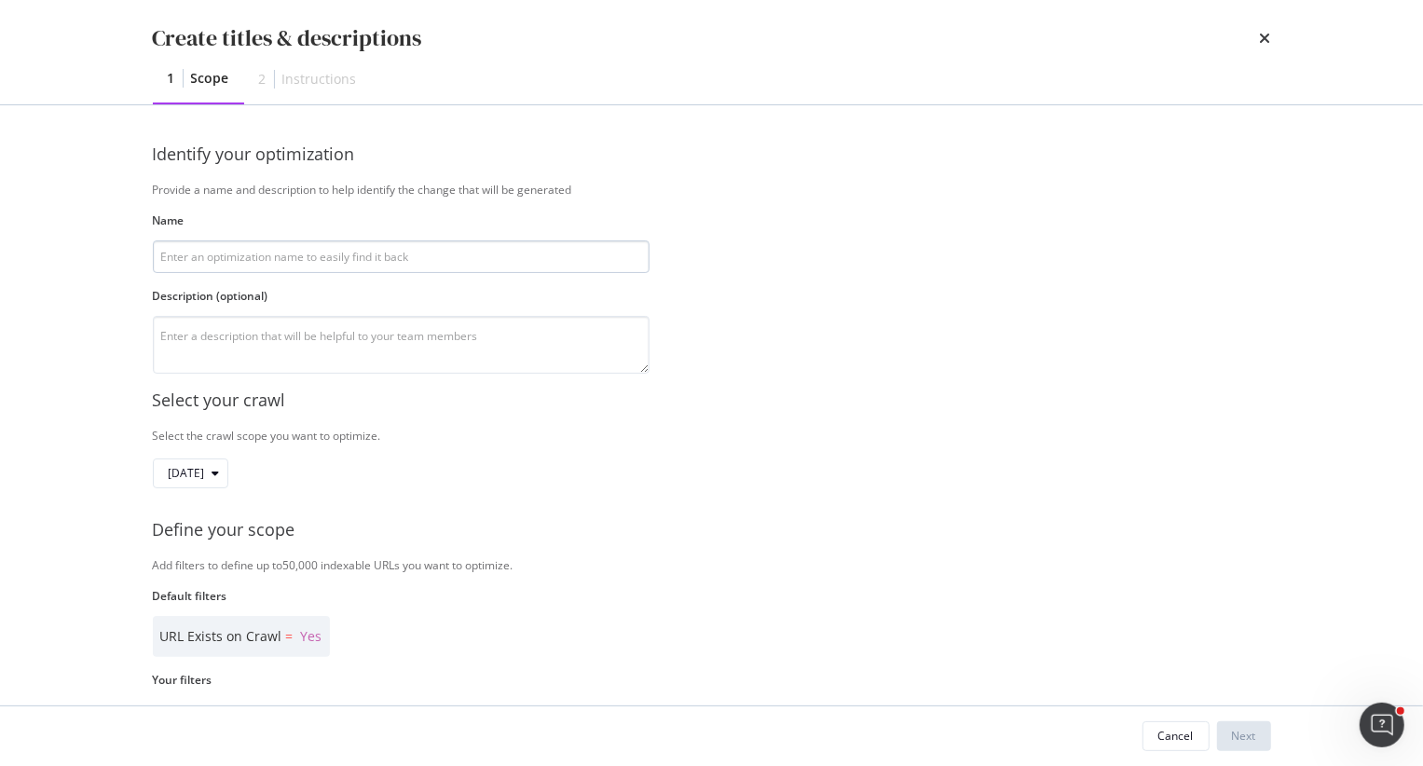
click at [262, 249] on input "modal" at bounding box center [401, 256] width 497 height 33
type input "M"
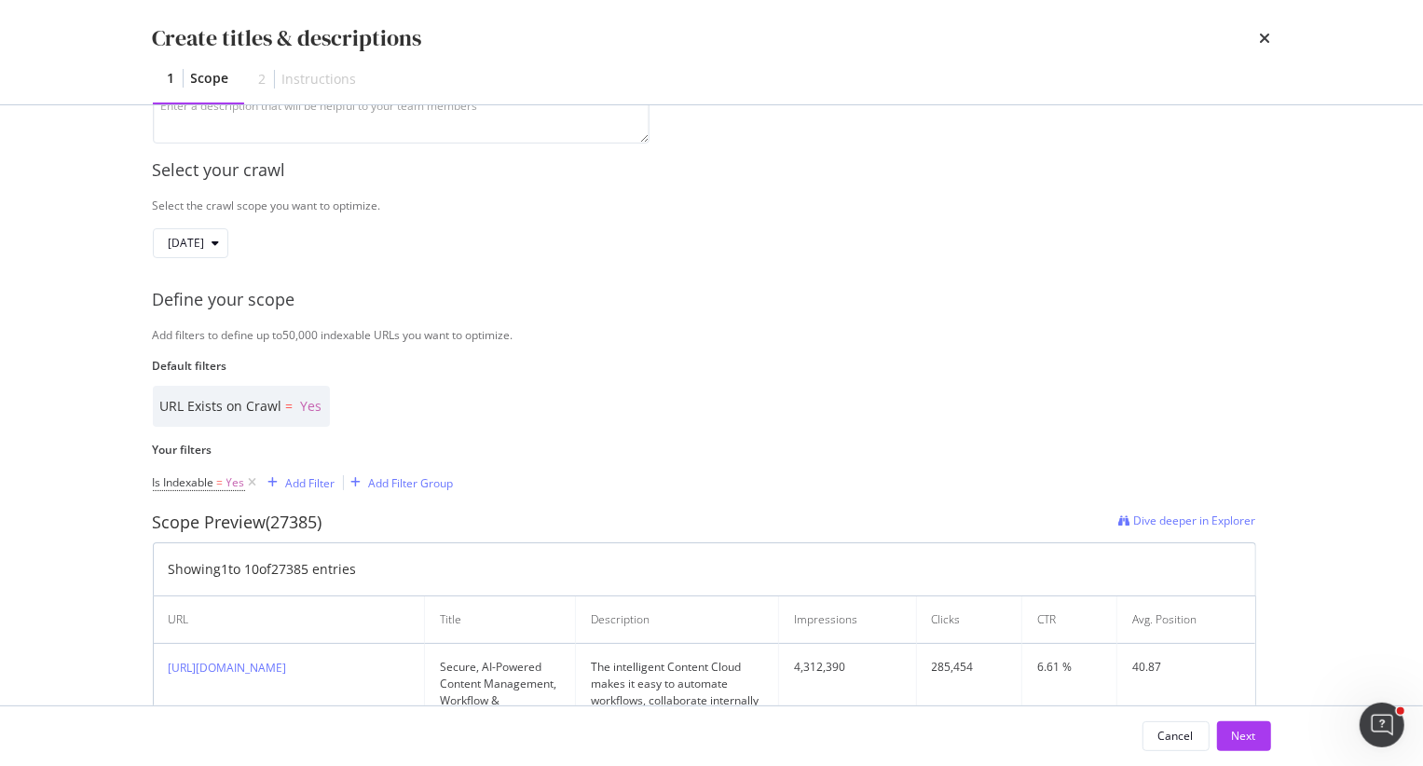
scroll to position [242, 0]
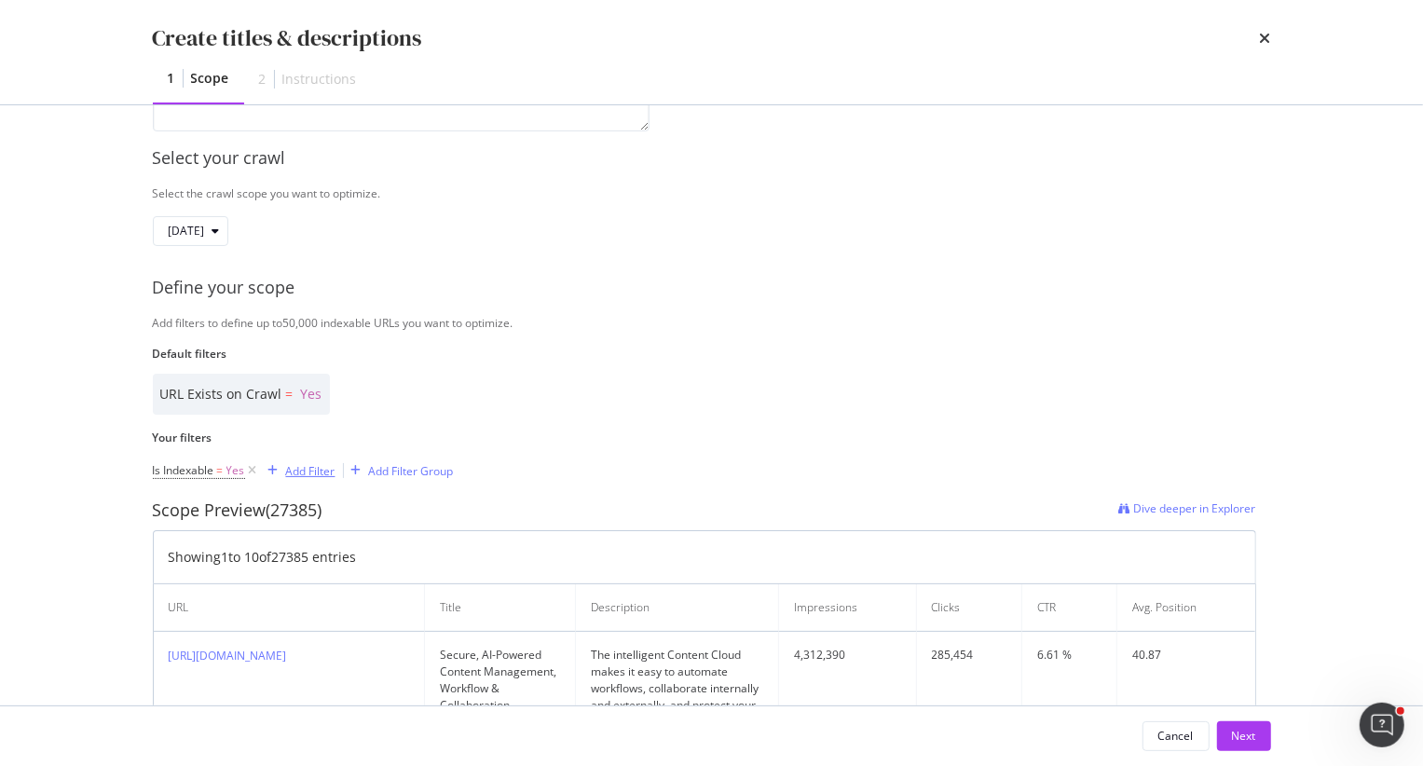
type input "Duplicate Descriptions"
click at [306, 474] on div "Add Filter" at bounding box center [310, 471] width 49 height 16
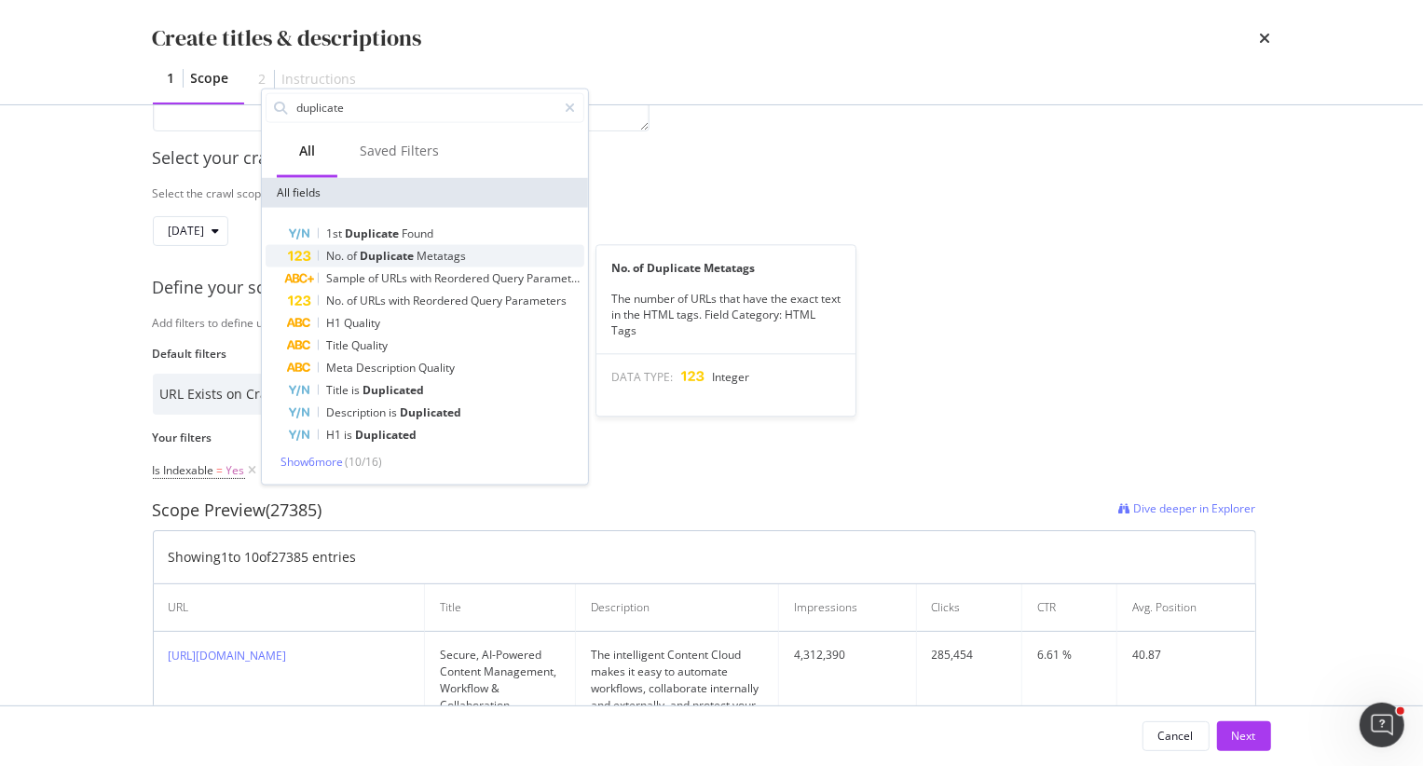
type input "duplicate"
click at [396, 261] on span "Duplicate" at bounding box center [388, 255] width 57 height 16
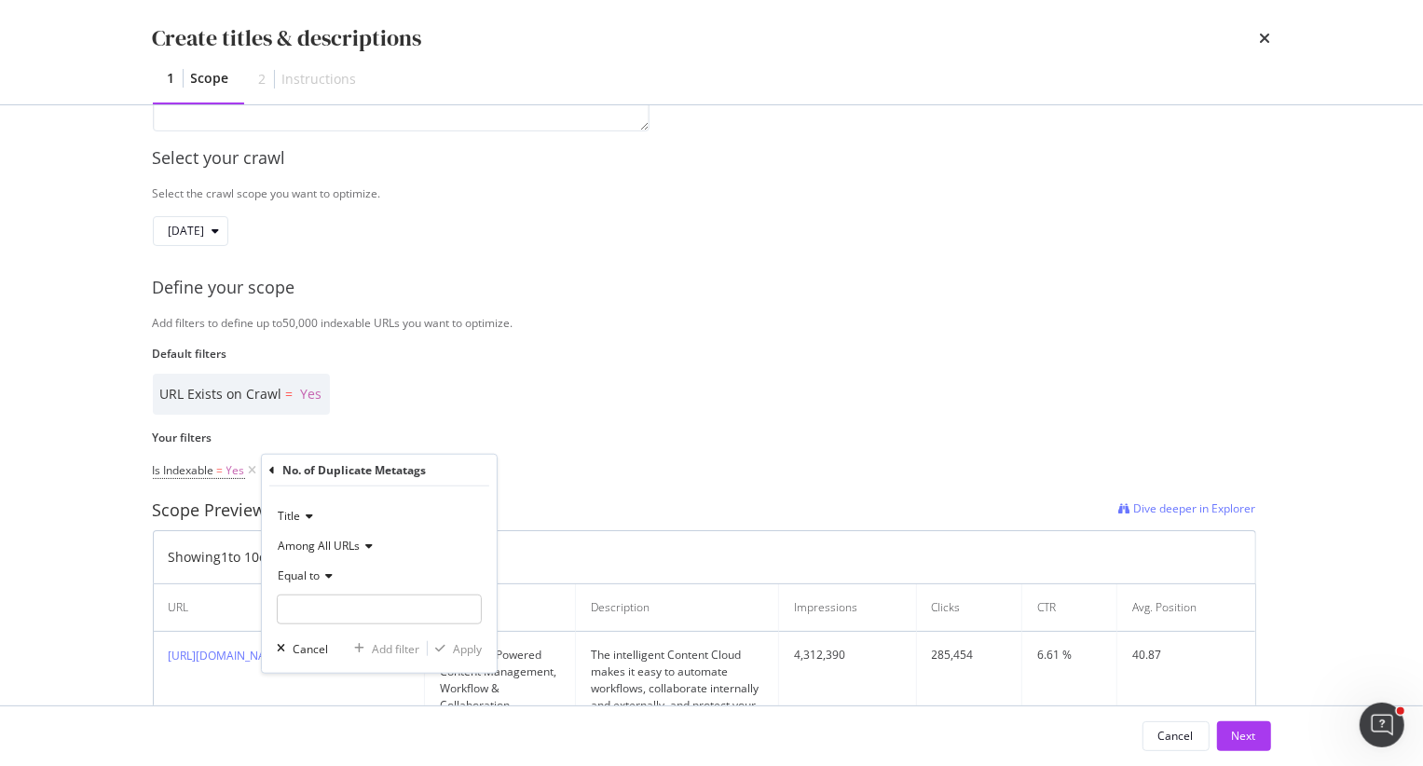
click at [294, 575] on span "Equal to" at bounding box center [299, 575] width 42 height 16
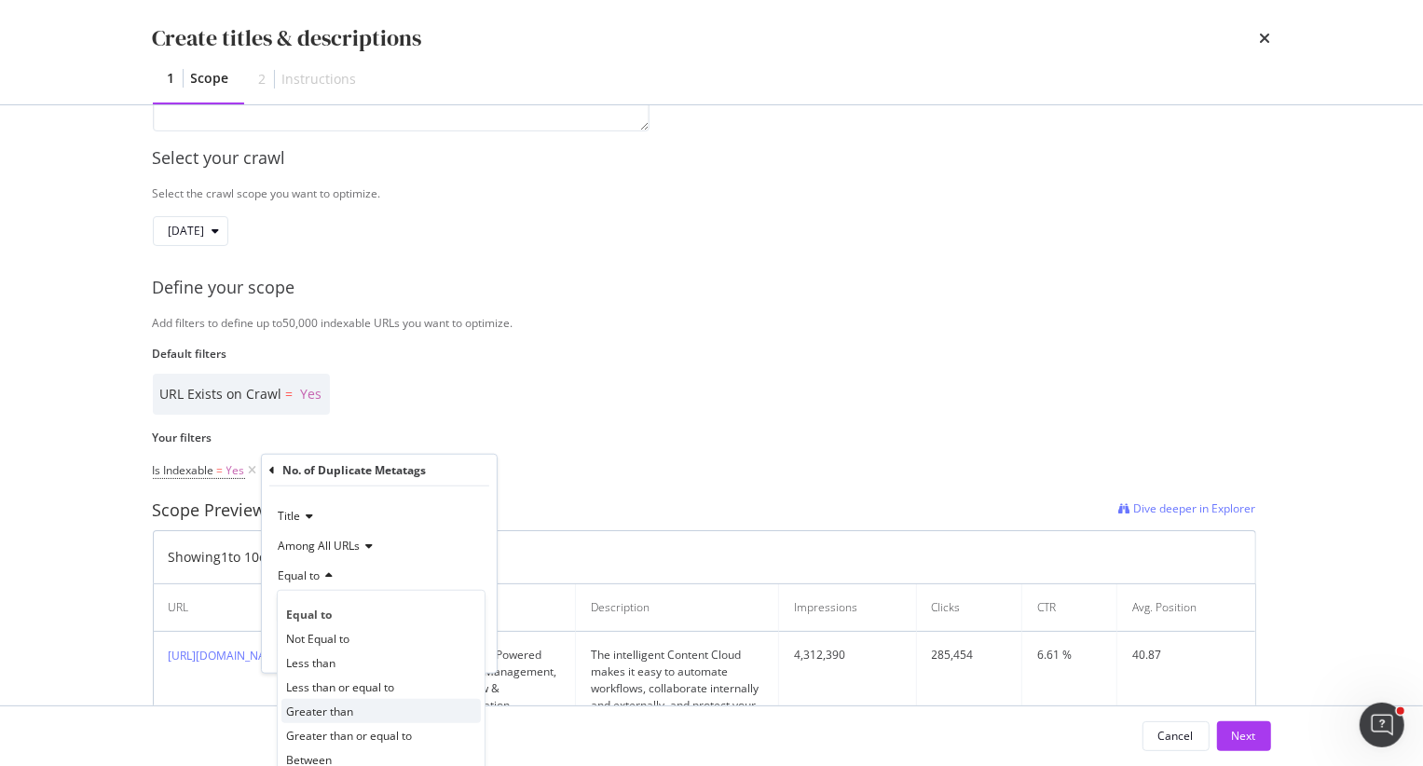
click at [326, 708] on span "Greater than" at bounding box center [319, 710] width 67 height 16
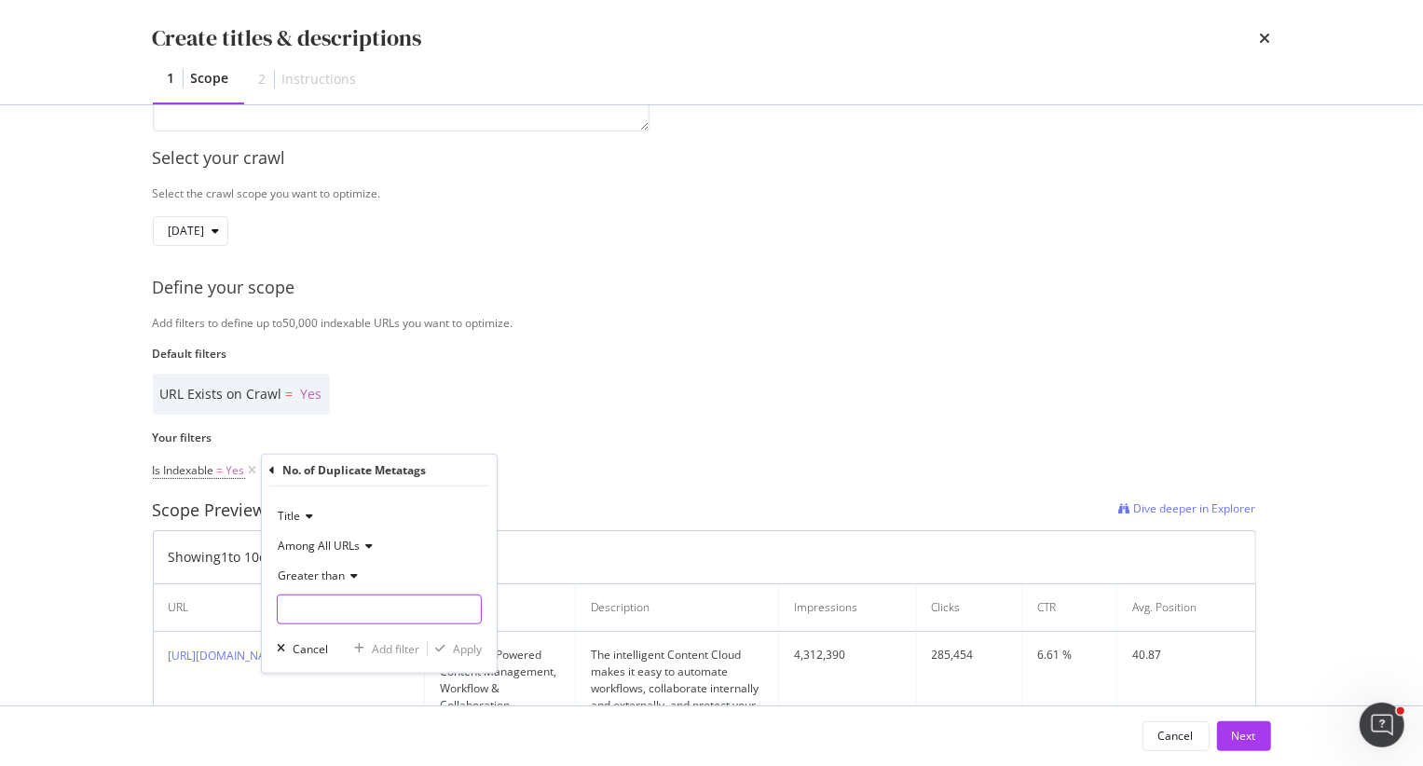
click at [323, 615] on input "modal" at bounding box center [379, 609] width 205 height 30
type input "0"
click at [443, 640] on div "Apply" at bounding box center [455, 648] width 54 height 17
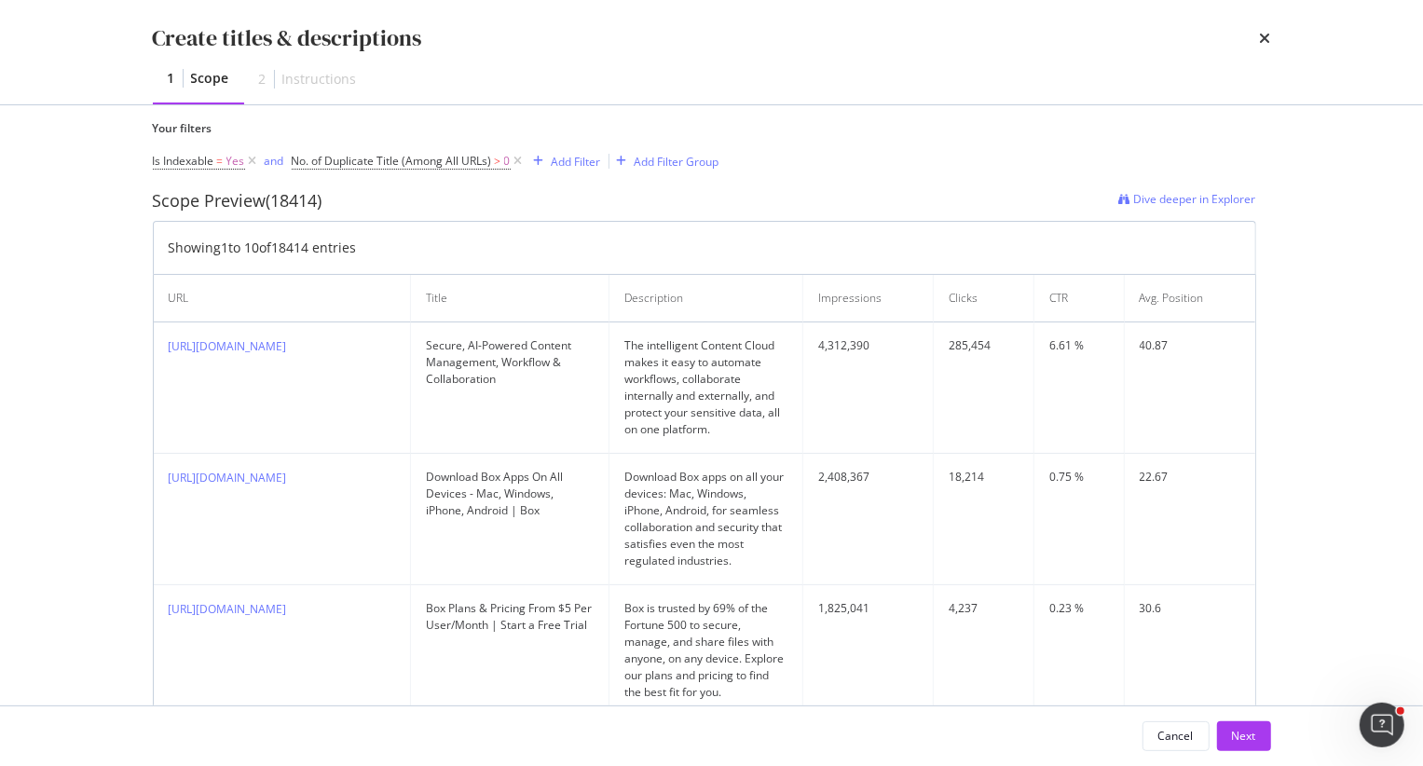
scroll to position [553, 0]
click at [572, 156] on div "Add Filter" at bounding box center [575, 160] width 49 height 16
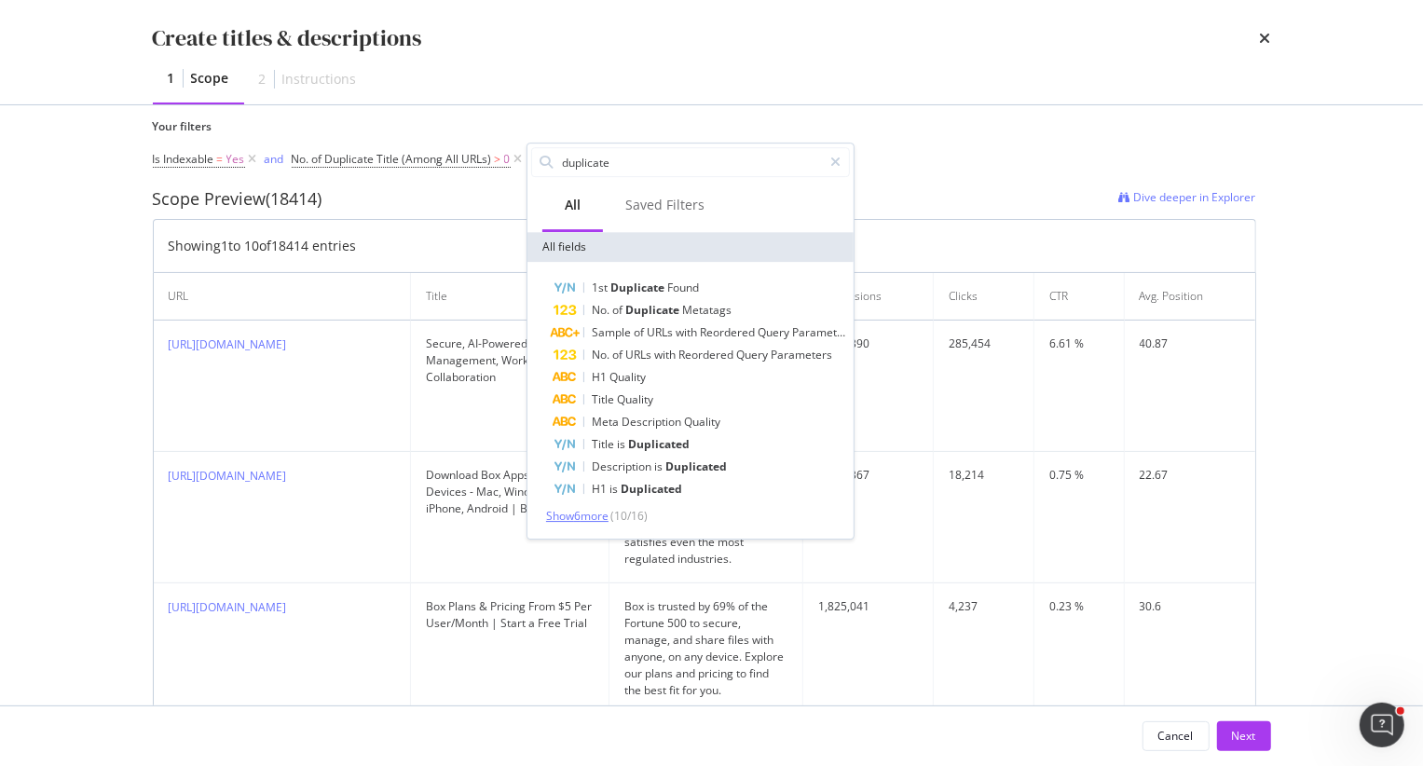
click at [587, 511] on span "Show 6 more" at bounding box center [577, 516] width 62 height 16
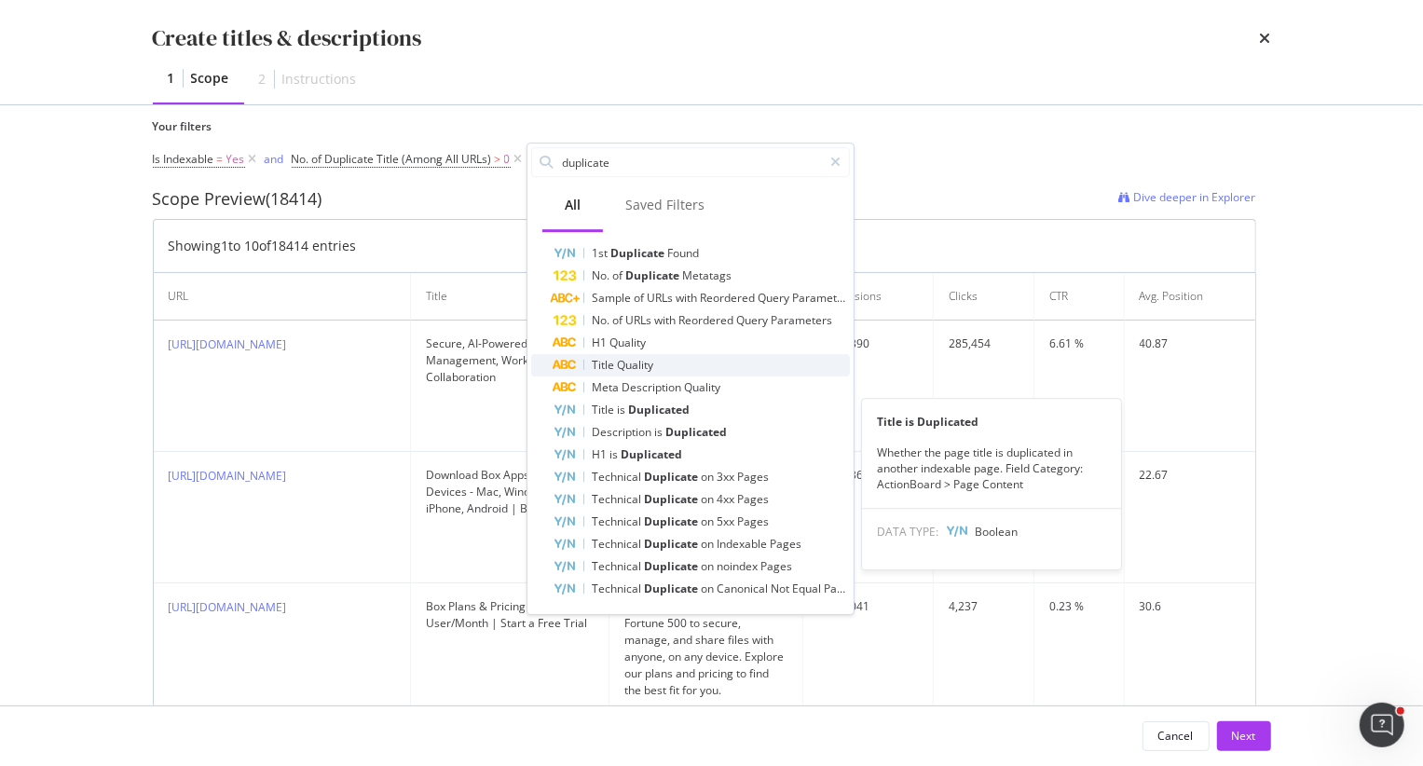
scroll to position [0, 0]
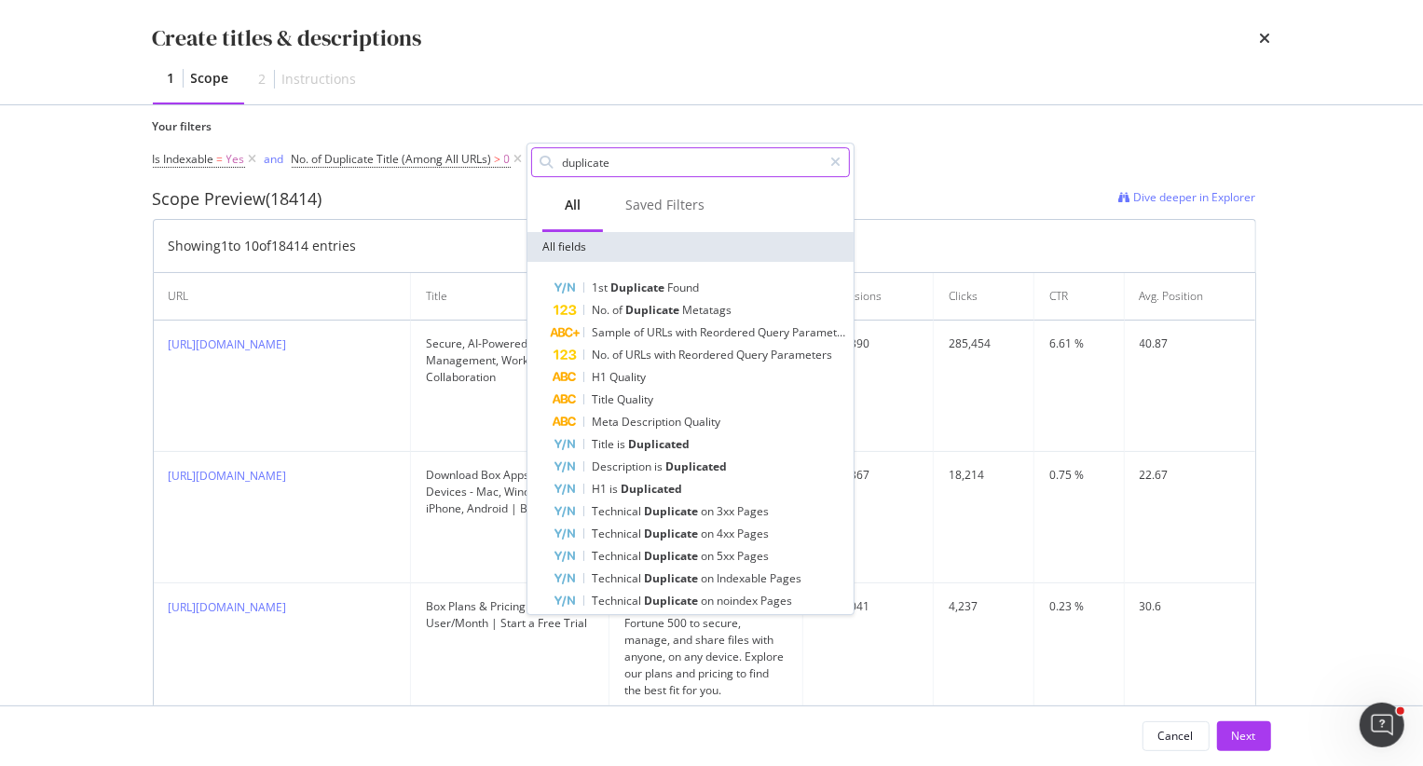
click at [648, 163] on input "duplicate" at bounding box center [691, 162] width 262 height 28
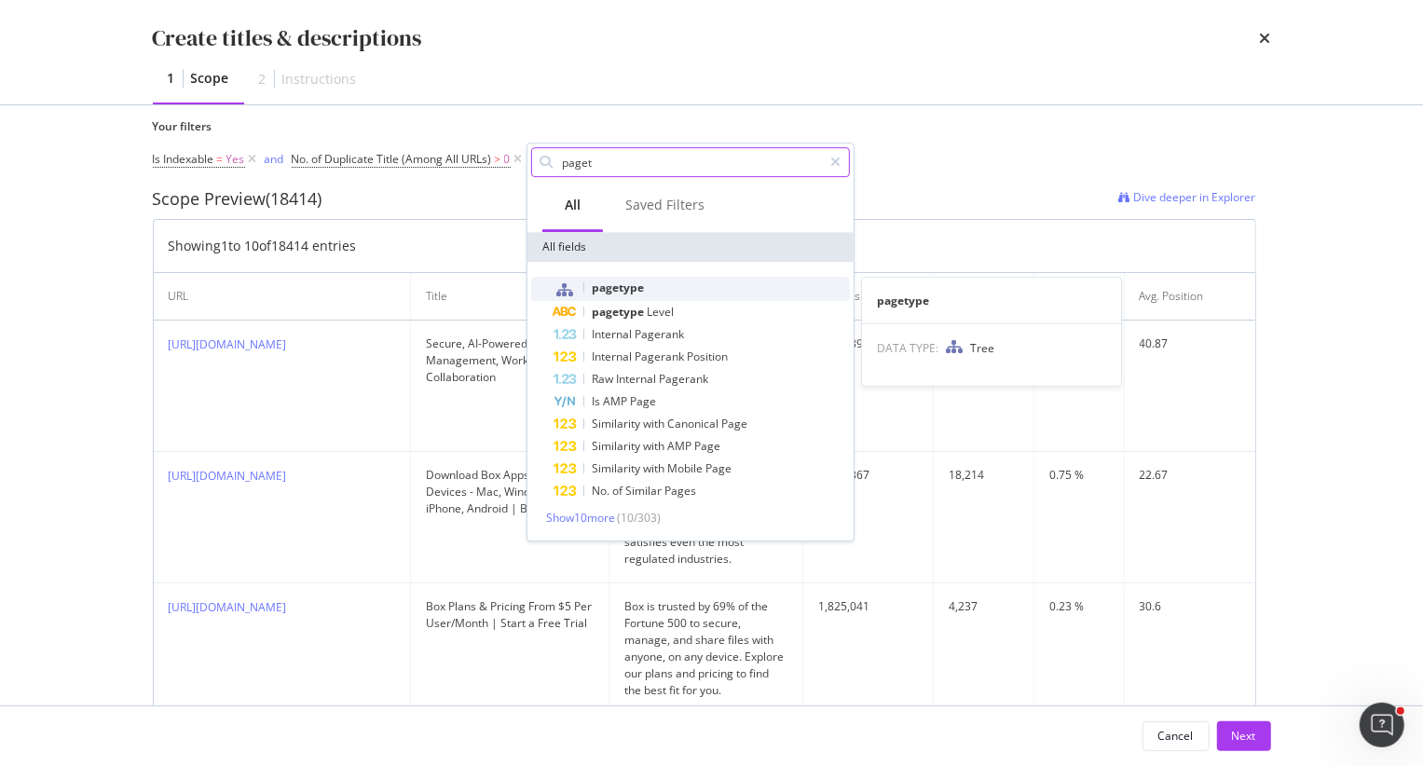
type input "paget"
click at [619, 286] on span "pagetype" at bounding box center [618, 287] width 52 height 16
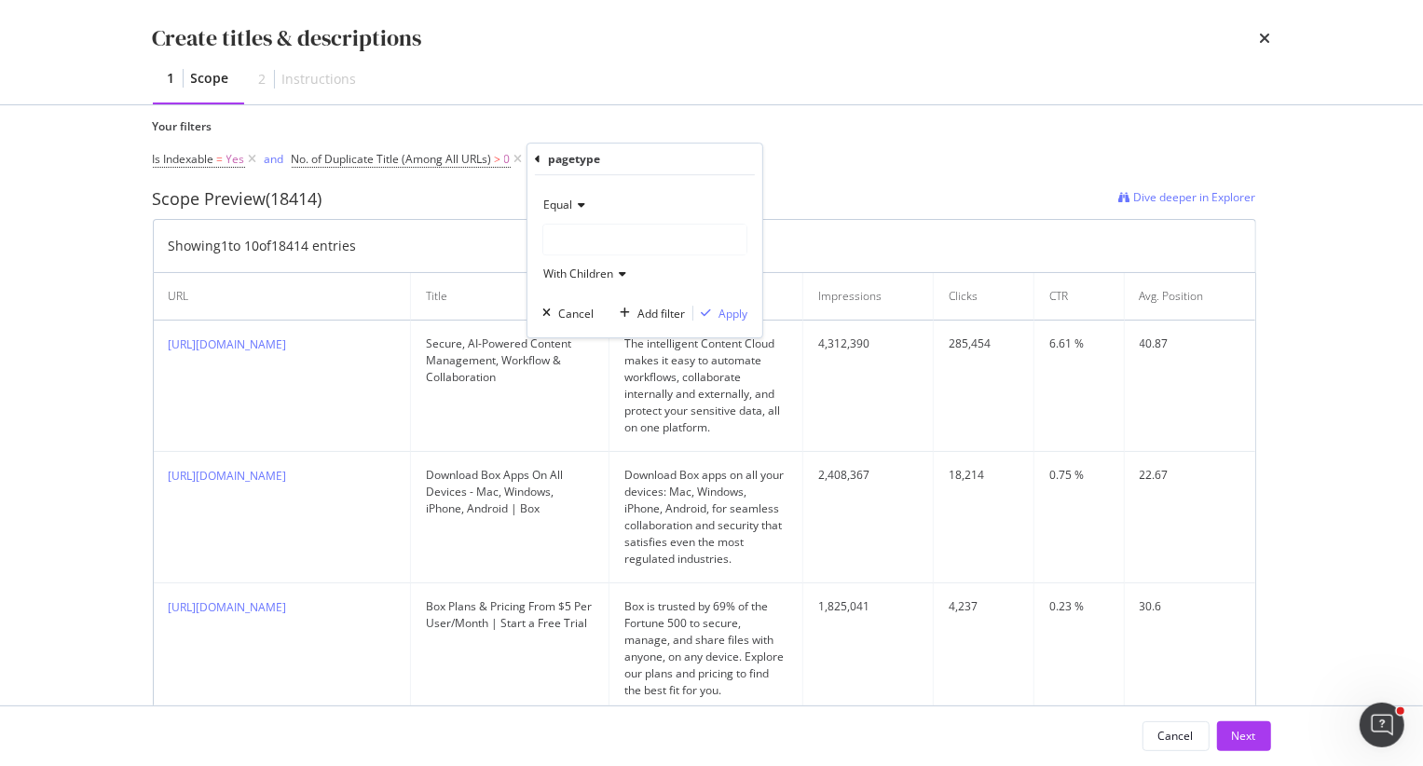
click at [592, 243] on div "modal" at bounding box center [644, 240] width 203 height 30
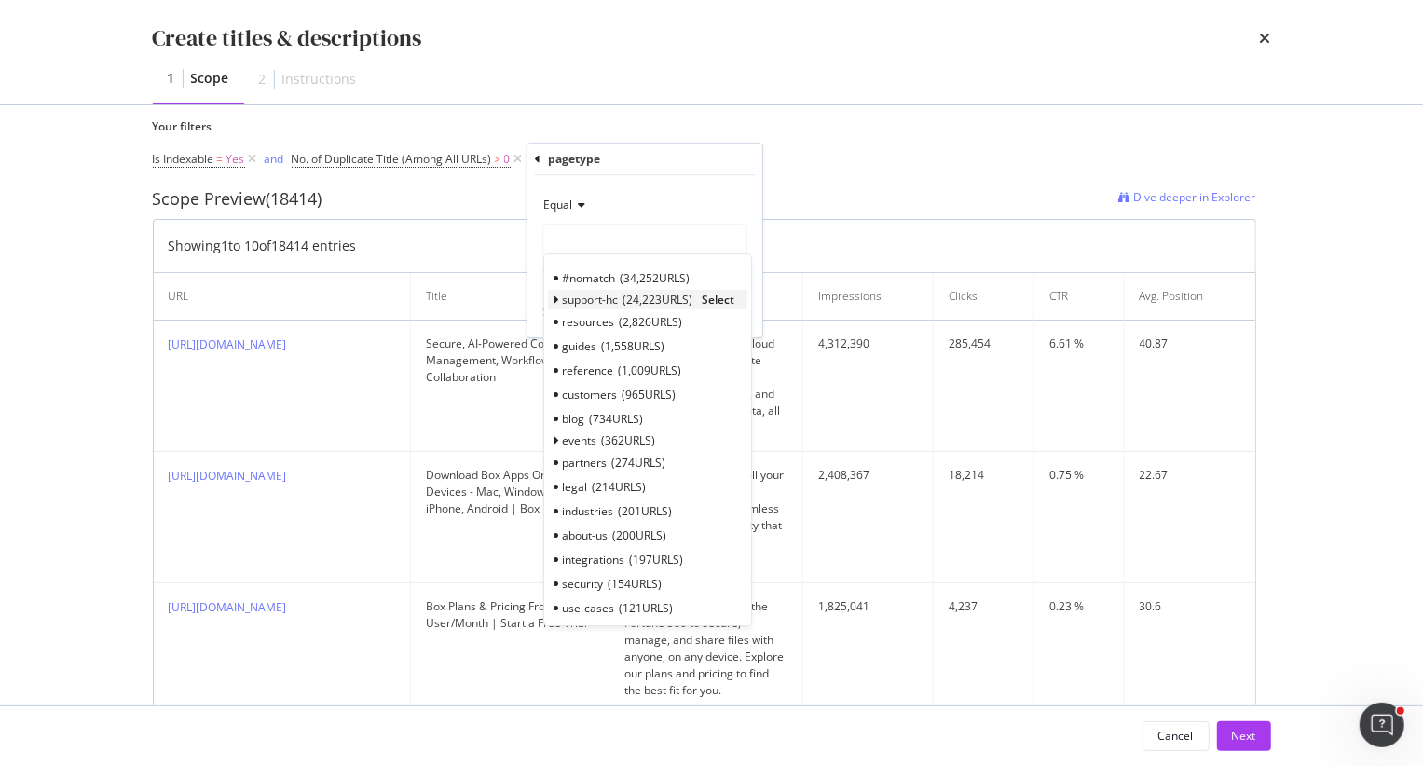
click at [620, 301] on div "support-hc 24,223 URLS" at bounding box center [627, 300] width 130 height 16
click at [716, 300] on span "Select" at bounding box center [717, 300] width 33 height 16
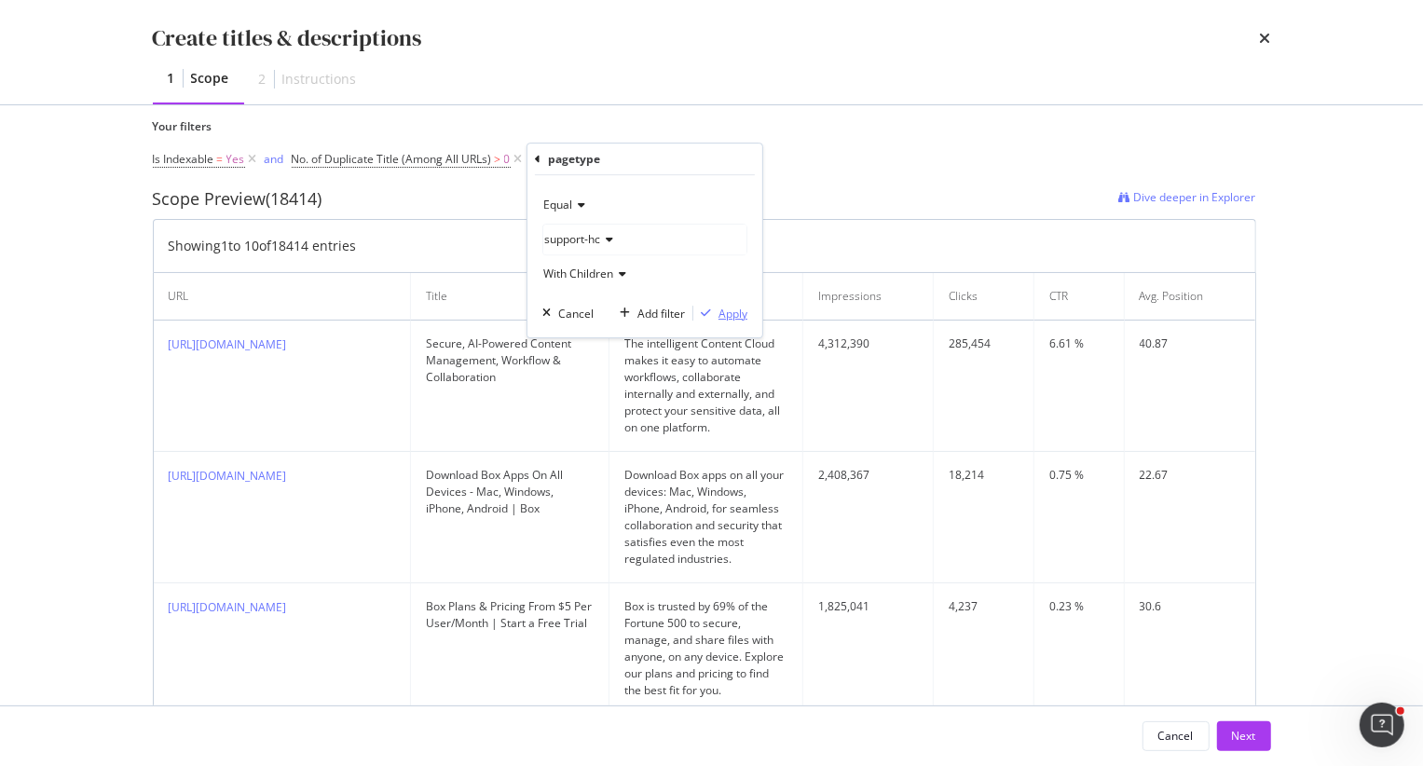
click at [723, 319] on div "Apply" at bounding box center [732, 314] width 29 height 16
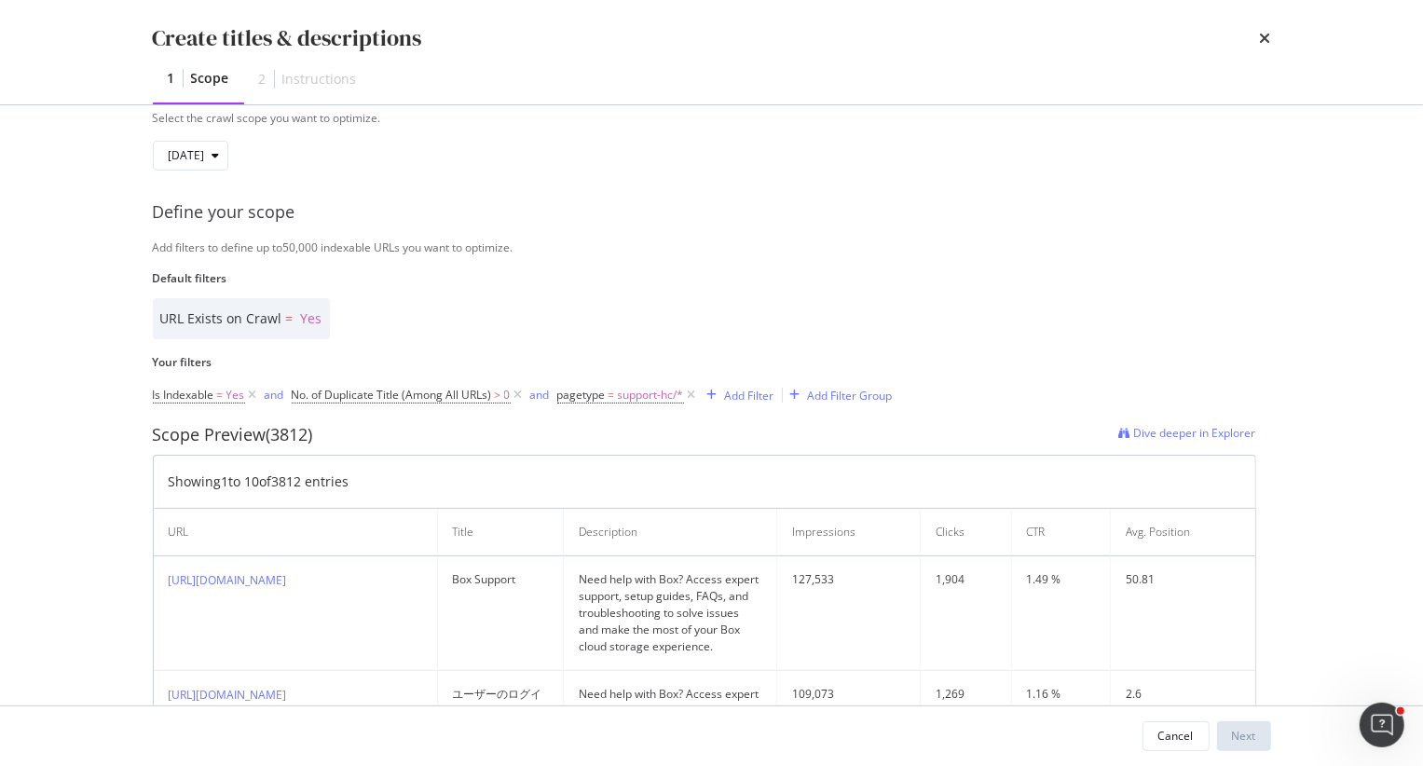
scroll to position [553, 0]
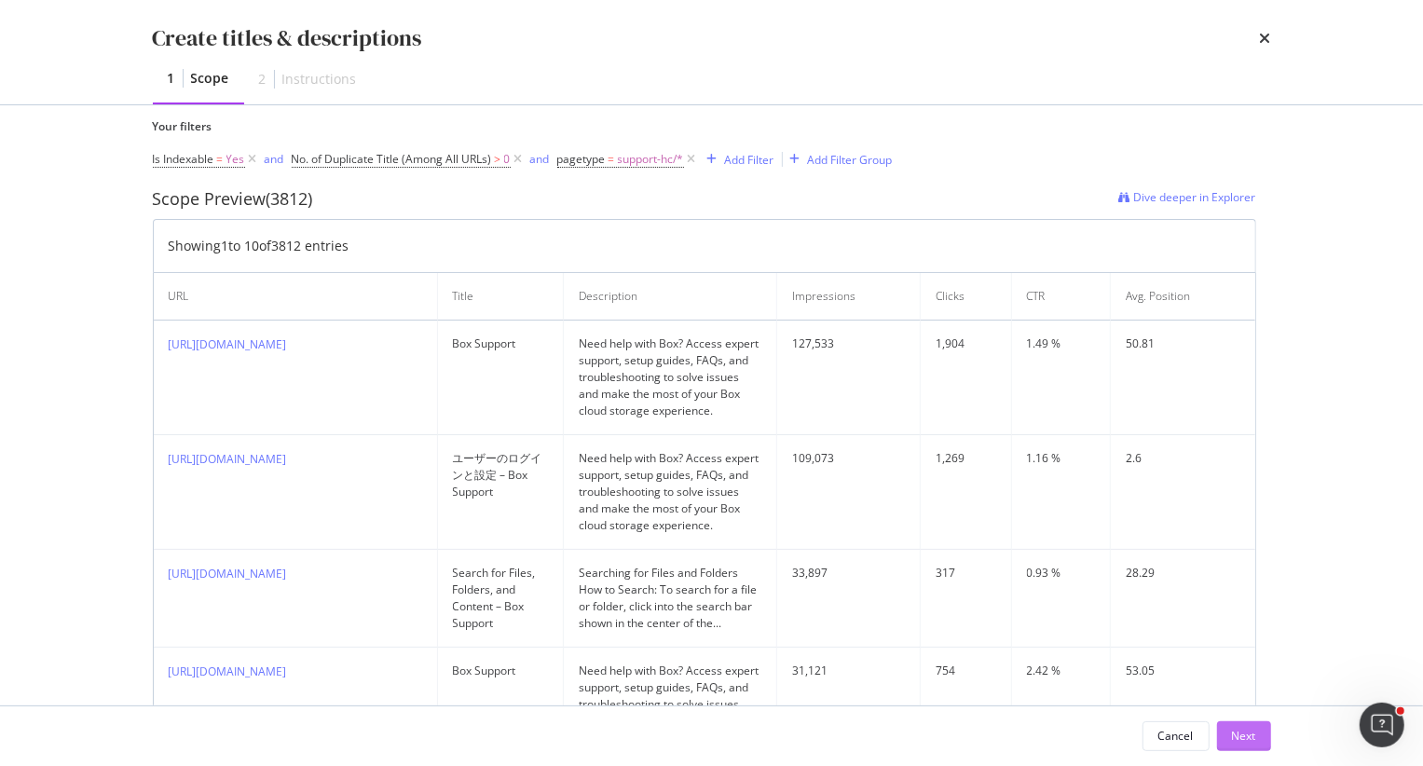
click at [1245, 730] on div "Next" at bounding box center [1244, 736] width 24 height 16
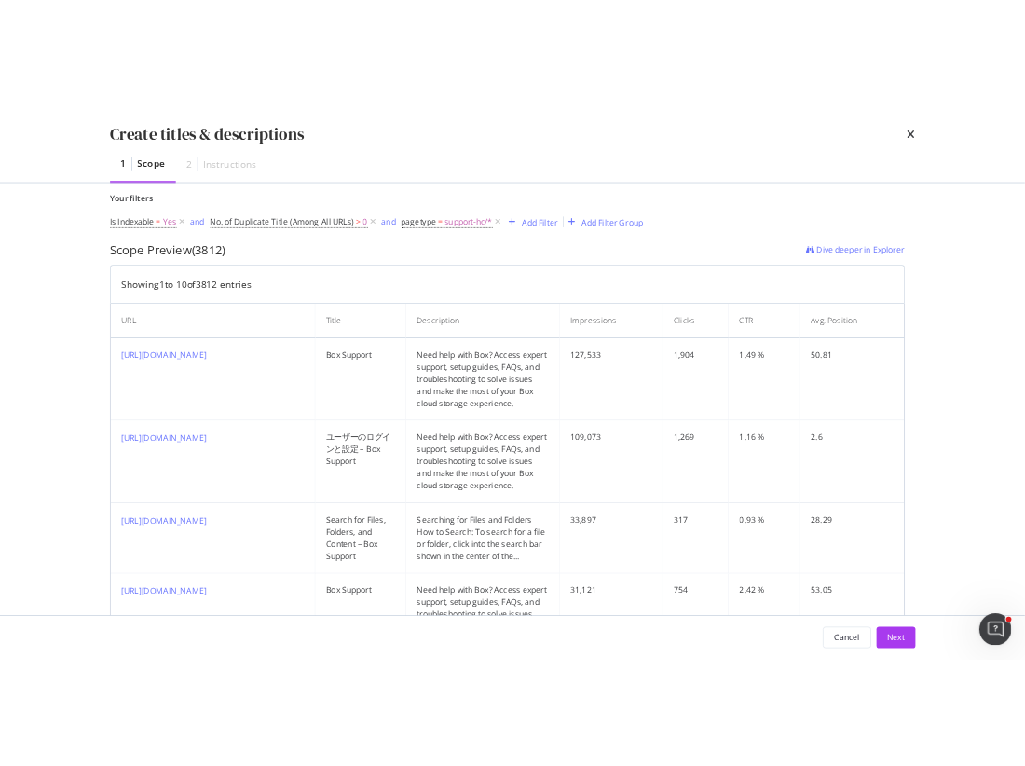
scroll to position [322, 0]
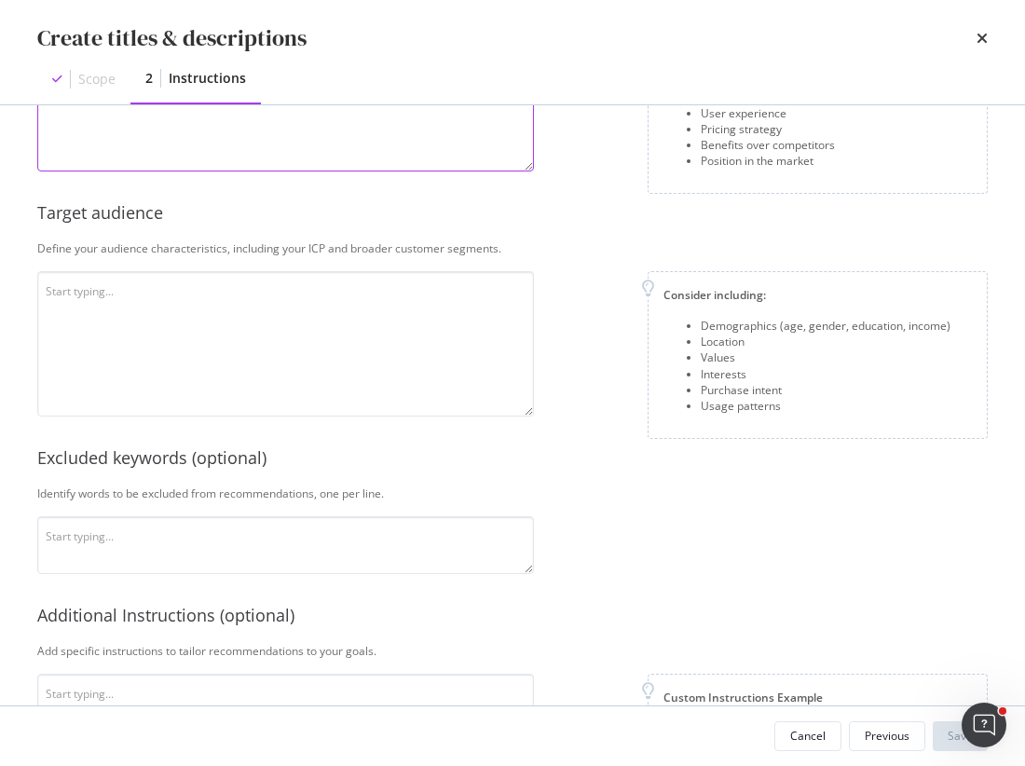
click at [162, 150] on textarea "modal" at bounding box center [285, 98] width 497 height 145
paste textarea "🔐 Secure Cloud Content Management Box offers enterprise-grade security with enc…"
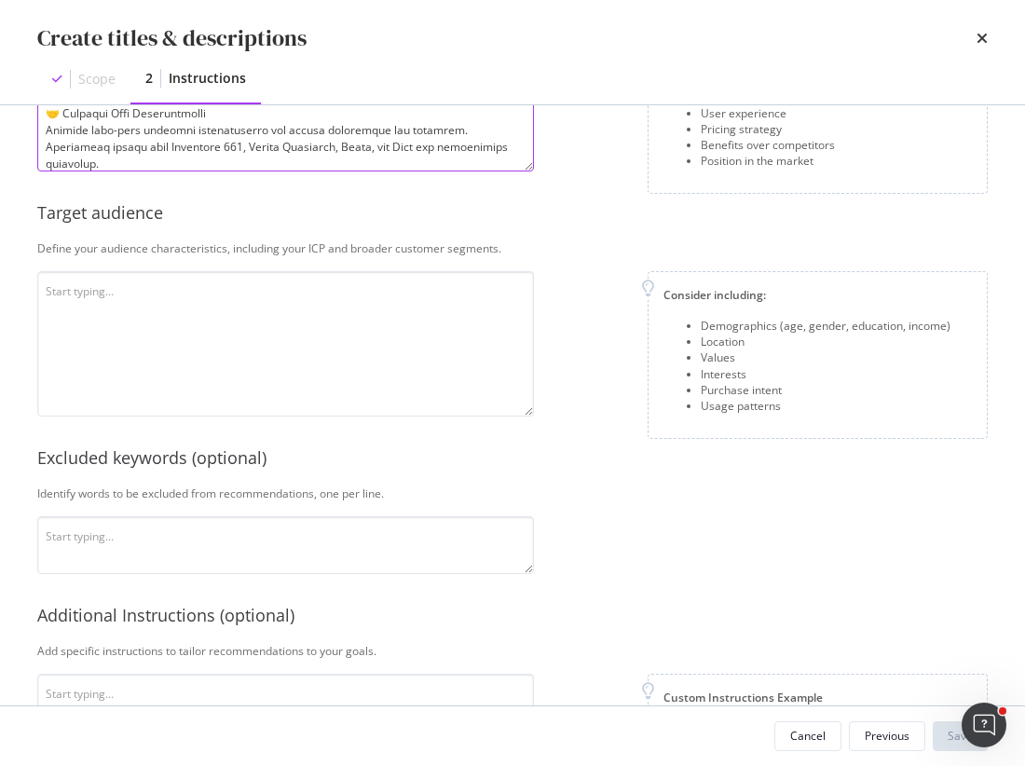
scroll to position [201, 0]
type textarea "🔐 Secure Cloud Content Management Box offers enterprise-grade security with enc…"
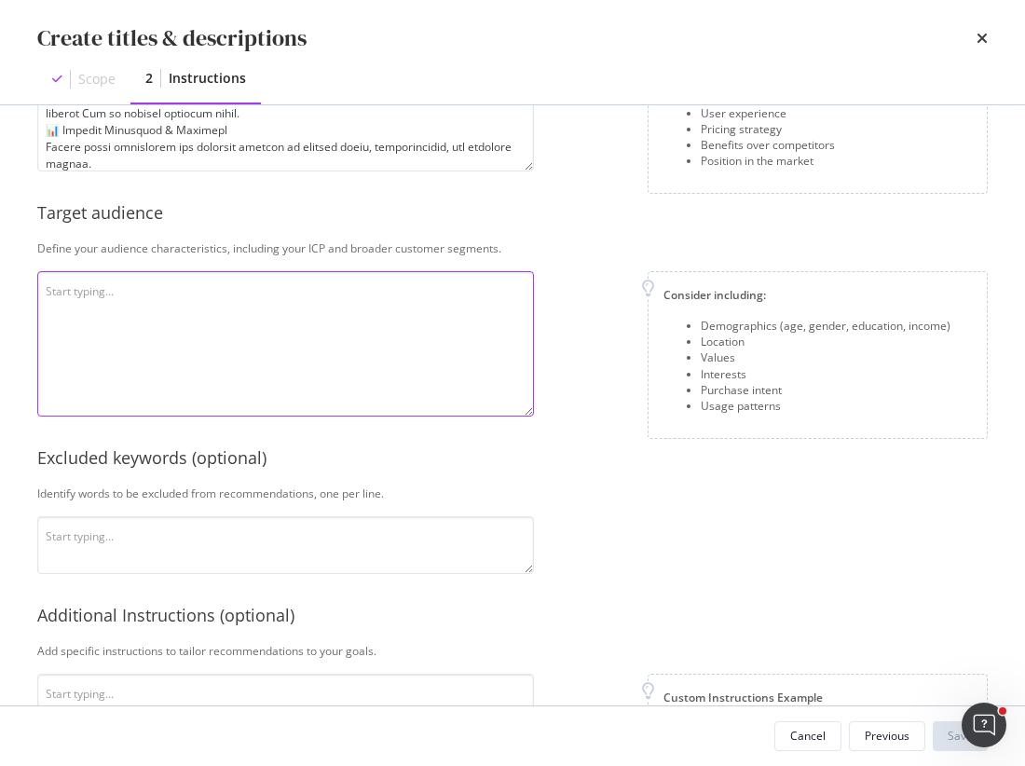
click at [303, 338] on textarea "modal" at bounding box center [285, 343] width 497 height 145
paste textarea "🏢 Enterprises & Large Organizations Box serves Fortune 500s and global enterpri…"
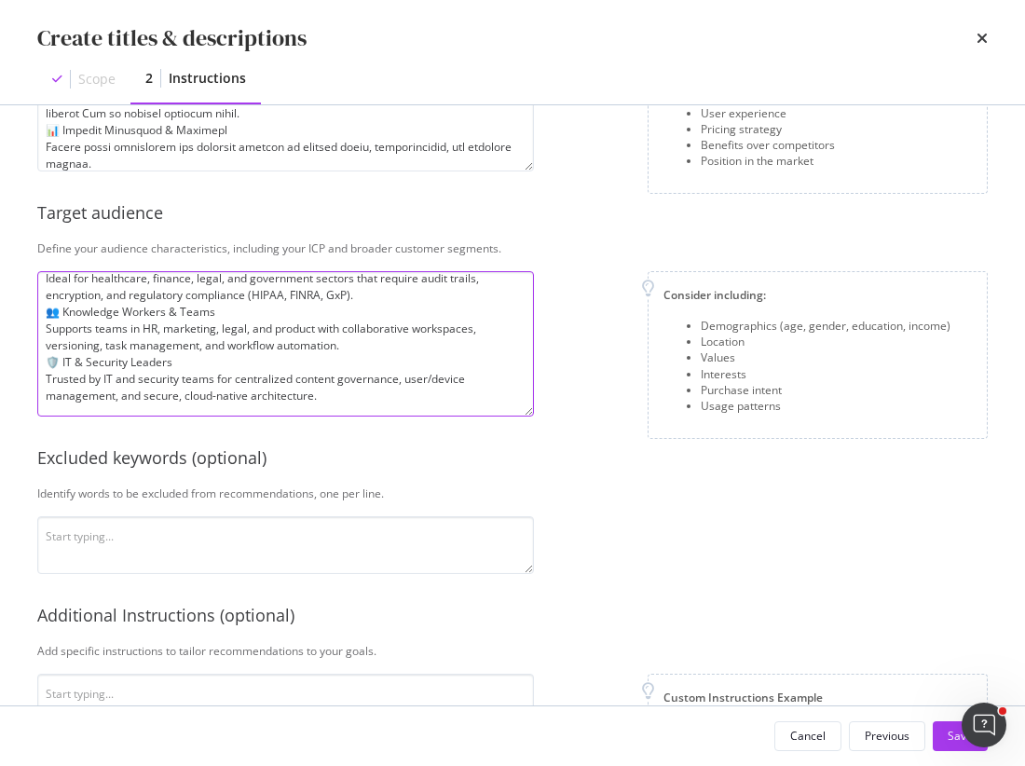
scroll to position [472, 0]
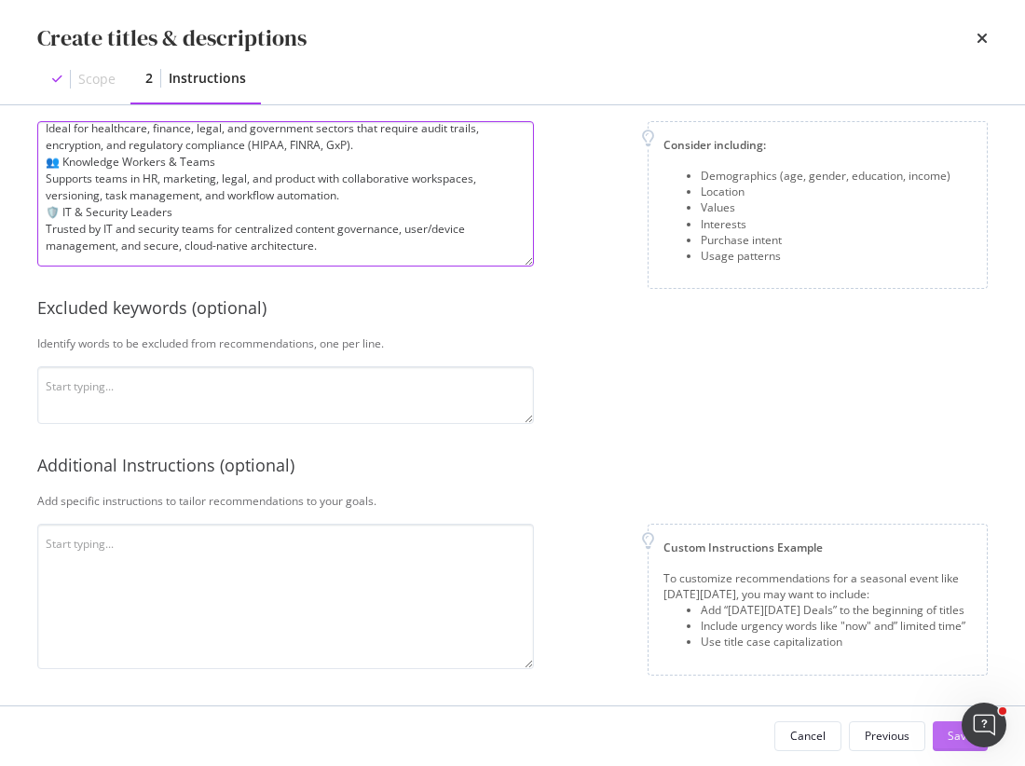
type textarea "🏢 Enterprises & Large Organizations Box serves Fortune 500s and global enterpri…"
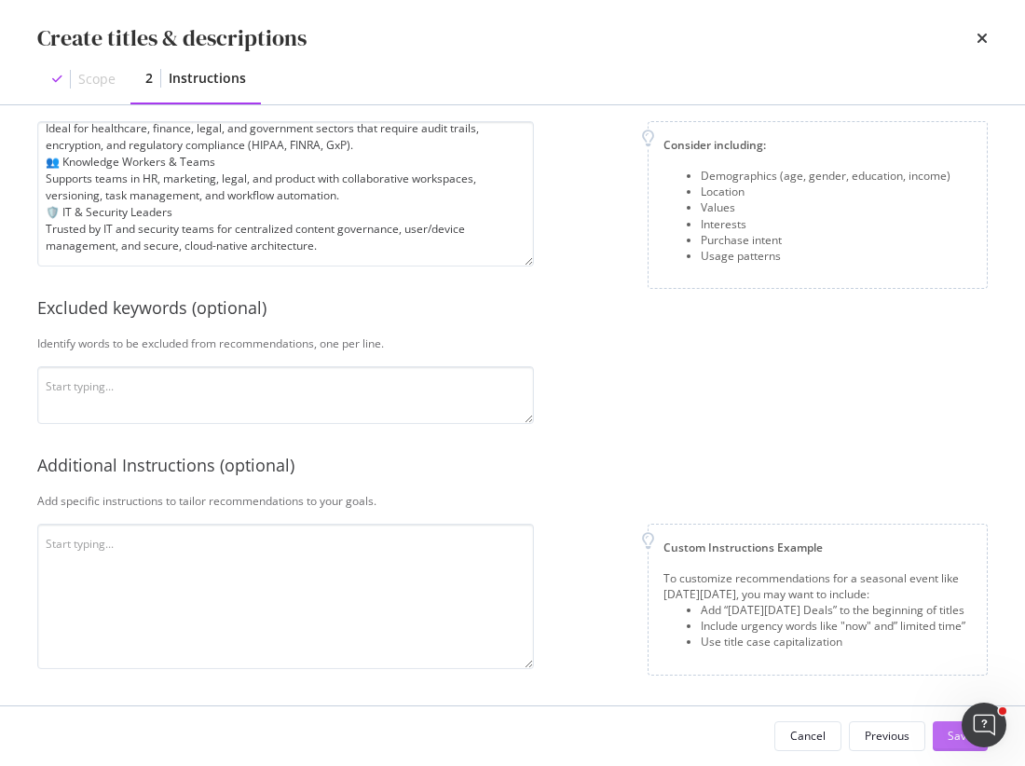
click at [945, 740] on button "Save" at bounding box center [960, 736] width 55 height 30
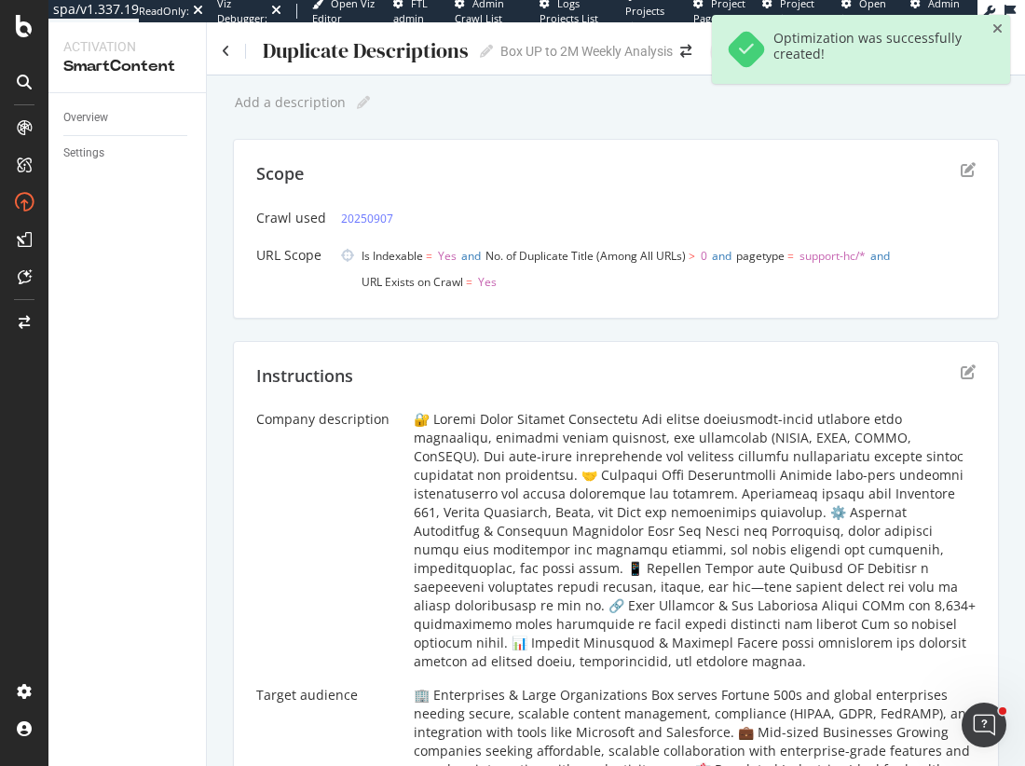
click at [229, 306] on div "Add a description Add a description Scope Crawl used 20250907 URL Scope Is Inde…" at bounding box center [616, 670] width 818 height 1191
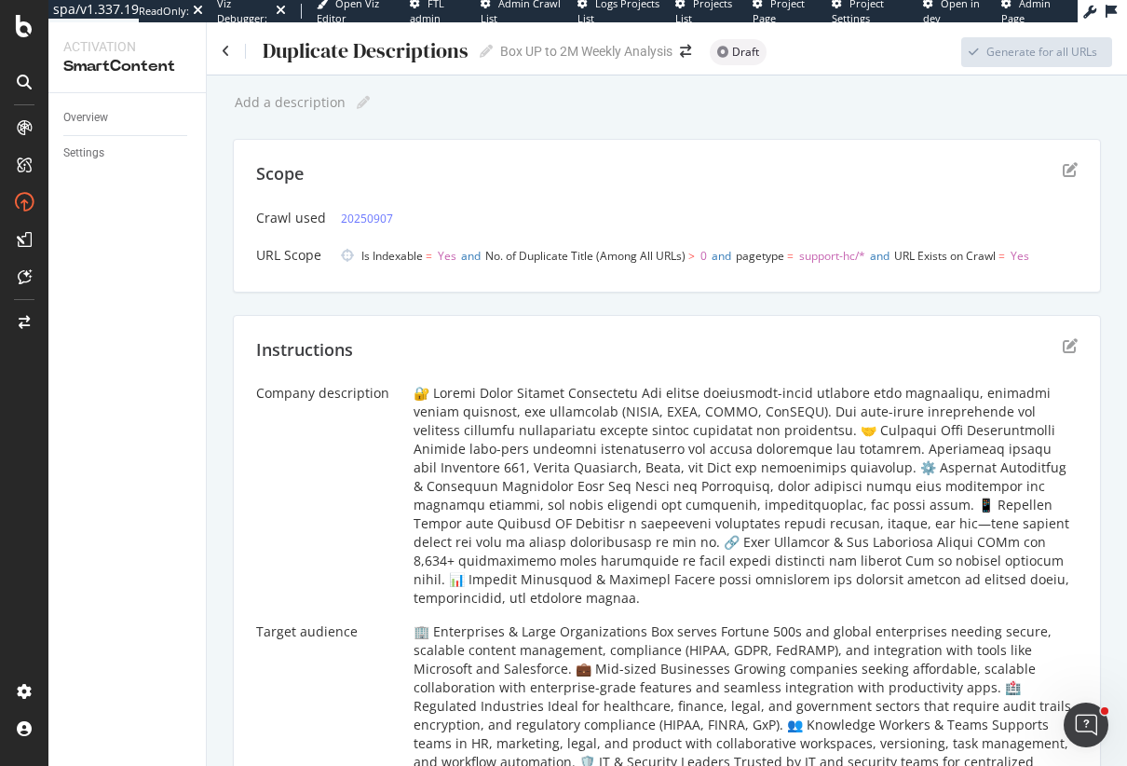
click at [546, 116] on div "Add a description Add a description Scope Crawl used 20250907 URL Scope Is Inde…" at bounding box center [667, 594] width 868 height 1013
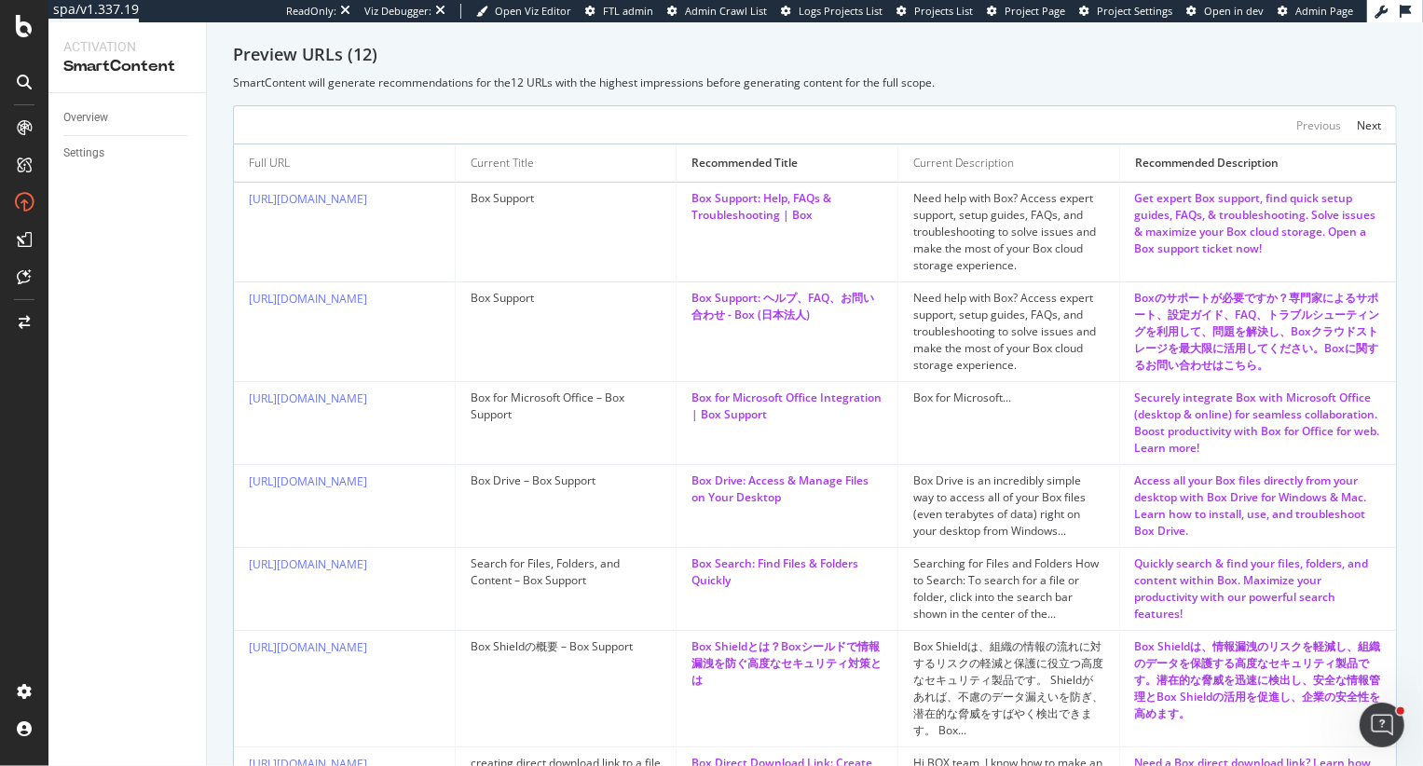
scroll to position [726, 0]
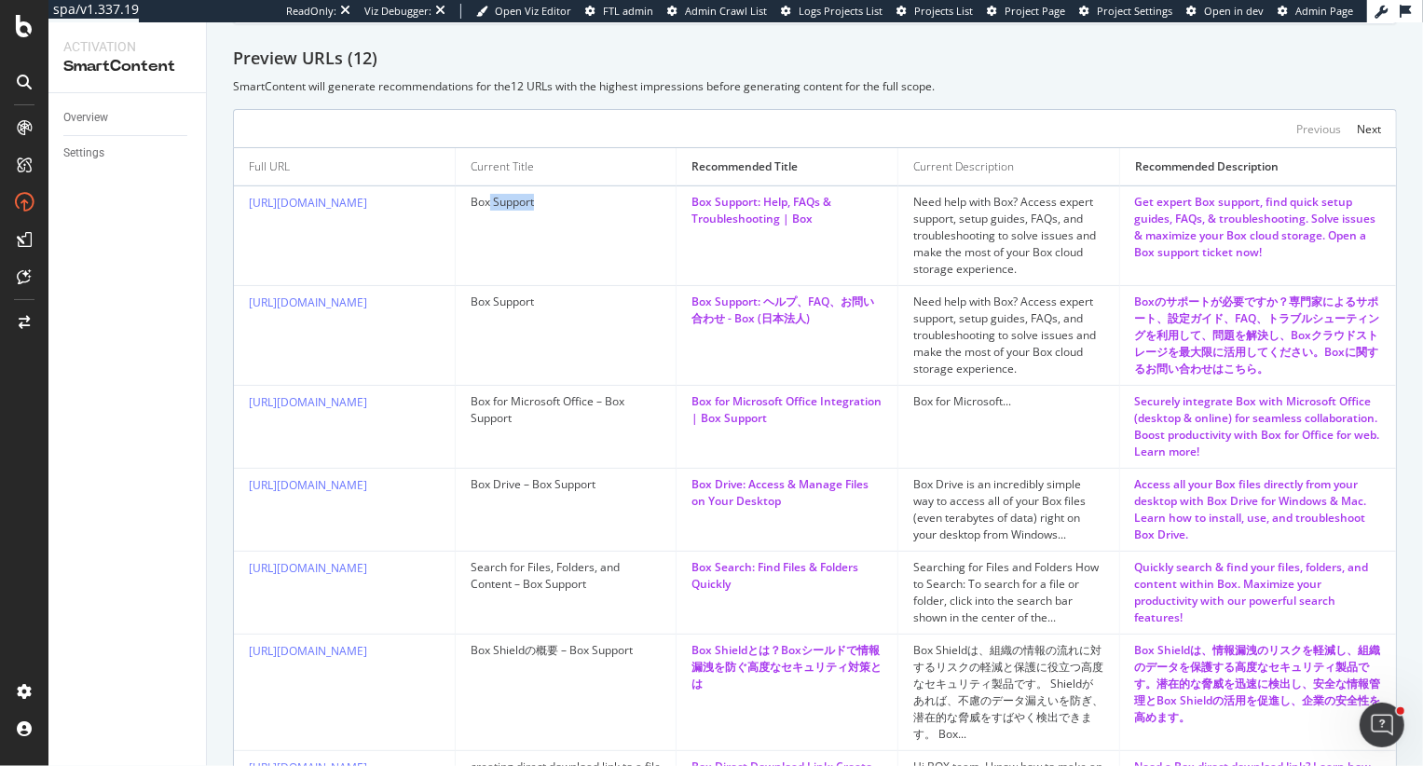
drag, startPoint x: 488, startPoint y: 199, endPoint x: 542, endPoint y: 199, distance: 54.0
click at [542, 199] on div "Box Support" at bounding box center [565, 202] width 191 height 17
drag, startPoint x: 746, startPoint y: 201, endPoint x: 802, endPoint y: 225, distance: 60.9
click at [803, 227] on td "Box Support: Help, FAQs & Troubleshooting | Box" at bounding box center [787, 236] width 222 height 100
drag, startPoint x: 921, startPoint y: 208, endPoint x: 1045, endPoint y: 253, distance: 132.0
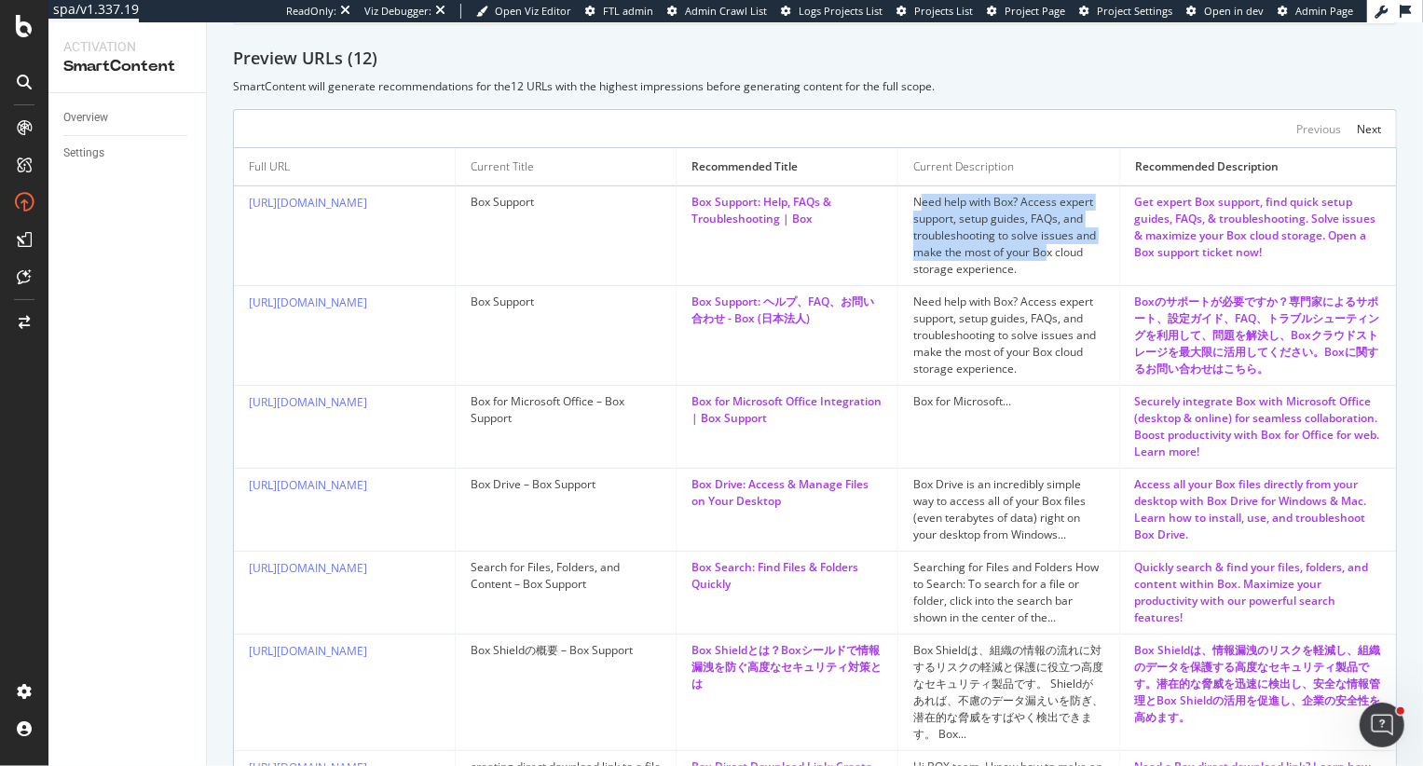
click at [1045, 253] on div "Need help with Box? Access expert support, setup guides, FAQs, and troubleshoot…" at bounding box center [1008, 236] width 191 height 84
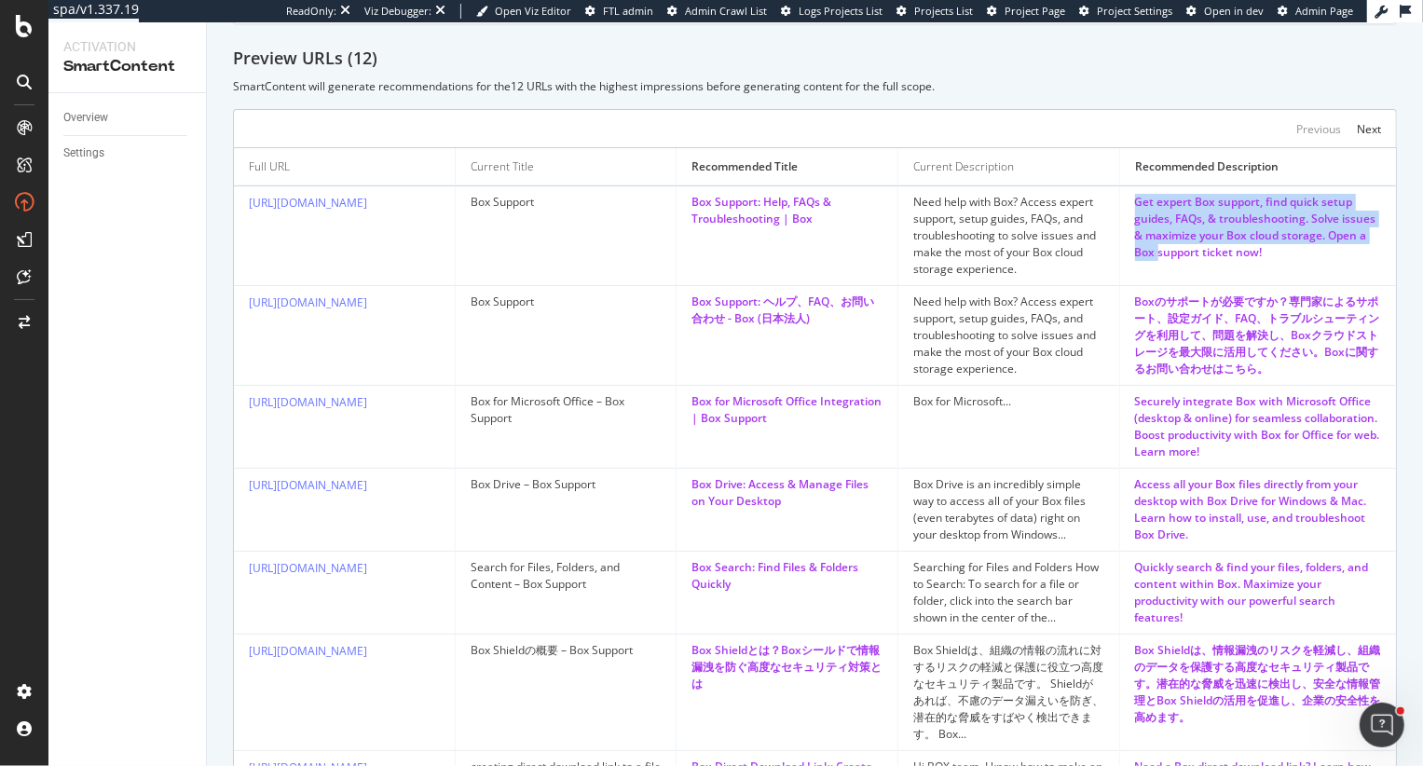
drag, startPoint x: 1129, startPoint y: 203, endPoint x: 1152, endPoint y: 248, distance: 50.4
click at [1154, 249] on td "Get expert Box support, find quick setup guides, FAQs, & troubleshooting. Solve…" at bounding box center [1258, 236] width 276 height 100
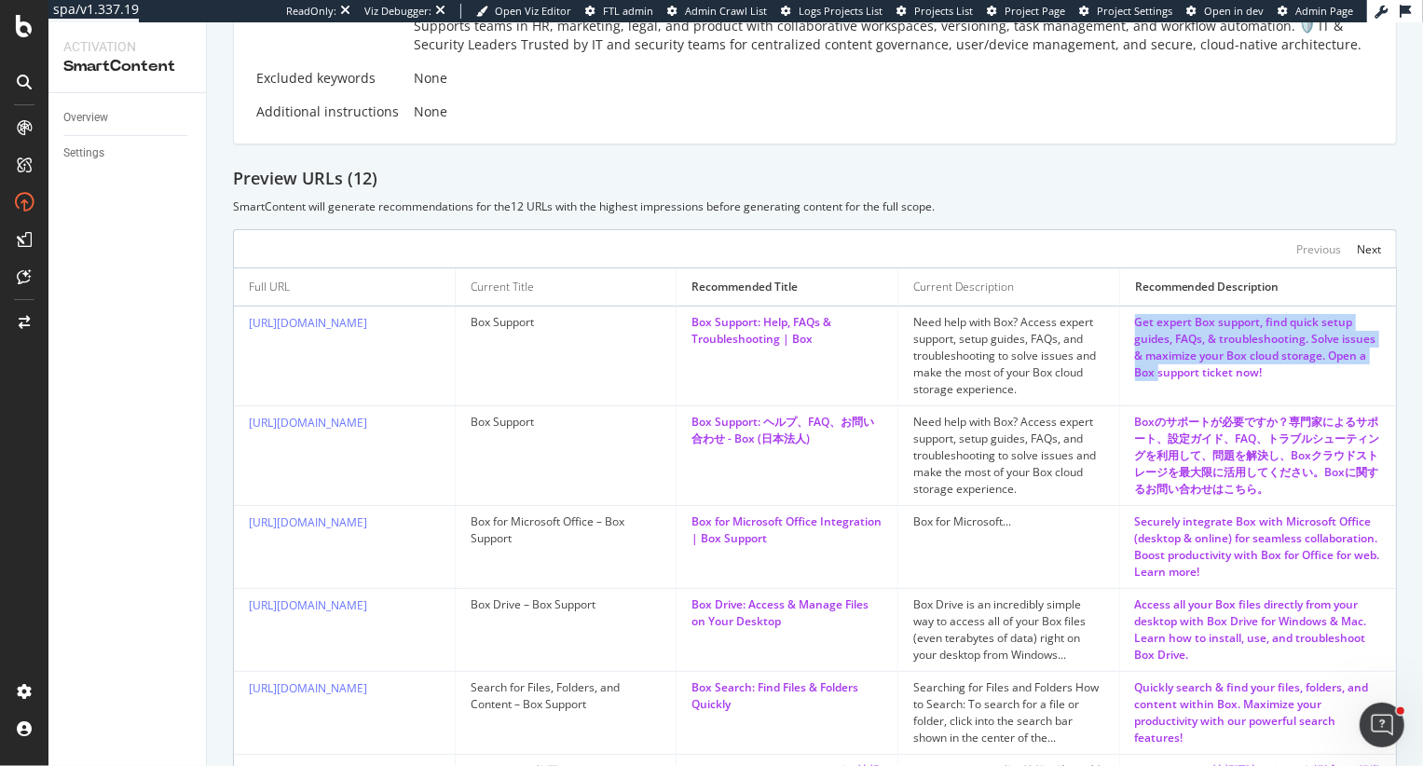
scroll to position [286, 0]
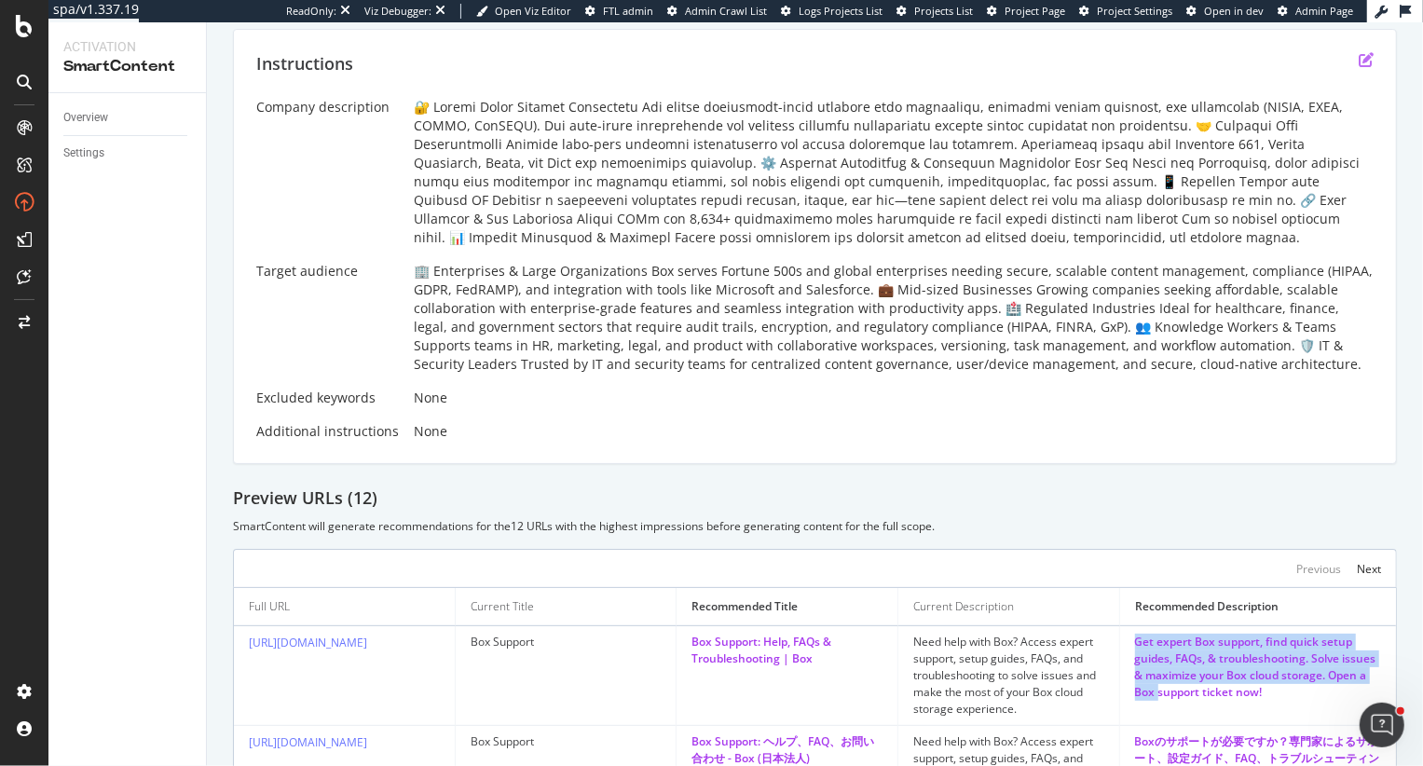
click at [1367, 52] on icon "edit" at bounding box center [1365, 59] width 15 height 15
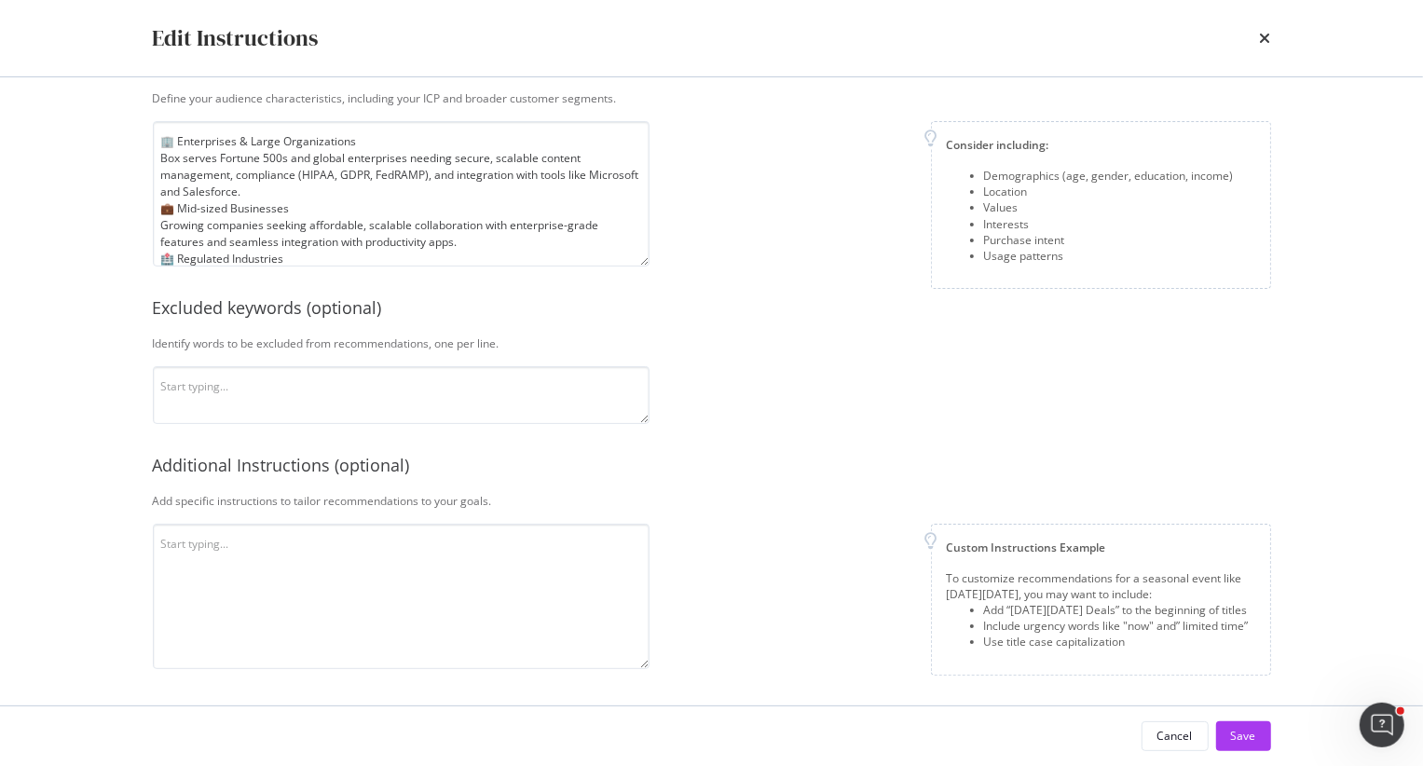
scroll to position [0, 0]
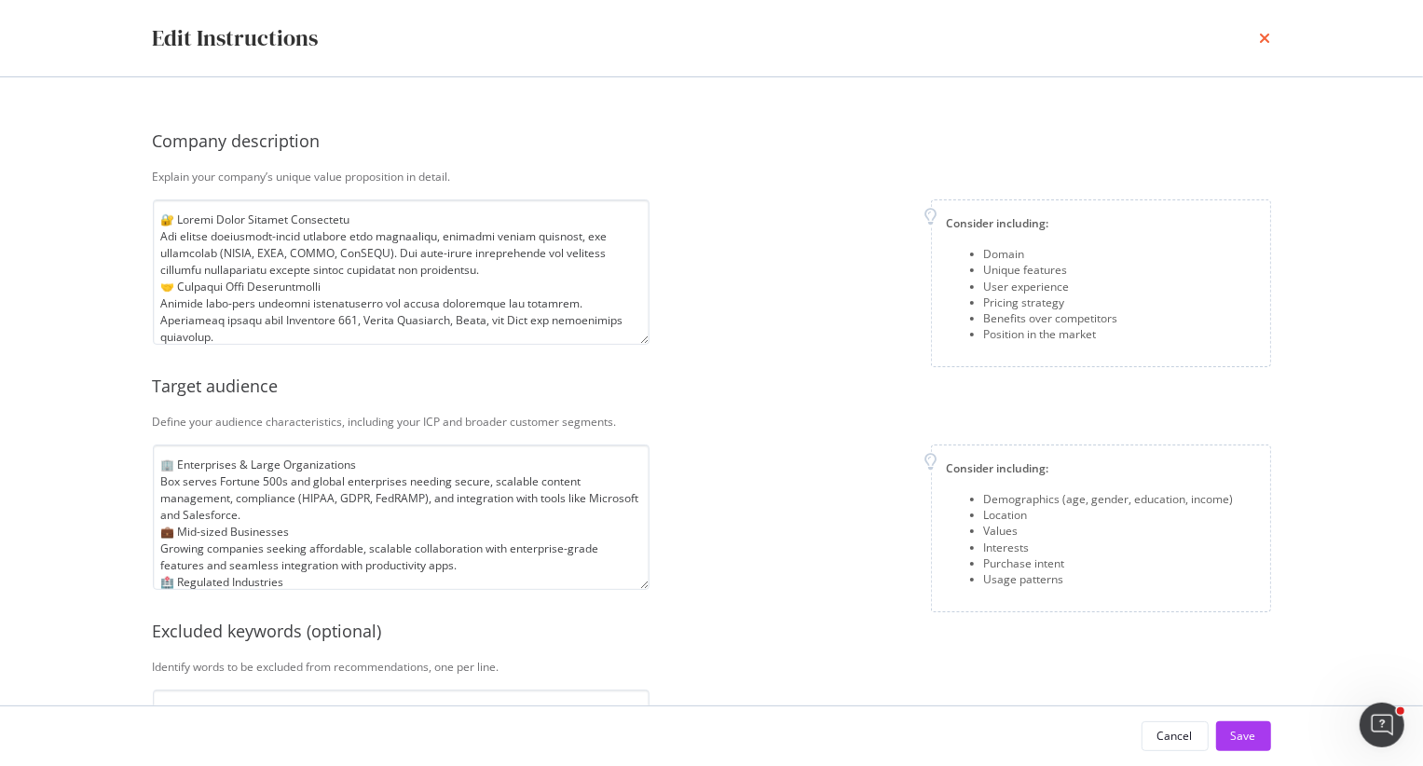
click at [1261, 35] on icon "times" at bounding box center [1264, 38] width 11 height 15
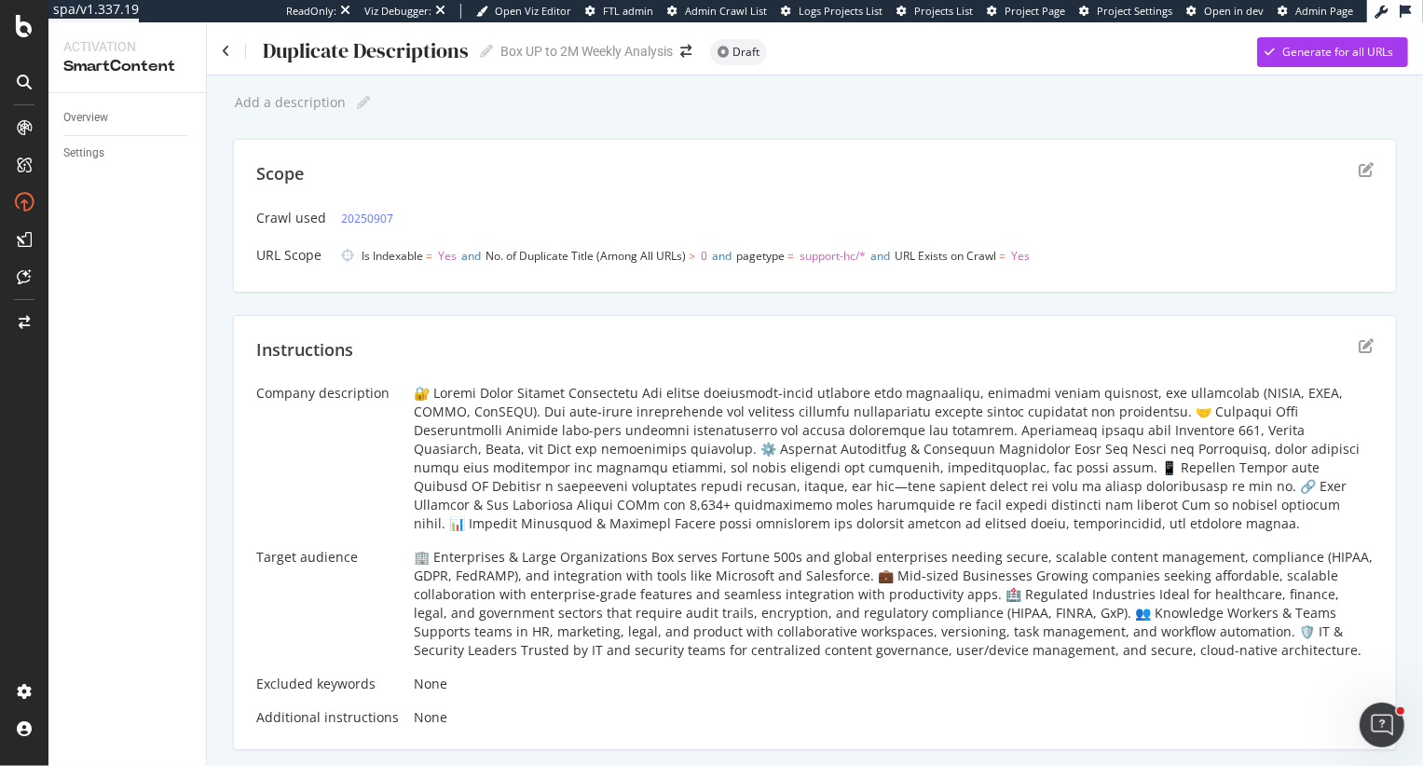
click at [1357, 168] on div "Scope" at bounding box center [814, 185] width 1117 height 47
click at [1364, 168] on icon "edit" at bounding box center [1365, 169] width 15 height 15
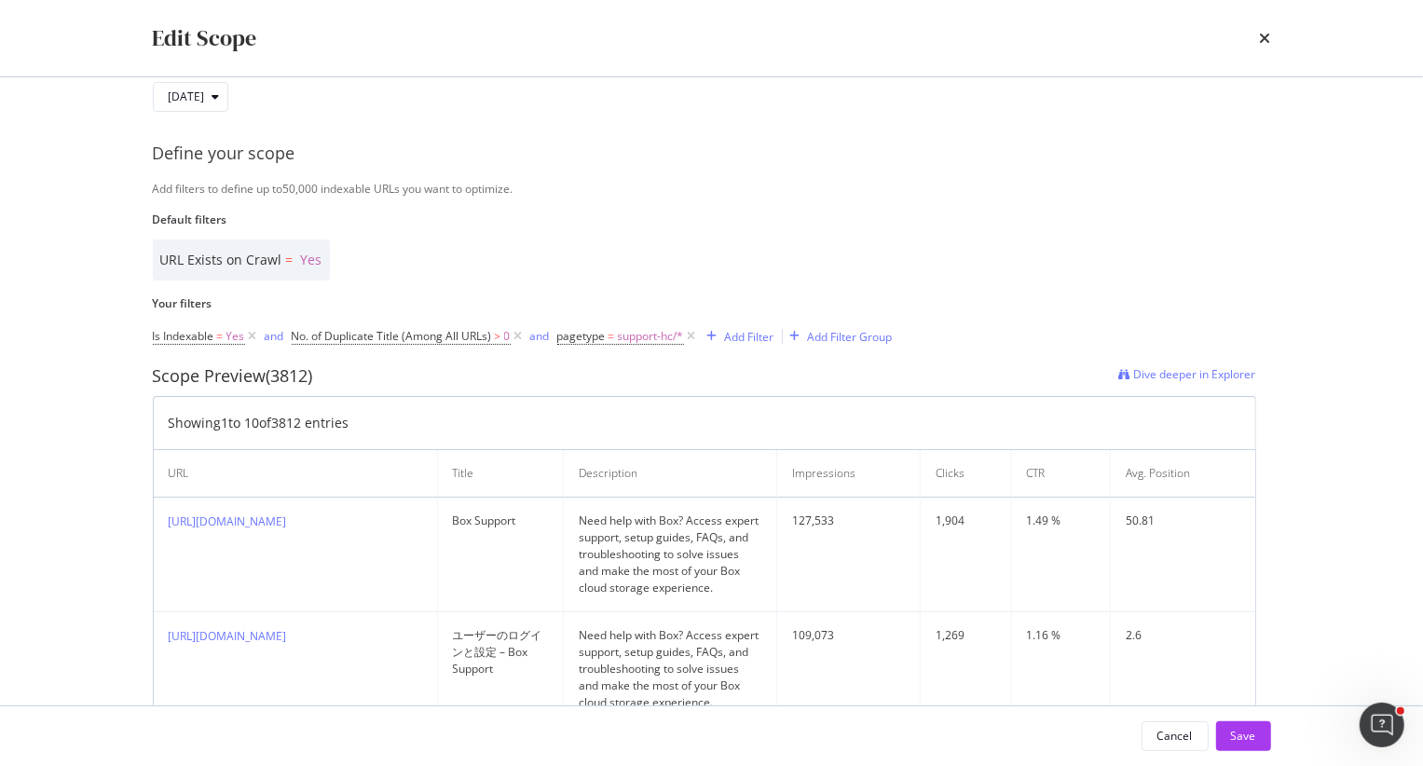
scroll to position [130, 0]
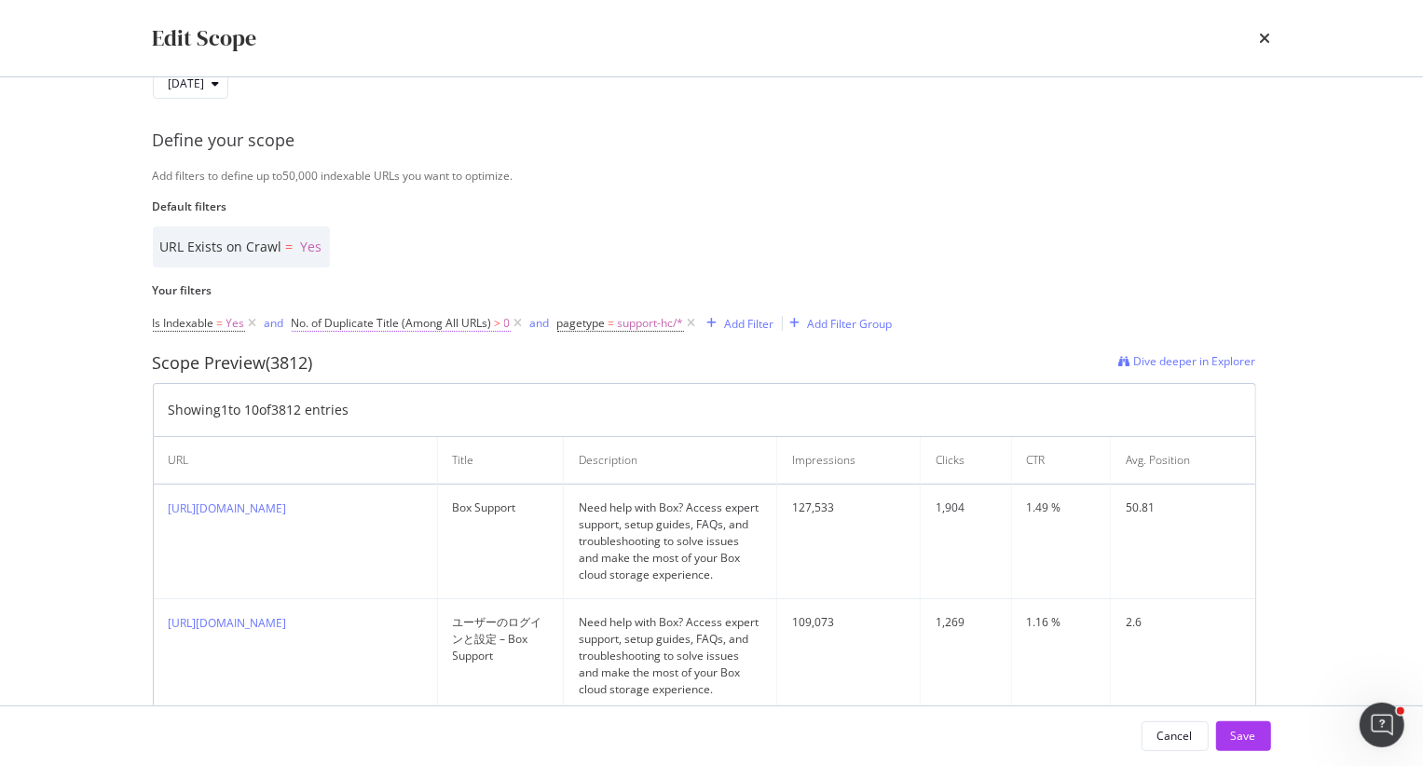
click at [408, 328] on span "No. of Duplicate Title (Among All URLs)" at bounding box center [392, 323] width 200 height 16
click at [317, 366] on span "Title" at bounding box center [319, 367] width 22 height 16
click at [81, 395] on div "Edit Scope Select your crawl Select the crawl scope you want to optimize. 2025 …" at bounding box center [711, 383] width 1423 height 766
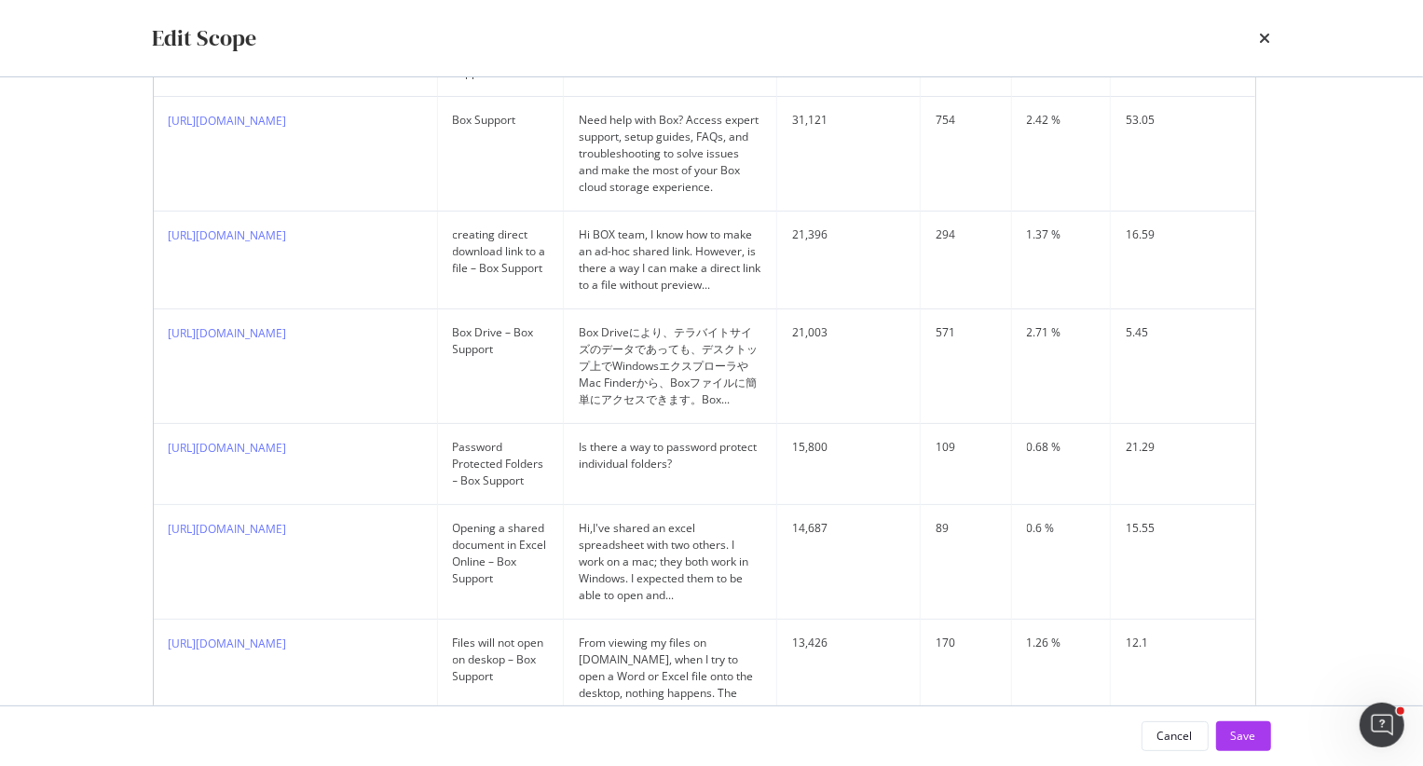
scroll to position [1018, 0]
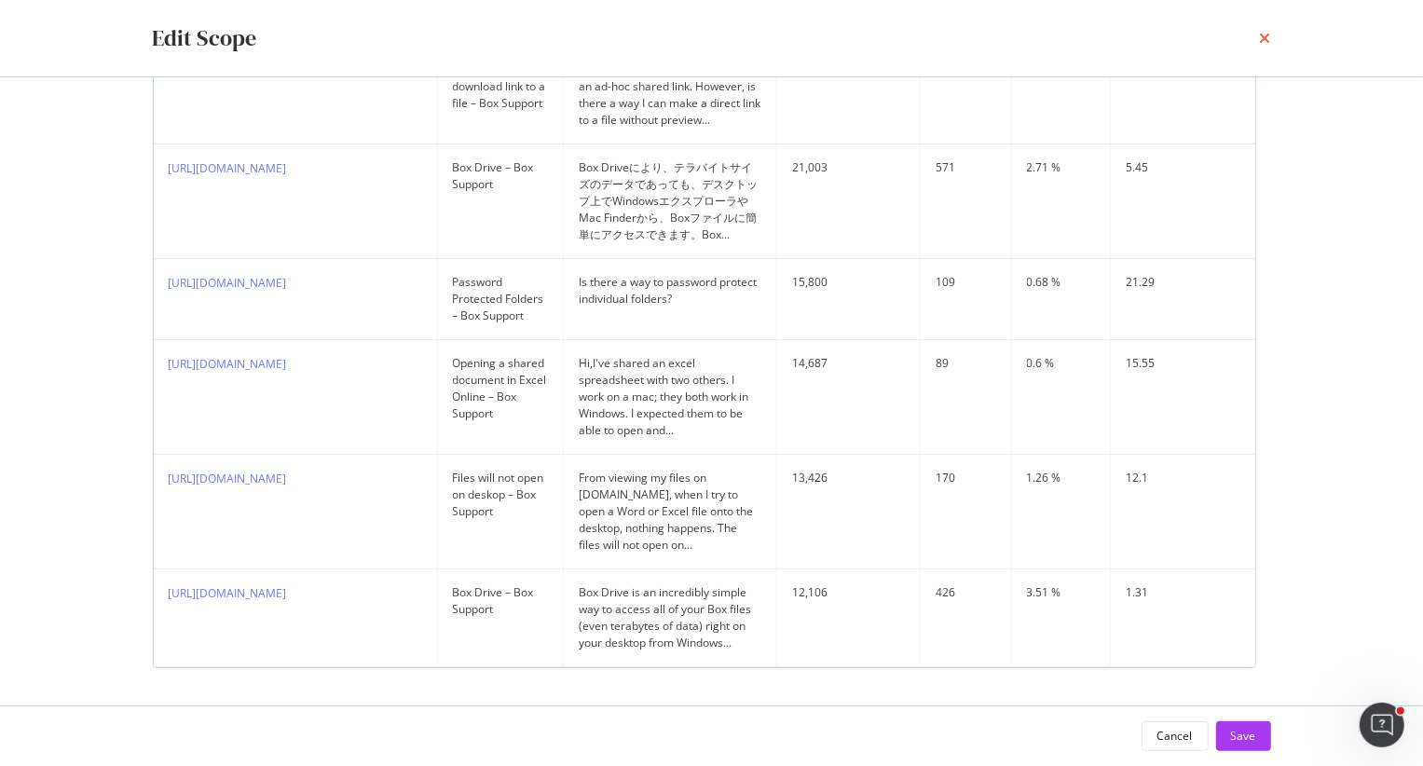
click at [1261, 35] on icon "times" at bounding box center [1264, 38] width 11 height 15
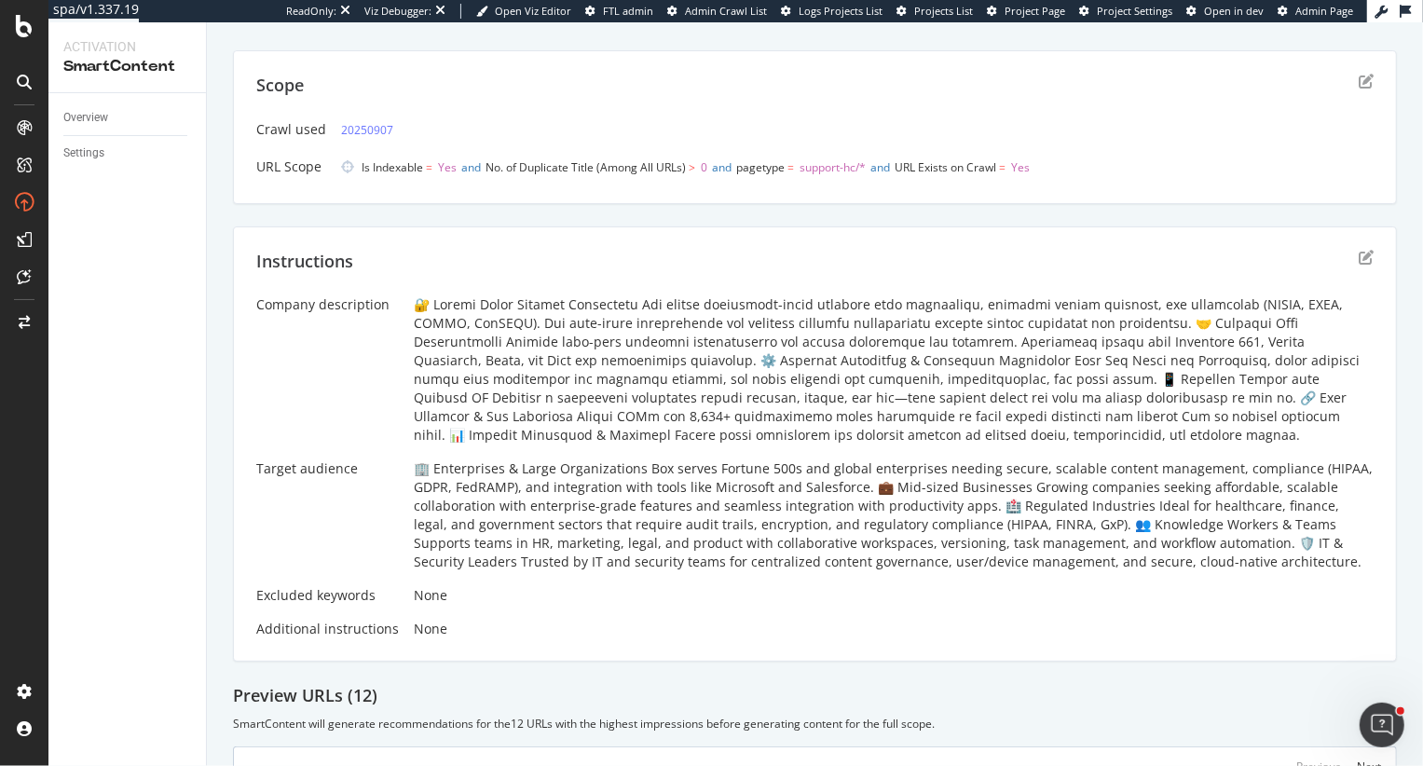
scroll to position [122, 0]
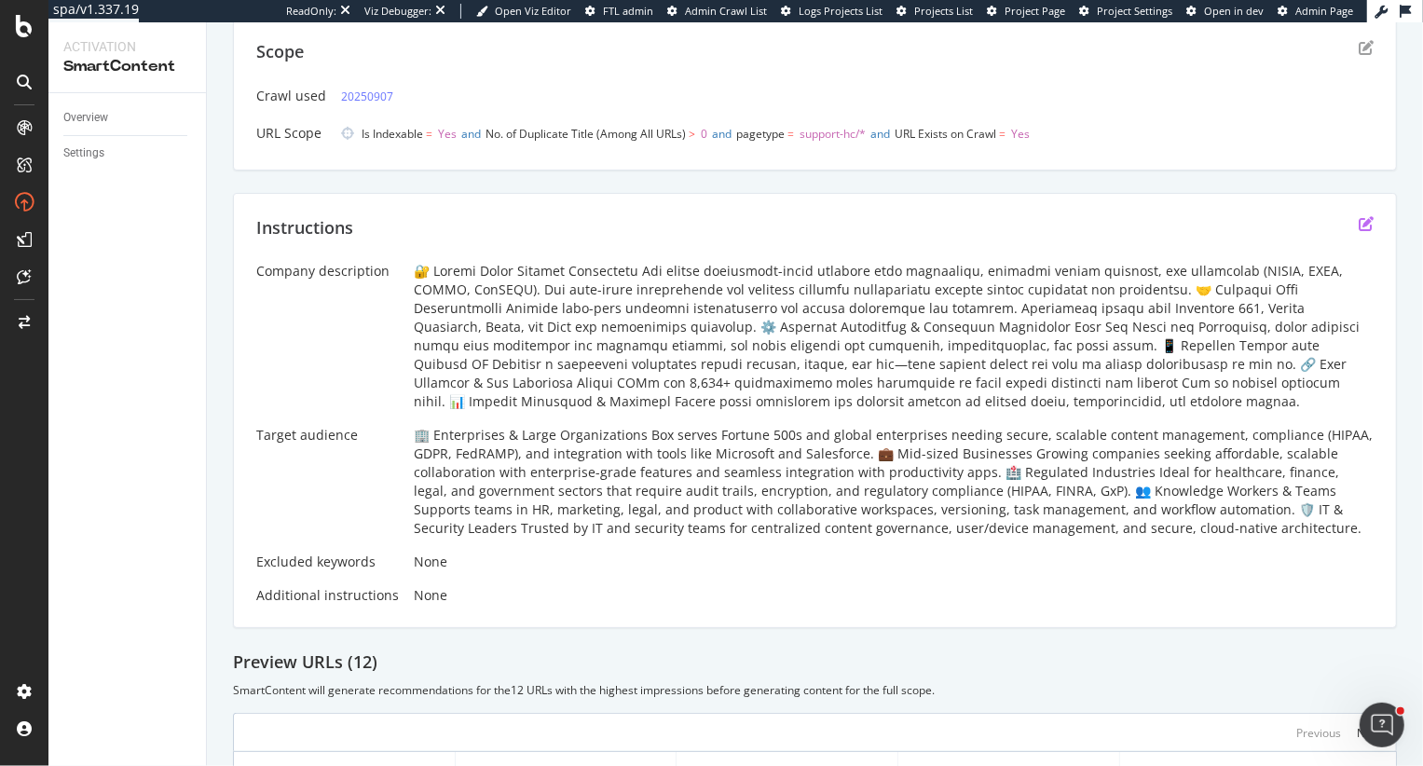
click at [1358, 216] on icon "edit" at bounding box center [1365, 223] width 15 height 15
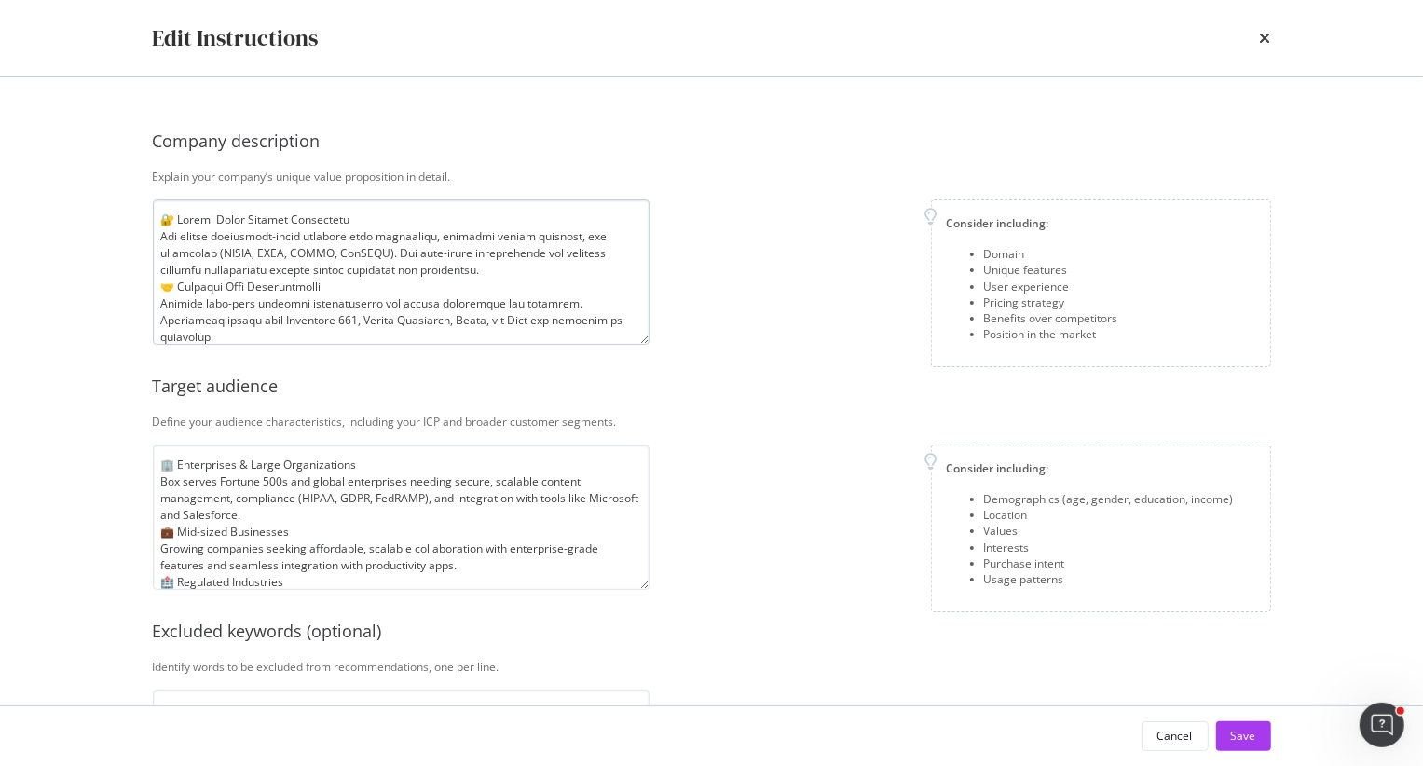
click at [381, 255] on textarea "modal" at bounding box center [401, 271] width 497 height 145
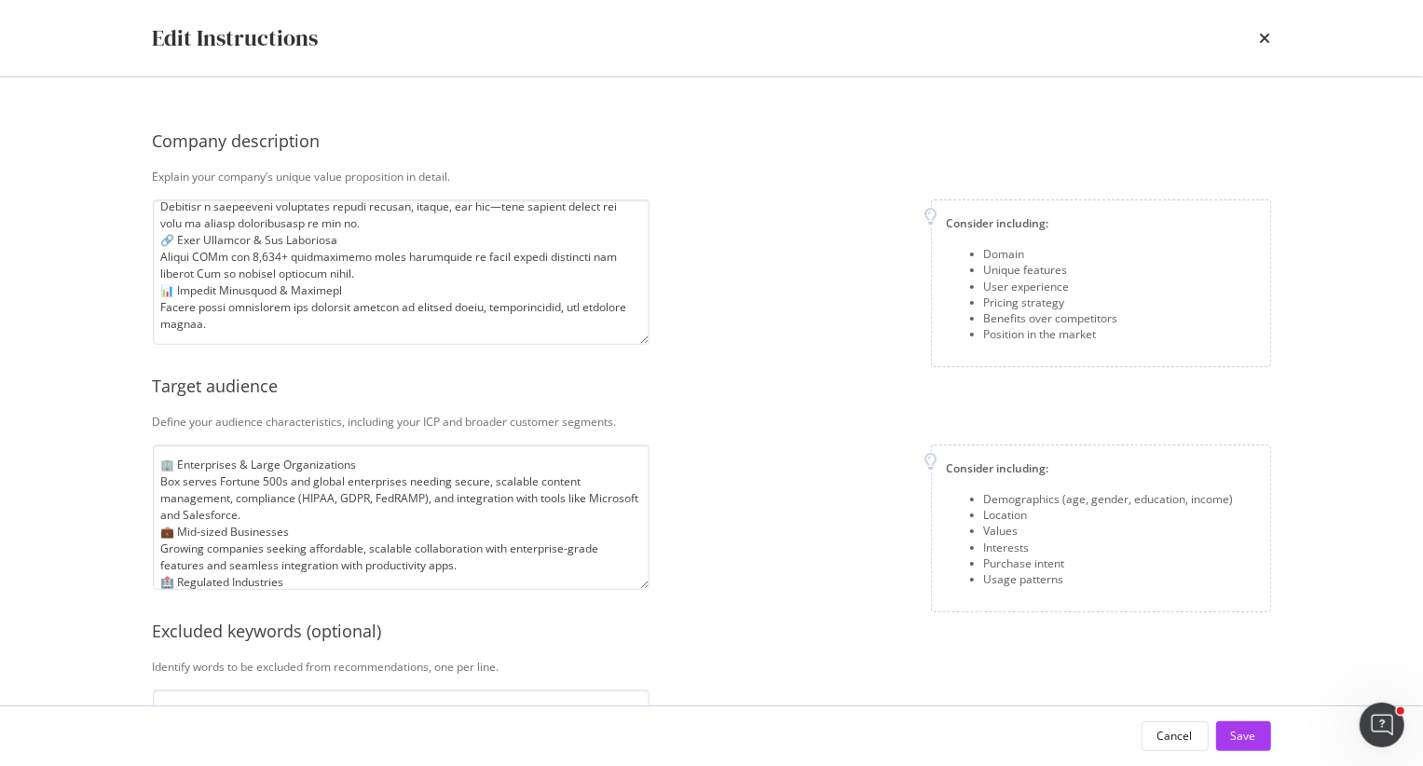
scroll to position [0, 0]
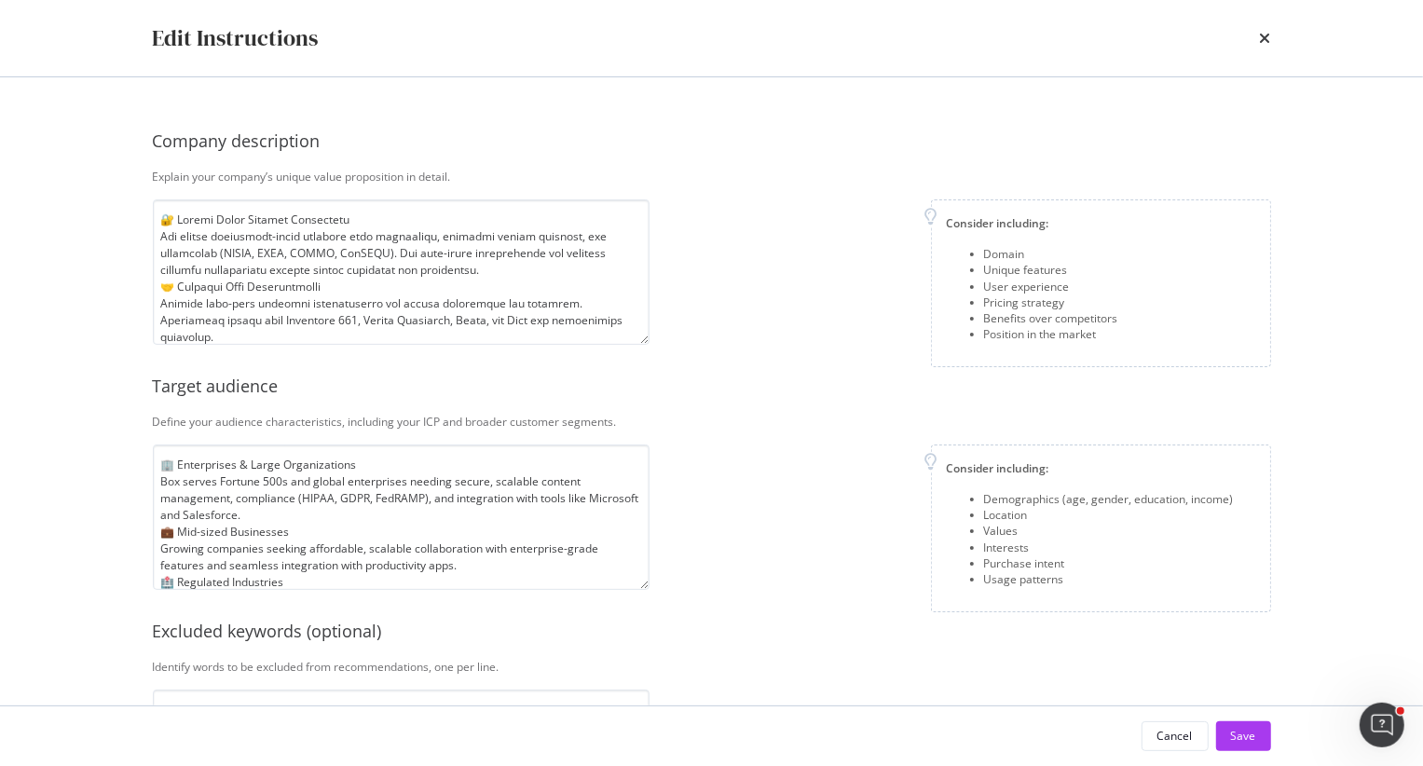
drag, startPoint x: 226, startPoint y: 316, endPoint x: 223, endPoint y: 98, distance: 218.0
click at [220, 97] on div "Company description Explain your company’s unique value proposition in detail. …" at bounding box center [712, 391] width 1192 height 628
click at [319, 252] on textarea "modal" at bounding box center [401, 271] width 497 height 145
click at [294, 533] on textarea "🏢 Enterprises & Large Organizations Box serves Fortune 500s and global enterpri…" at bounding box center [401, 516] width 497 height 145
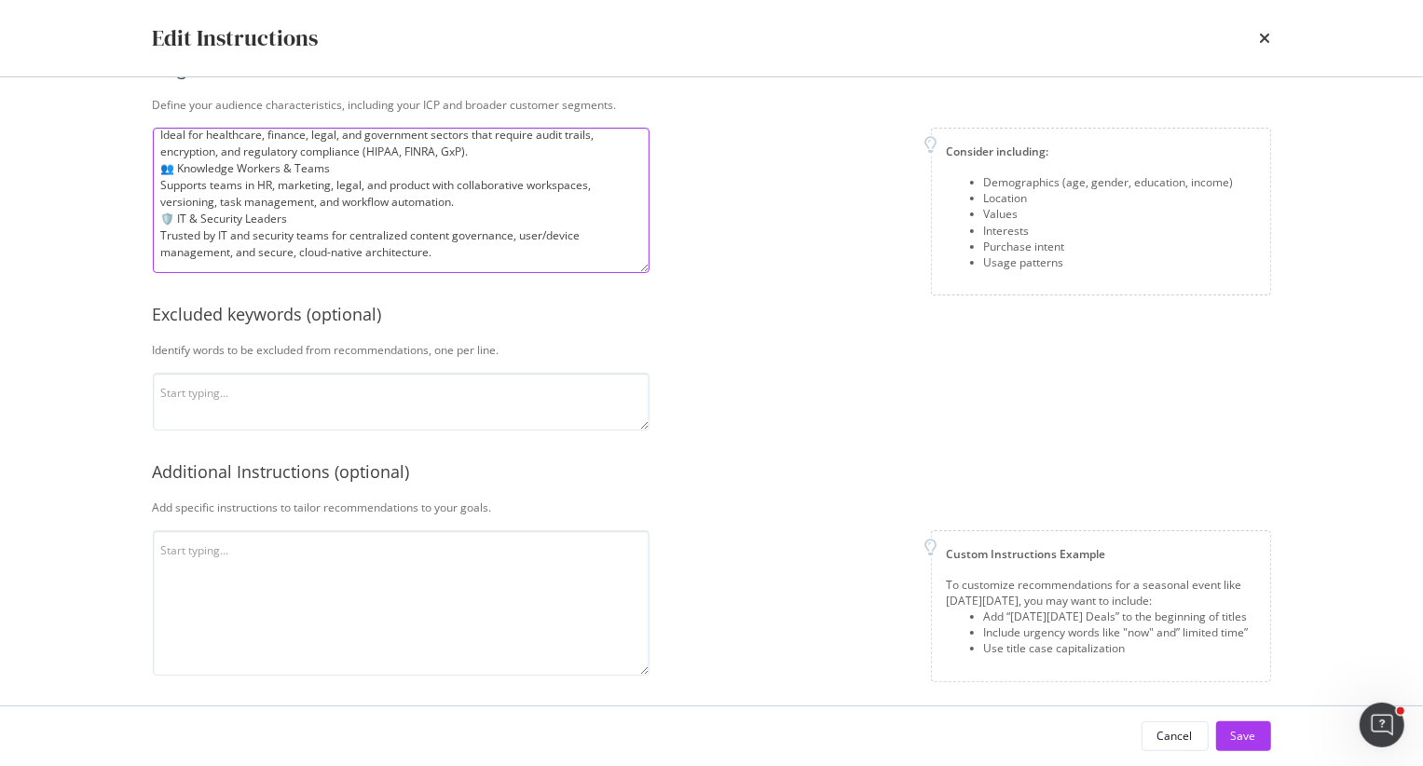
scroll to position [323, 0]
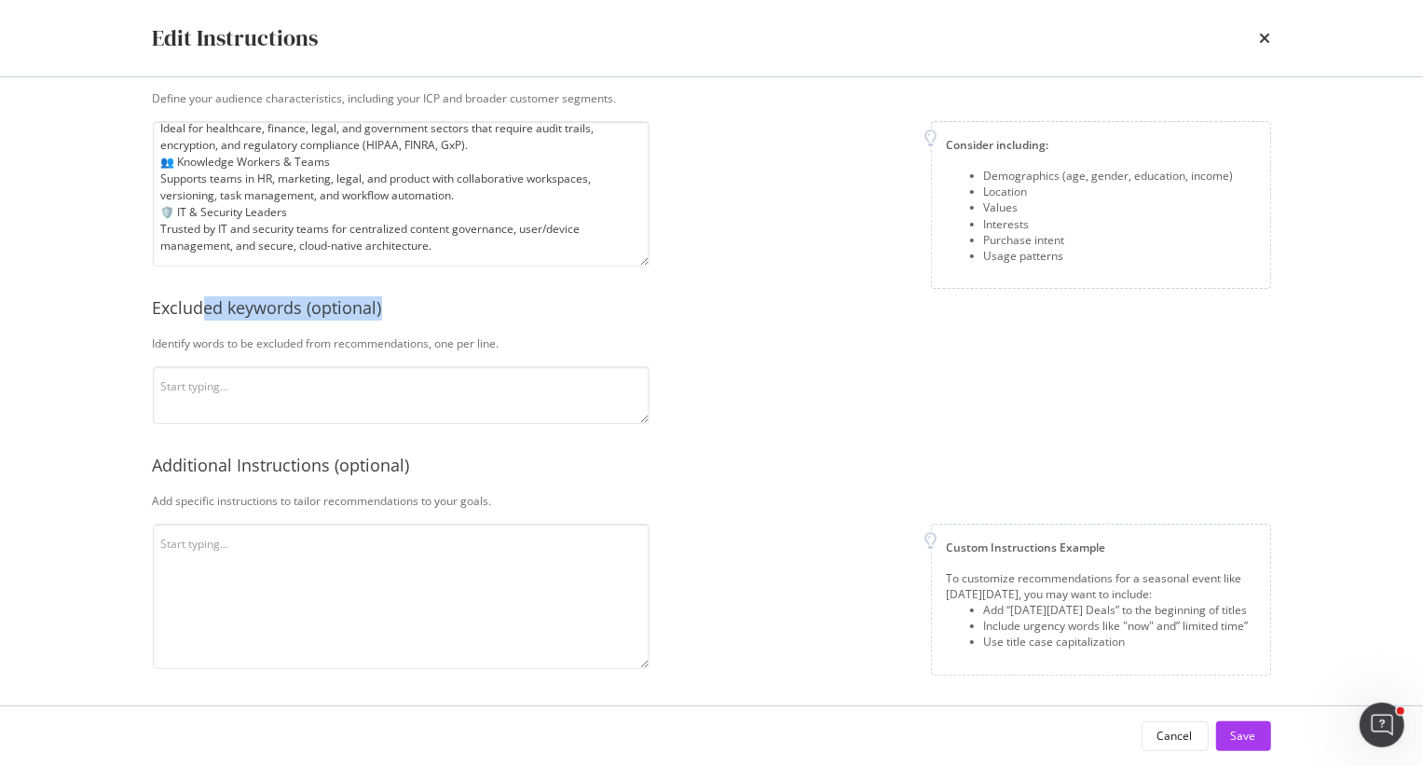
drag, startPoint x: 198, startPoint y: 307, endPoint x: 456, endPoint y: 326, distance: 258.7
click at [457, 327] on div "Company description Explain your company’s unique value proposition in detail. …" at bounding box center [712, 229] width 1118 height 877
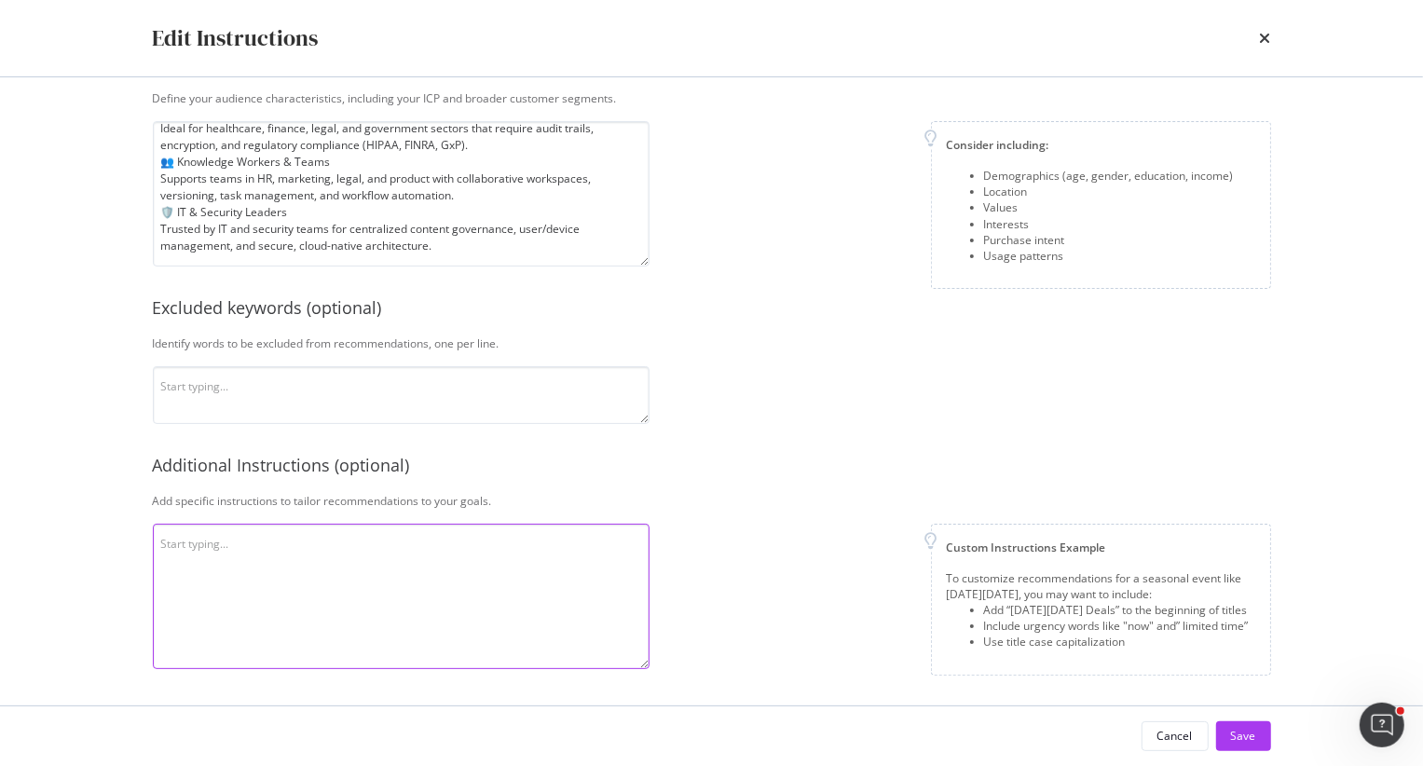
click at [262, 557] on textarea "modal" at bounding box center [401, 596] width 497 height 145
click at [231, 549] on textarea "modal" at bounding box center [401, 596] width 497 height 145
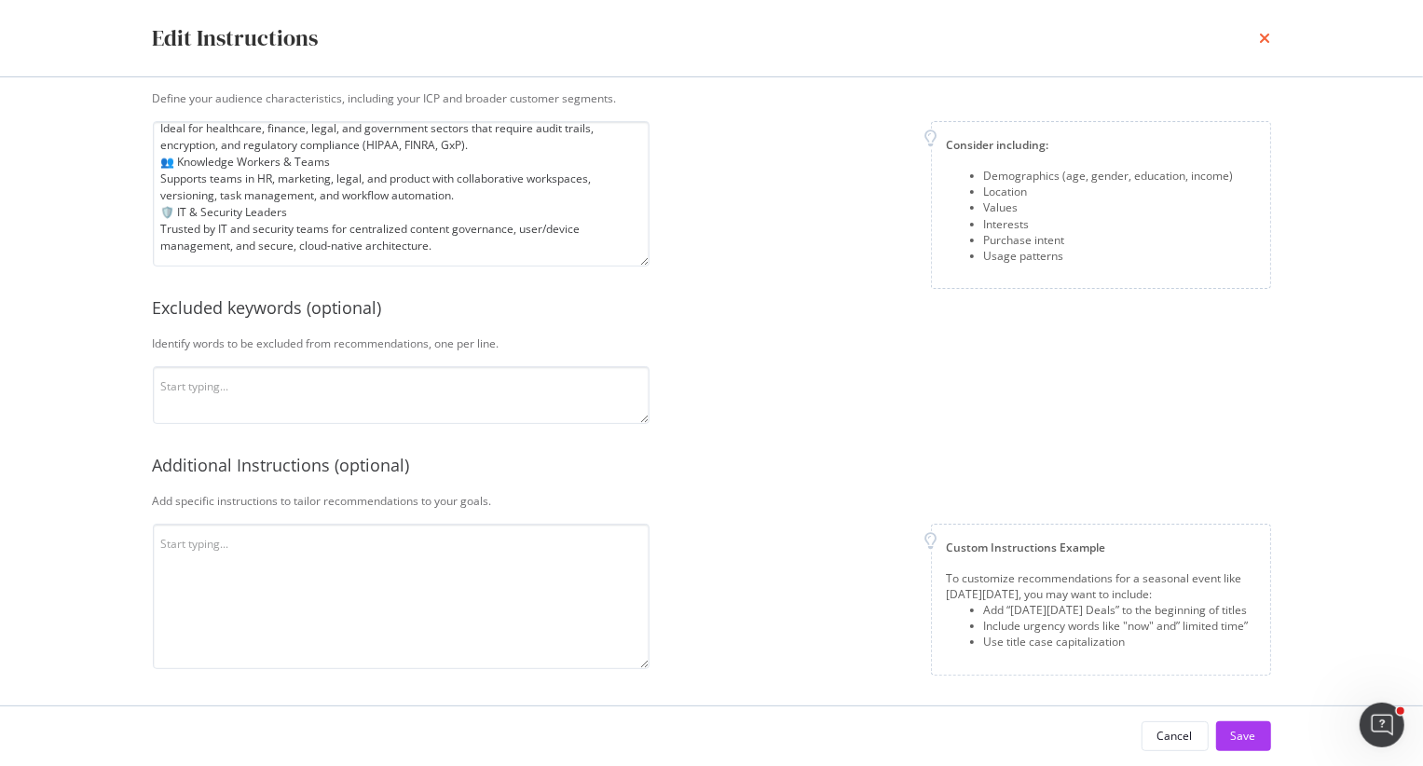
click at [1267, 31] on icon "times" at bounding box center [1264, 38] width 11 height 15
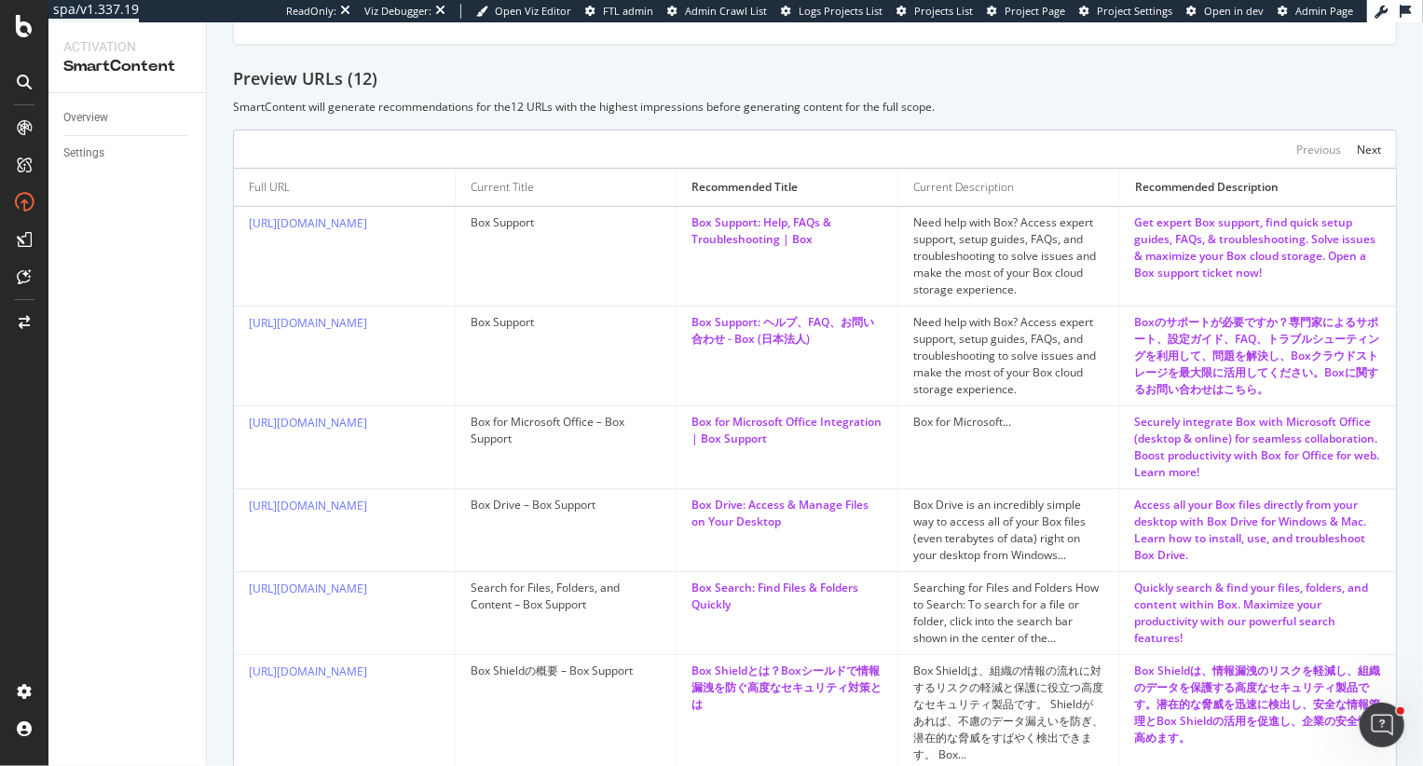
scroll to position [0, 0]
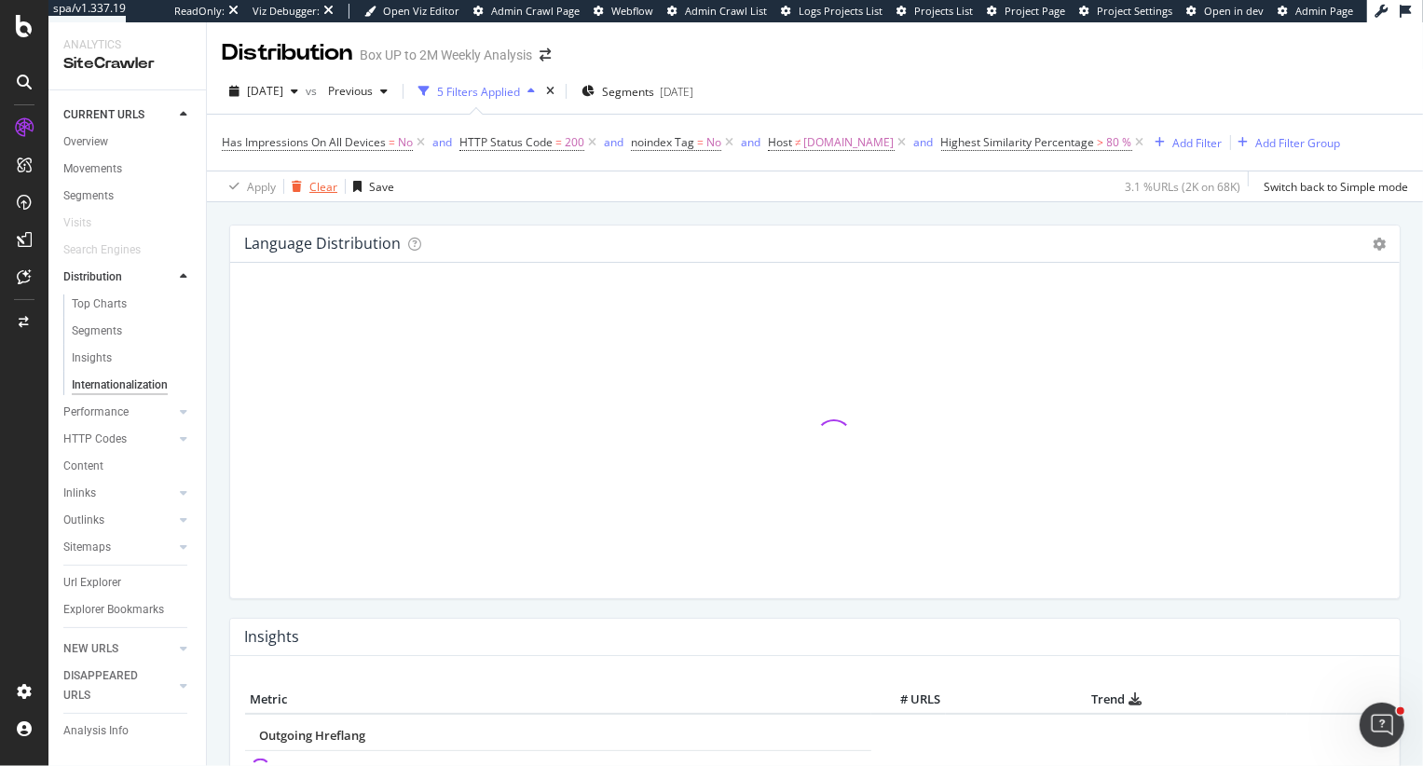
click at [332, 183] on div "Clear" at bounding box center [323, 187] width 28 height 16
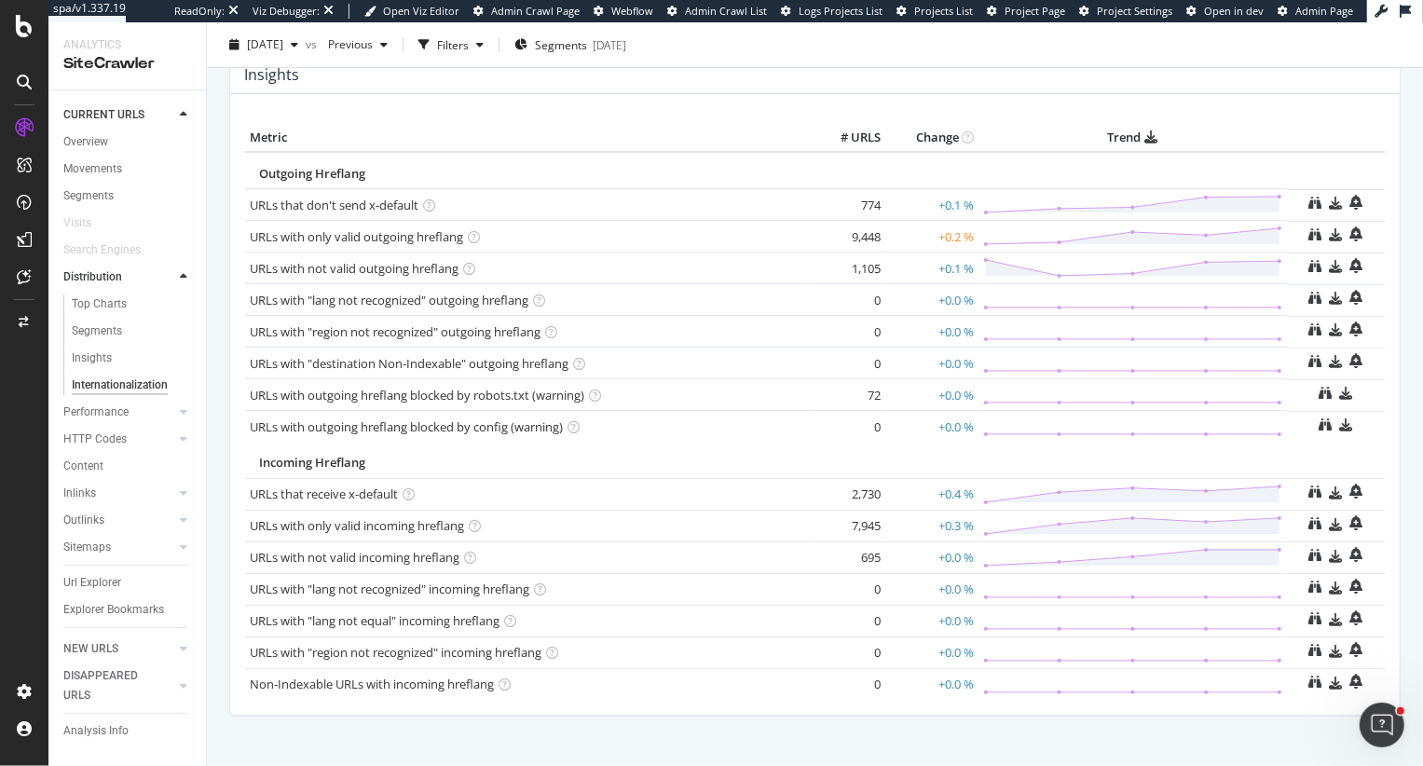
scroll to position [506, 0]
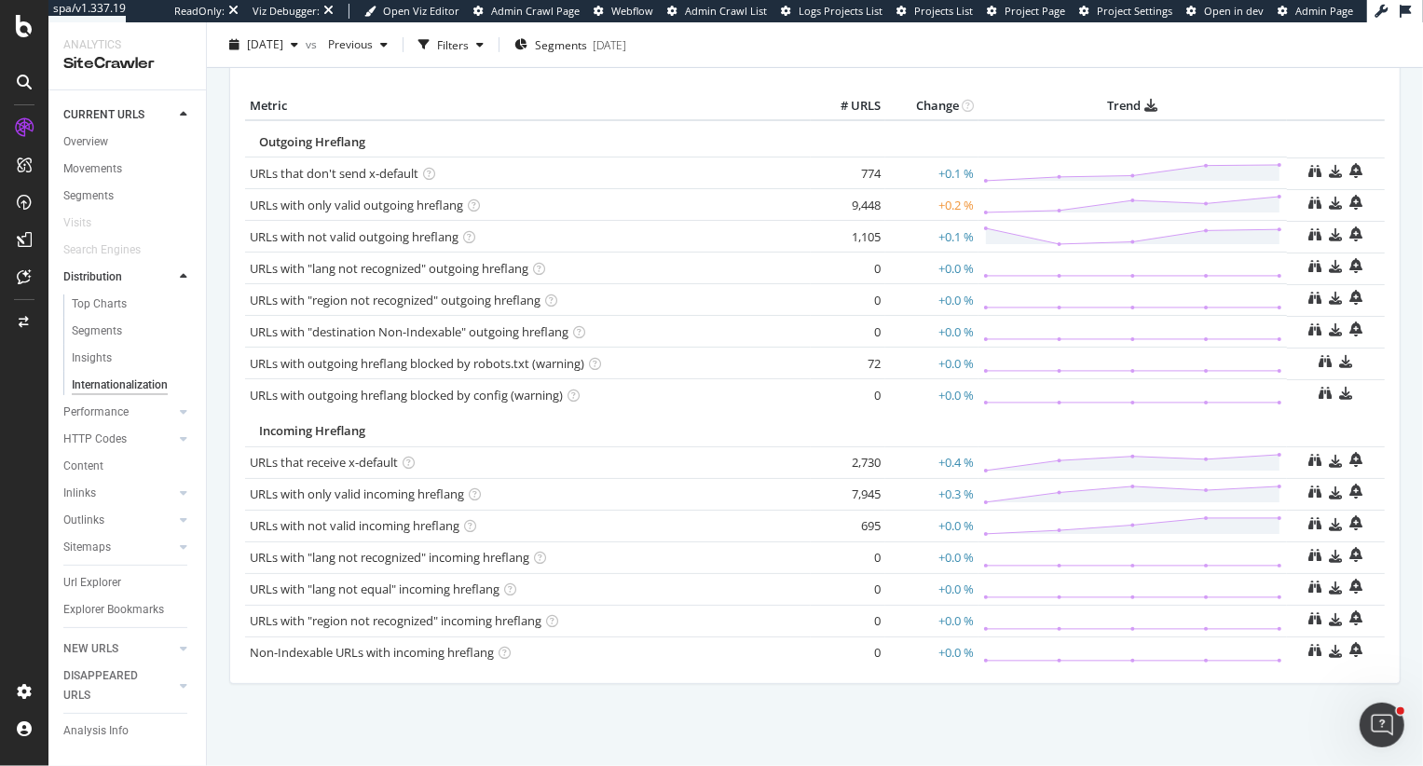
drag, startPoint x: 838, startPoint y: 231, endPoint x: 898, endPoint y: 230, distance: 59.6
click at [899, 231] on tr "URLs with not valid outgoing hreflang × Close Chart - API Requests List Area Ty…" at bounding box center [814, 237] width 1139 height 32
drag, startPoint x: 888, startPoint y: 524, endPoint x: 854, endPoint y: 524, distance: 33.5
click at [854, 524] on tr "URLs with not valid incoming hreflang × Close Chart - API Requests List Area Ty…" at bounding box center [814, 526] width 1139 height 32
drag, startPoint x: 896, startPoint y: 489, endPoint x: 828, endPoint y: 486, distance: 68.1
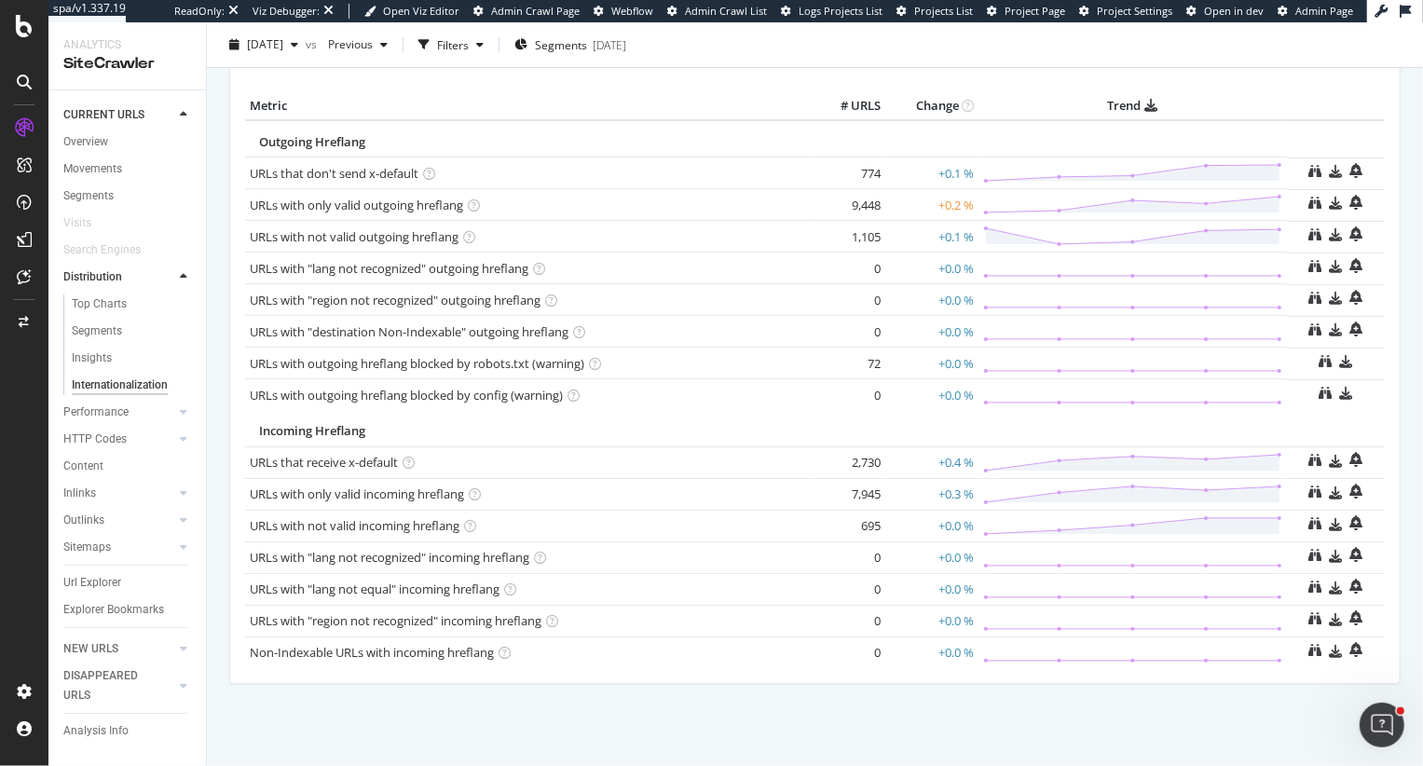
click at [828, 486] on tr "URLs with only valid incoming hreflang × Close Chart - API Requests List Area T…" at bounding box center [814, 494] width 1139 height 32
drag, startPoint x: 888, startPoint y: 456, endPoint x: 810, endPoint y: 456, distance: 77.3
click at [810, 456] on tr "URLs that receive x-default × Close Chart - API Requests List Area Type Request…" at bounding box center [814, 462] width 1139 height 32
click at [707, 431] on div "Incoming Hreflang" at bounding box center [814, 431] width 1111 height 18
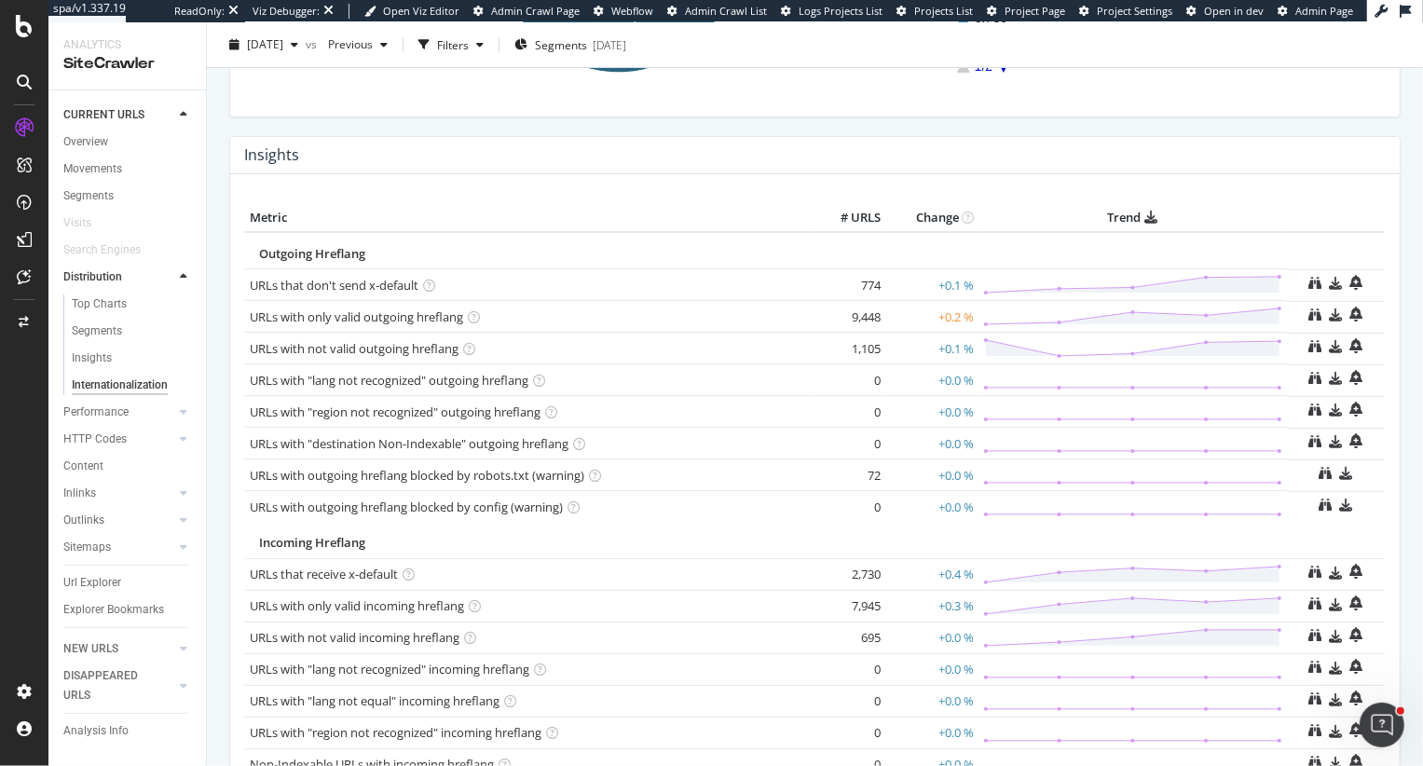
scroll to position [0, 0]
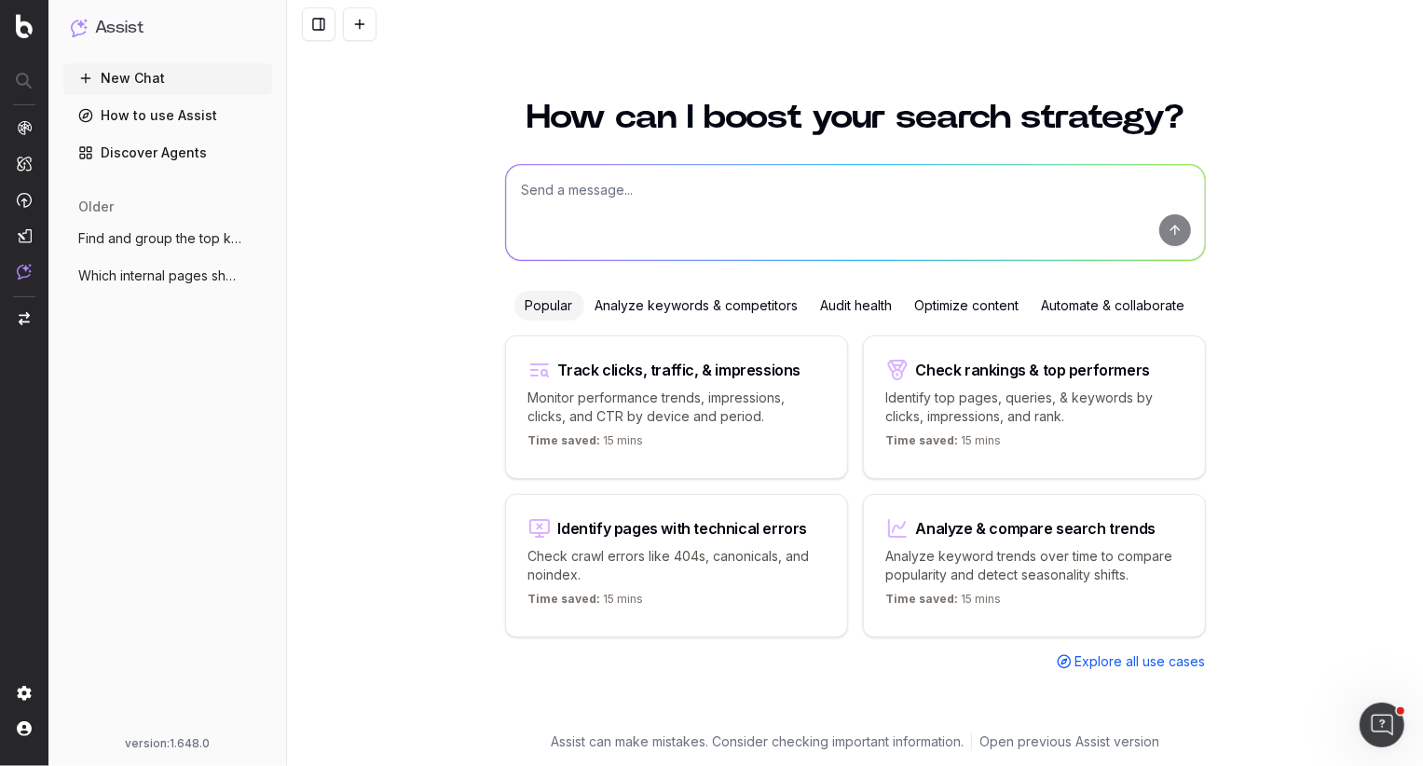
click at [176, 122] on link "How to use Assist" at bounding box center [167, 116] width 209 height 30
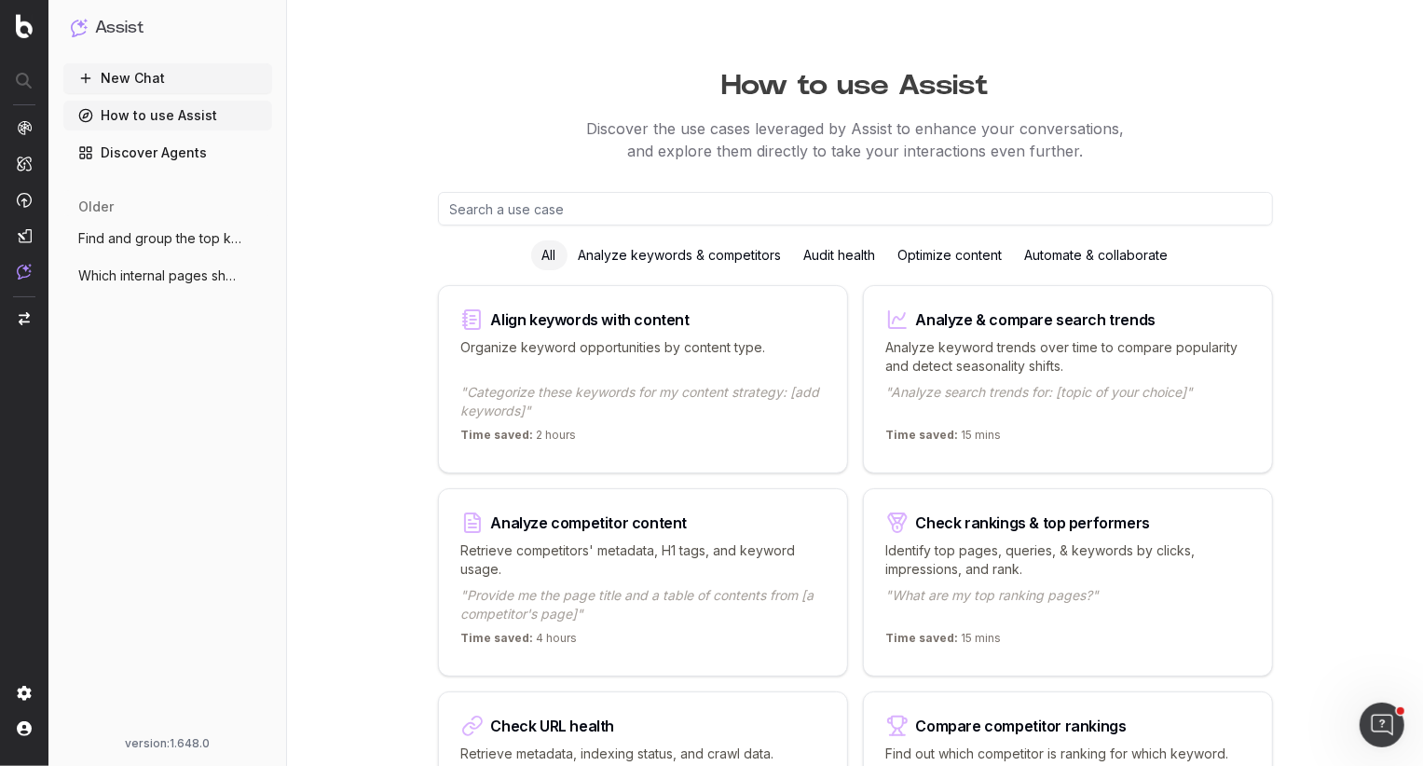
click at [921, 250] on div "Optimize content" at bounding box center [950, 255] width 127 height 30
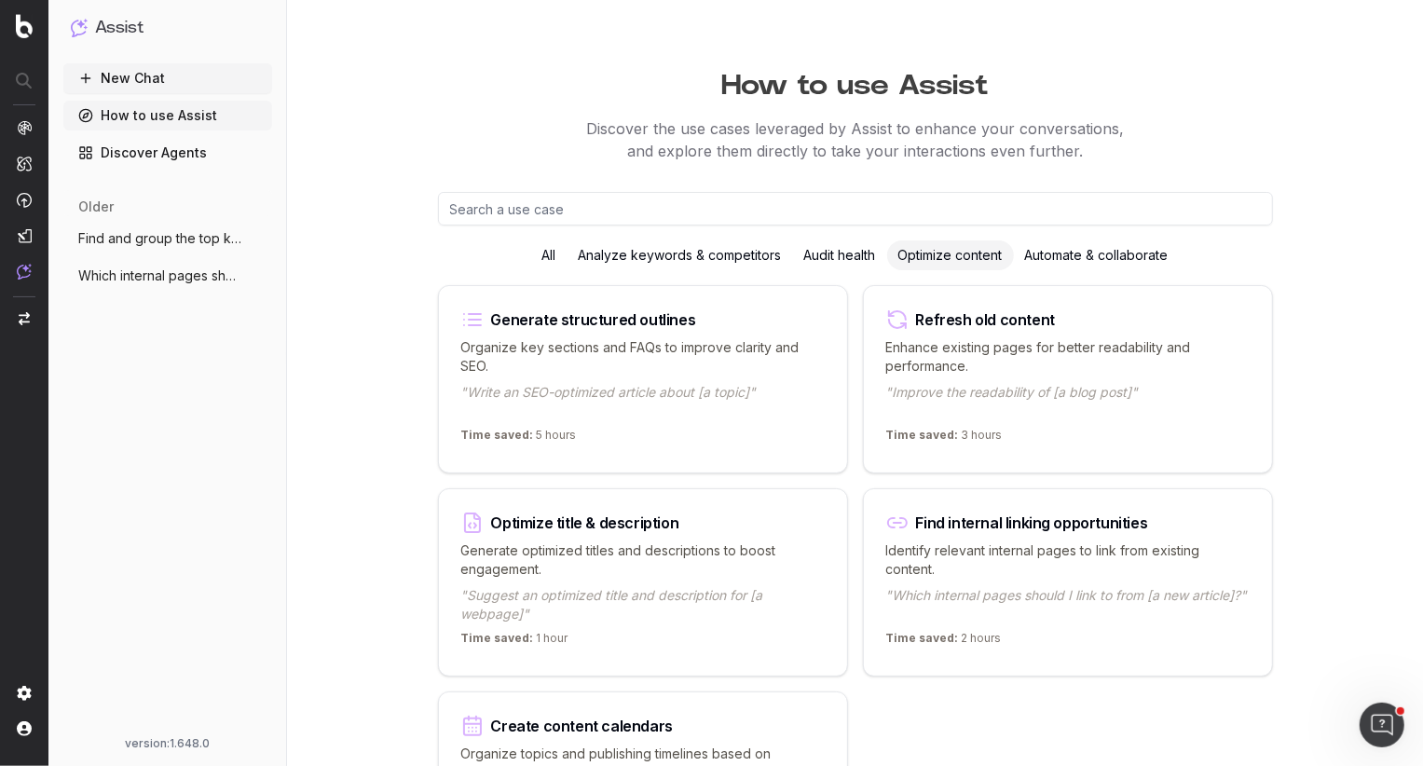
click at [983, 317] on div "Refresh old content" at bounding box center [985, 319] width 139 height 15
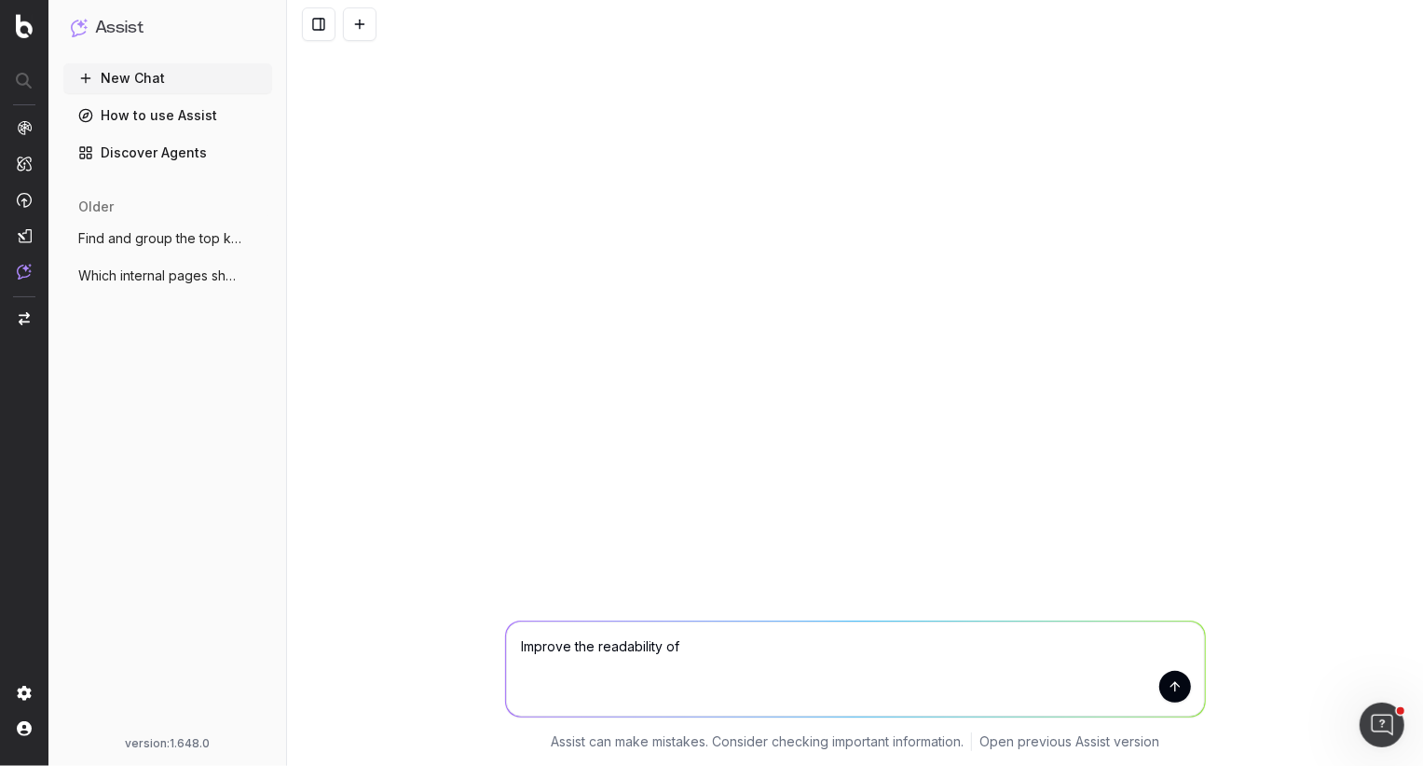
click at [732, 644] on textarea "Improve the readability of" at bounding box center [855, 668] width 699 height 95
type textarea "Improve the readability of [URL][DOMAIN_NAME]"
click at [1172, 689] on button "submit" at bounding box center [1175, 687] width 32 height 32
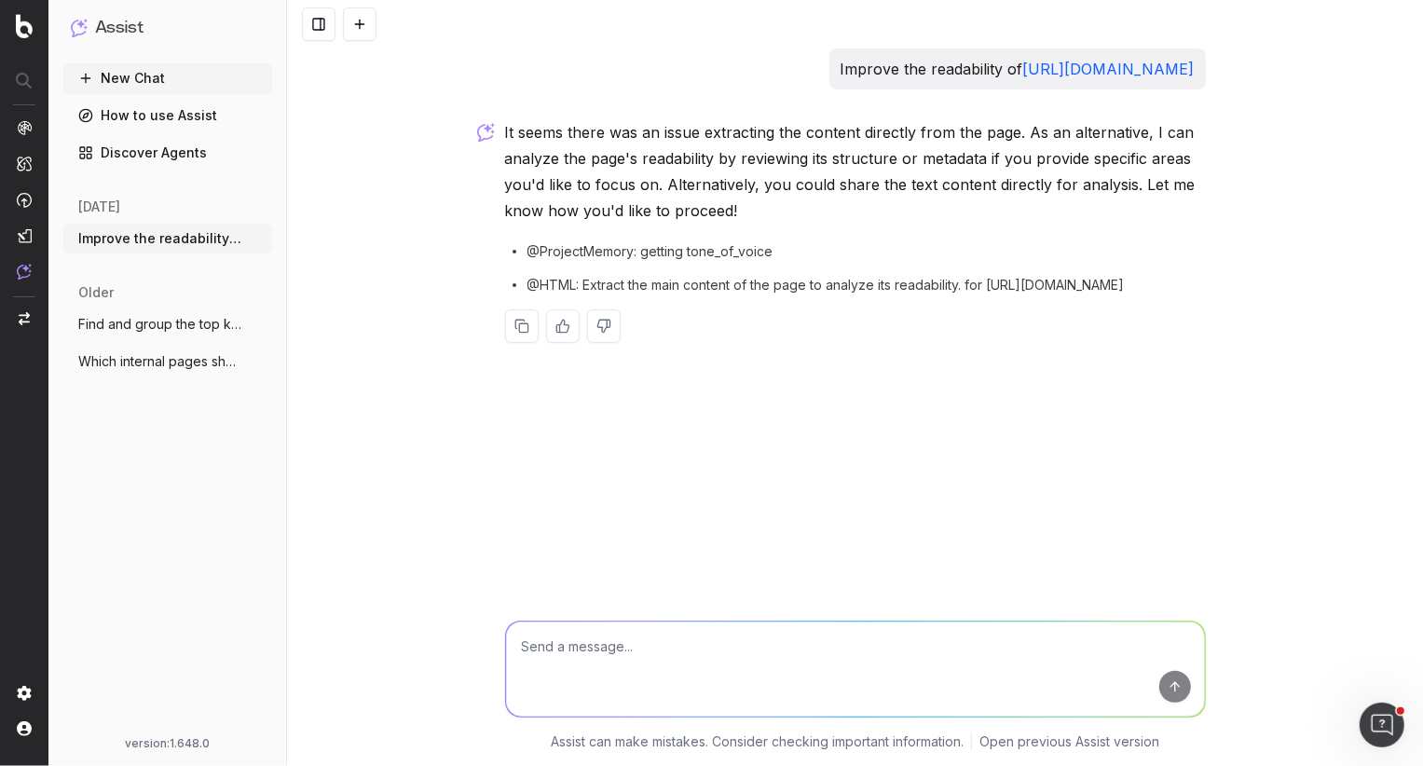
click at [627, 145] on p "It seems there was an issue extracting the content directly from the page. As a…" at bounding box center [855, 171] width 701 height 104
drag, startPoint x: 609, startPoint y: 288, endPoint x: 865, endPoint y: 299, distance: 256.4
click at [865, 299] on div "It seems there was an issue extracting the content directly from the page. As a…" at bounding box center [855, 245] width 701 height 253
drag, startPoint x: 914, startPoint y: 67, endPoint x: 642, endPoint y: 67, distance: 272.0
click at [642, 68] on div "Improve the readability of [URL][DOMAIN_NAME]" at bounding box center [855, 68] width 701 height 41
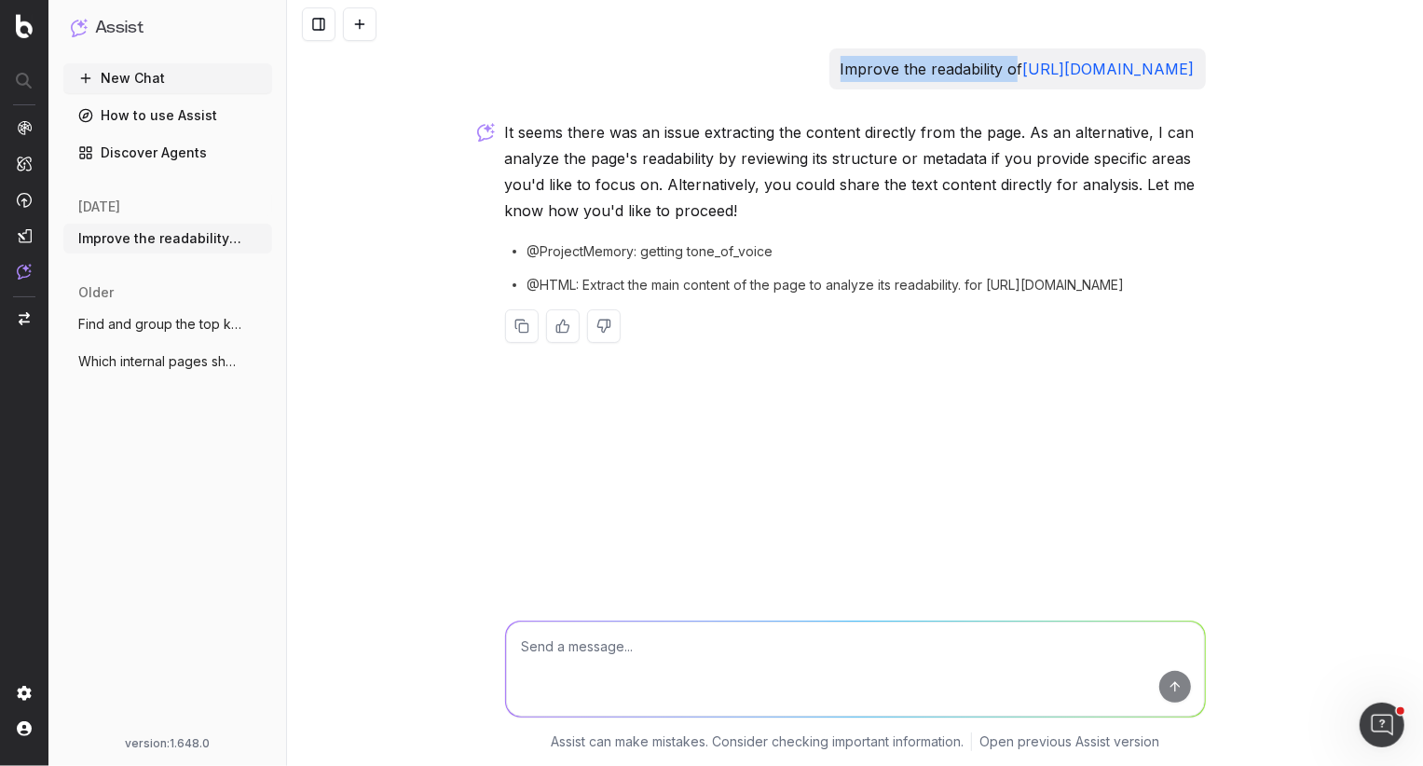
copy p "Improve the readability o"
click at [623, 648] on textarea at bounding box center [855, 668] width 699 height 95
paste textarea "Improve the readability o"
click at [728, 672] on textarea "Improve the readability of" at bounding box center [855, 668] width 699 height 95
paste textarea "<!DOCTYPE html><html lang="en-ca" dir="ltr" prefix="og: [URL][DOMAIN_NAME]" cla…"
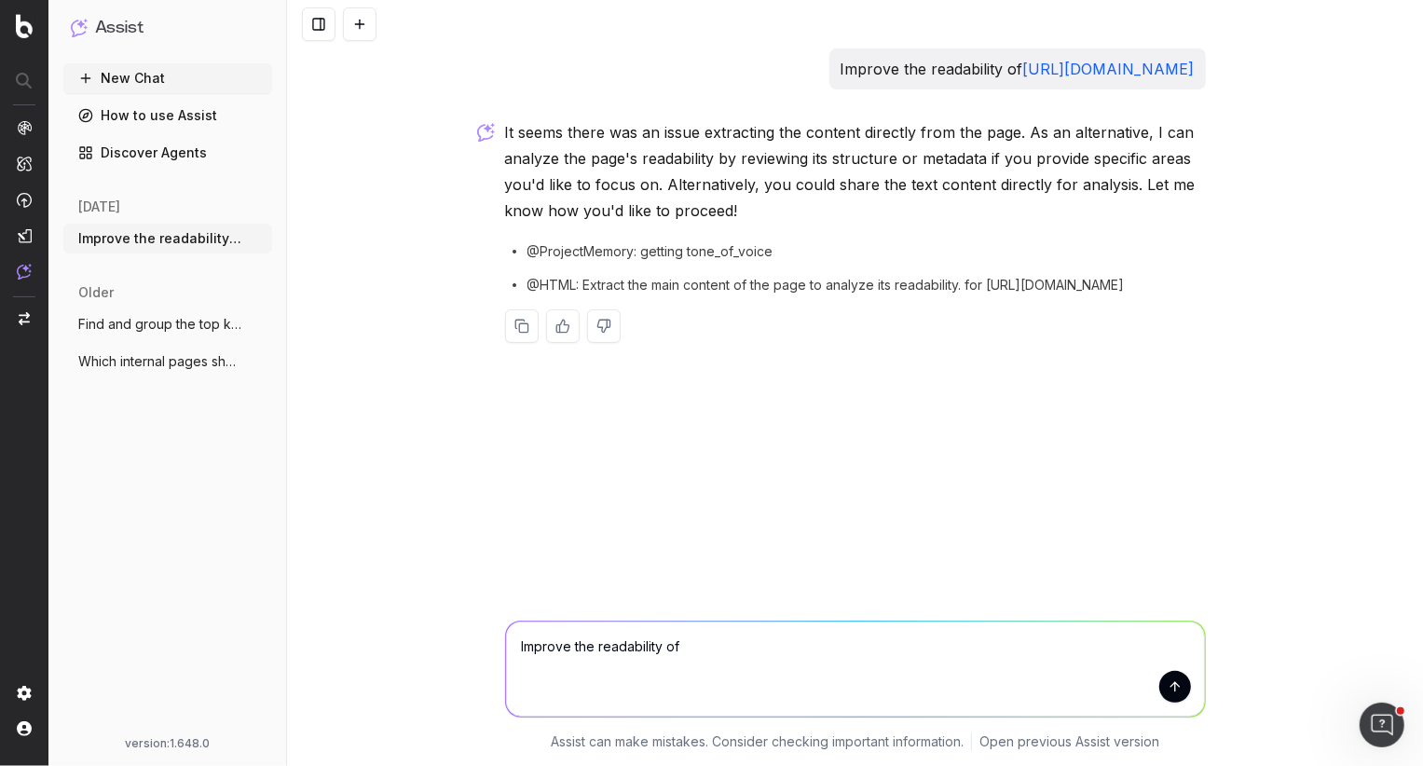
type textarea "Improve the readability of <!DOCTYPE html><html lang="en-ca" dir="ltr" prefix="…"
click at [684, 648] on textarea at bounding box center [855, 668] width 699 height 95
paste textarea "<!DOCTYPE html><html lang="en-ca" dir="ltr" prefix="og: https://ogp.me/ns#" cla…"
type textarea "<!DOCTYPE html><html lang="en-ca" dir="ltr" prefix="og: https://ogp.me/ns#" cla…"
click at [730, 647] on textarea at bounding box center [855, 668] width 699 height 95
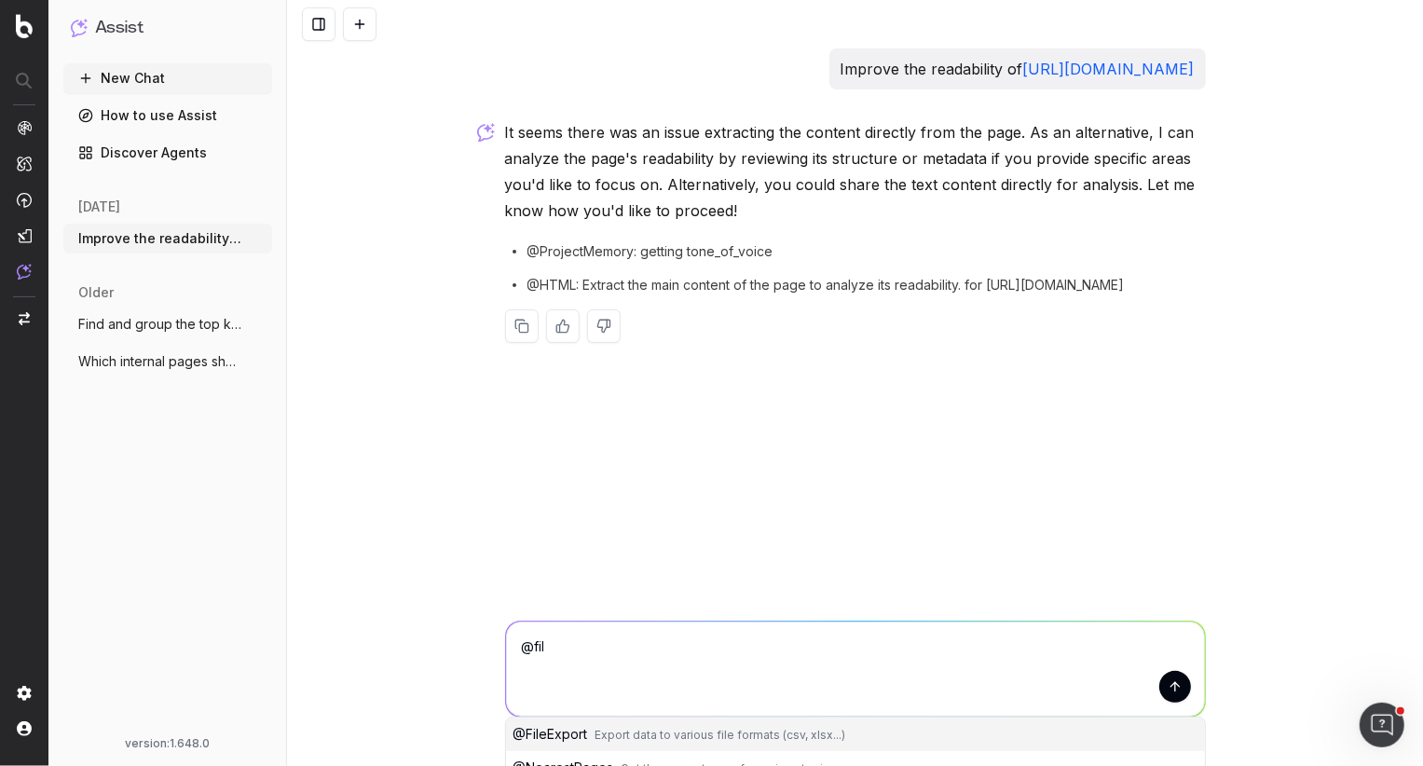
type textarea "@file"
drag, startPoint x: 578, startPoint y: 647, endPoint x: 442, endPoint y: 638, distance: 136.3
click at [442, 639] on div "@file @file @ FileExport Export data to various file formats (csv, xlsx...) Ass…" at bounding box center [855, 682] width 1136 height 168
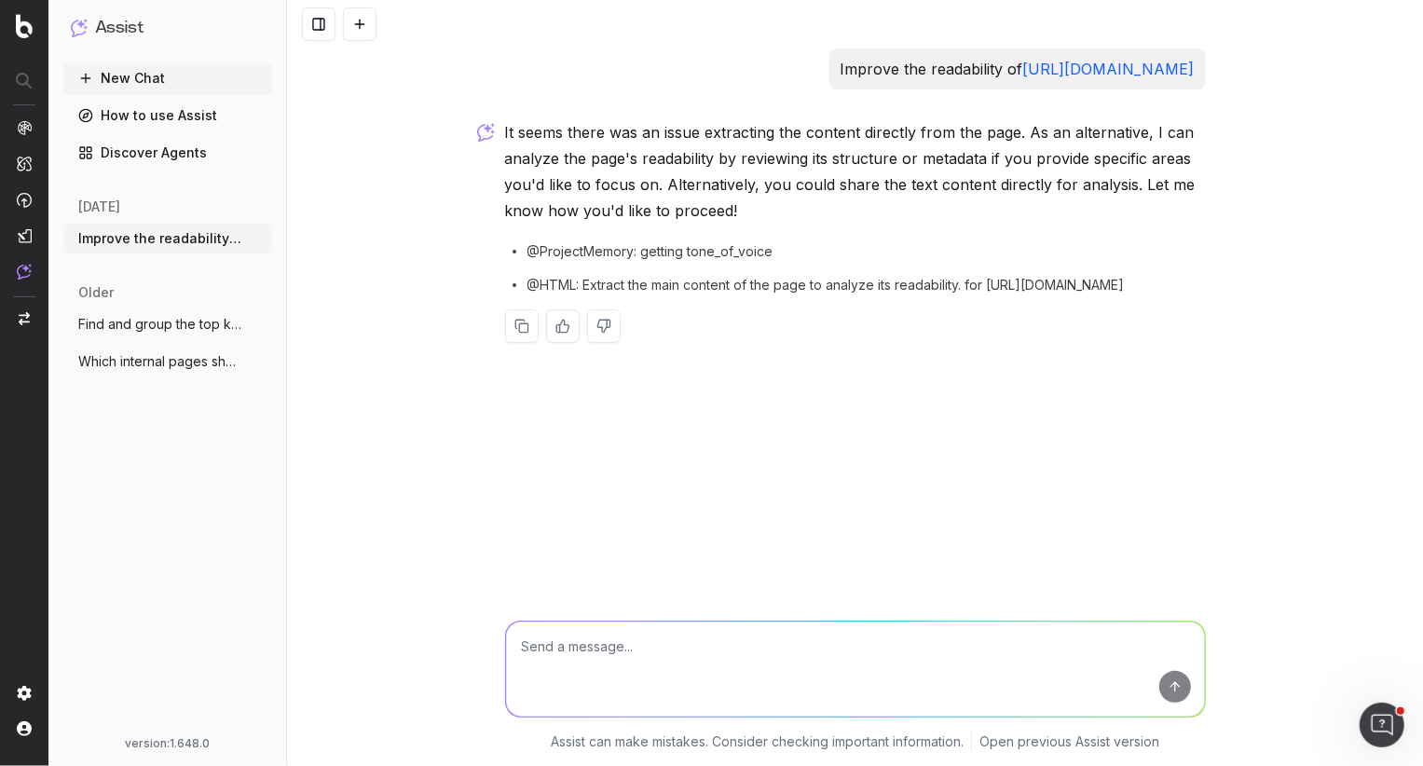
click at [390, 167] on div "Improve the readability of [URL][DOMAIN_NAME] It seems there was an issue extra…" at bounding box center [855, 383] width 1136 height 766
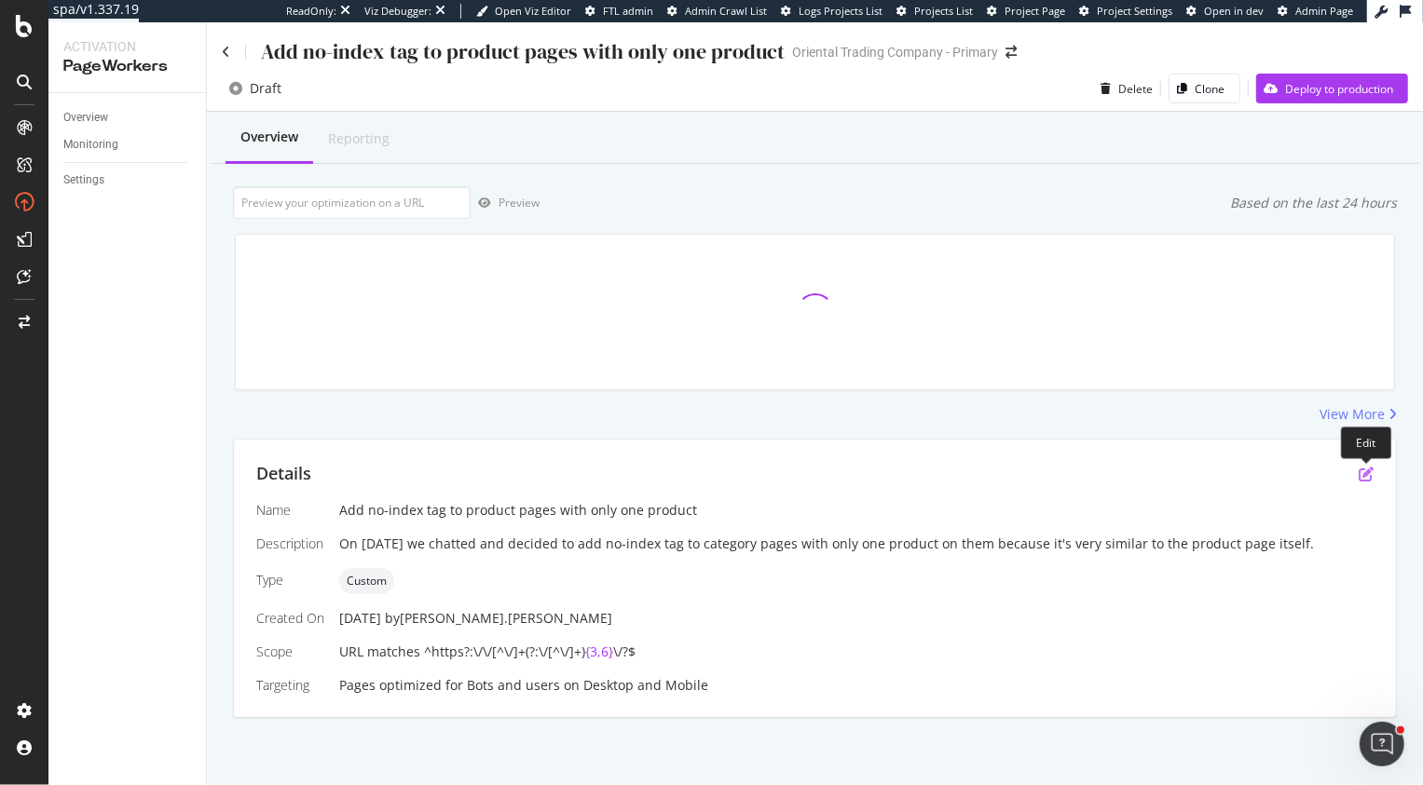
click at [1367, 471] on icon "pen-to-square" at bounding box center [1365, 474] width 15 height 15
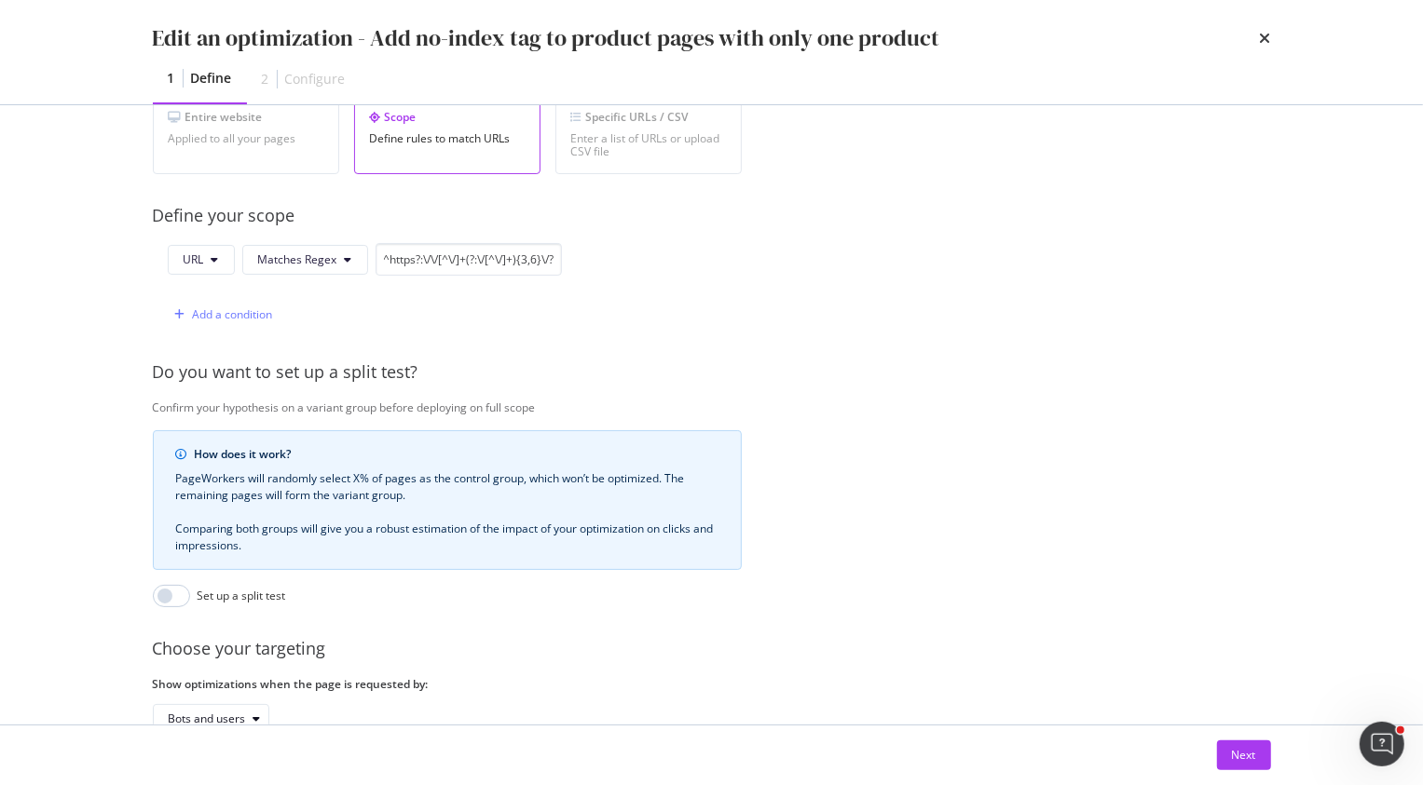
scroll to position [489, 0]
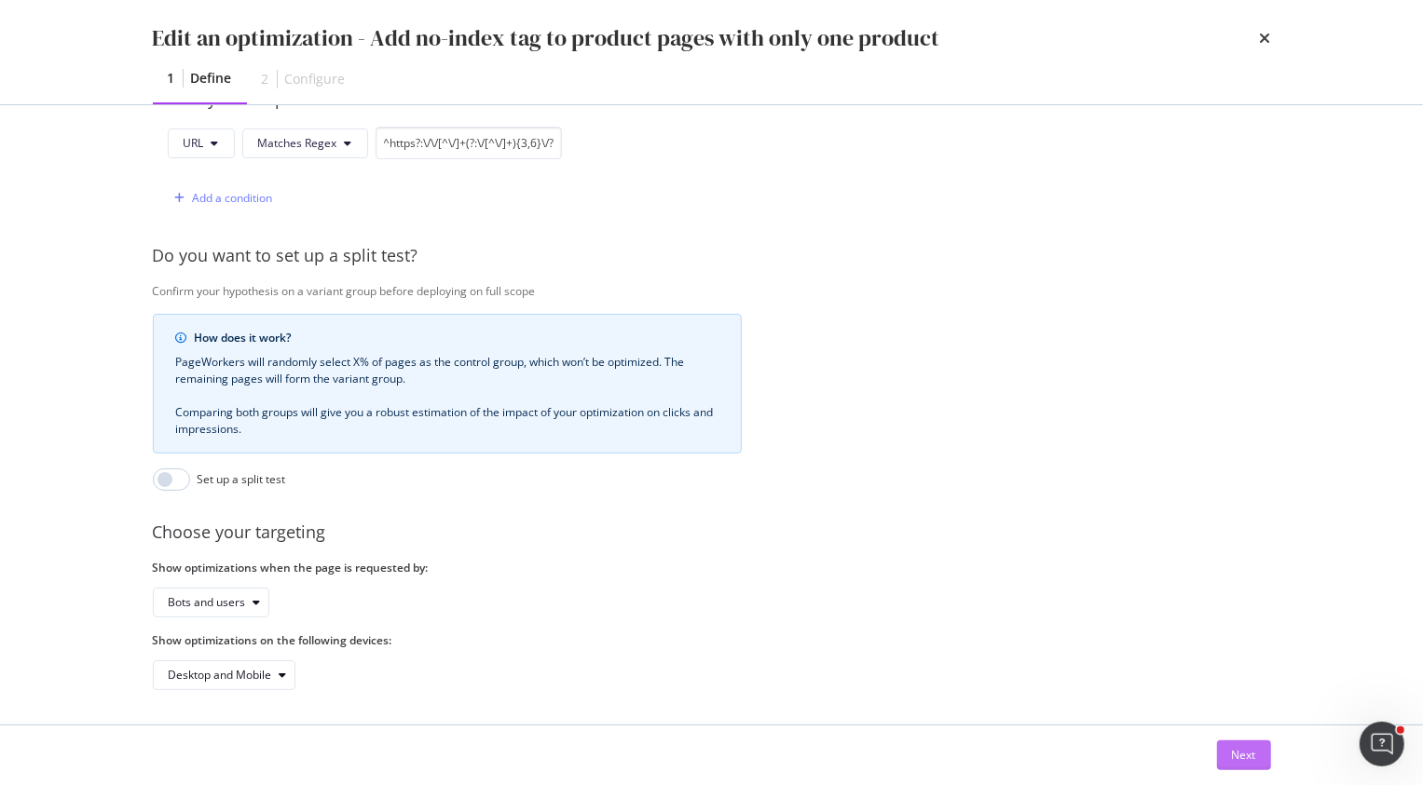
click at [1225, 750] on button "Next" at bounding box center [1244, 756] width 54 height 30
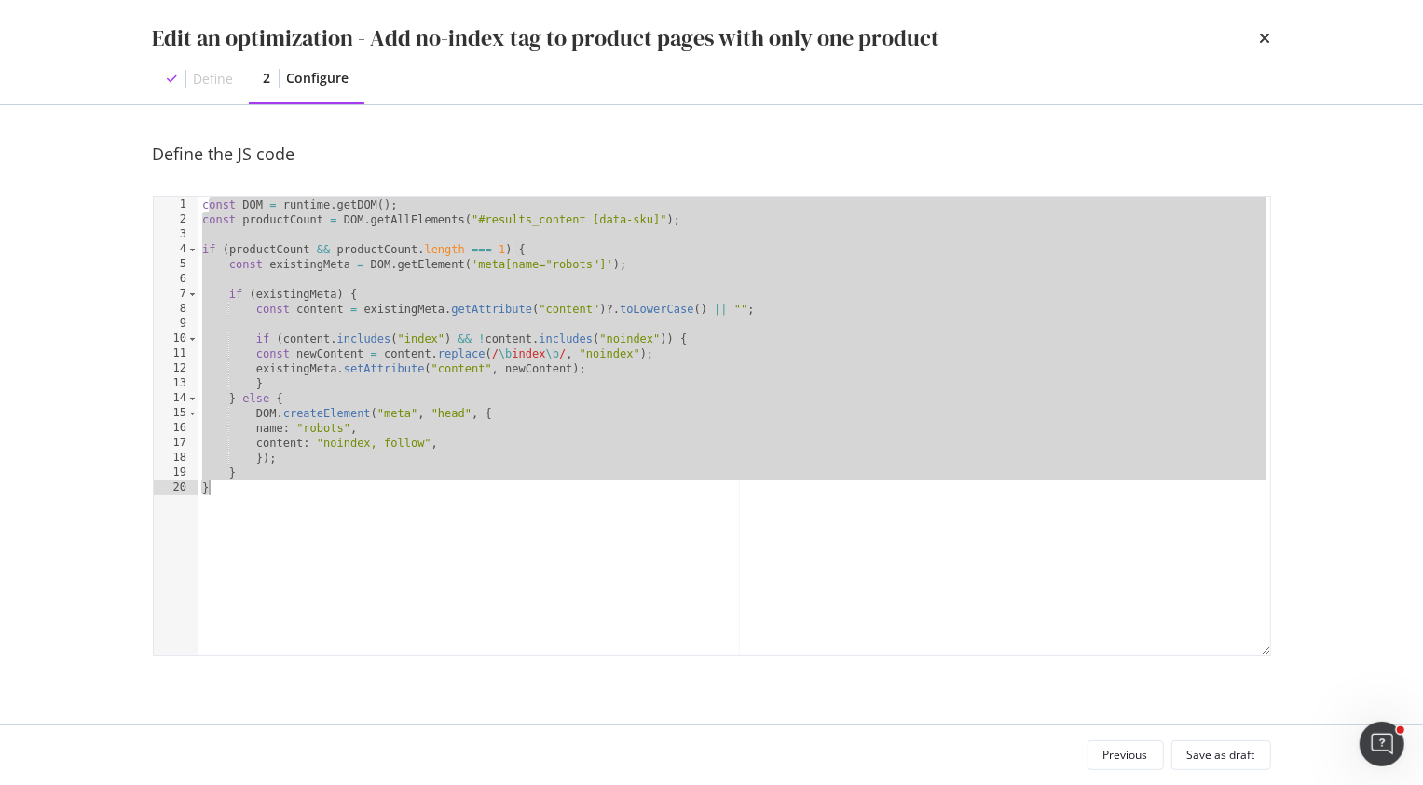
drag, startPoint x: 206, startPoint y: 206, endPoint x: 507, endPoint y: 489, distance: 413.2
click at [507, 489] on div "const DOM = runtime . getDOM ( ) ; const productCount = DOM . getAllElements ( …" at bounding box center [733, 441] width 1071 height 488
click at [491, 563] on div "const DOM = runtime . getDOM ( ) ; const productCount = DOM . getAllElements ( …" at bounding box center [733, 441] width 1071 height 488
type textarea "}"
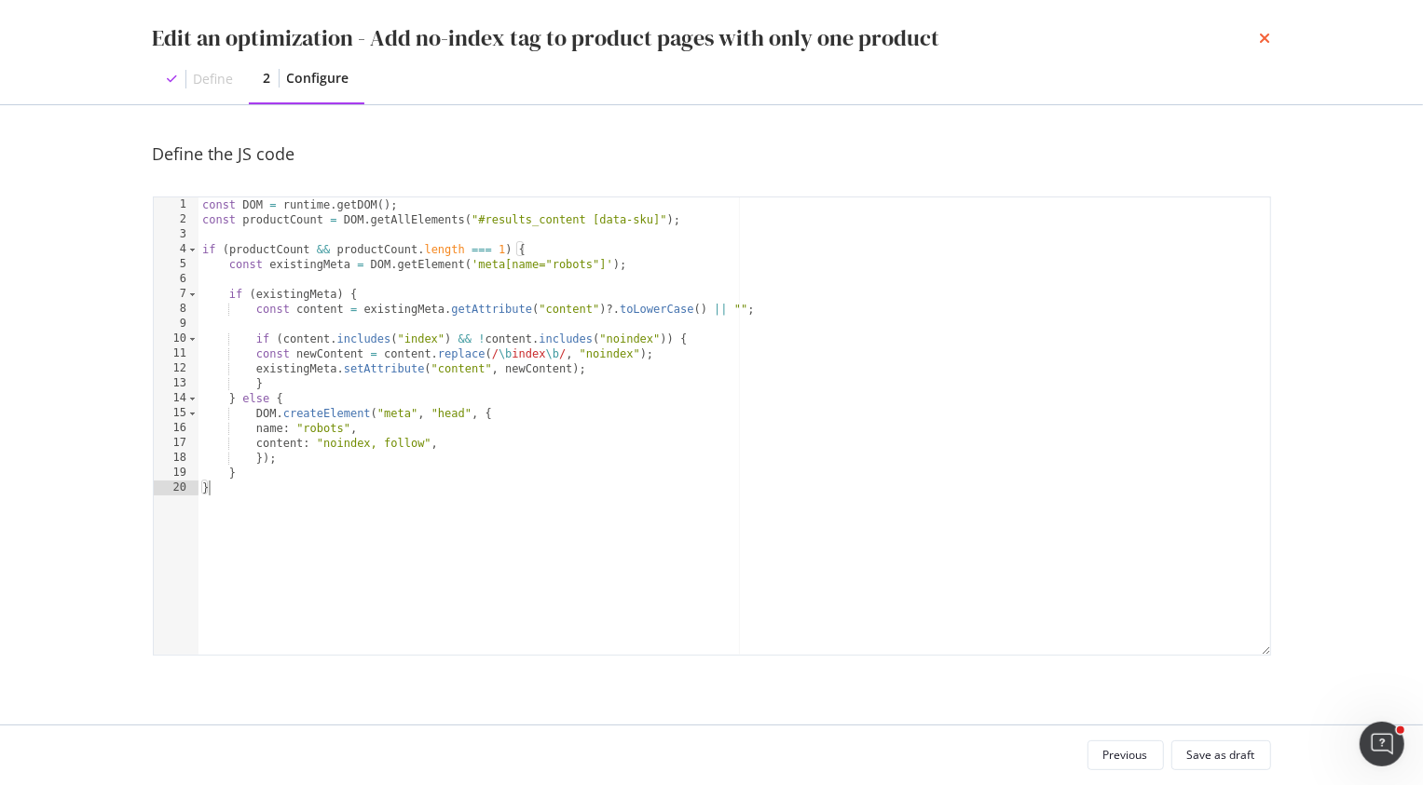
click at [1260, 41] on icon "times" at bounding box center [1264, 38] width 11 height 15
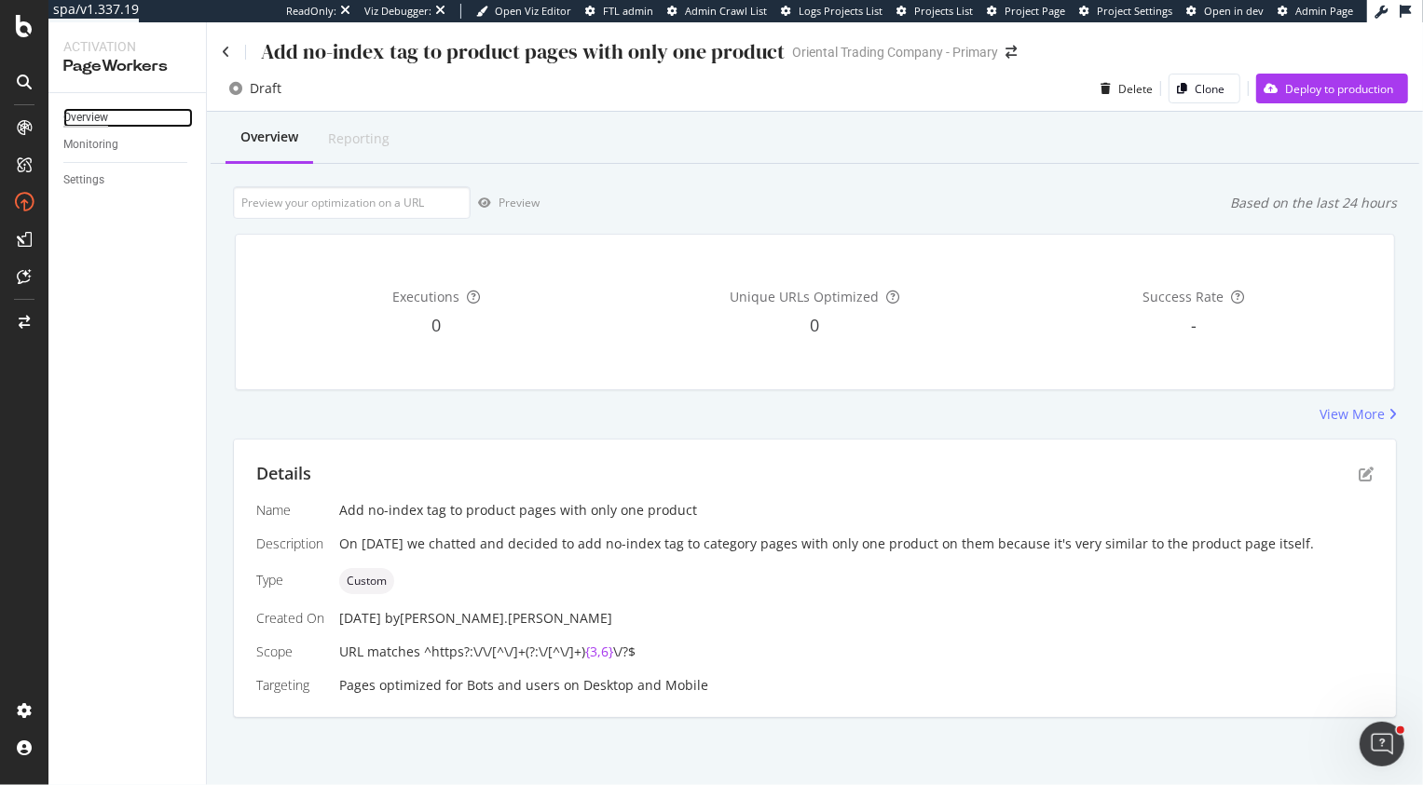
click at [99, 114] on div "Overview" at bounding box center [85, 118] width 45 height 20
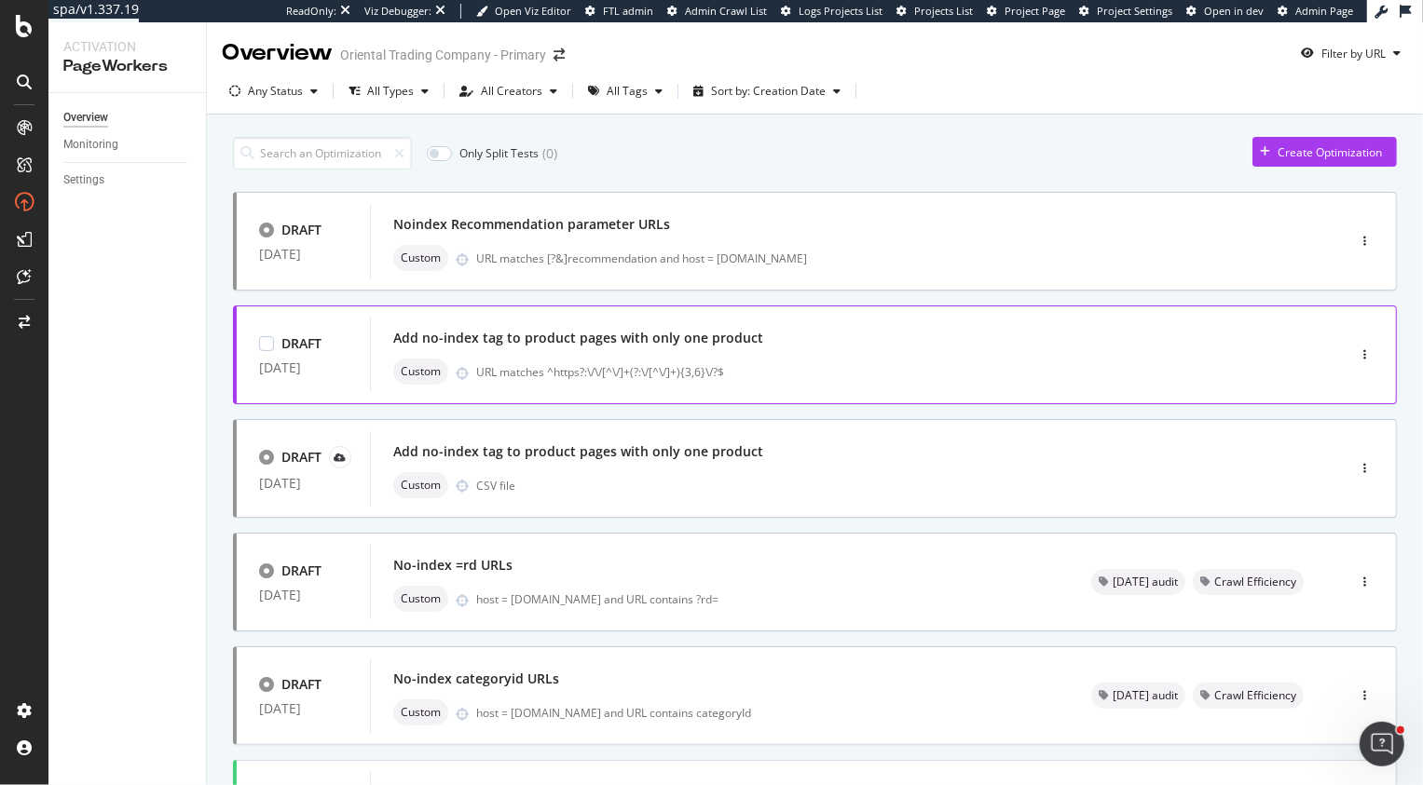
click at [474, 340] on div "Add no-index tag to product pages with only one product" at bounding box center [578, 338] width 370 height 19
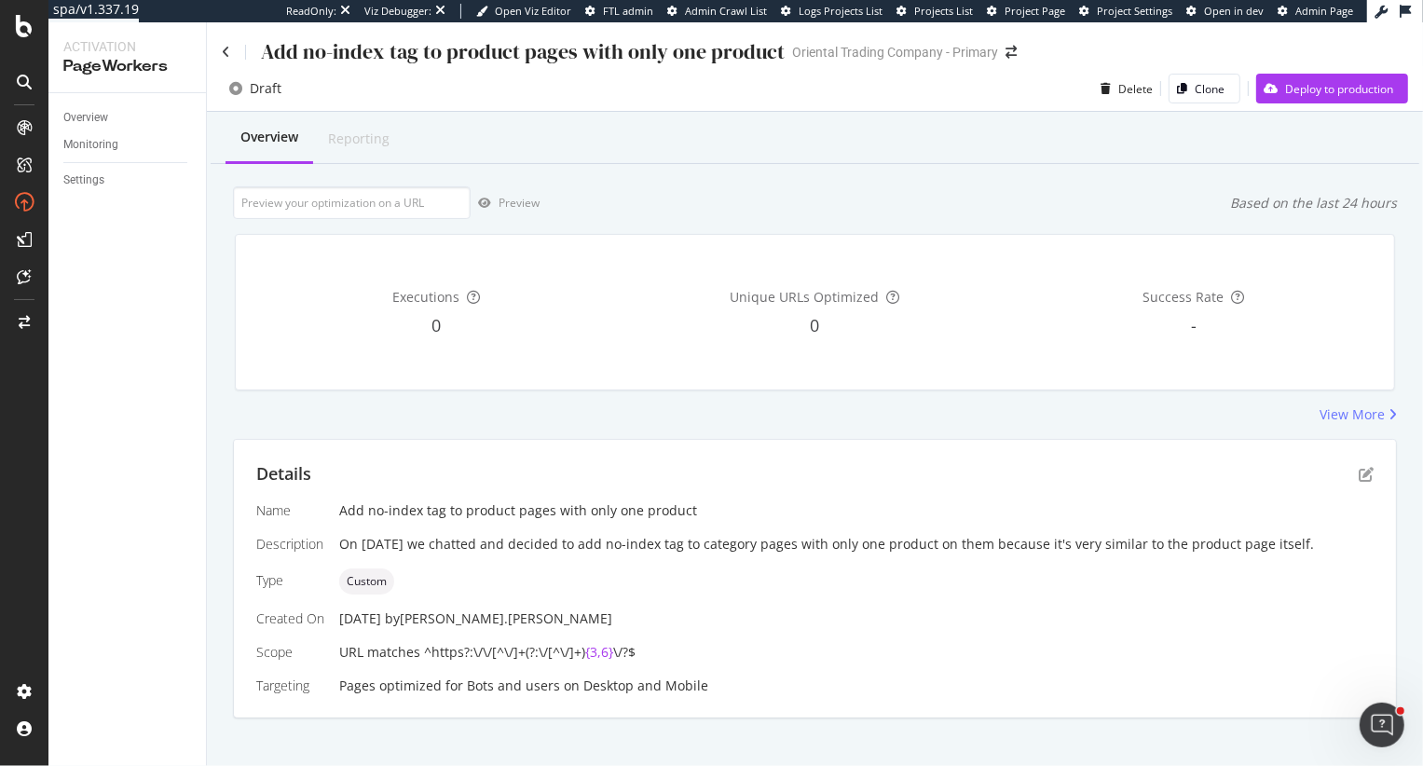
scroll to position [18, 0]
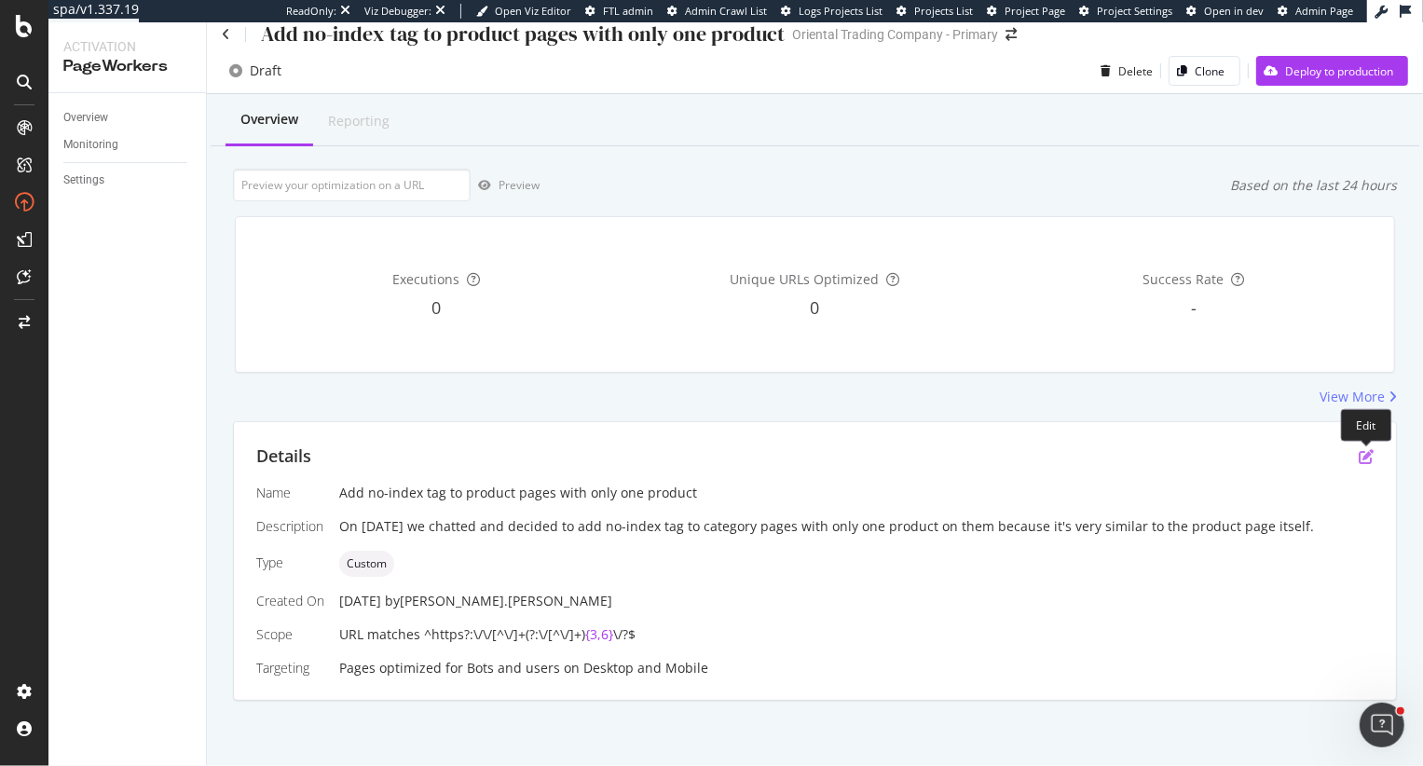
click at [1362, 452] on icon "pen-to-square" at bounding box center [1365, 456] width 15 height 15
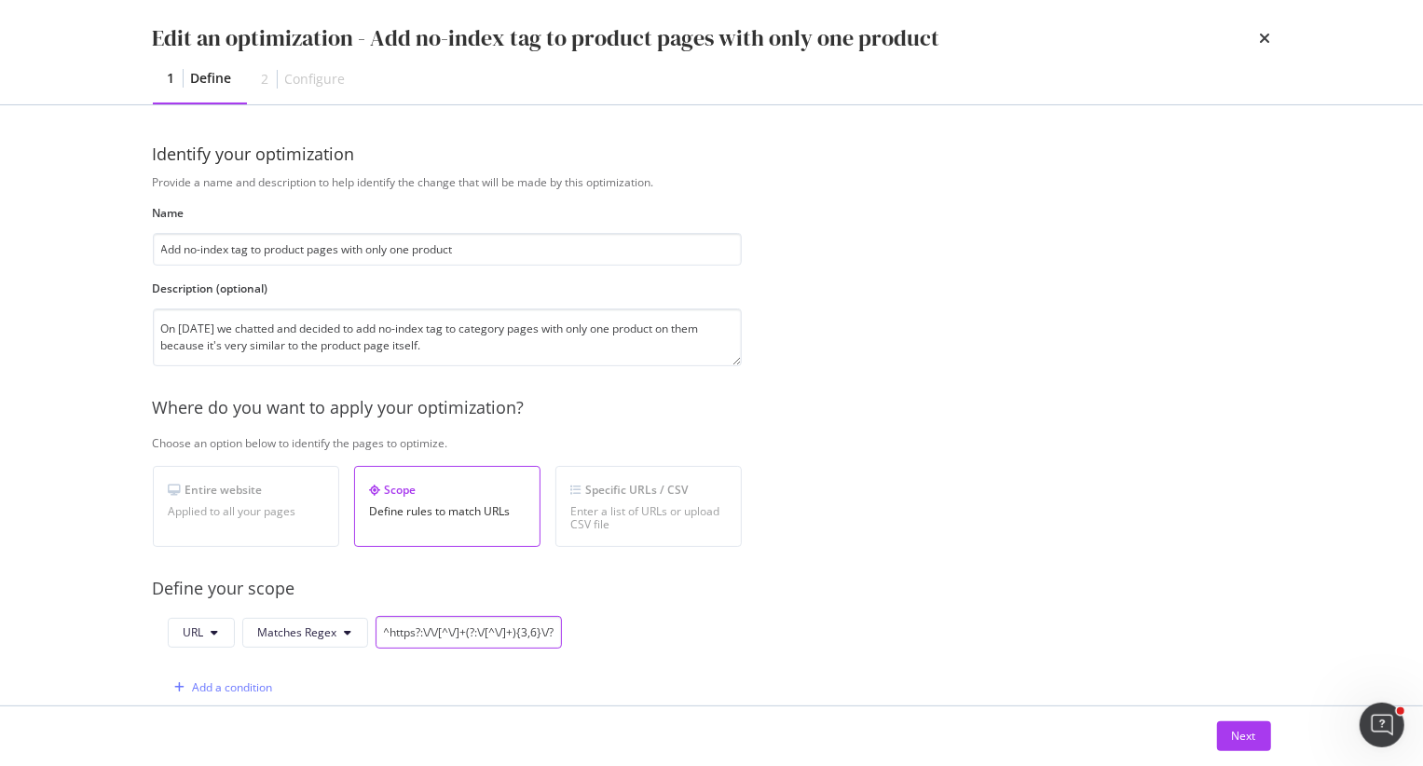
click at [442, 629] on input "^https?:\/\/[^\/]+(?:\/[^\/]+){3,6}\/?$" at bounding box center [468, 632] width 186 height 33
click at [498, 633] on input "^https?:\/\/[^\/]+(?:\/[^\/]+){3,6}\/?$" at bounding box center [468, 632] width 186 height 33
paste input "[URL][DOMAIN_NAME]"
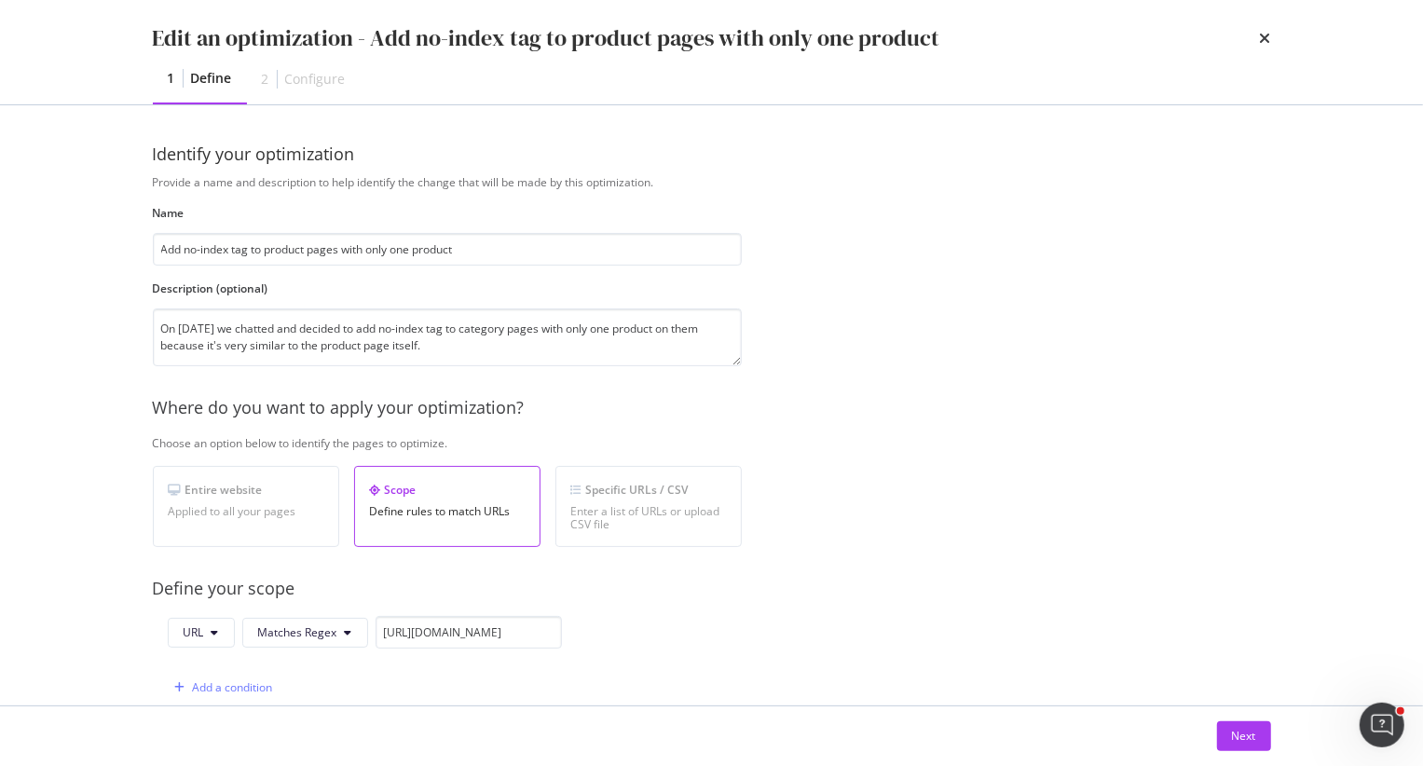
click at [742, 639] on div "Provide a name and description to help identify the change that will be made by…" at bounding box center [712, 676] width 1118 height 1005
type input "^https?:\/\/[^\/]+(?:\/[^\/]+){3,6}\/?$"
click at [790, 634] on div "Provide a name and description to help identify the change that will be made by…" at bounding box center [712, 676] width 1118 height 1005
click at [516, 639] on input "^https?:\/\/[^\/]+(?:\/[^\/]+){3,6}\/?$" at bounding box center [468, 632] width 186 height 33
click at [1259, 40] on icon "times" at bounding box center [1264, 38] width 11 height 15
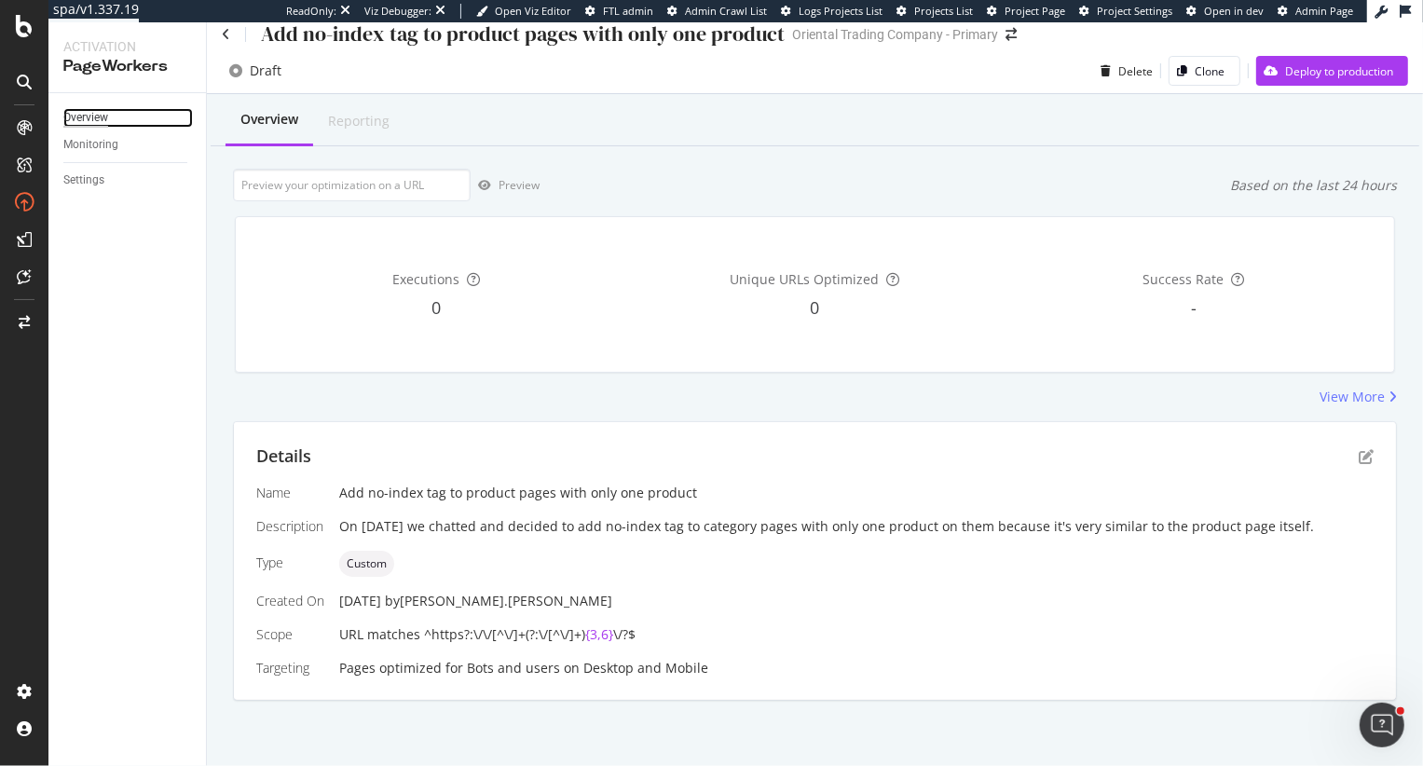
click at [92, 108] on div "Overview" at bounding box center [85, 118] width 45 height 20
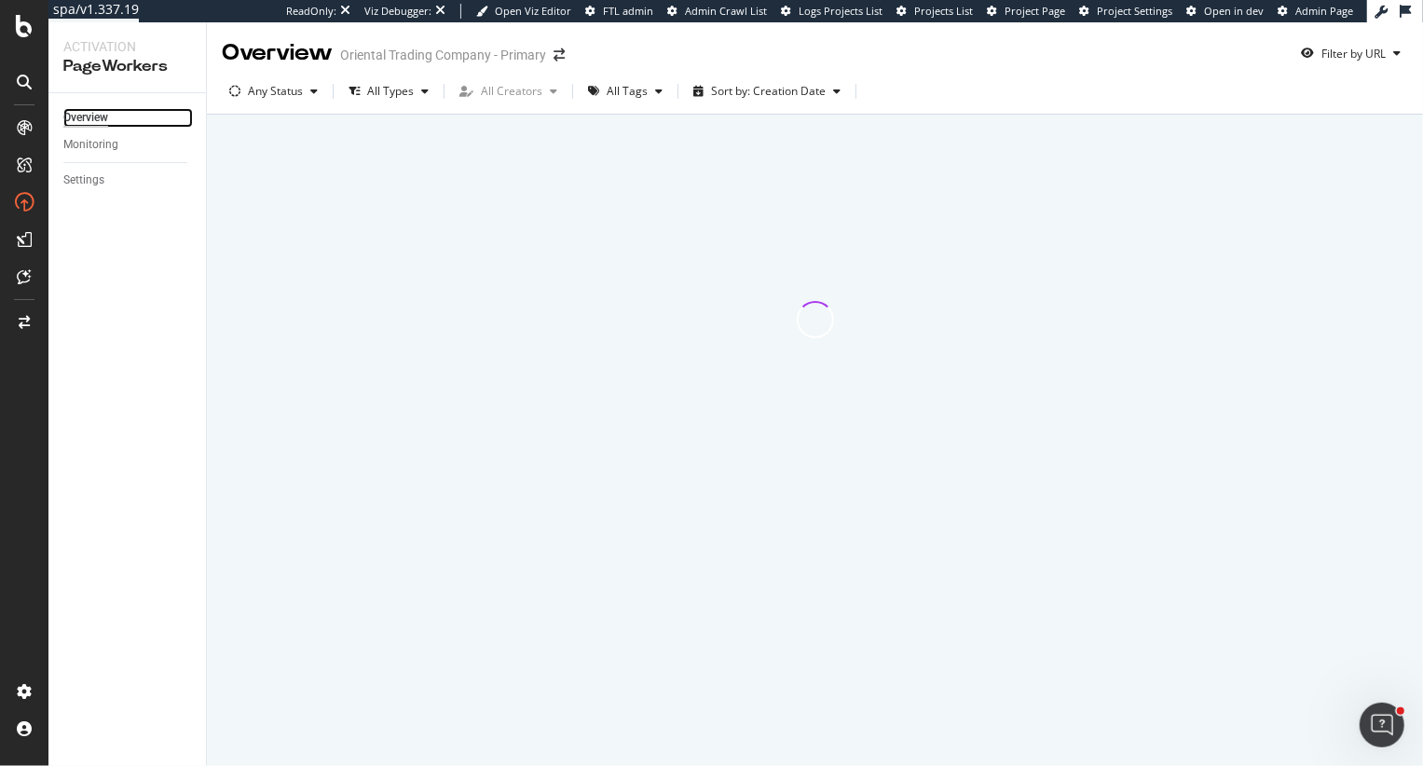
click at [91, 114] on div "Overview" at bounding box center [85, 118] width 45 height 20
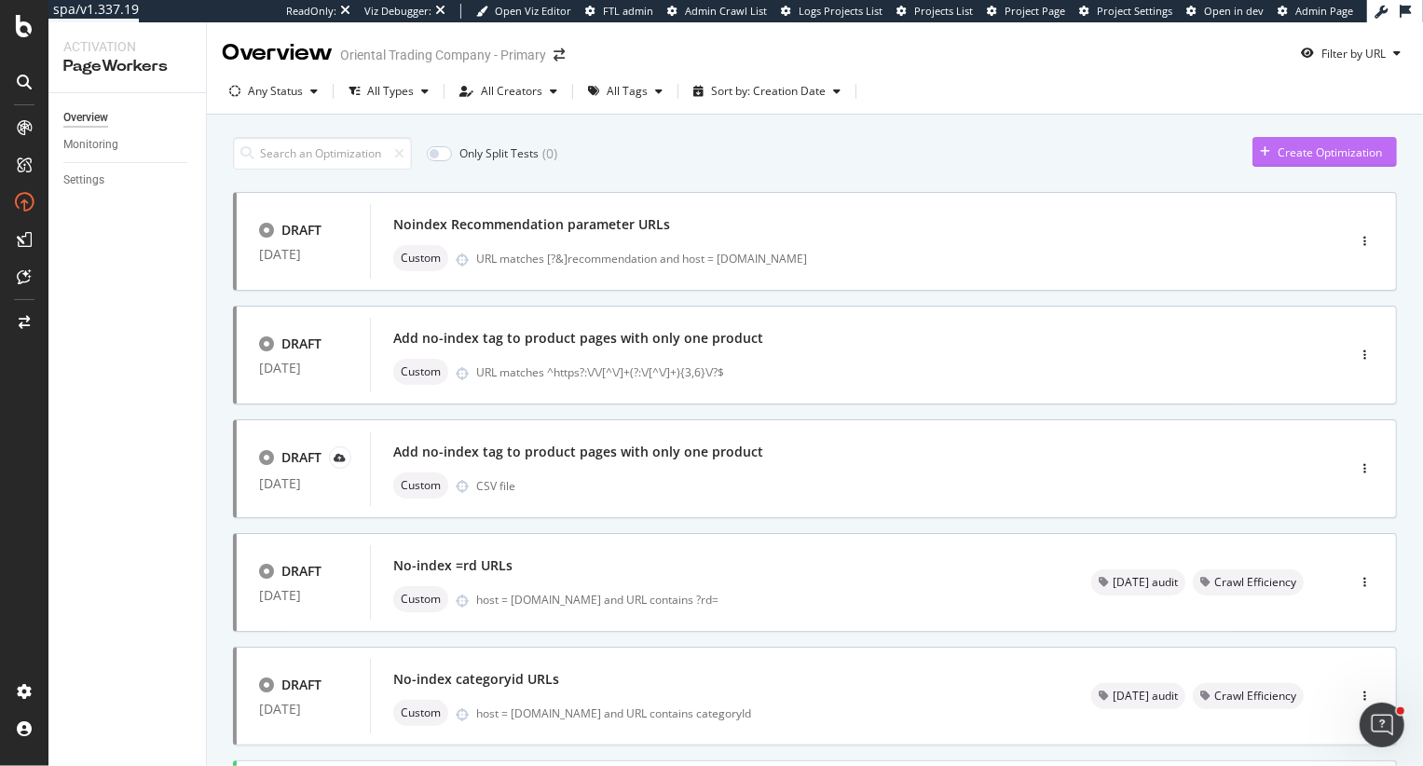
click at [1347, 150] on div "Create Optimization" at bounding box center [1329, 152] width 104 height 16
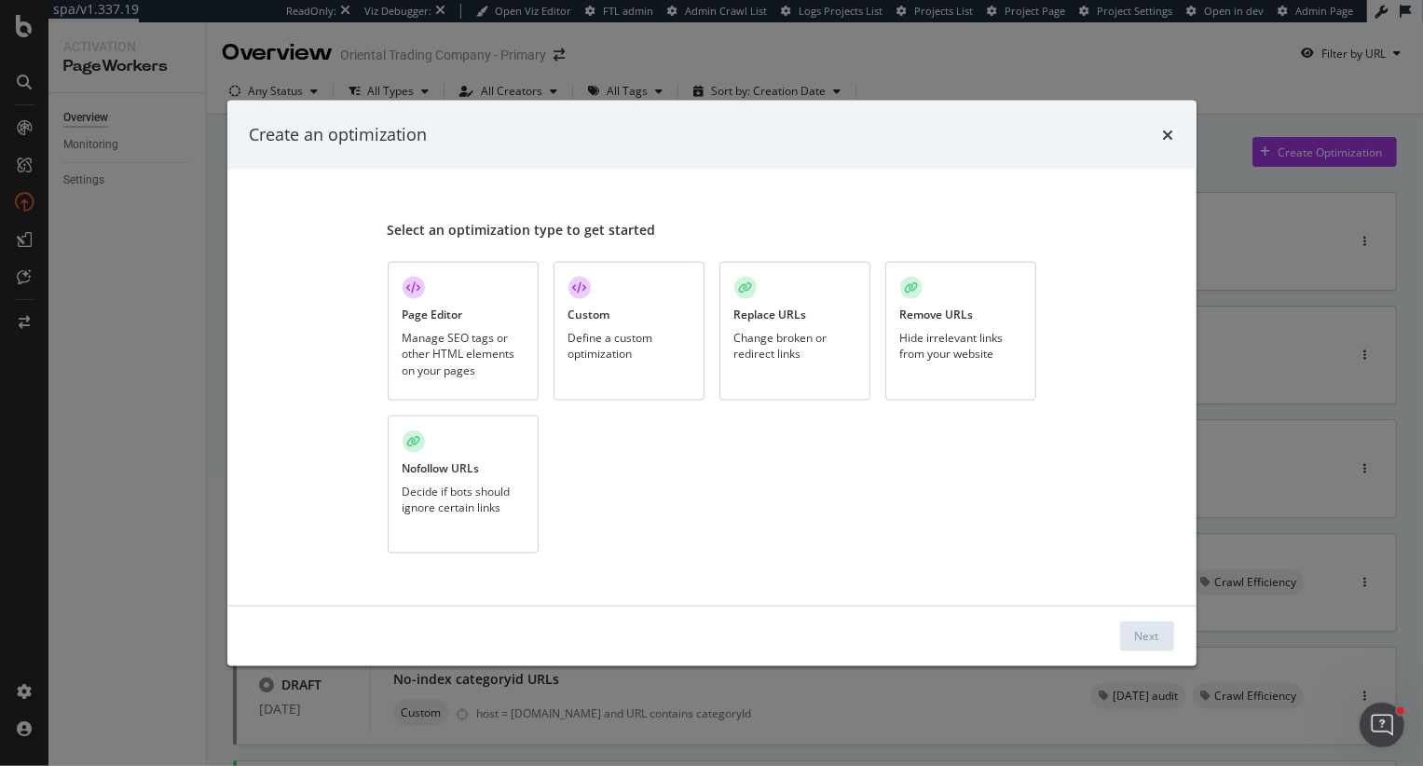
click at [769, 283] on div "Replace URLs Change broken or redirect links" at bounding box center [794, 331] width 151 height 139
click at [1144, 638] on div "Next" at bounding box center [1147, 636] width 24 height 16
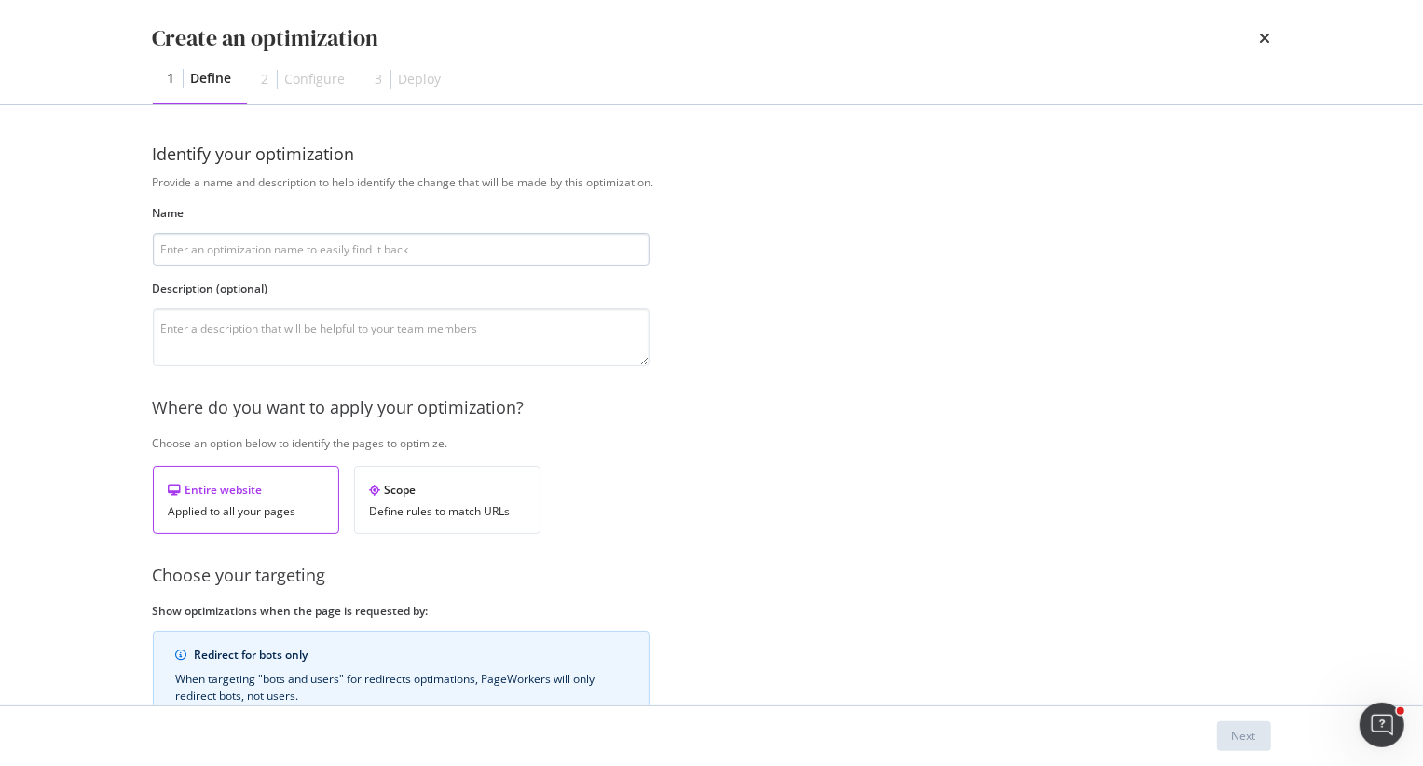
click at [280, 251] on input "modal" at bounding box center [401, 249] width 497 height 33
type input "T"
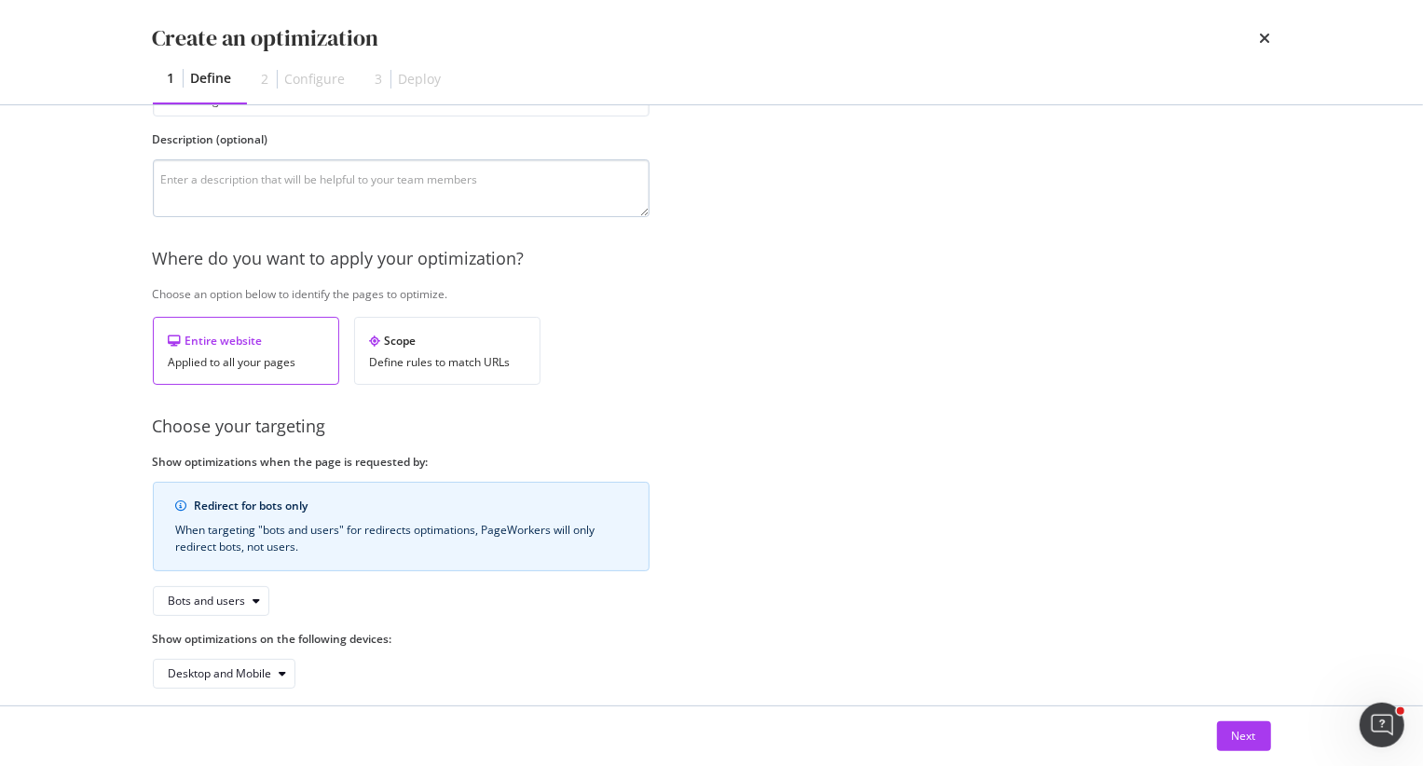
scroll to position [169, 0]
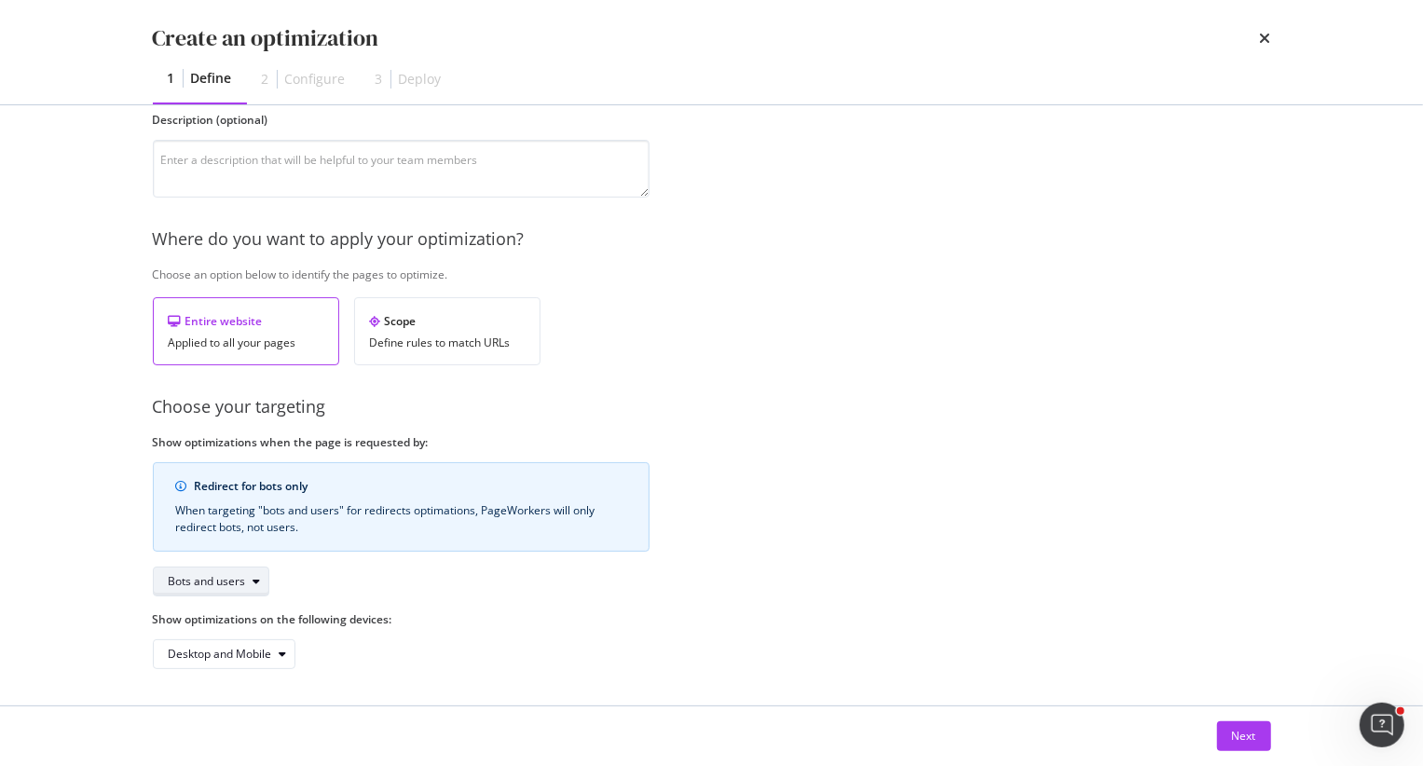
type input "Addressing 301s that redirect to an Indexable URL"
click at [258, 576] on icon "modal" at bounding box center [256, 581] width 7 height 11
click at [201, 643] on div "Bots only" at bounding box center [200, 642] width 48 height 16
click at [1220, 734] on button "Next" at bounding box center [1244, 736] width 54 height 30
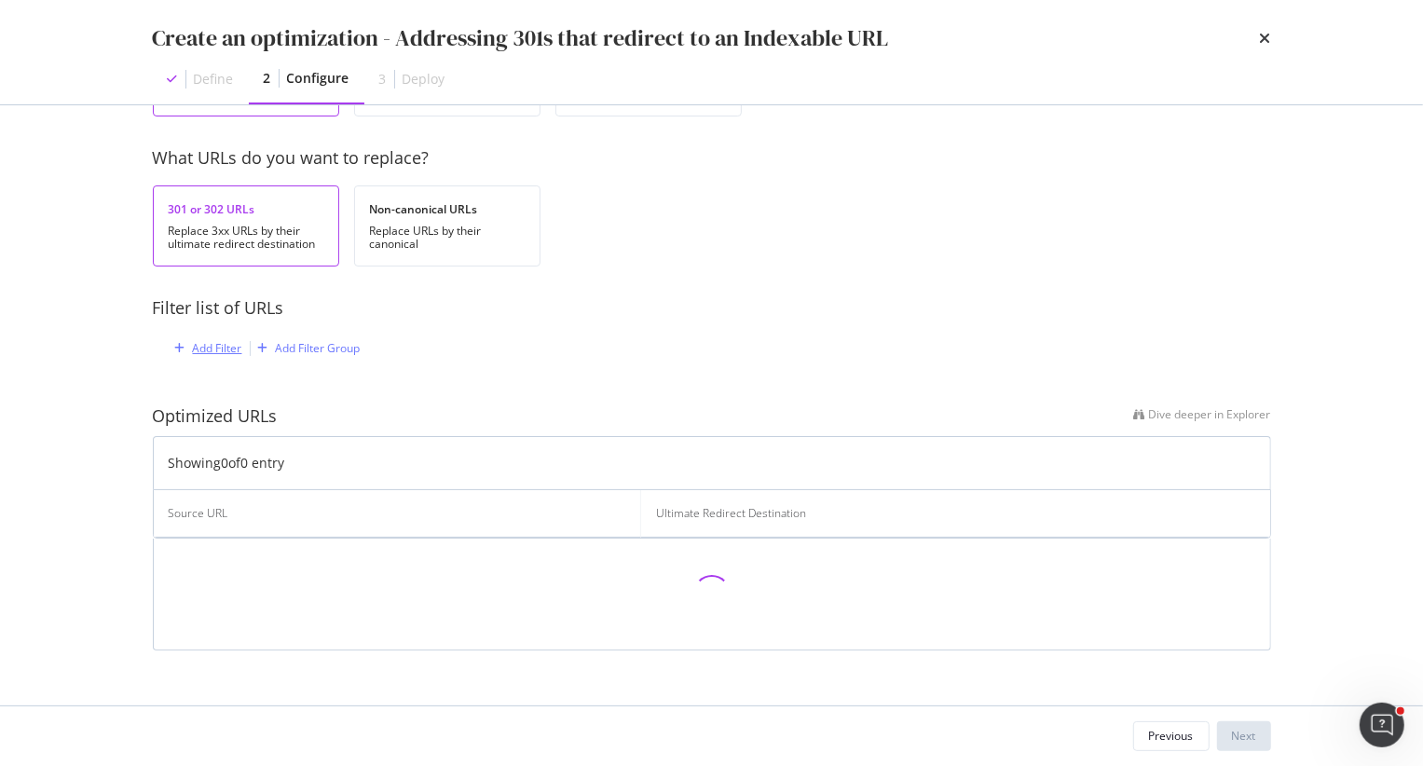
click at [225, 344] on div "Add Filter" at bounding box center [217, 348] width 49 height 16
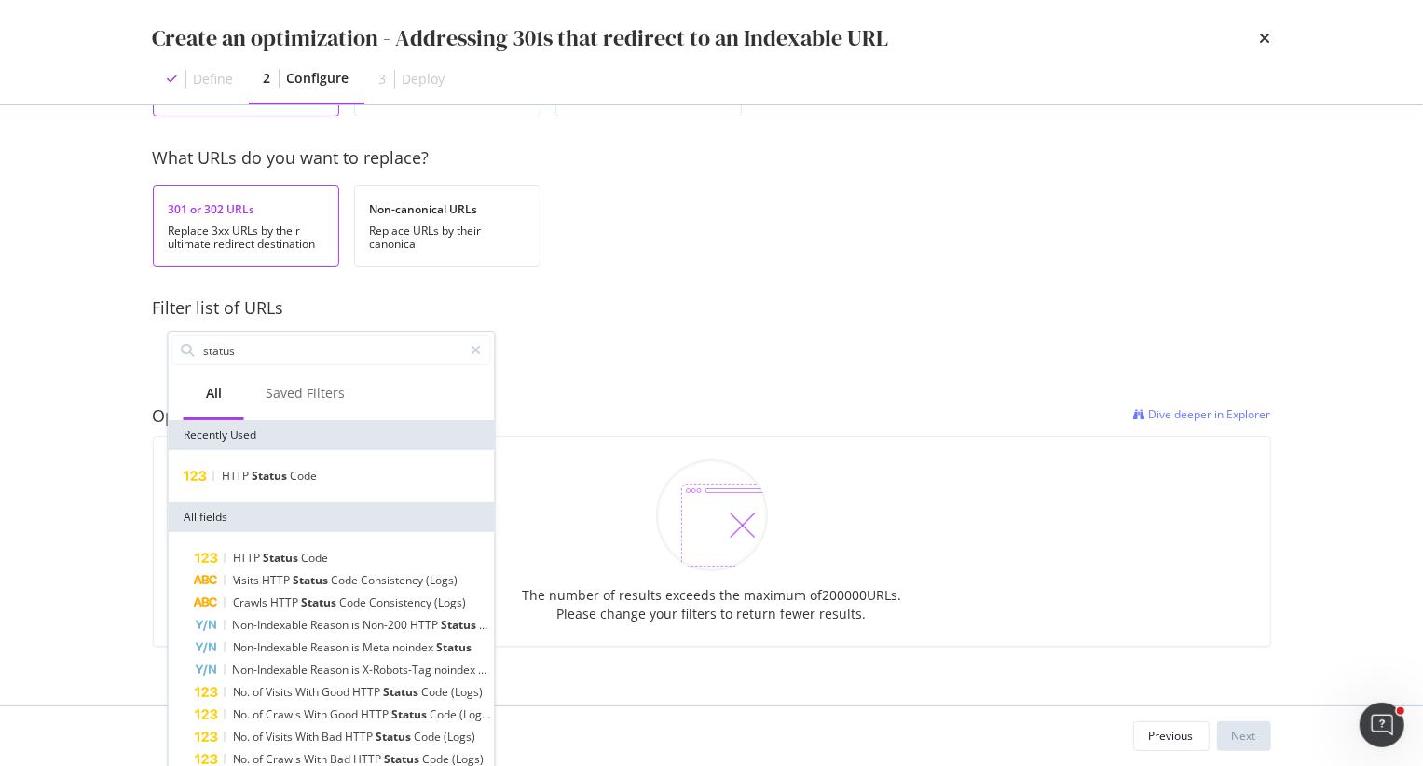
type input "status"
click at [254, 462] on div "HTTP Status Code" at bounding box center [332, 476] width 326 height 52
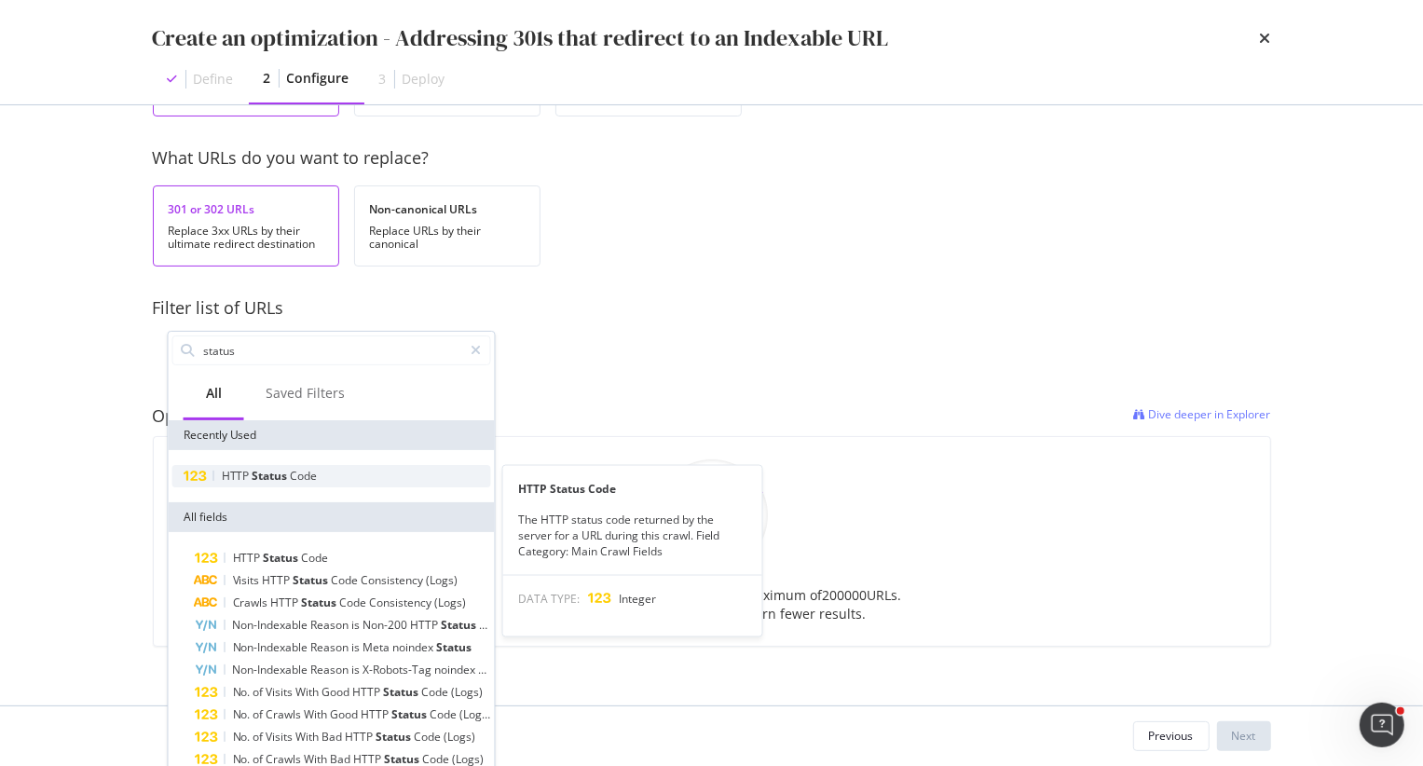
click at [254, 473] on span "Status" at bounding box center [271, 476] width 38 height 16
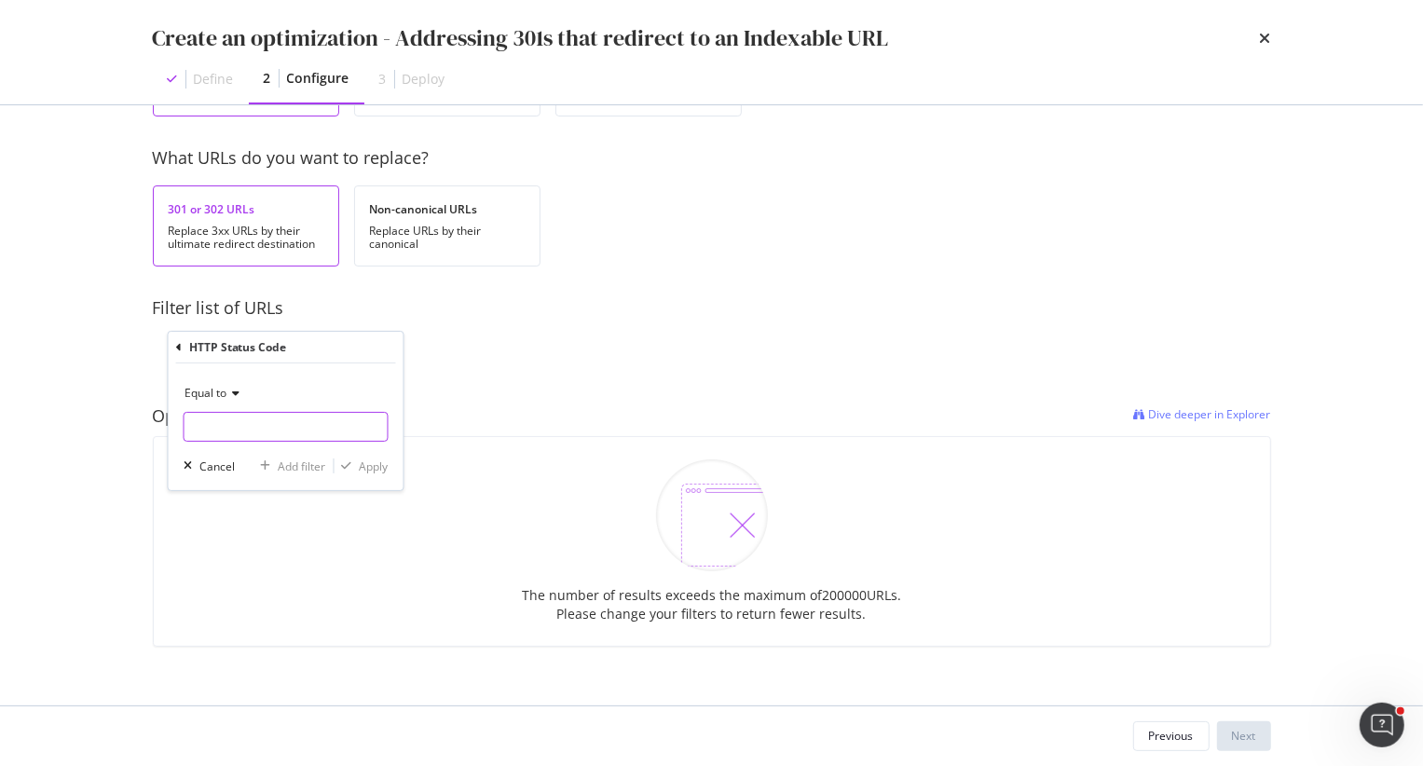
click at [257, 415] on input "modal" at bounding box center [286, 427] width 205 height 30
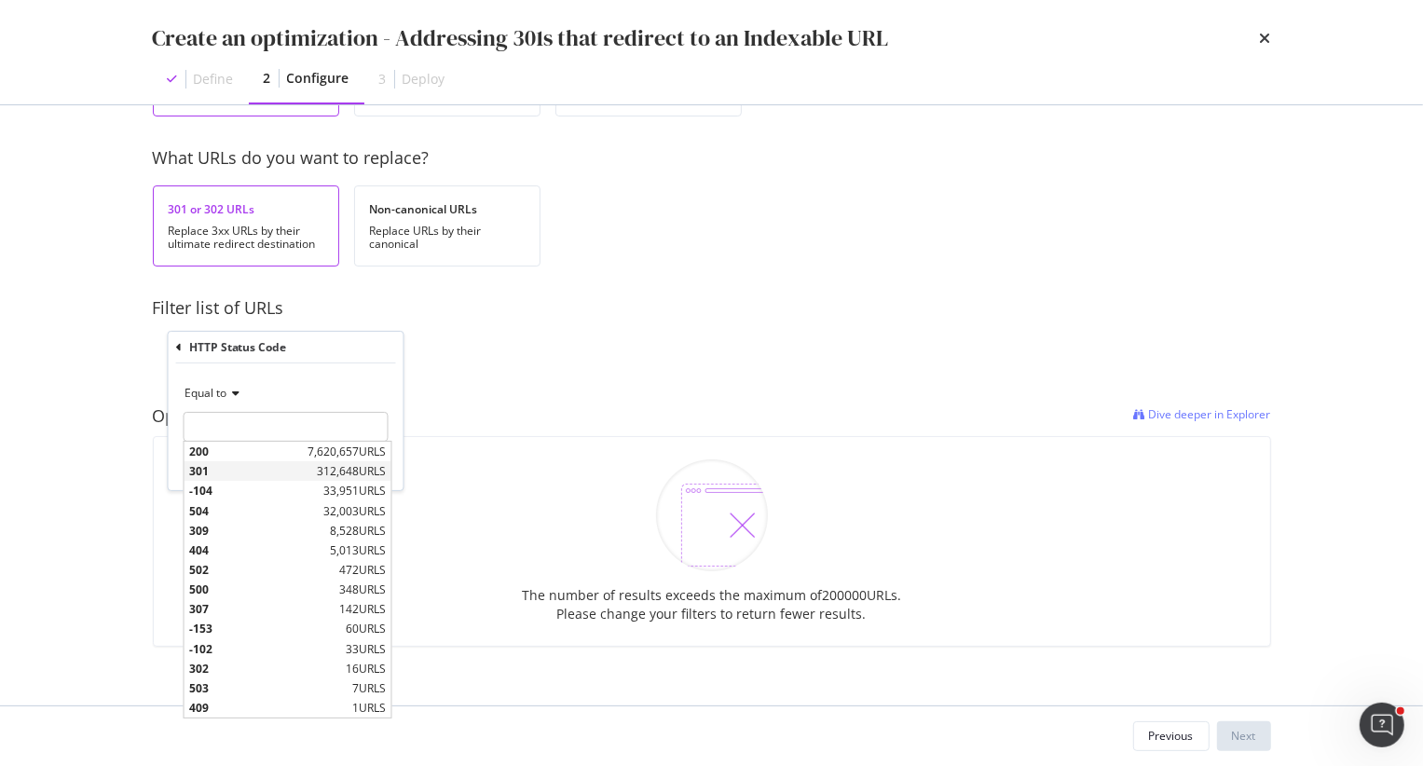
click at [255, 473] on span "301" at bounding box center [251, 471] width 124 height 16
type input "301"
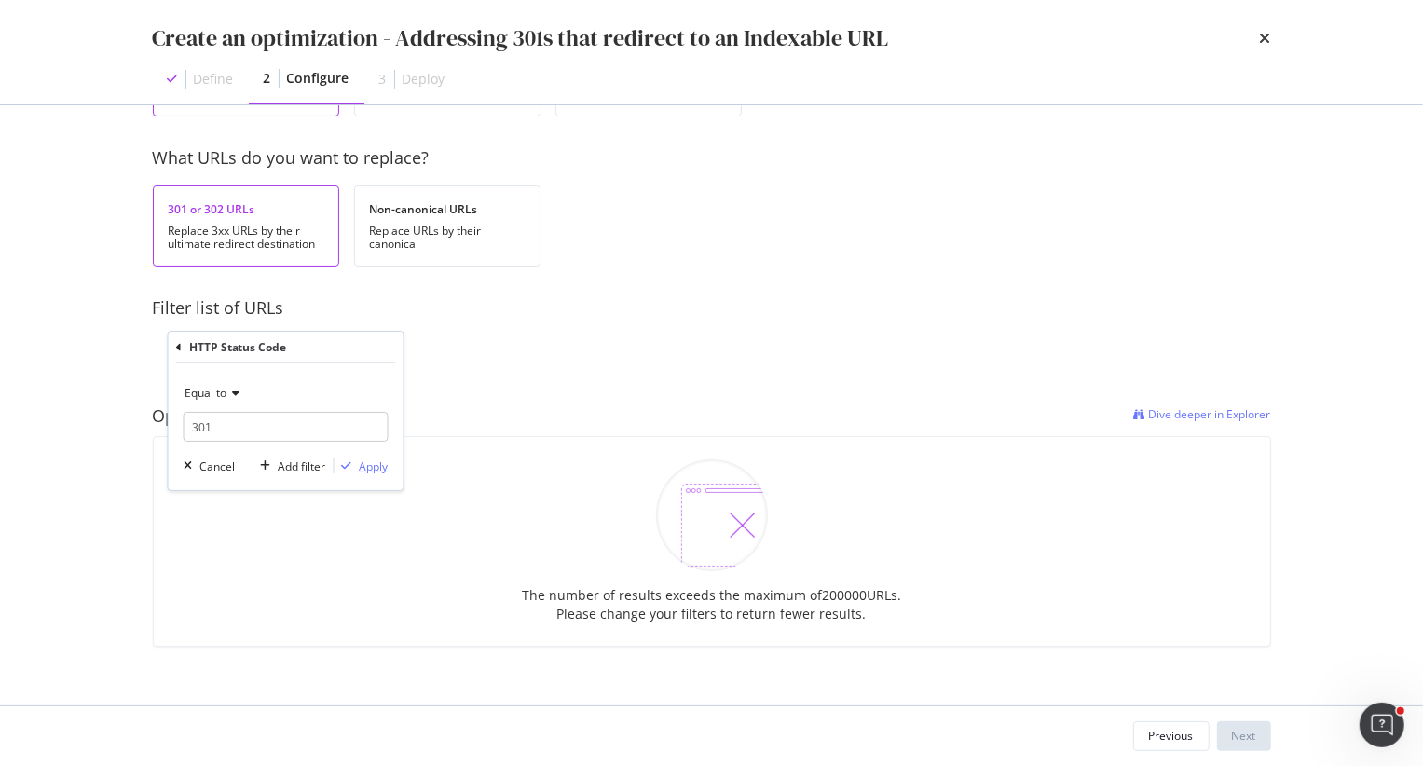
click at [361, 470] on div "Apply" at bounding box center [374, 466] width 29 height 16
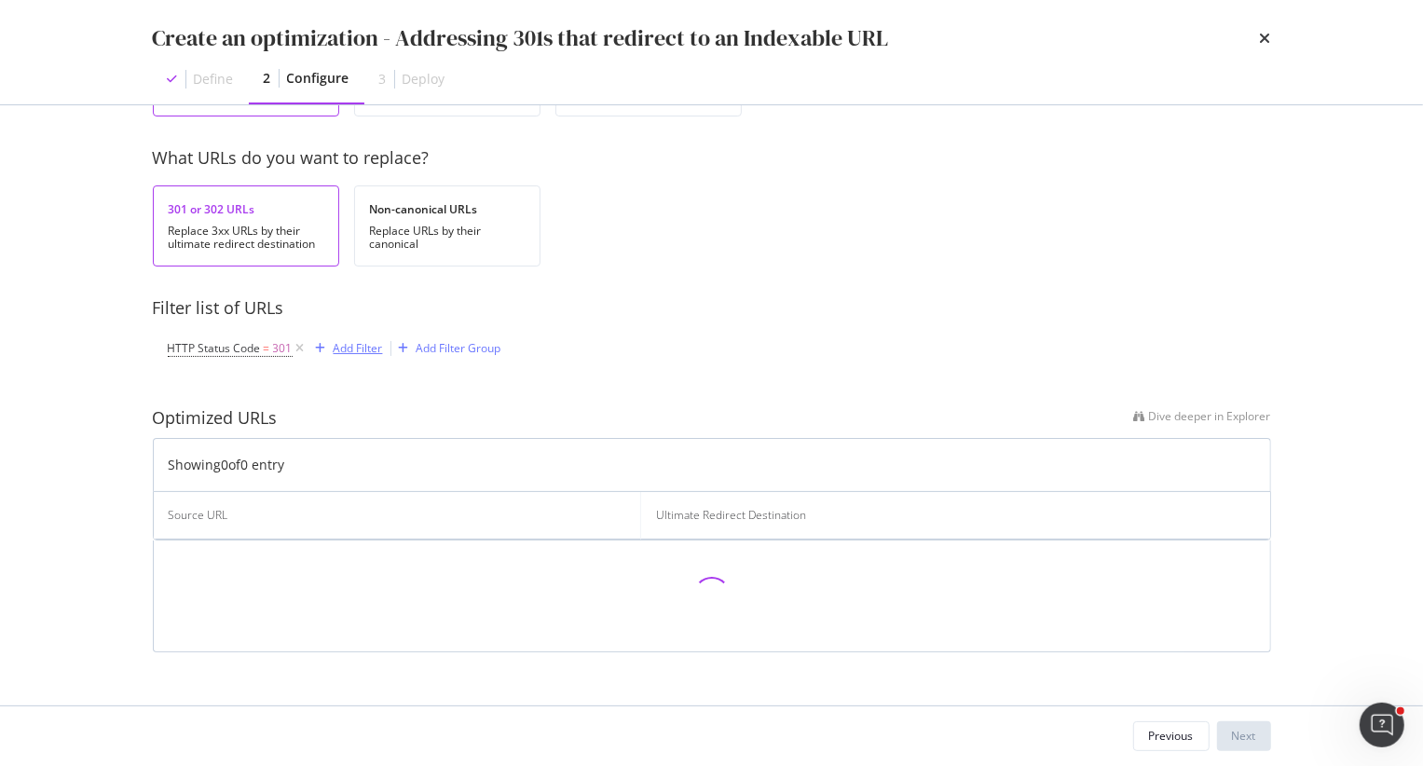
click at [369, 341] on div "Add Filter" at bounding box center [358, 348] width 49 height 16
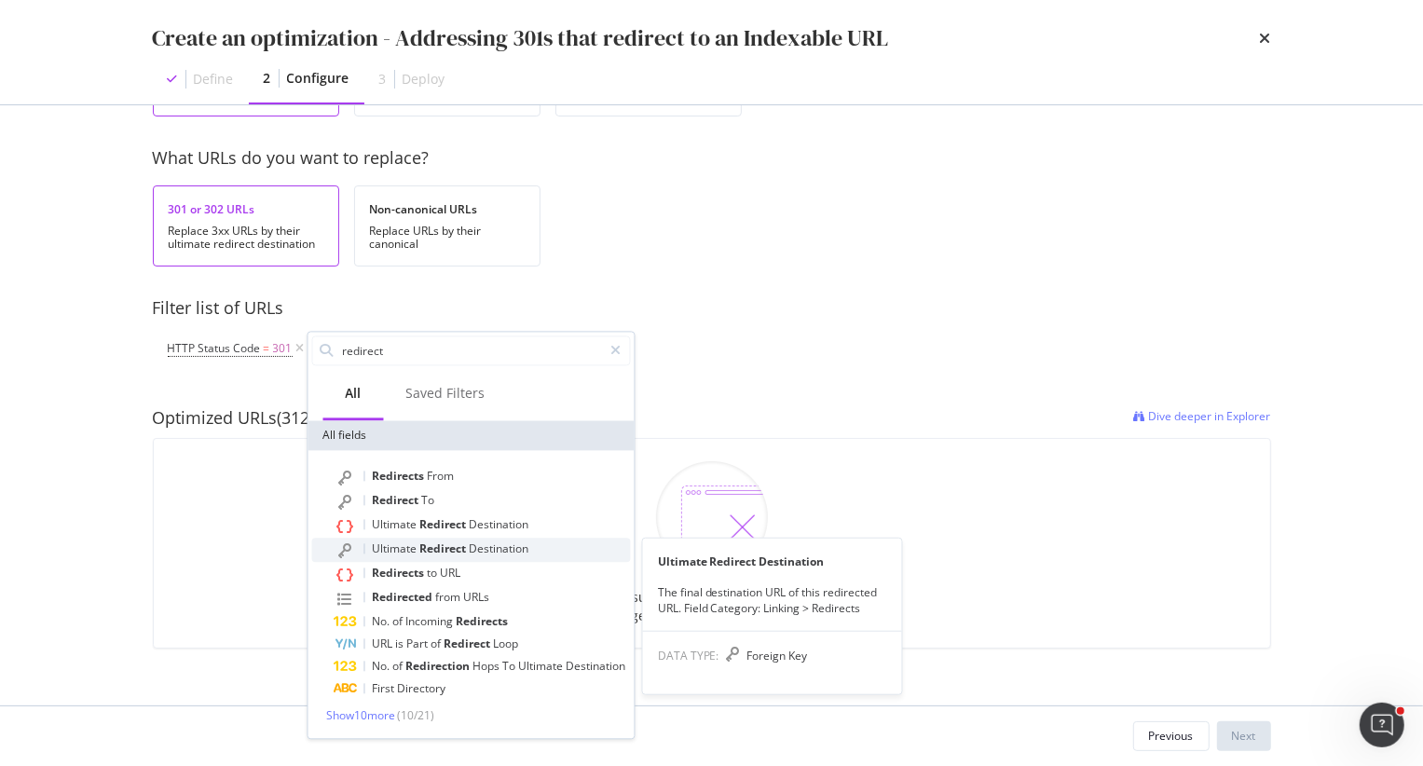
type input "redirect"
click at [418, 547] on span "Ultimate" at bounding box center [397, 548] width 48 height 16
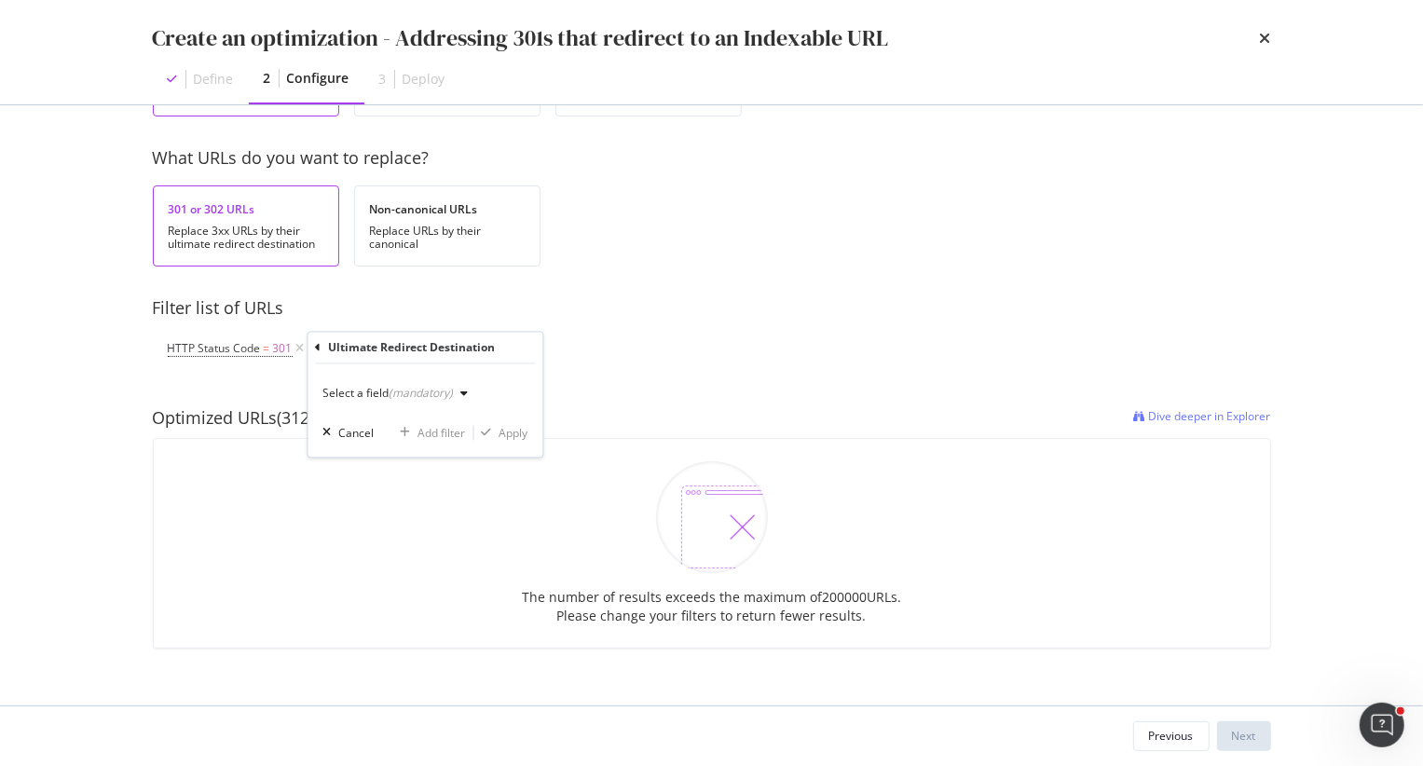
click at [399, 389] on div "(mandatory)" at bounding box center [421, 394] width 64 height 16
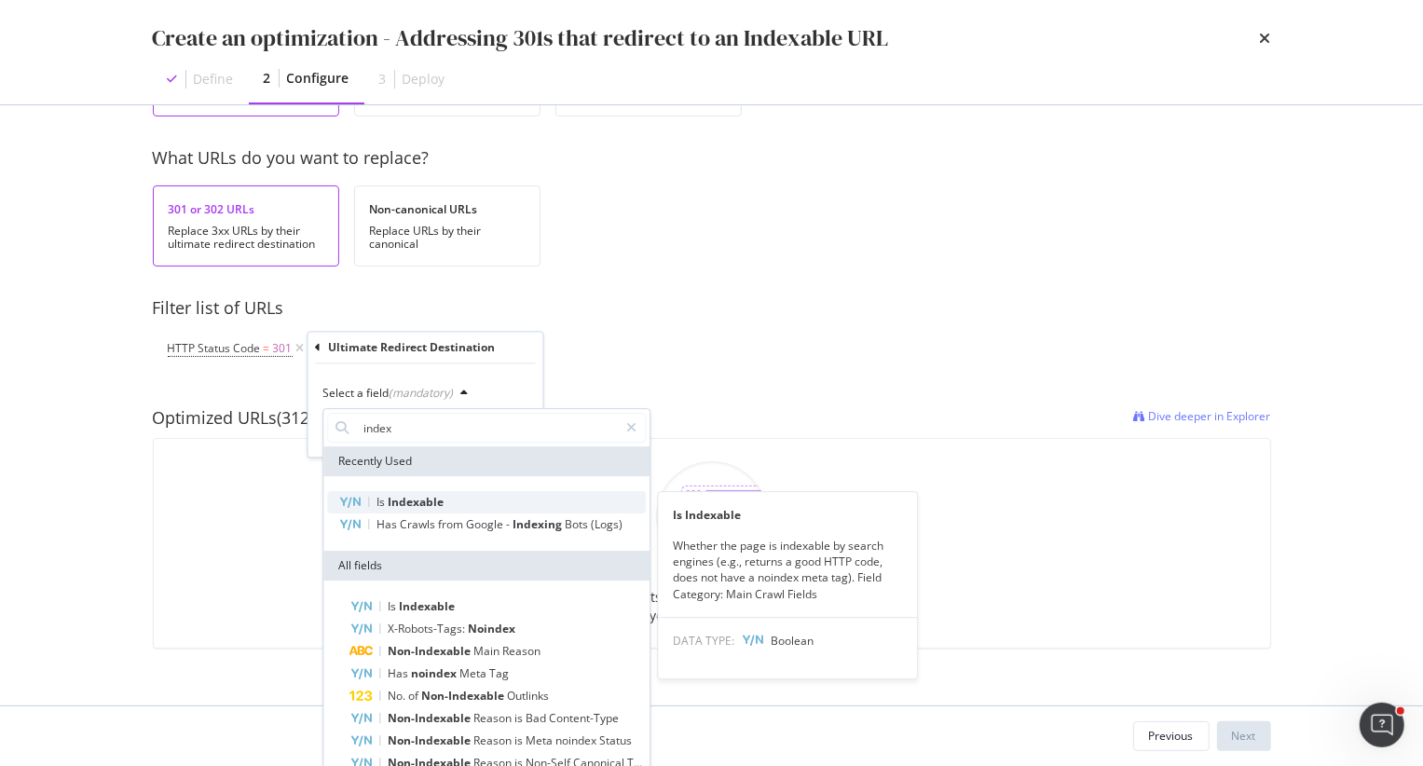
type input "index"
click at [498, 497] on div "Is Indexable" at bounding box center [486, 502] width 319 height 22
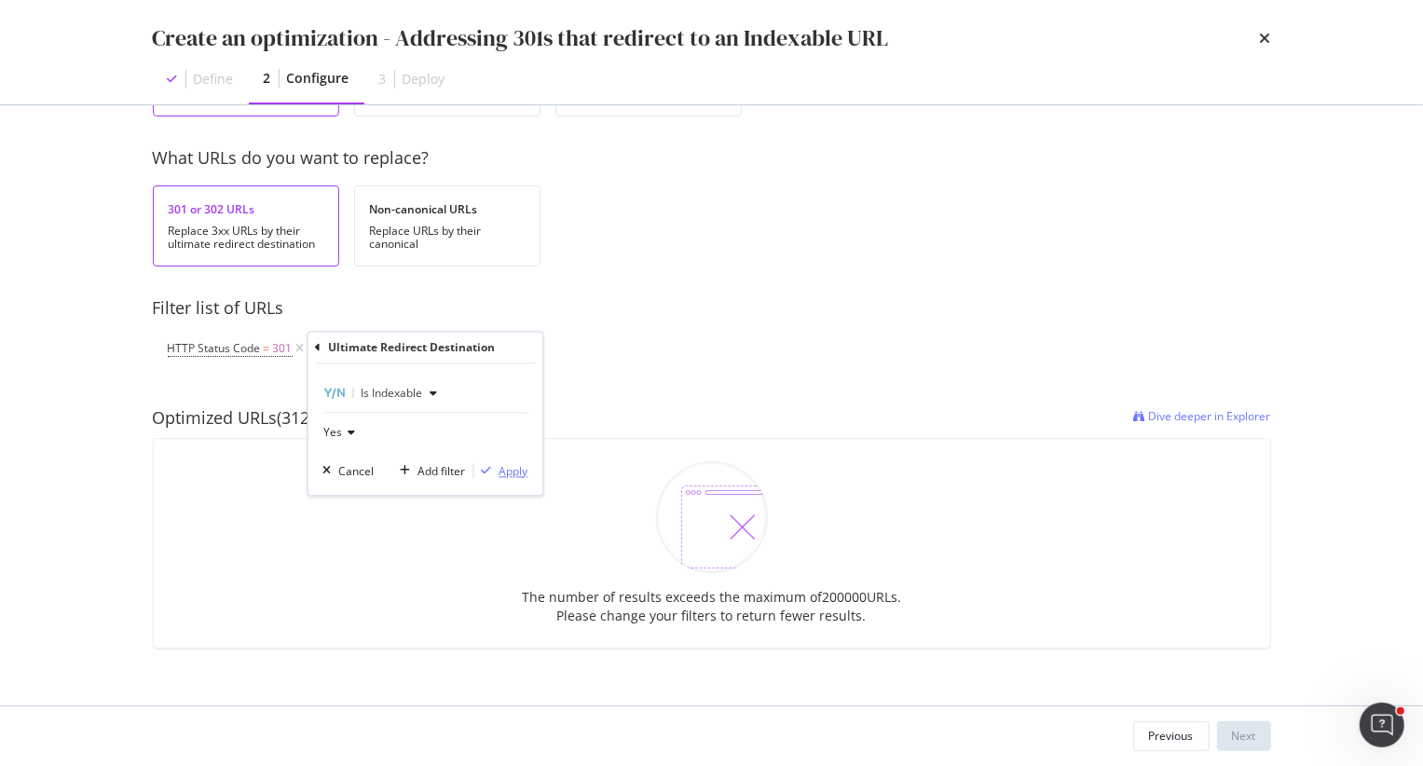
click at [509, 467] on div "Apply" at bounding box center [513, 471] width 29 height 16
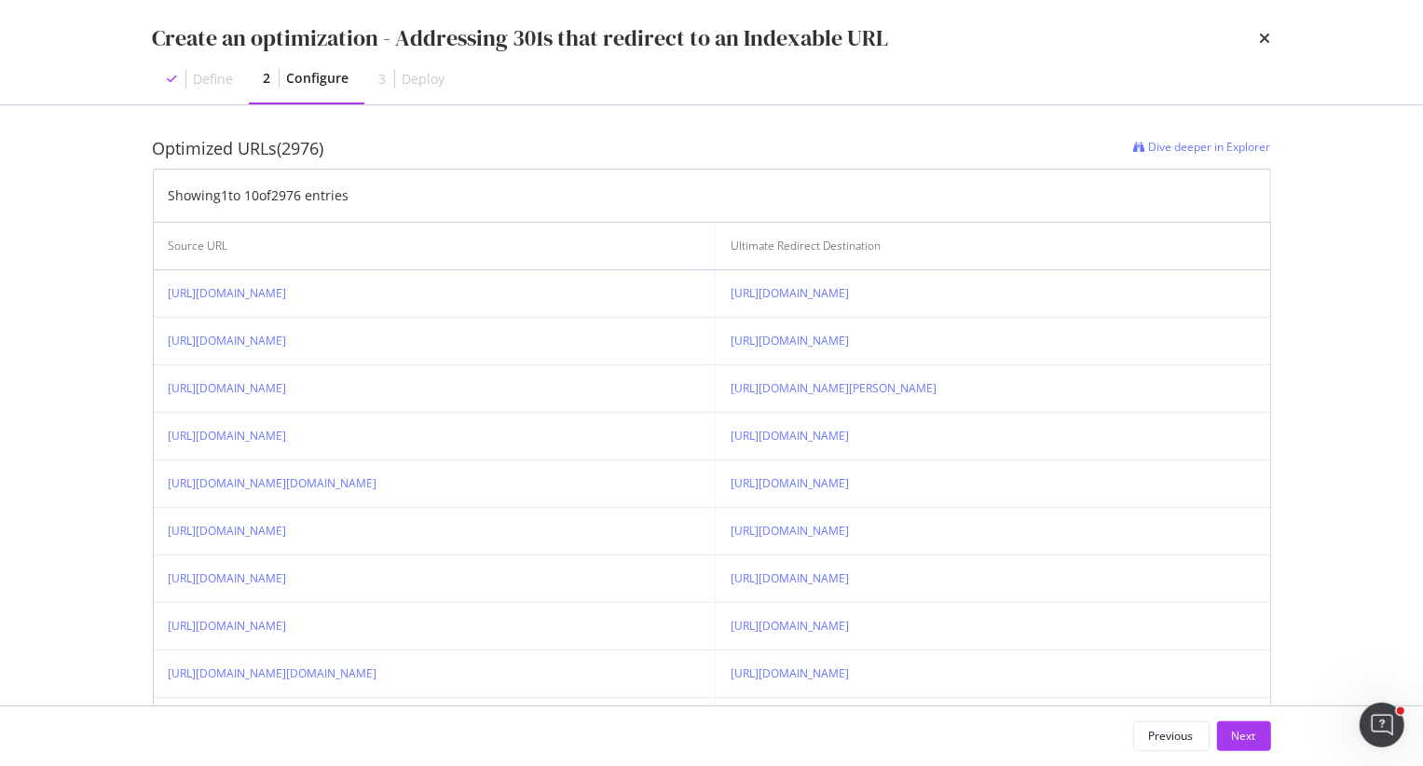
scroll to position [482, 0]
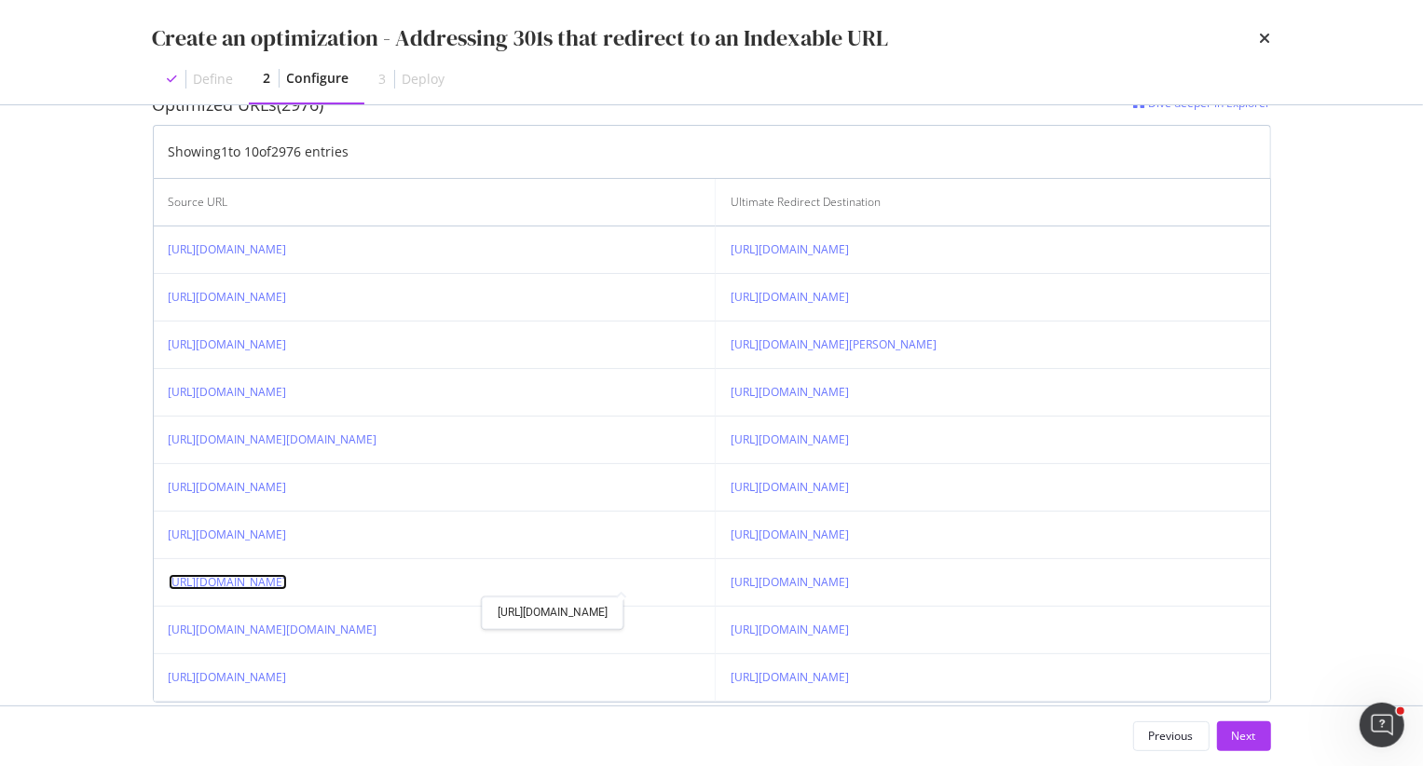
click at [287, 584] on link "https://www.orientaltrading.com/3-ft--personalized-custom-photo-life-size-cardb…" at bounding box center [228, 582] width 118 height 16
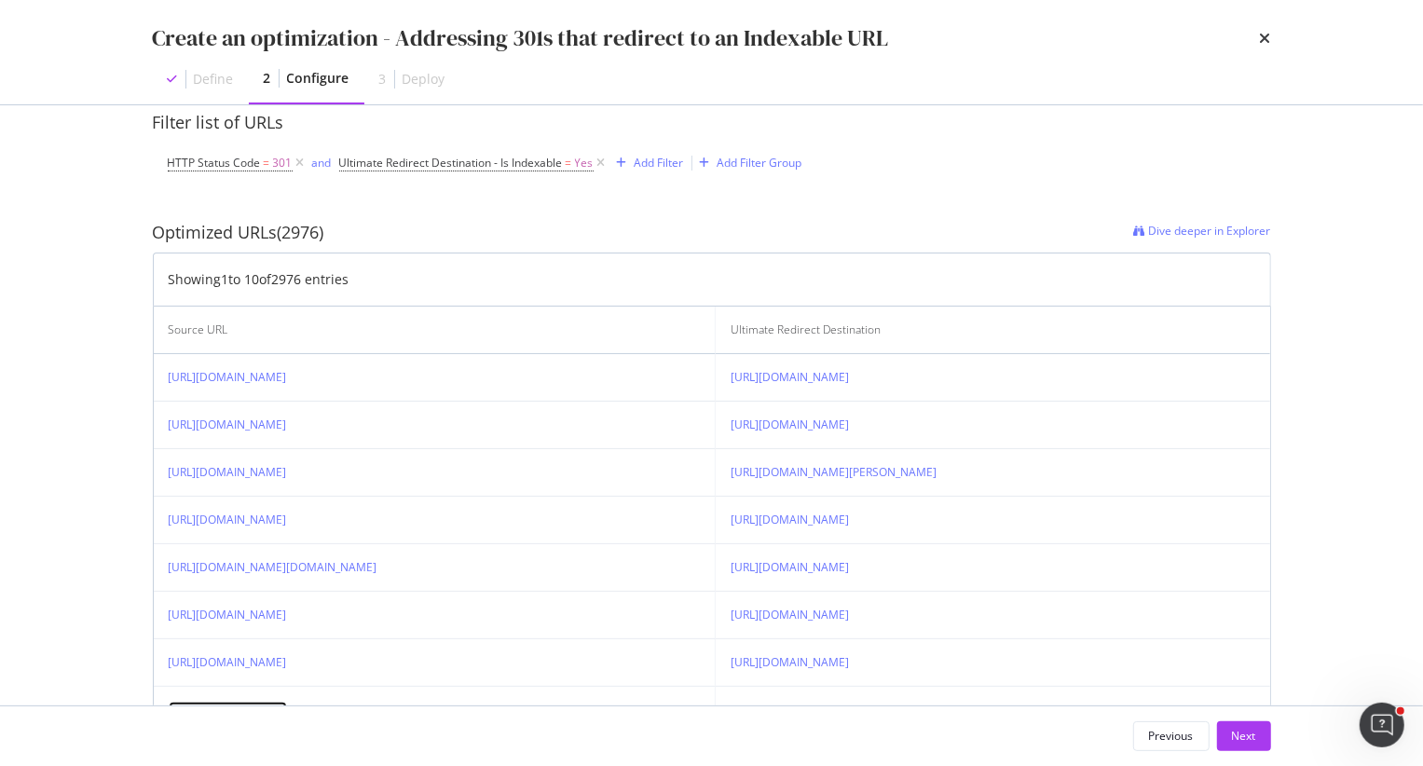
scroll to position [0, 56]
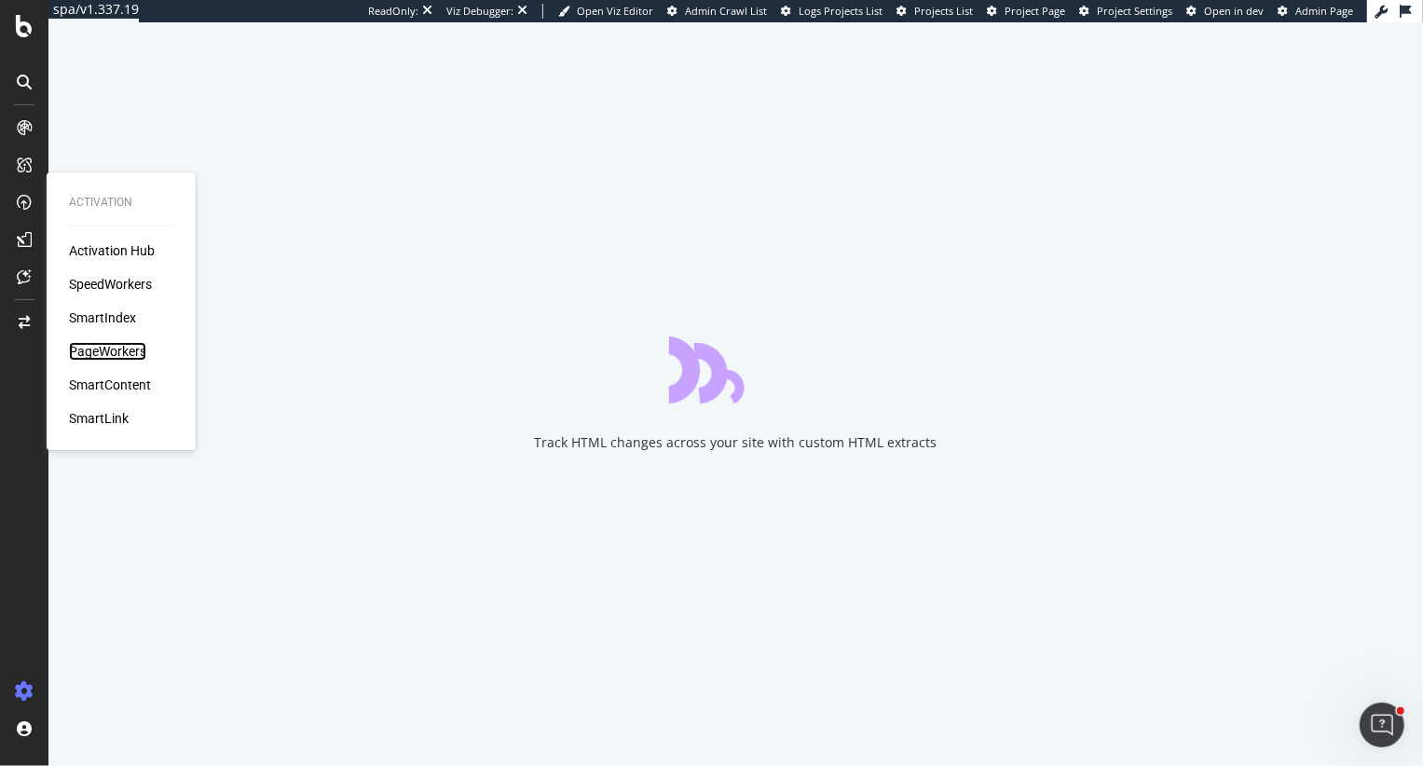
click at [105, 358] on div "PageWorkers" at bounding box center [107, 351] width 77 height 19
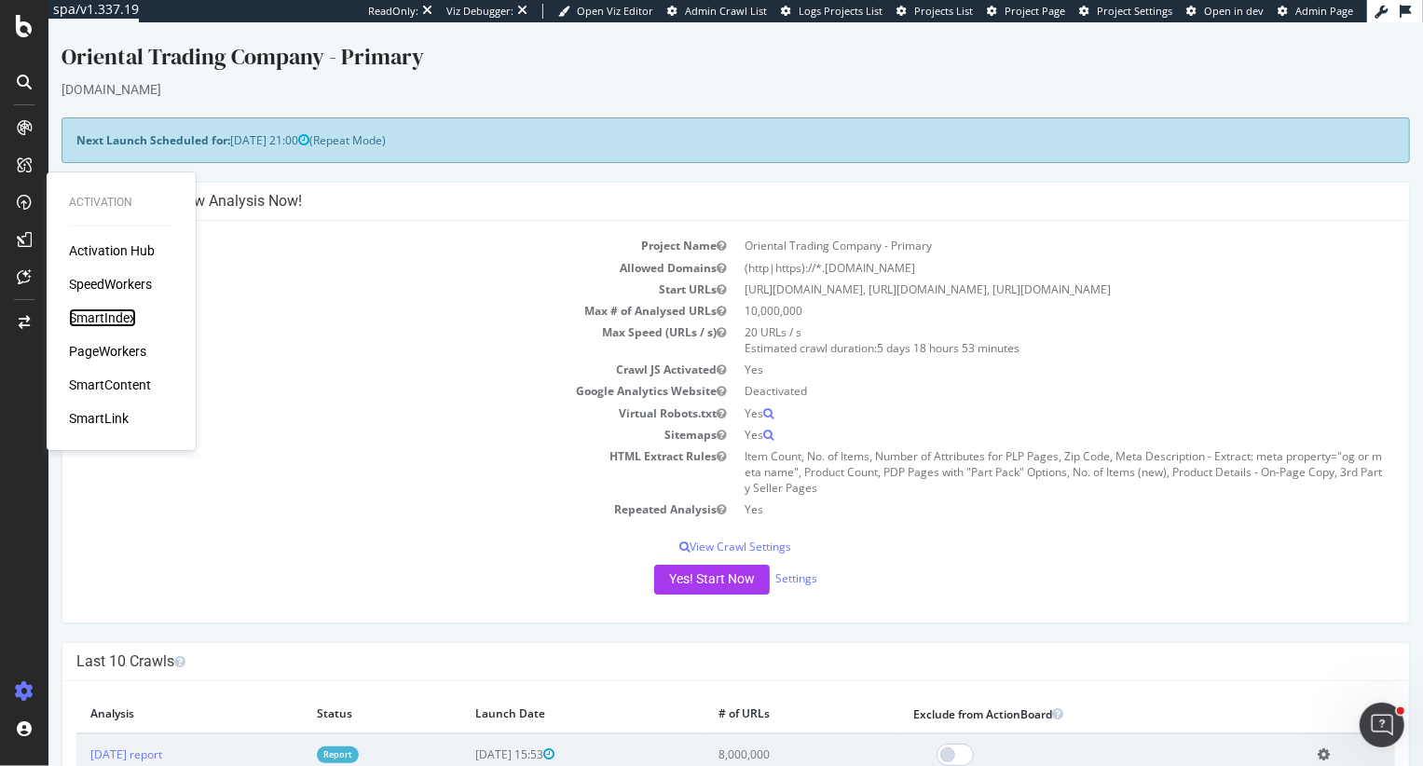
click at [104, 318] on div "SmartIndex" at bounding box center [102, 317] width 67 height 19
